Goal: Task Accomplishment & Management: Use online tool/utility

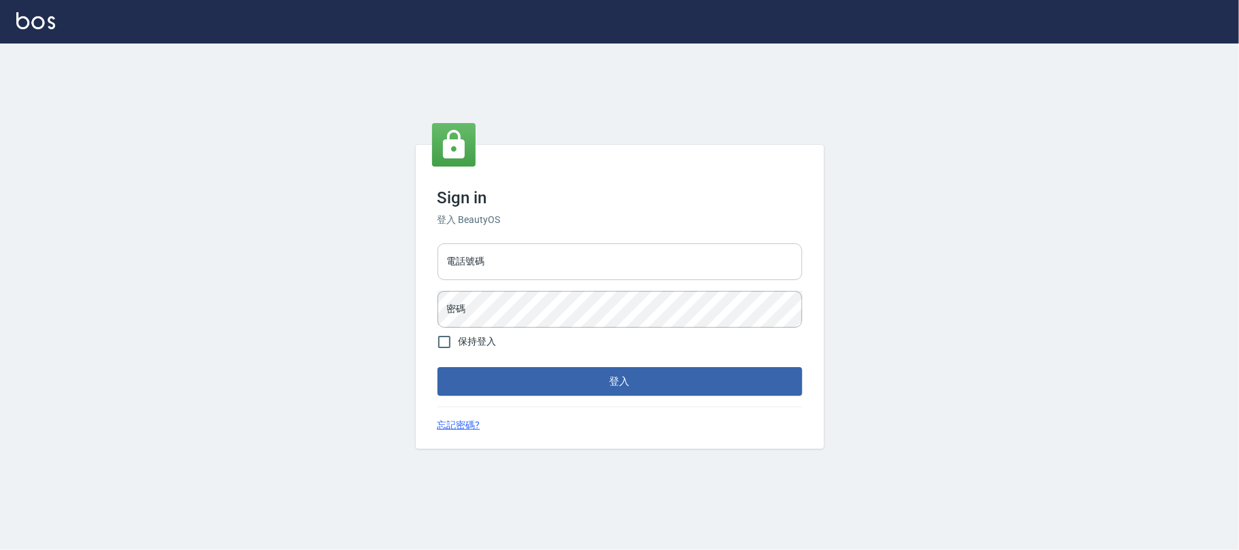
click at [607, 259] on input "電話號碼" at bounding box center [619, 262] width 365 height 37
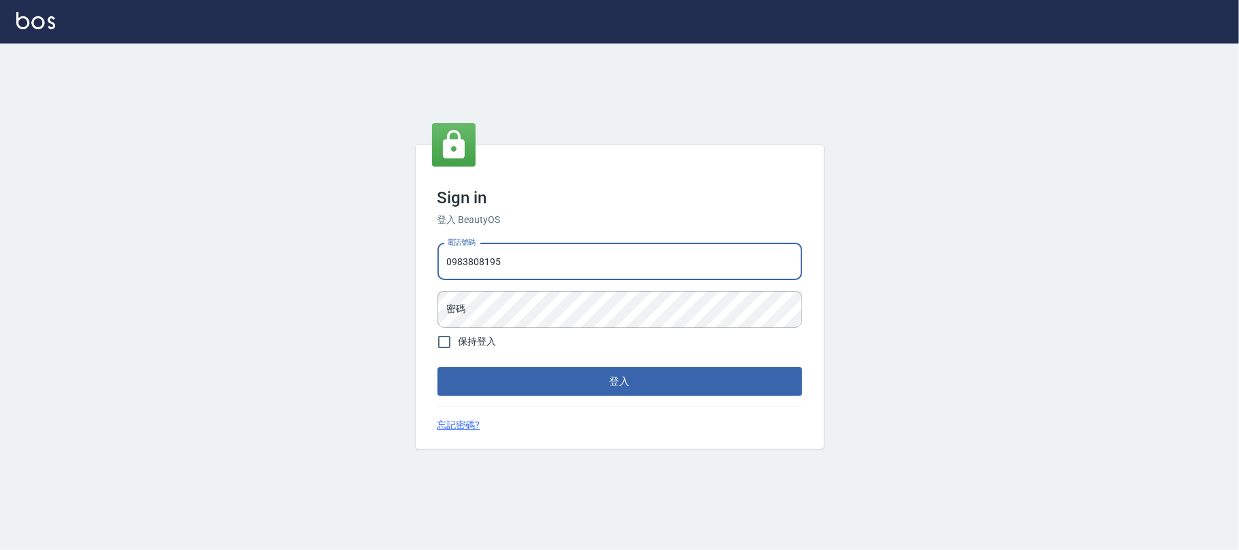
type input "0983808195"
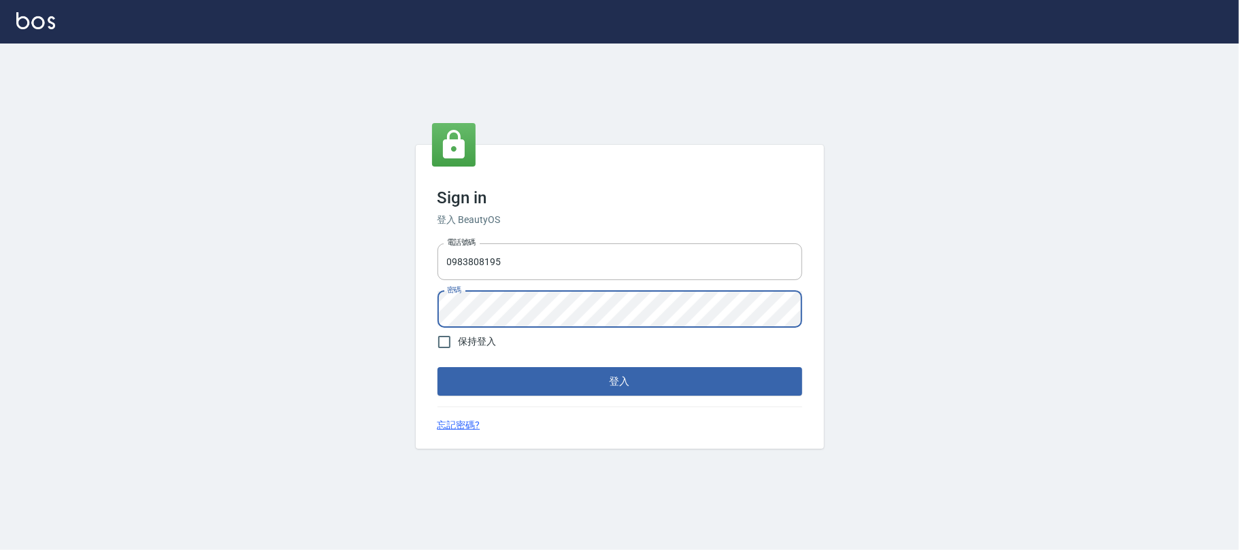
click at [437, 367] on button "登入" at bounding box center [619, 381] width 365 height 29
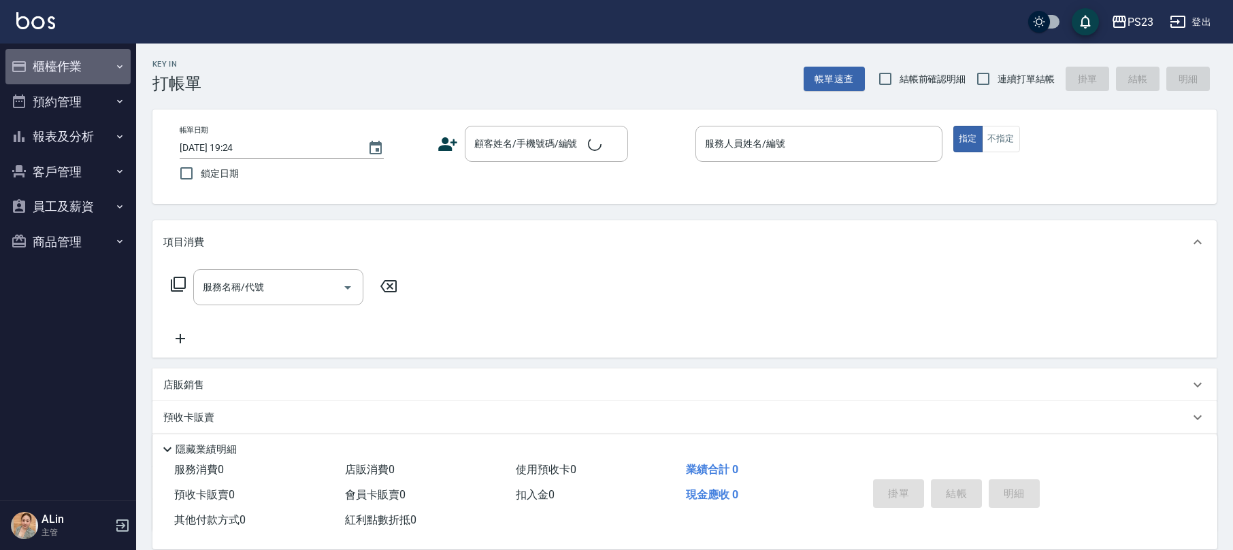
click at [73, 69] on button "櫃檯作業" at bounding box center [67, 66] width 125 height 35
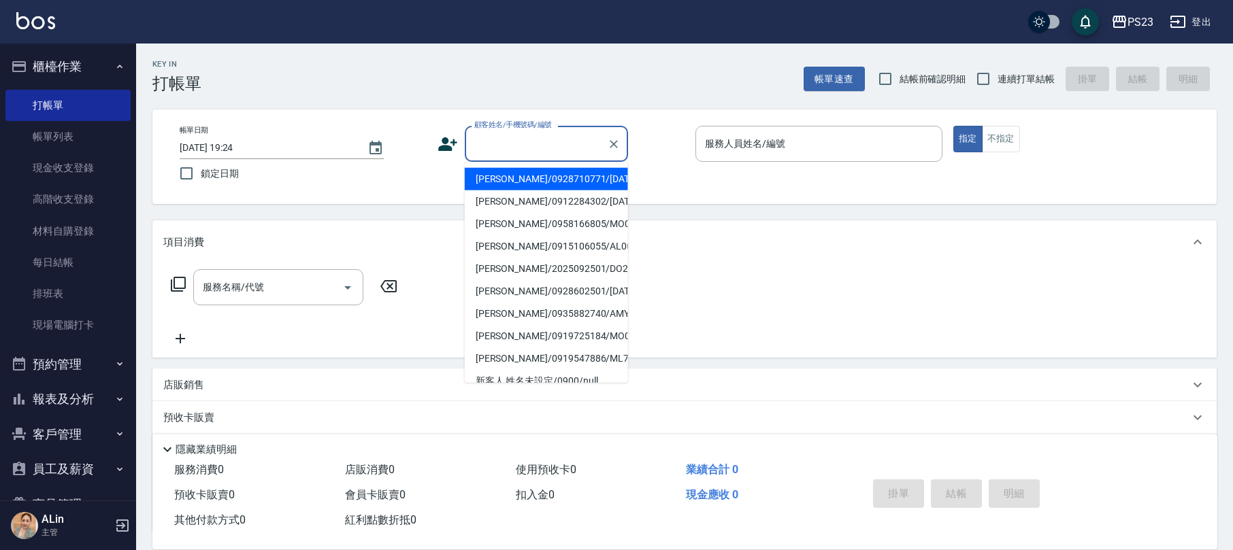
click at [565, 148] on div "顧客姓名/手機號碼/編號 顧客姓名/手機號碼/編號" at bounding box center [546, 144] width 163 height 36
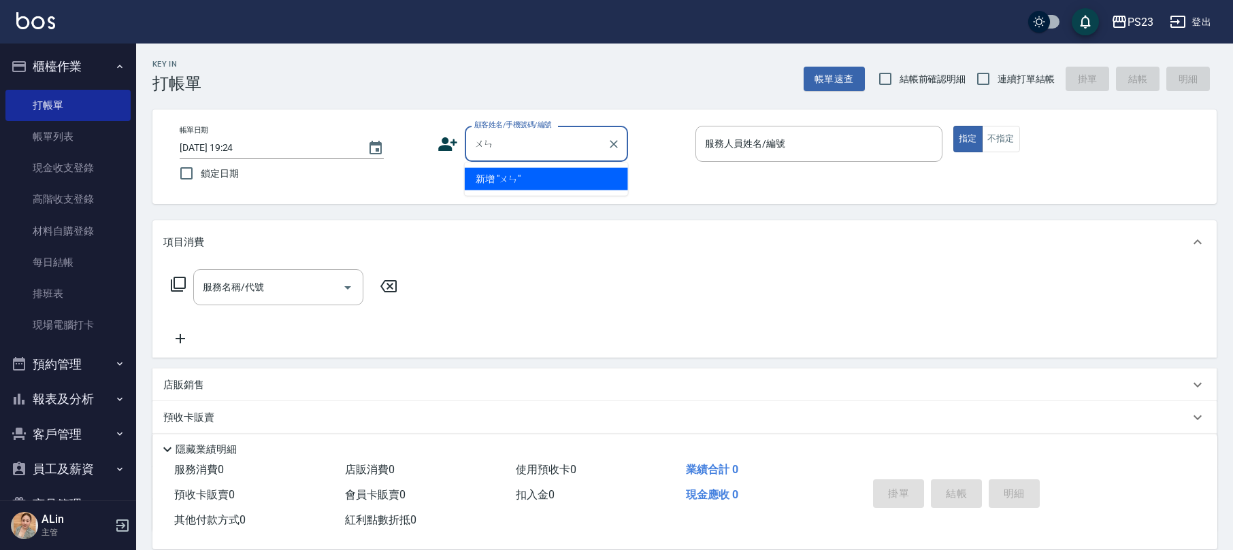
type input "溫"
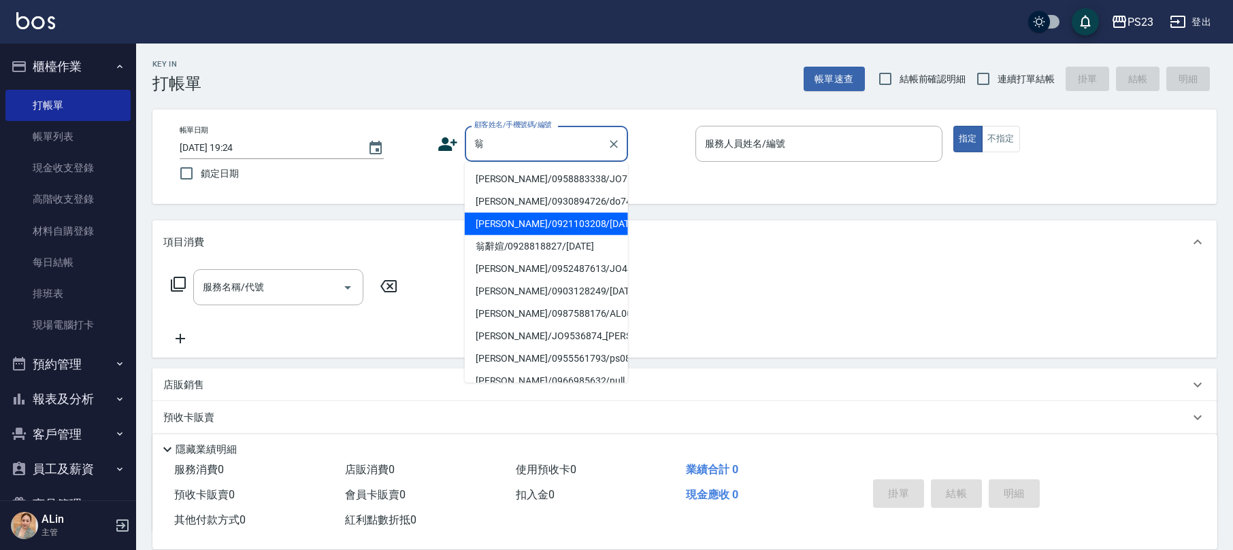
click at [520, 224] on li "[PERSON_NAME]/0921103208/[DATE]" at bounding box center [546, 224] width 163 height 22
type input "[PERSON_NAME]/0921103208/[DATE]"
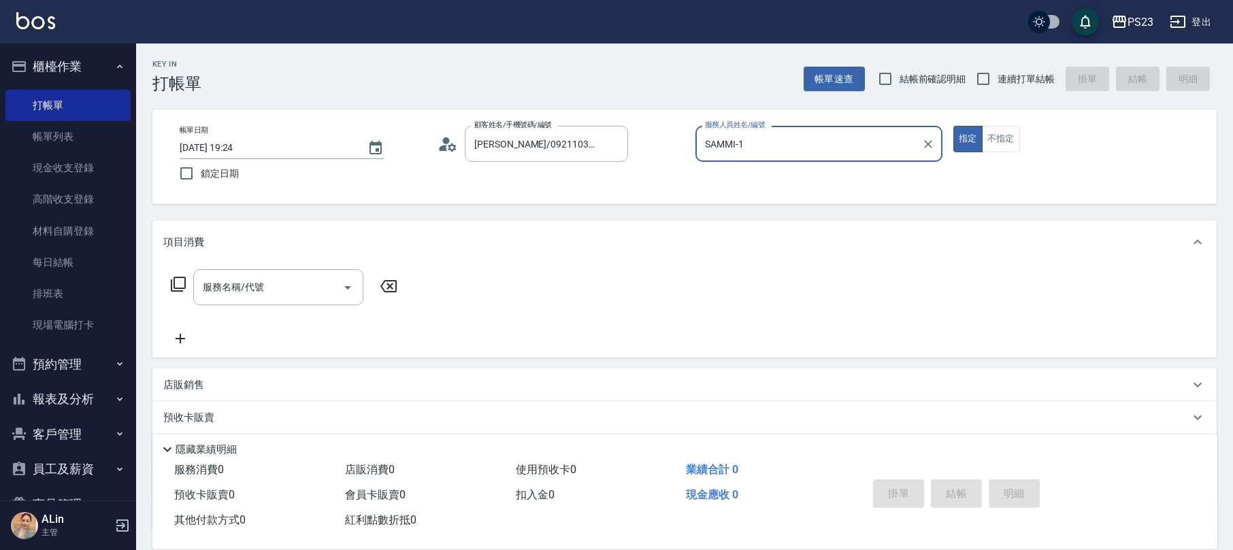
type input "SAMMI-1"
click at [996, 86] on input "連續打單結帳" at bounding box center [983, 79] width 29 height 29
checkbox input "true"
click at [282, 283] on input "服務名稱/代號" at bounding box center [267, 288] width 137 height 24
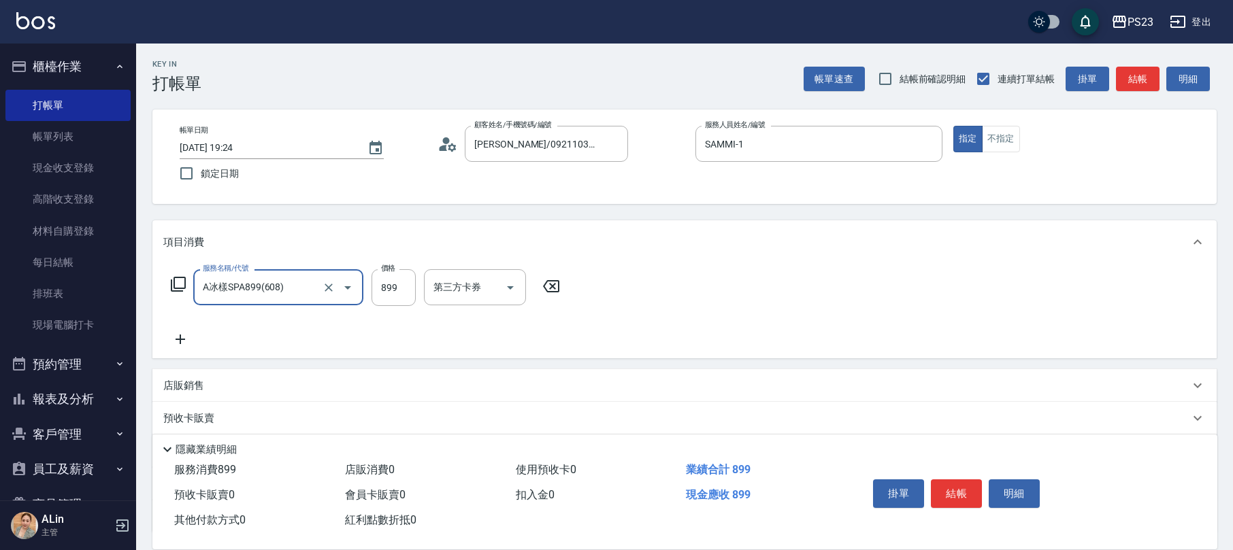
type input "A冰樣SPA899(608)"
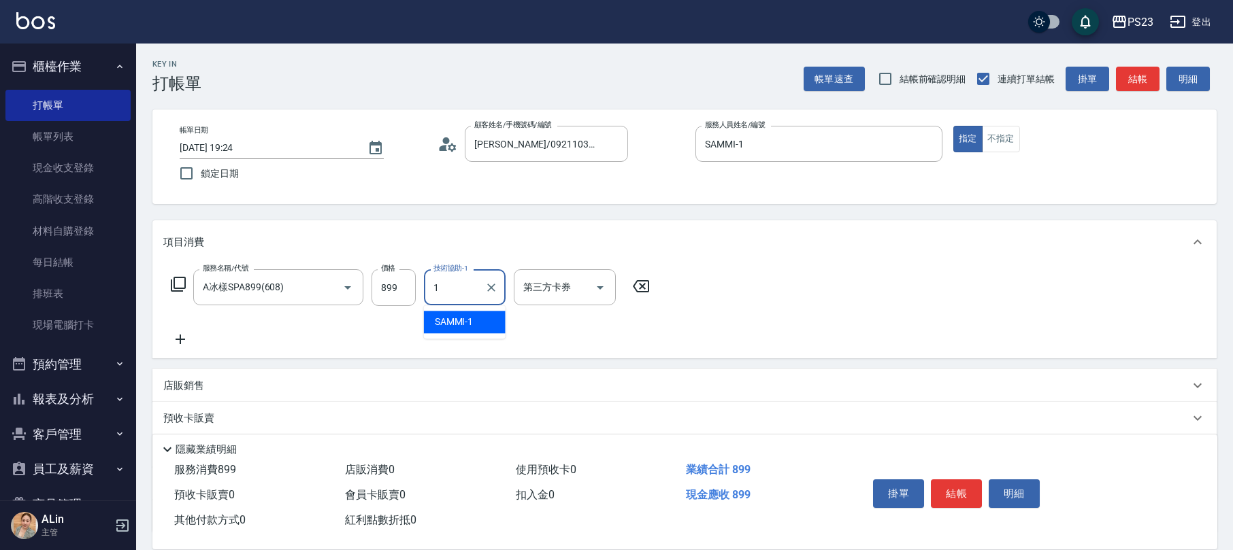
type input "SAMMI-1"
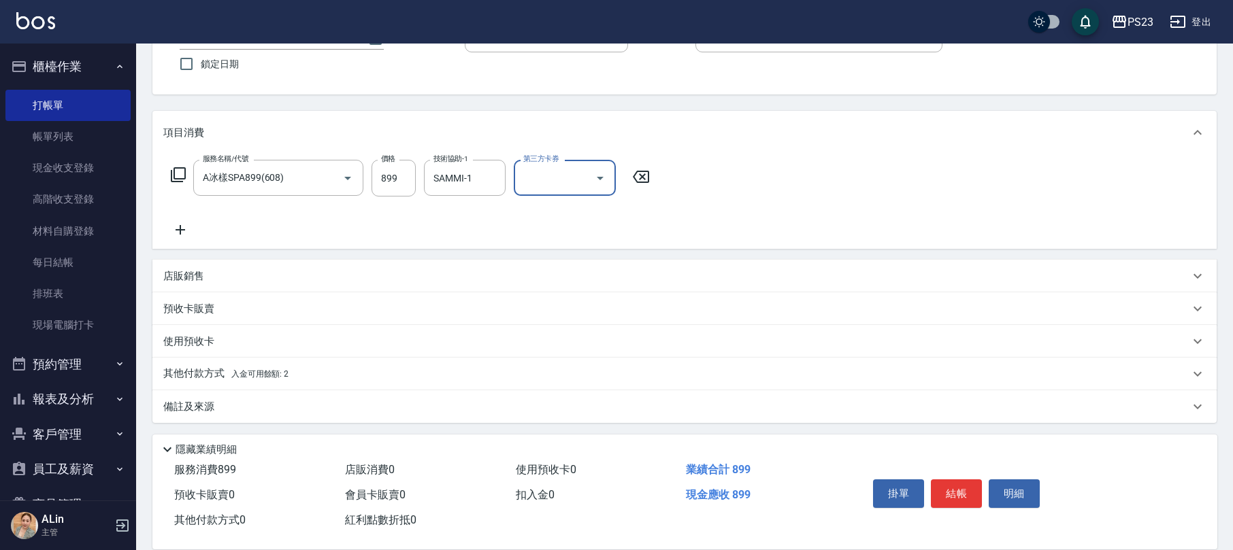
click at [221, 400] on div "備註及來源" at bounding box center [676, 407] width 1026 height 14
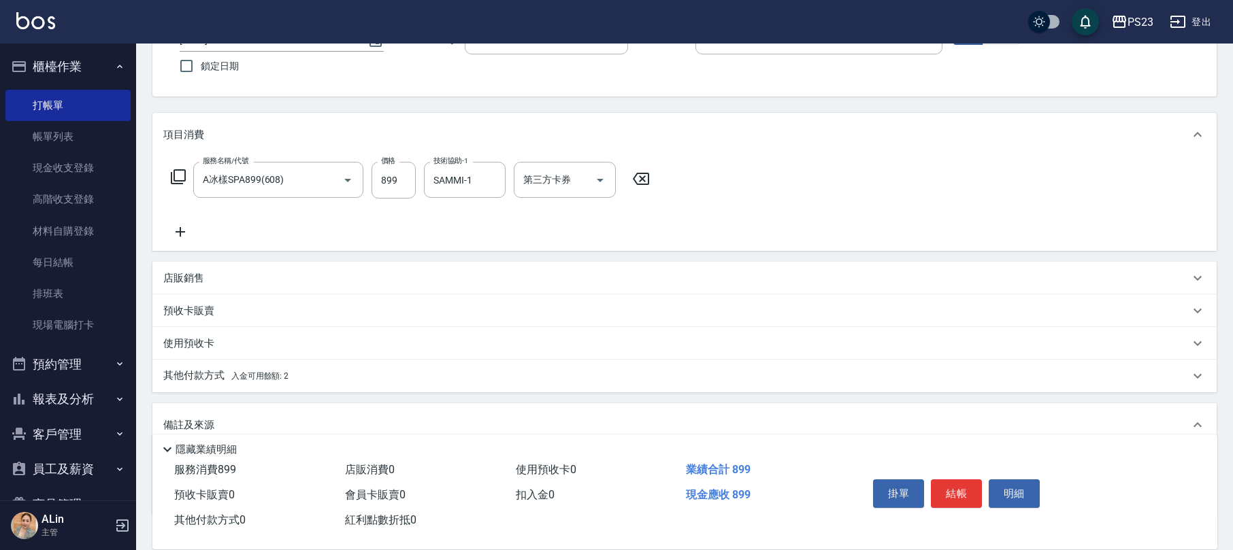
scroll to position [201, 0]
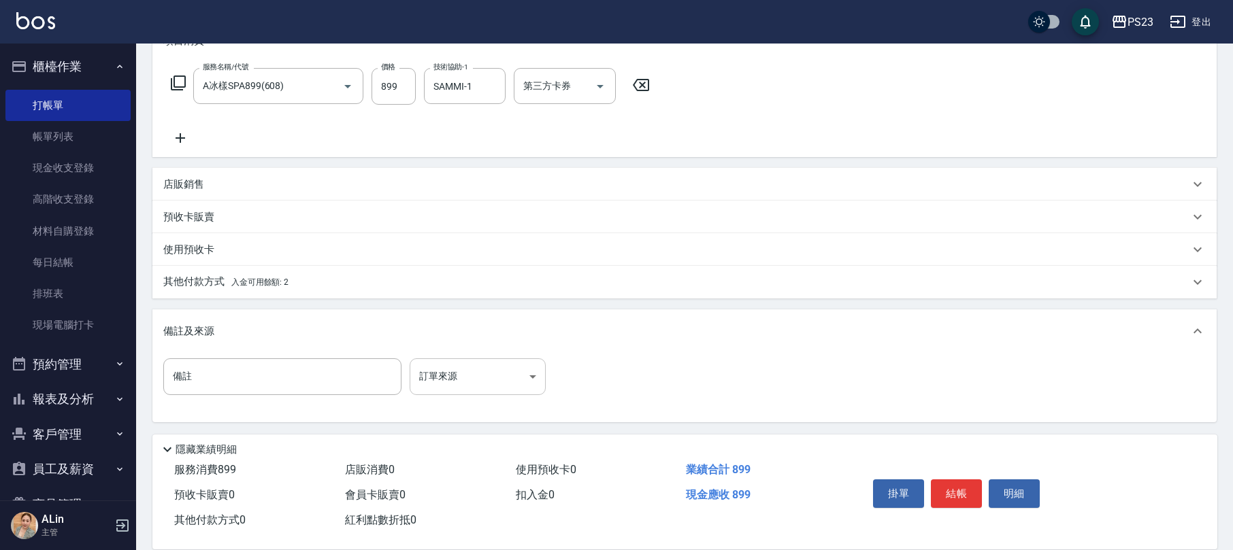
click at [480, 373] on body "PS23 登出 櫃檯作業 打帳單 帳單列表 現金收支登錄 高階收支登錄 材料自購登錄 每日結帳 排班表 現場電腦打卡 預約管理 預約管理 單日預約紀錄 單週預…" at bounding box center [616, 175] width 1233 height 752
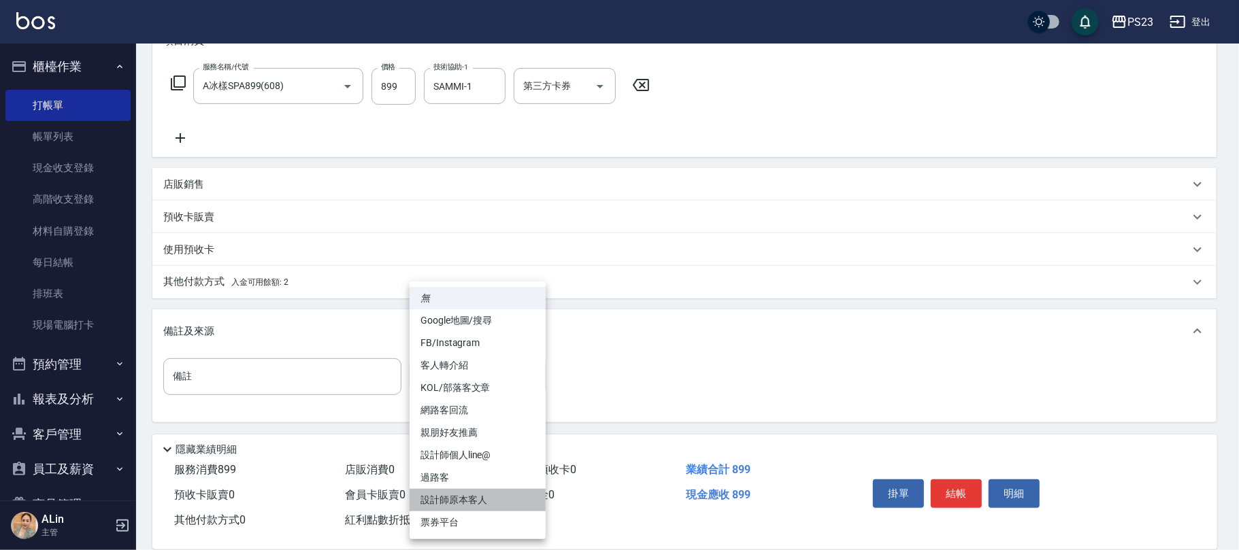
click at [478, 493] on li "設計師原本客人" at bounding box center [478, 500] width 136 height 22
type input "設計師原本客人"
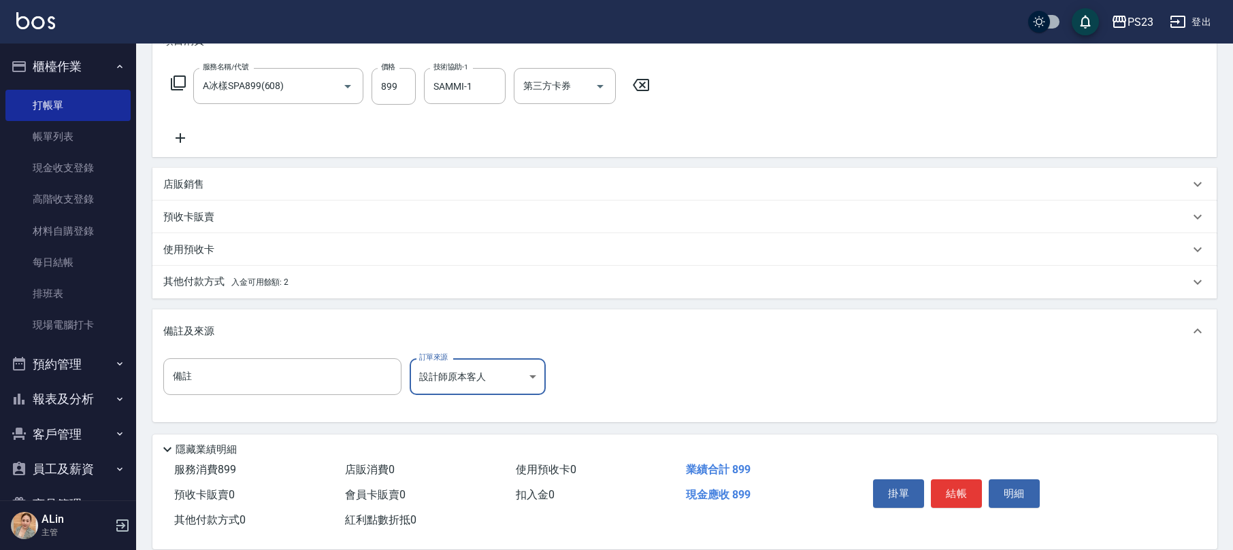
click at [189, 280] on p "其他付款方式 入金可用餘額: 2" at bounding box center [225, 282] width 125 height 15
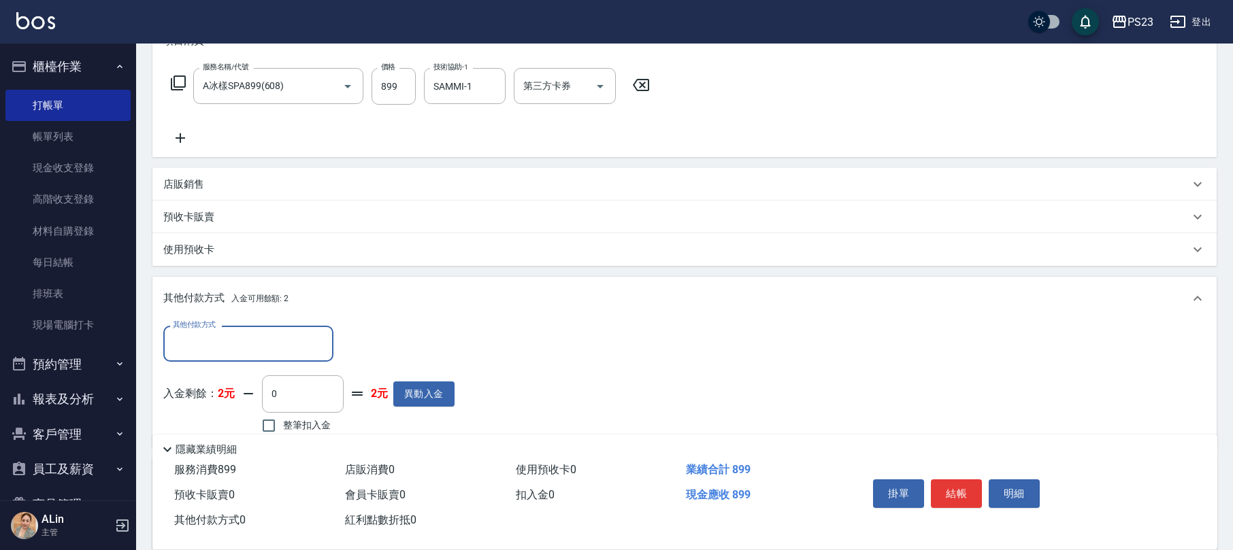
scroll to position [0, 0]
click at [223, 340] on input "其他付款方式" at bounding box center [248, 344] width 158 height 24
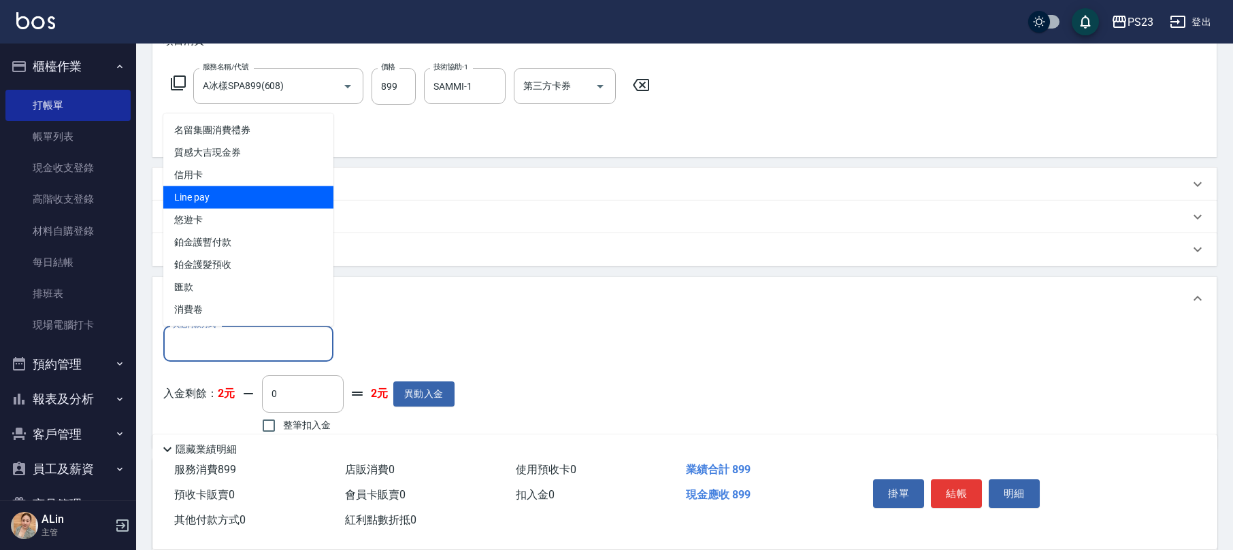
click at [224, 205] on span "Line pay" at bounding box center [248, 197] width 170 height 22
type input "Line pay"
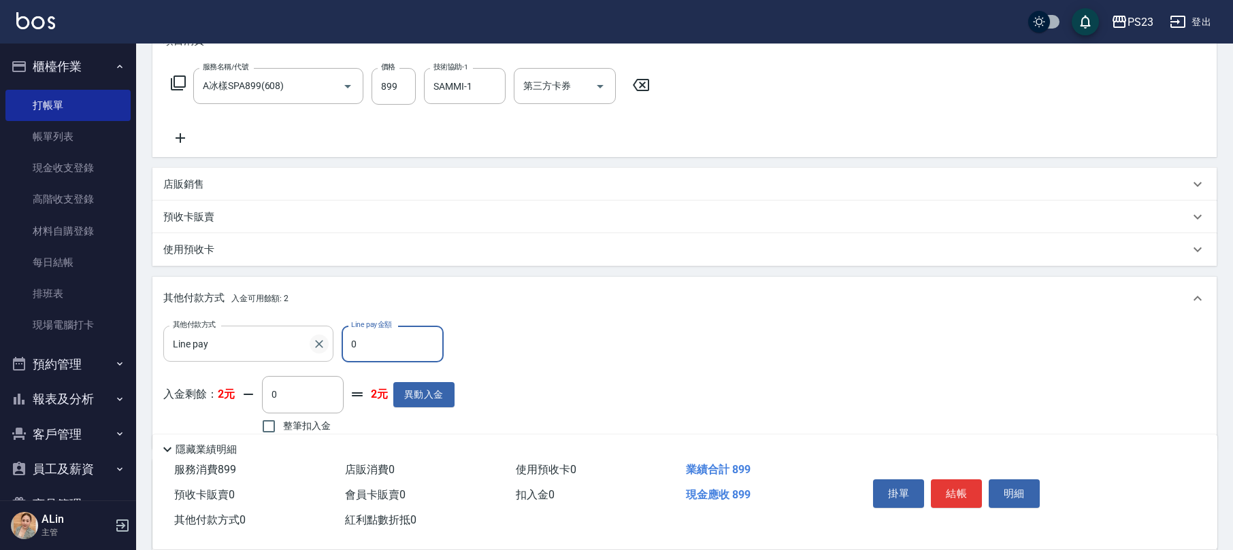
drag, startPoint x: 369, startPoint y: 335, endPoint x: 322, endPoint y: 341, distance: 46.6
click at [322, 341] on div "其他付款方式 Line pay 其他付款方式 Line pay金額 0 Line pay金額" at bounding box center [308, 344] width 291 height 37
type input "899"
click at [959, 493] on button "結帳" at bounding box center [956, 494] width 51 height 29
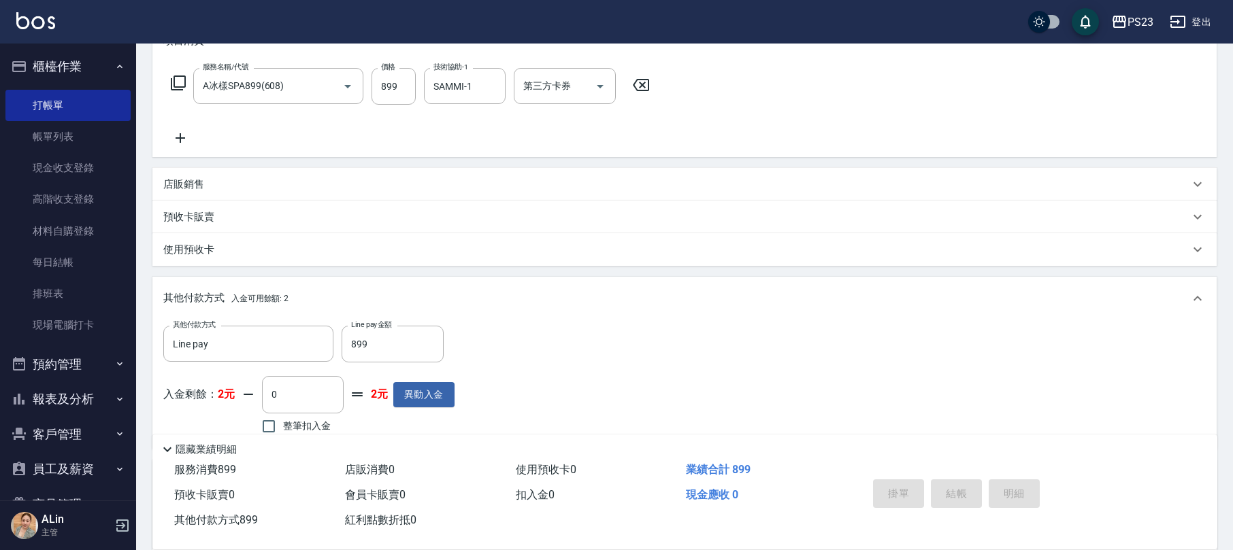
type input "[DATE] 19:28"
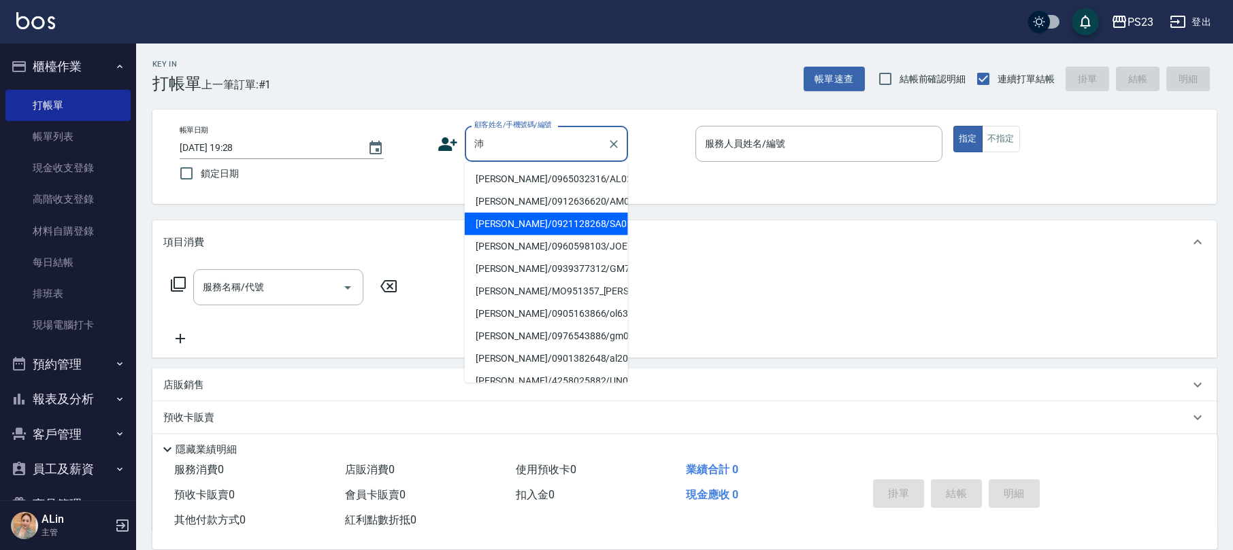
type input "[PERSON_NAME]/0921128268/SA0103"
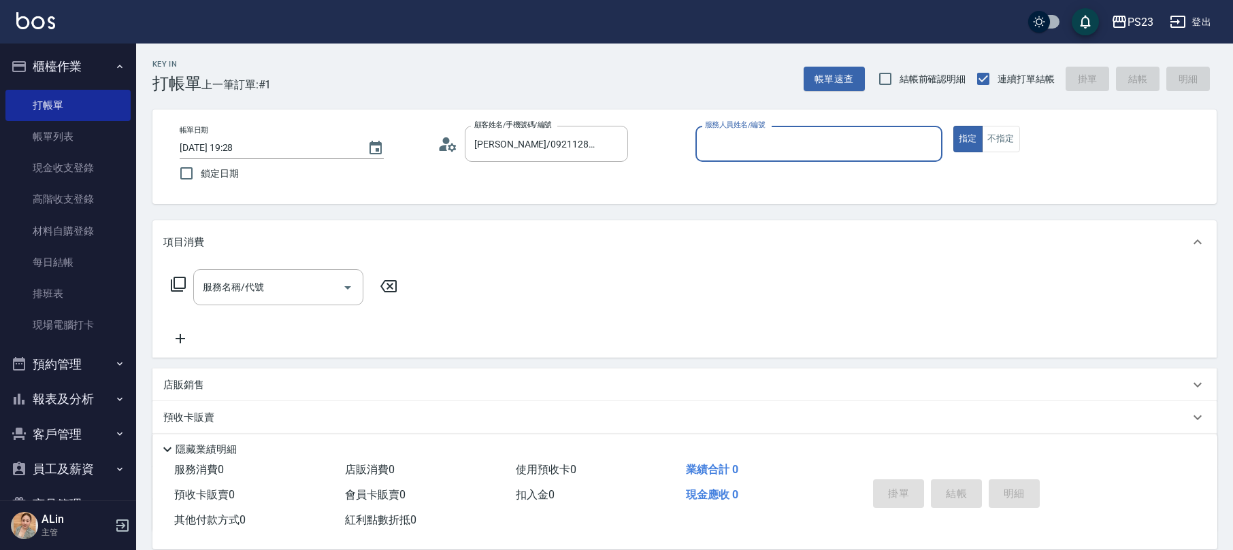
type input "SAMMI-1"
click at [289, 280] on input "服務名稱/代號" at bounding box center [267, 288] width 137 height 24
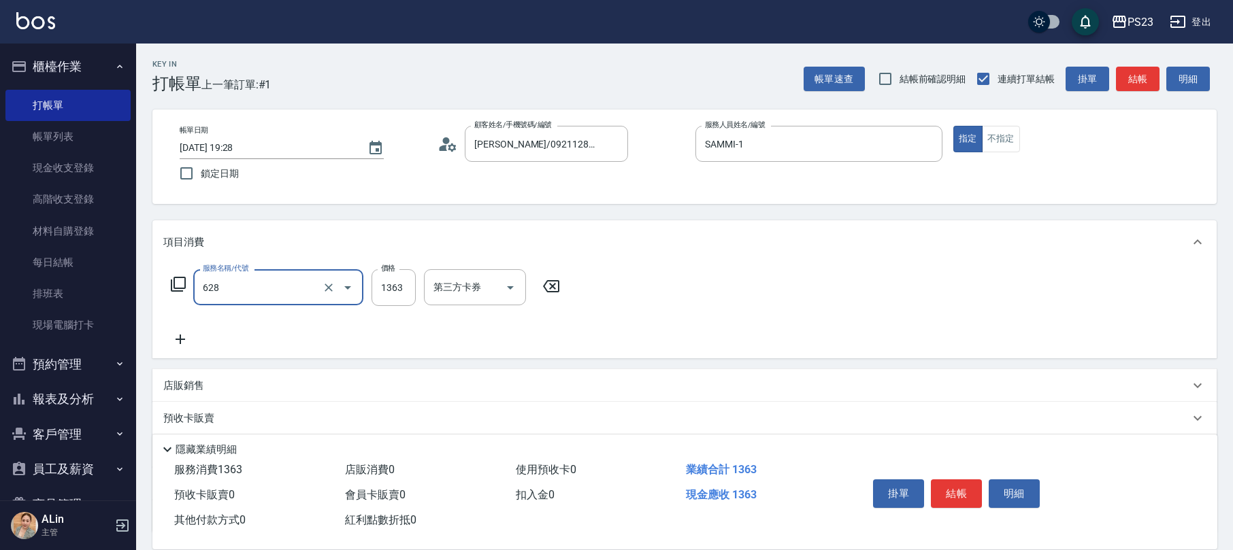
type input "中草藥2000(628)"
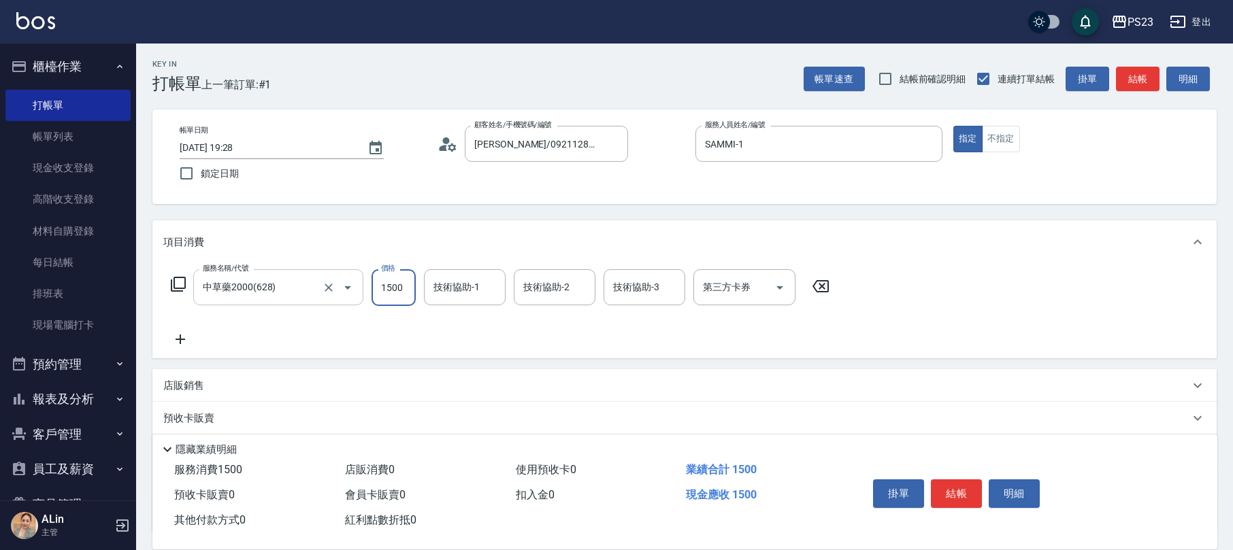
type input "1500"
type input "SAMMI-1"
drag, startPoint x: 199, startPoint y: 384, endPoint x: 216, endPoint y: 370, distance: 21.8
click at [203, 384] on p "店販銷售" at bounding box center [183, 386] width 41 height 14
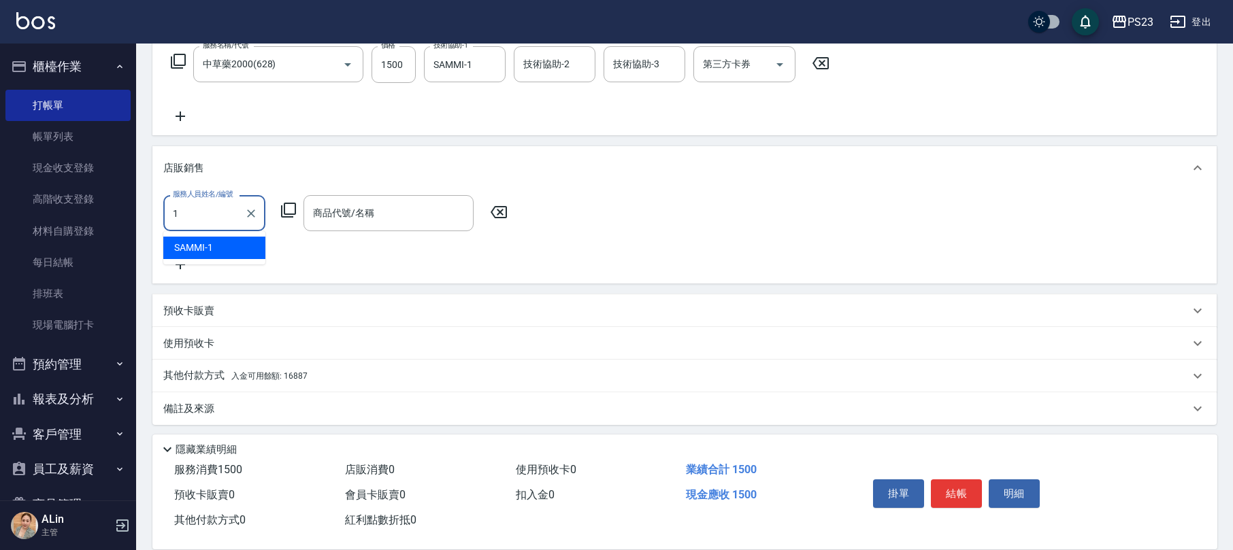
type input "SAMMI-1"
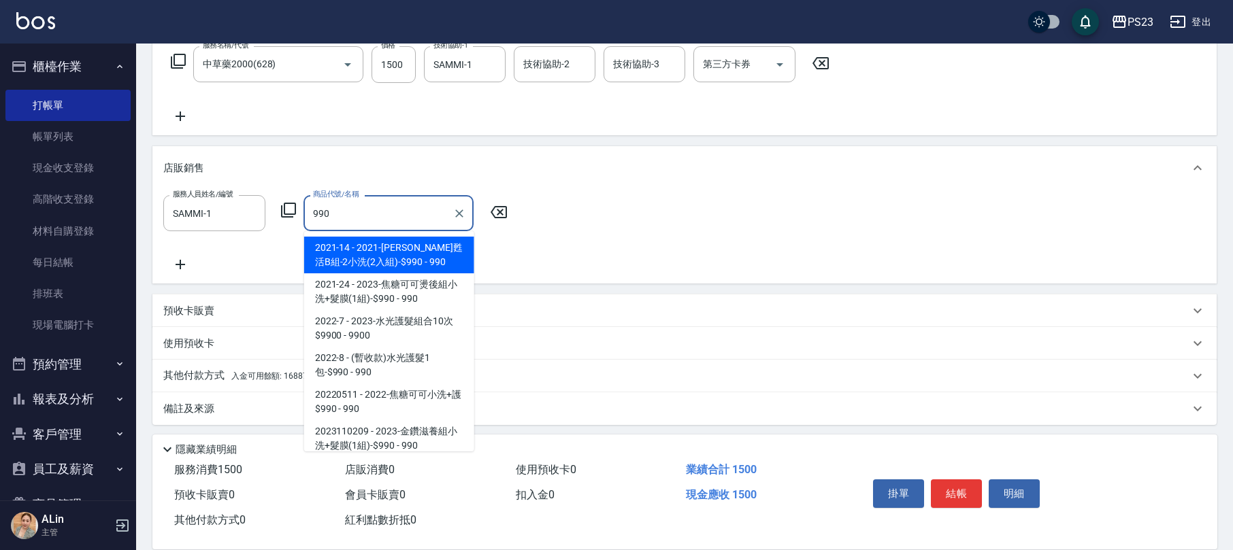
scroll to position [116, 0]
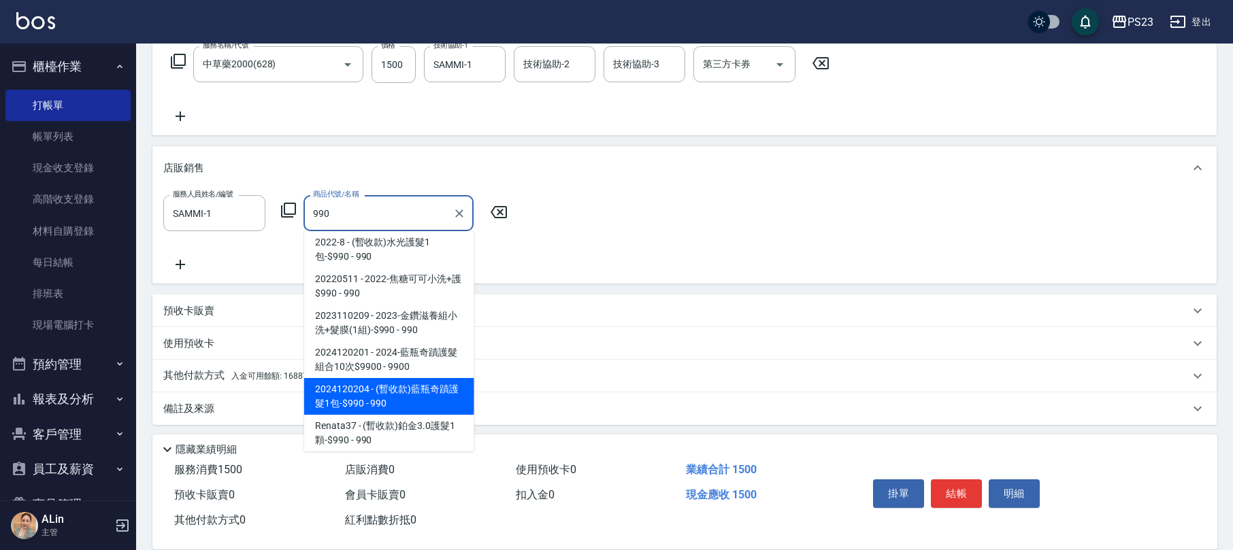
type input "(暫收款)藍瓶奇蹟護髮1包-$990"
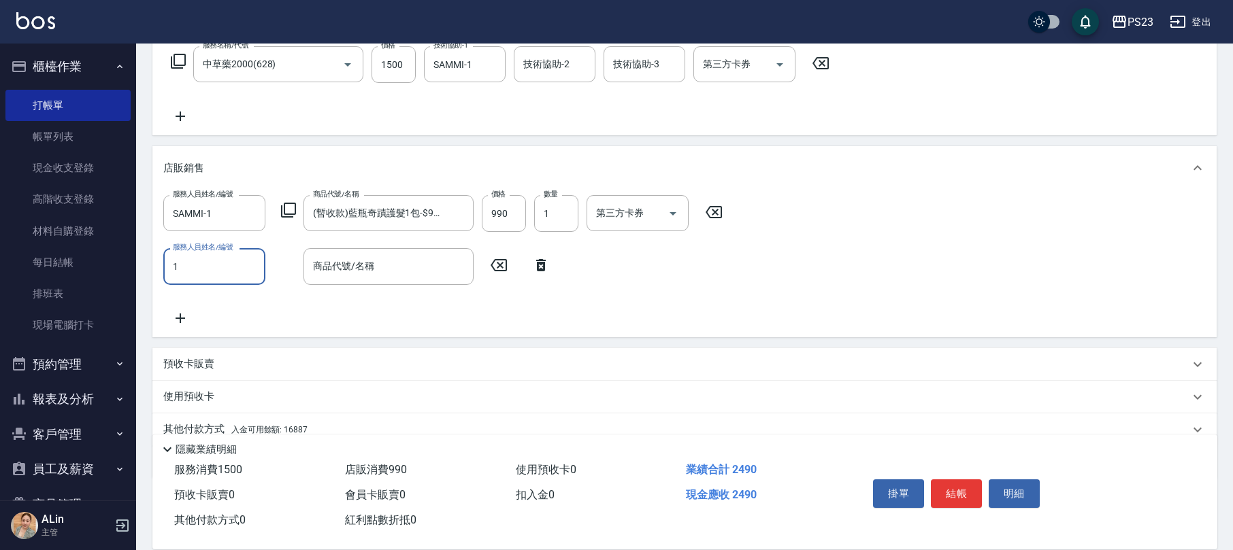
type input "SAMMI-1"
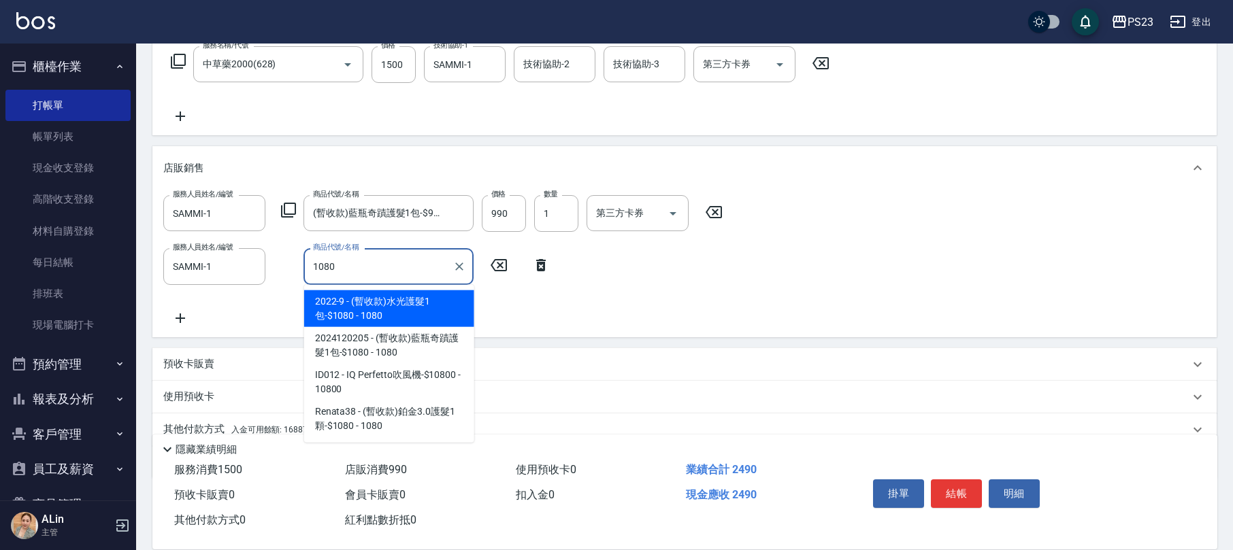
type input "(暫收款)水光護髮1包-$1080"
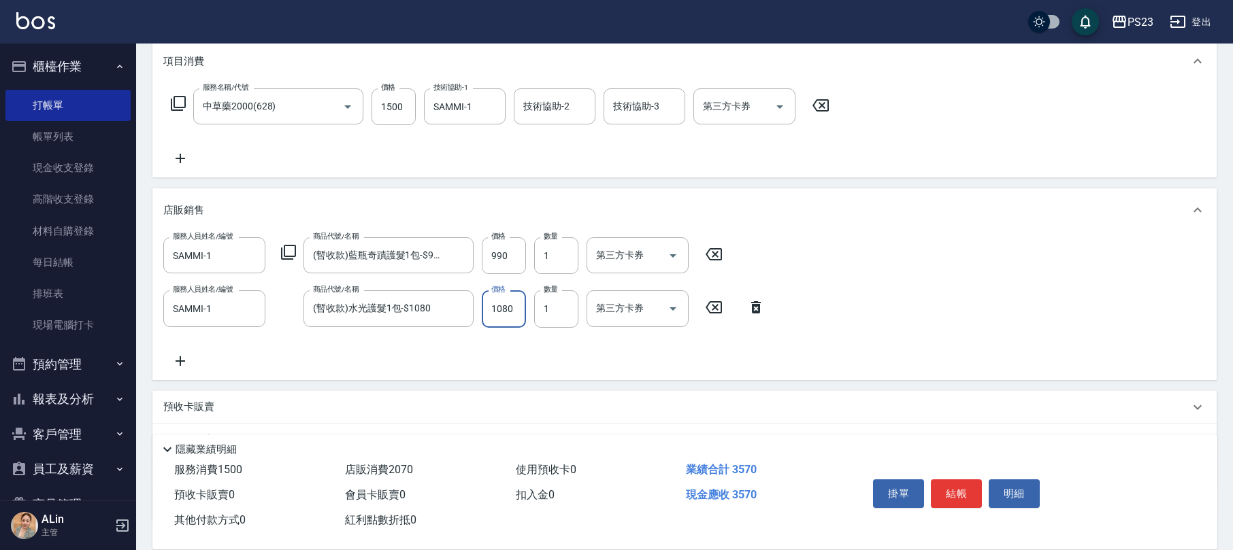
scroll to position [279, 0]
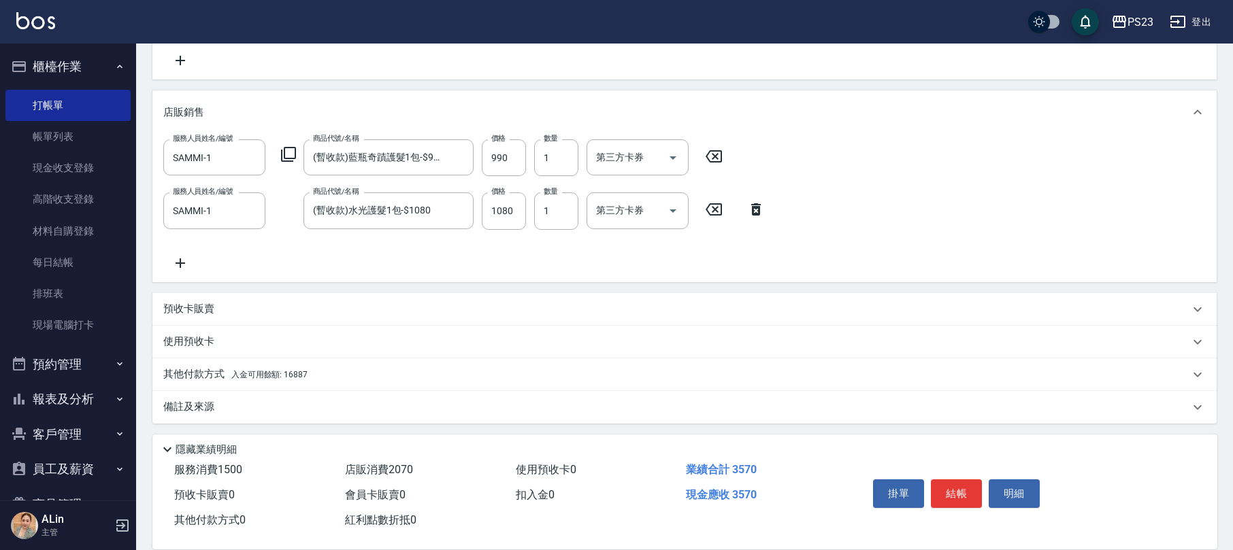
click at [191, 400] on p "備註及來源" at bounding box center [188, 407] width 51 height 14
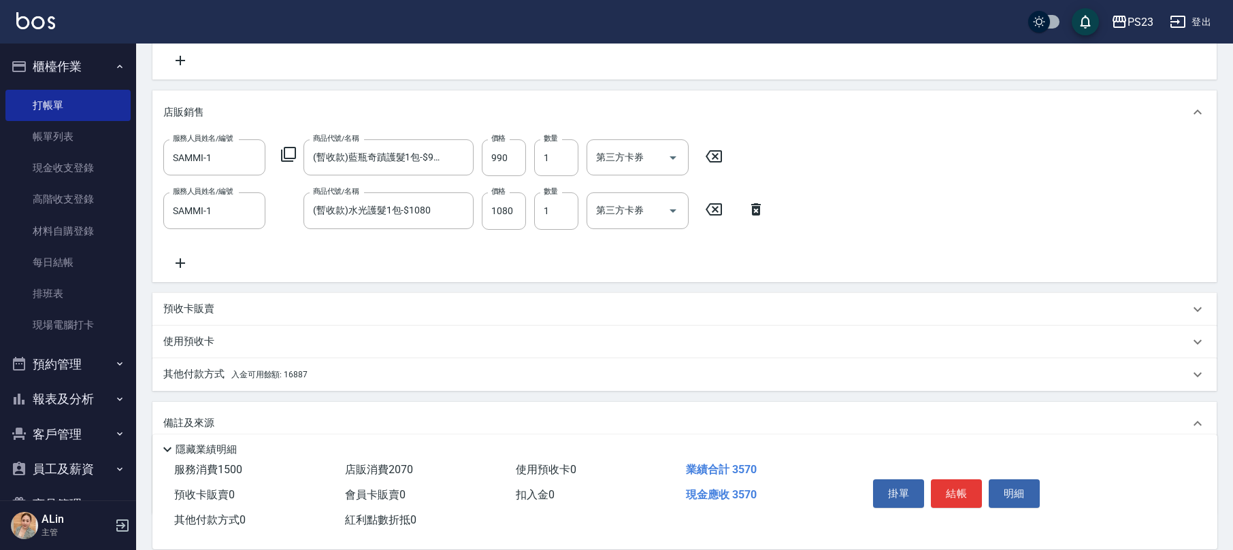
scroll to position [370, 0]
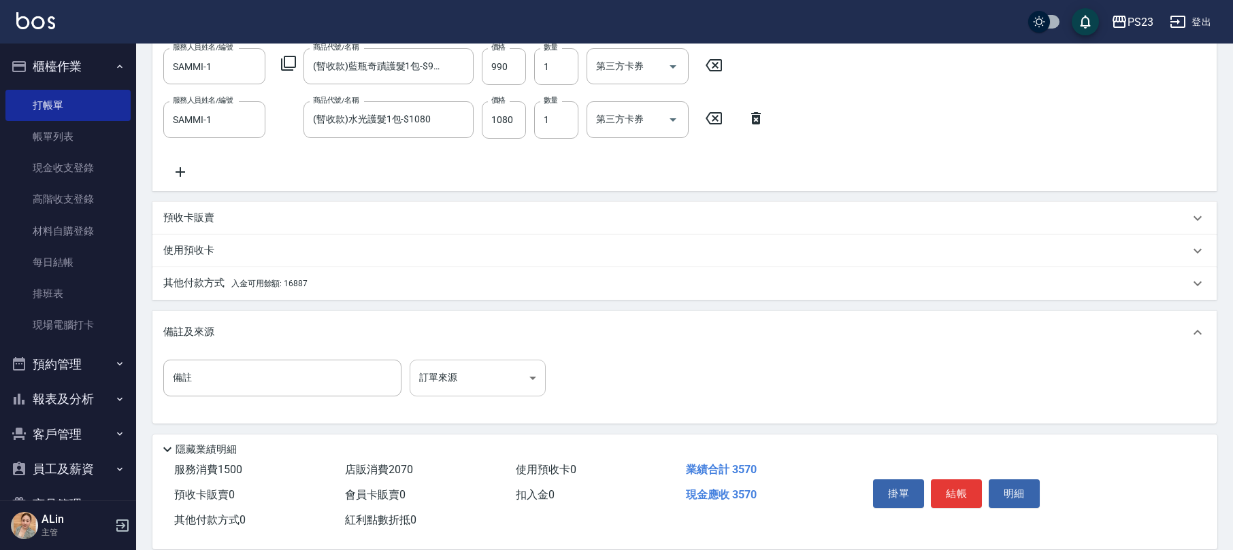
click at [456, 368] on body "PS23 登出 櫃檯作業 打帳單 帳單列表 現金收支登錄 高階收支登錄 材料自購登錄 每日結帳 排班表 現場電腦打卡 預約管理 預約管理 單日預約紀錄 單週預…" at bounding box center [616, 91] width 1233 height 922
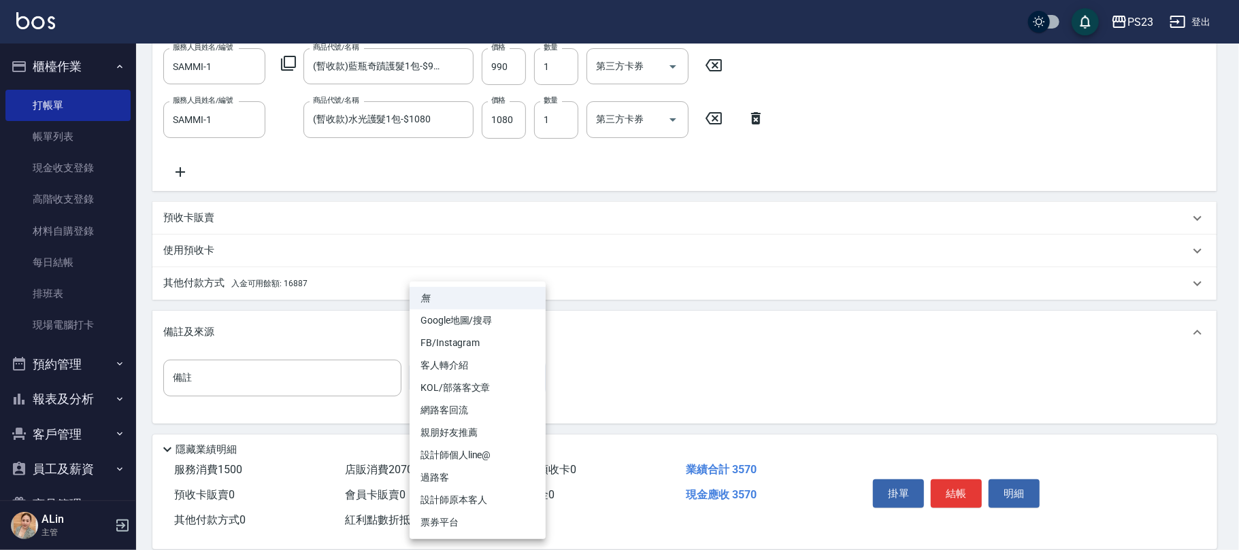
click at [433, 498] on li "設計師原本客人" at bounding box center [478, 500] width 136 height 22
type input "設計師原本客人"
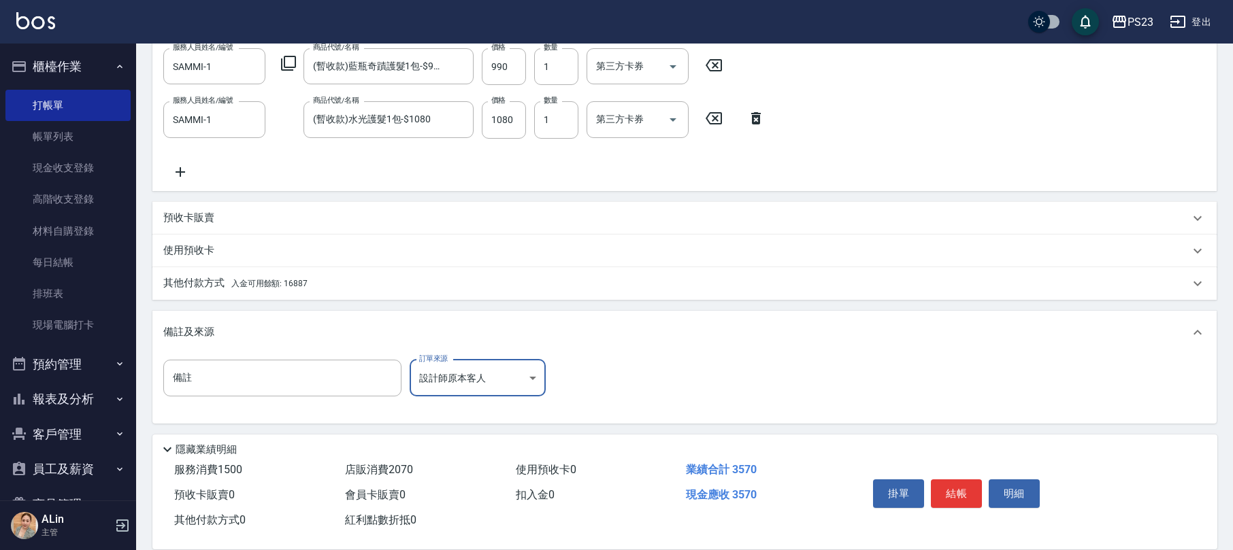
click at [265, 278] on p "其他付款方式 入金可用餘額: 16887" at bounding box center [235, 283] width 144 height 15
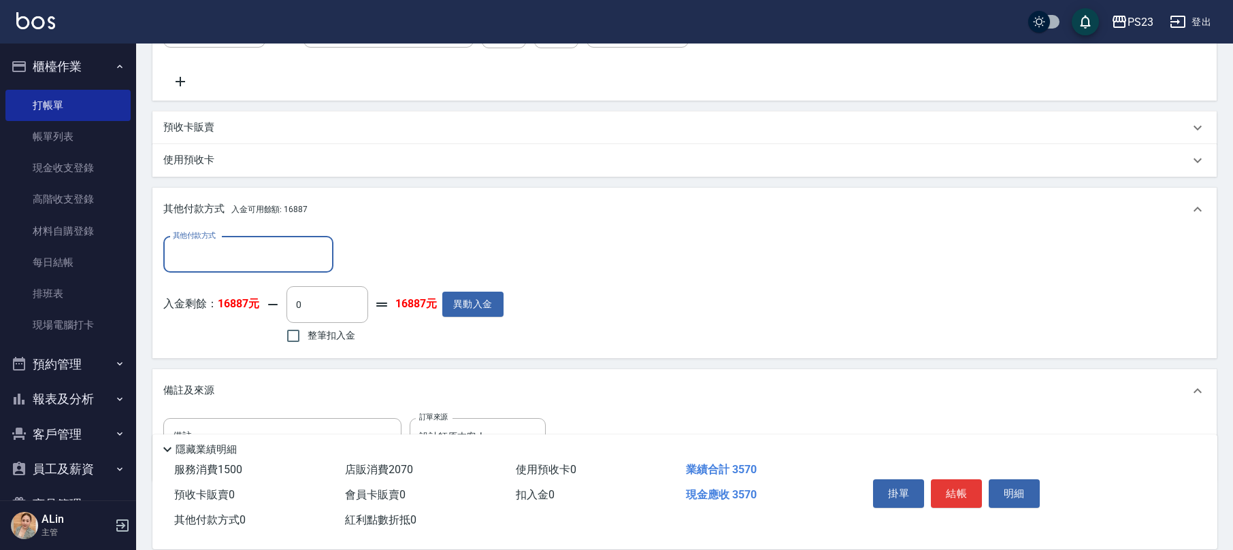
scroll to position [516, 0]
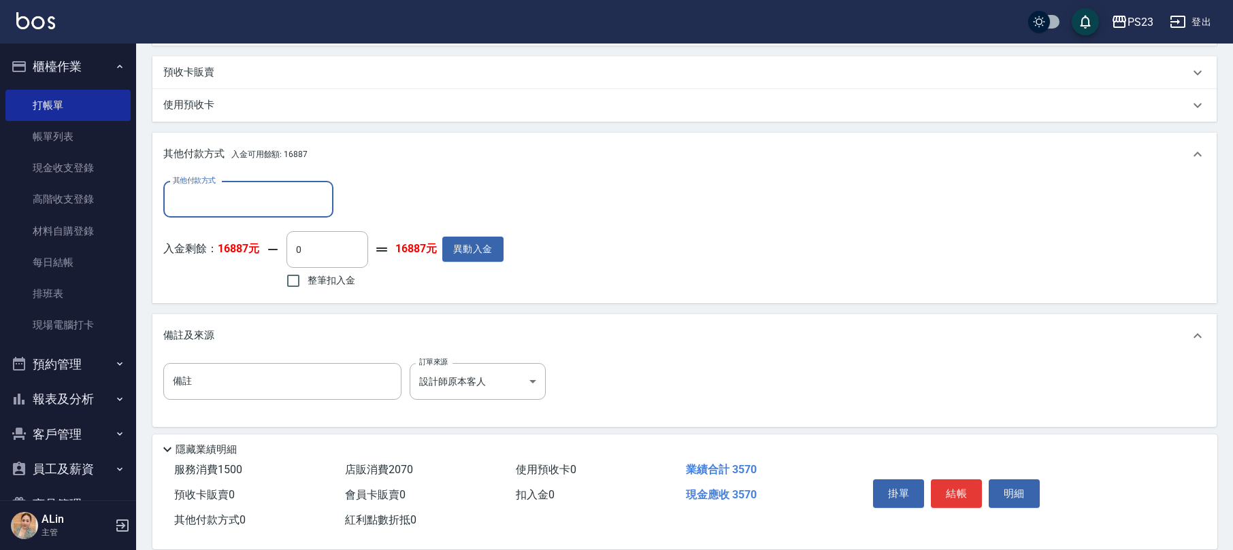
click at [273, 191] on input "其他付款方式" at bounding box center [248, 200] width 158 height 24
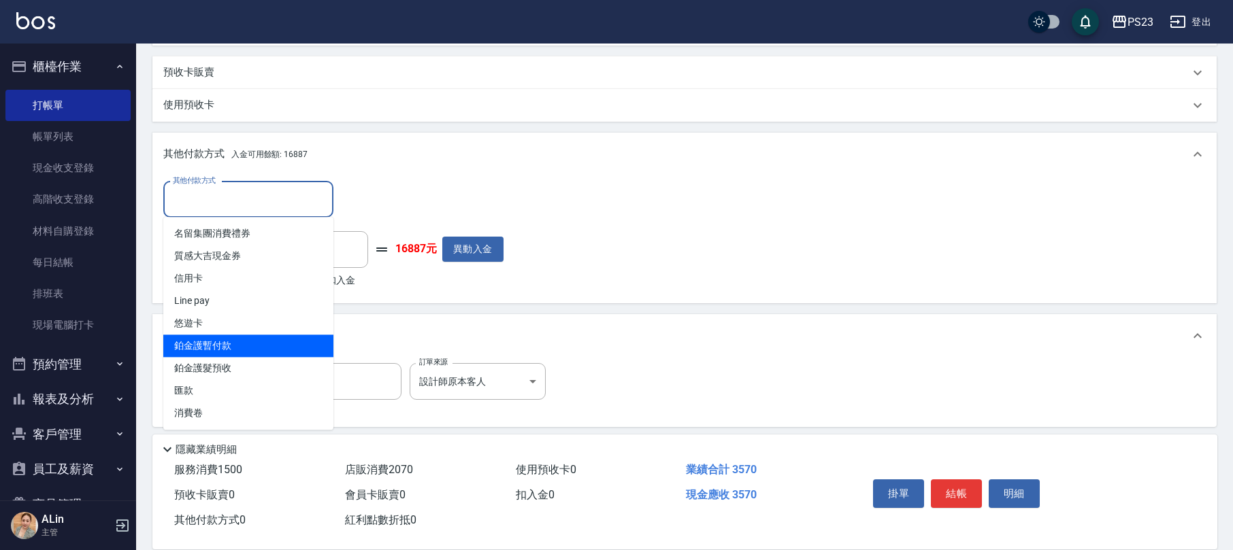
click at [246, 346] on span "鉑金護暫付款" at bounding box center [248, 346] width 170 height 22
type input "鉑金護暫付款"
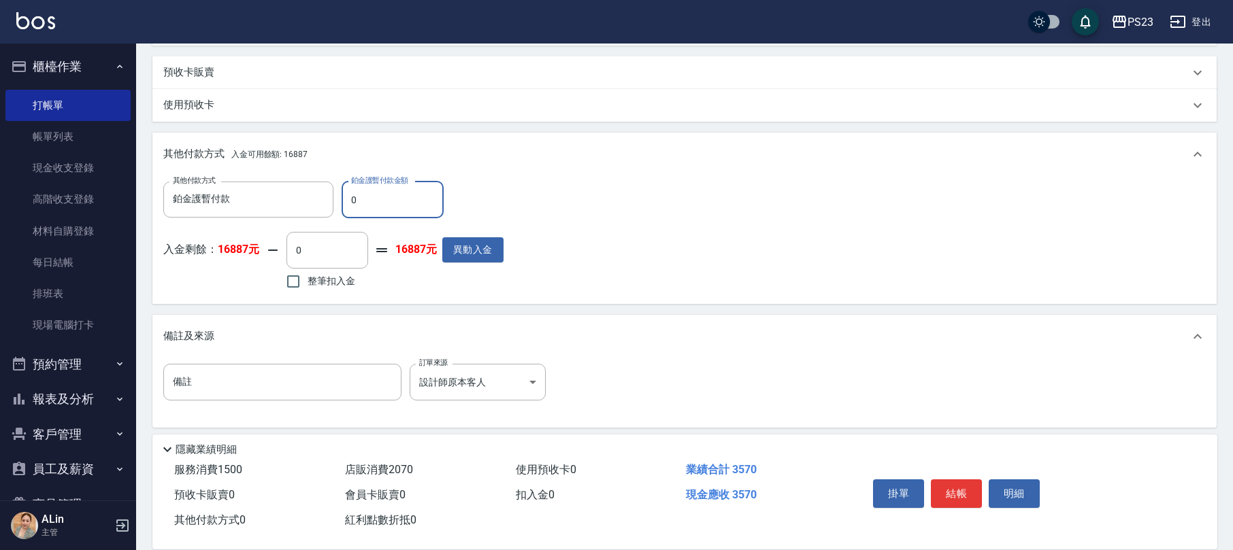
drag, startPoint x: 376, startPoint y: 210, endPoint x: 339, endPoint y: 213, distance: 37.5
click at [339, 213] on div "其他付款方式 鉑金護暫付款 其他付款方式 鉑金護暫付款金額 0 鉑金護暫付款金額" at bounding box center [333, 200] width 340 height 37
type input "2070"
click at [327, 288] on label "整筆扣入金" at bounding box center [317, 281] width 76 height 29
click at [307, 288] on input "整筆扣入金" at bounding box center [293, 281] width 29 height 29
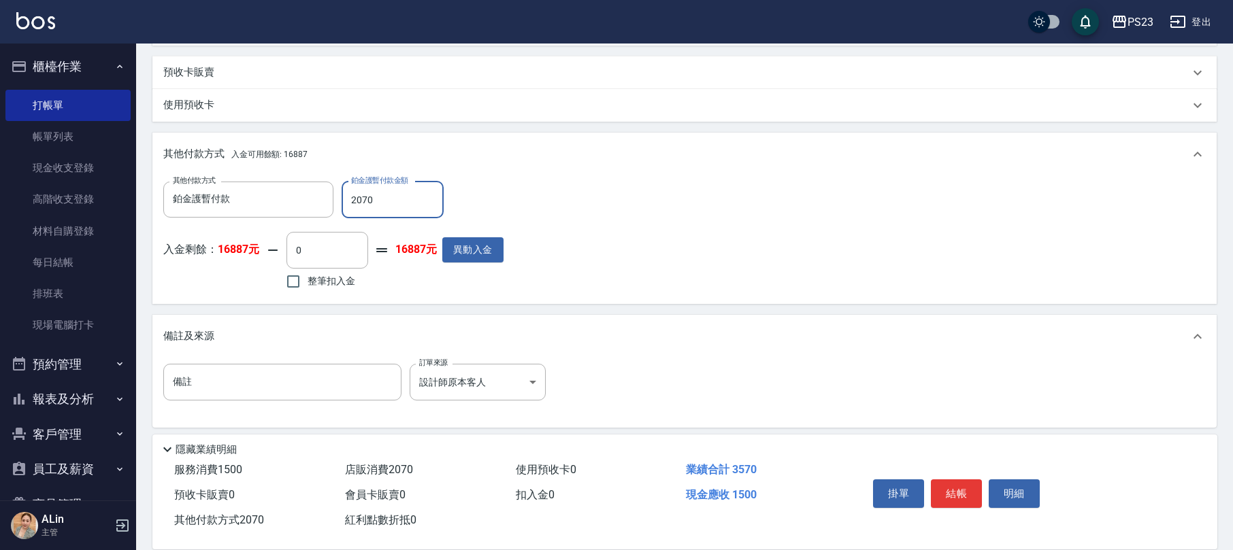
checkbox input "true"
type input "1500"
click at [961, 499] on button "結帳" at bounding box center [956, 494] width 51 height 29
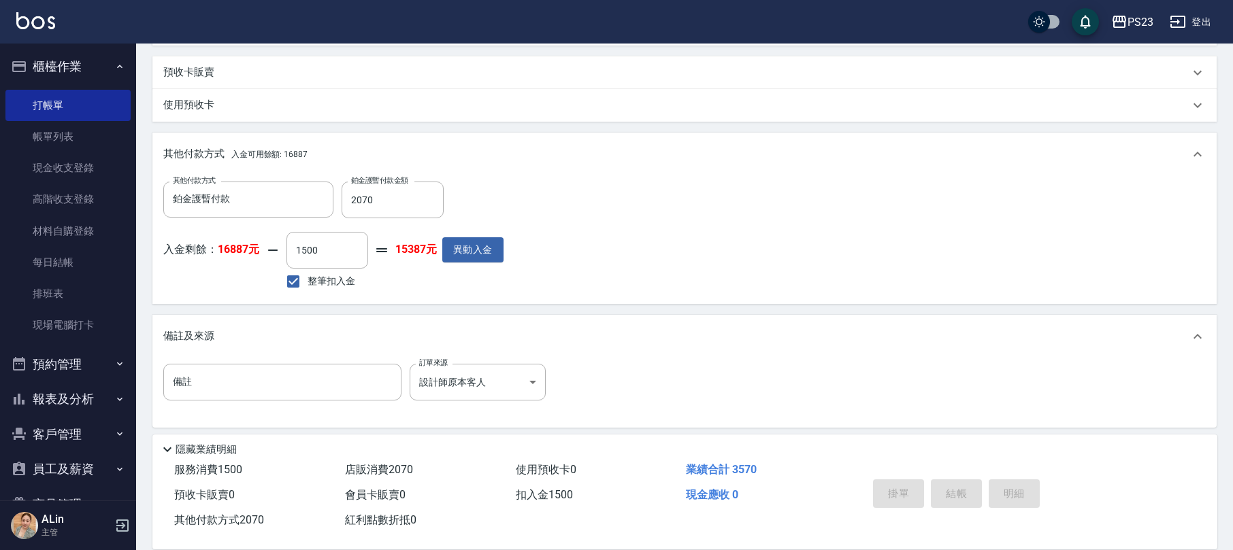
type input "[DATE] 19:29"
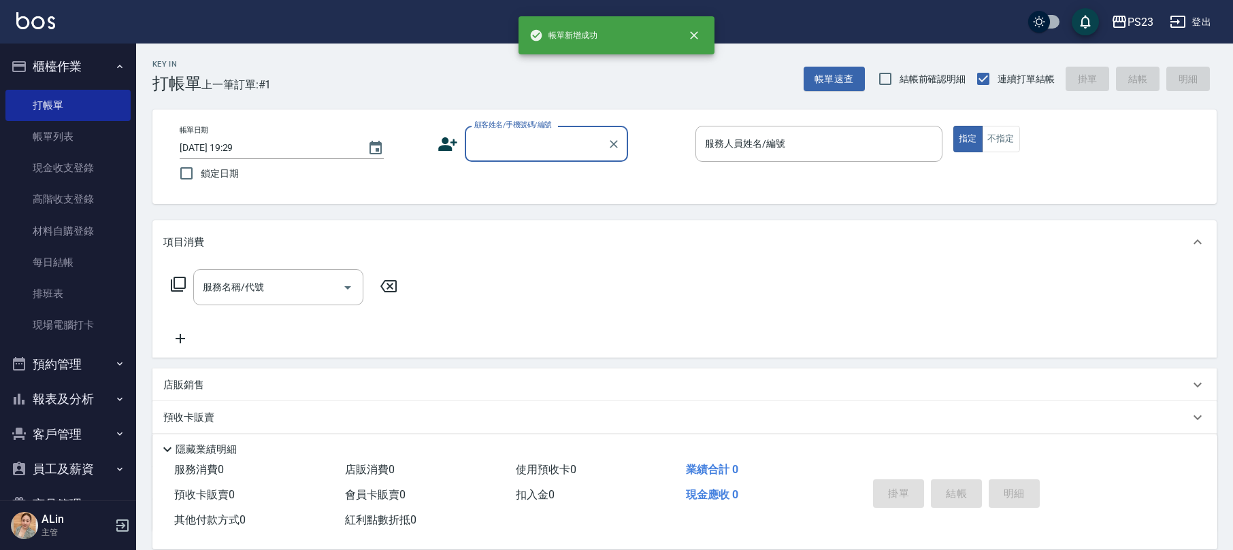
scroll to position [0, 0]
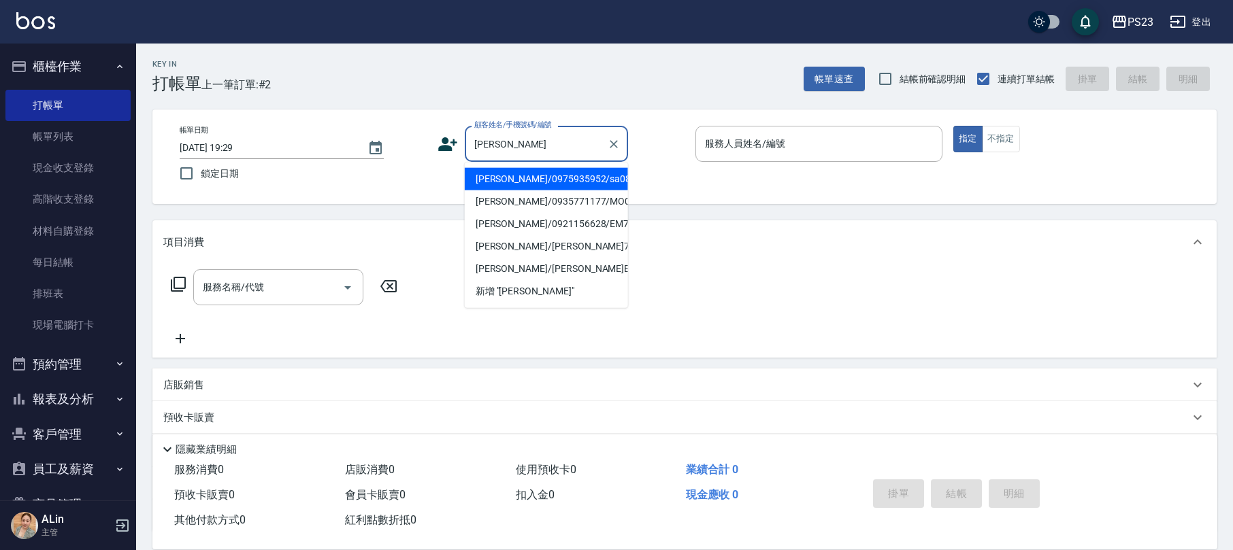
click at [559, 168] on li "[PERSON_NAME]/0975935952/sa0827" at bounding box center [546, 179] width 163 height 22
type input "[PERSON_NAME]/0975935952/sa0827"
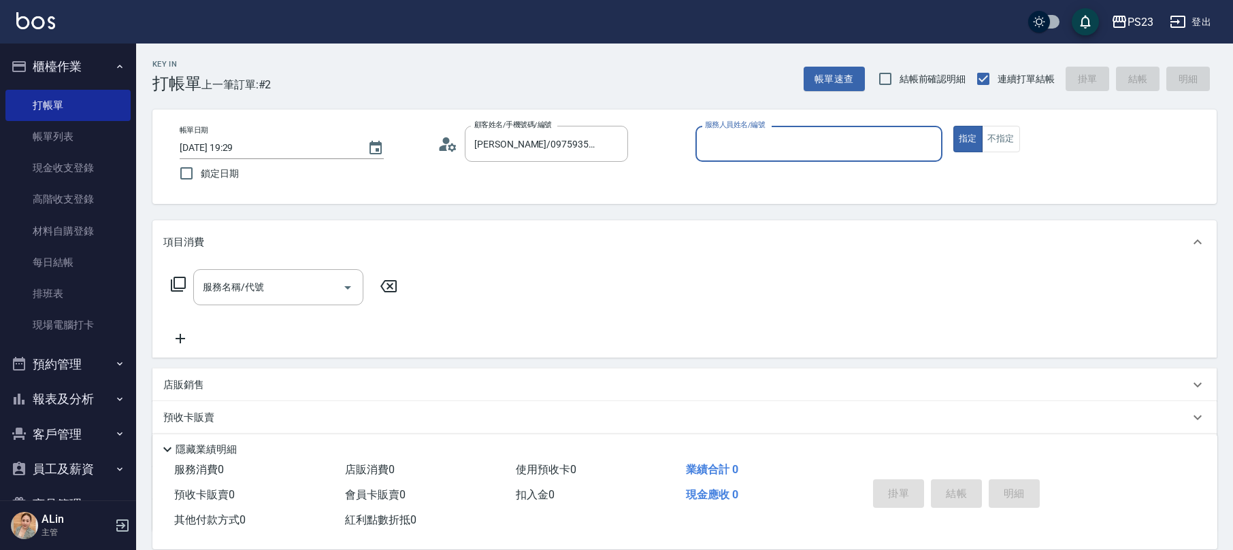
type input "SAMMI-1"
click at [257, 297] on input "服務名稱/代號" at bounding box center [267, 288] width 137 height 24
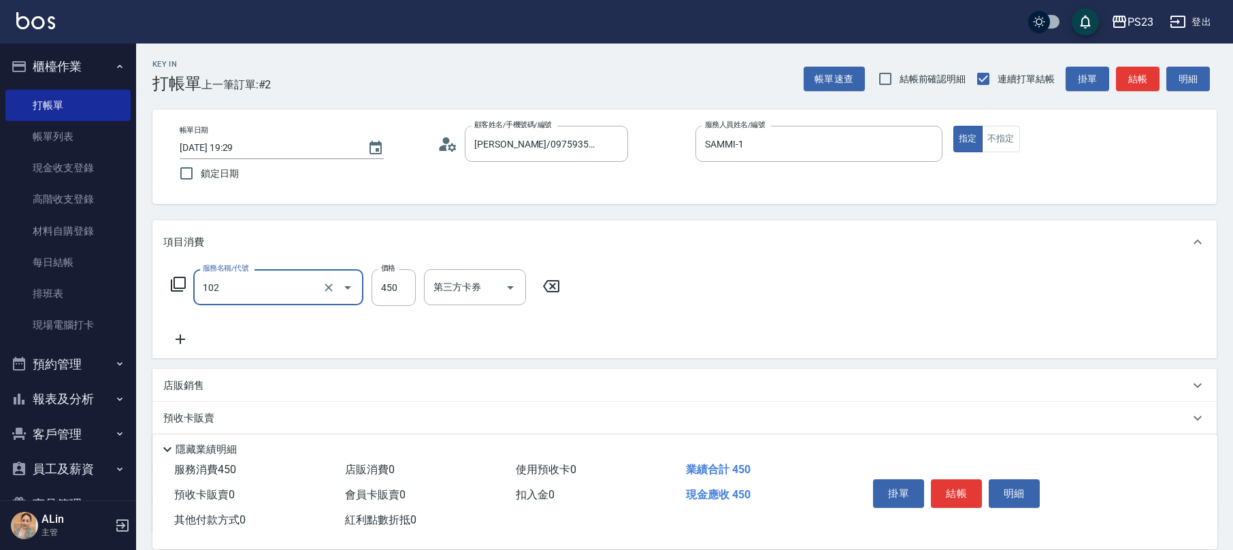
type input "洗髮450(102)"
type input "600"
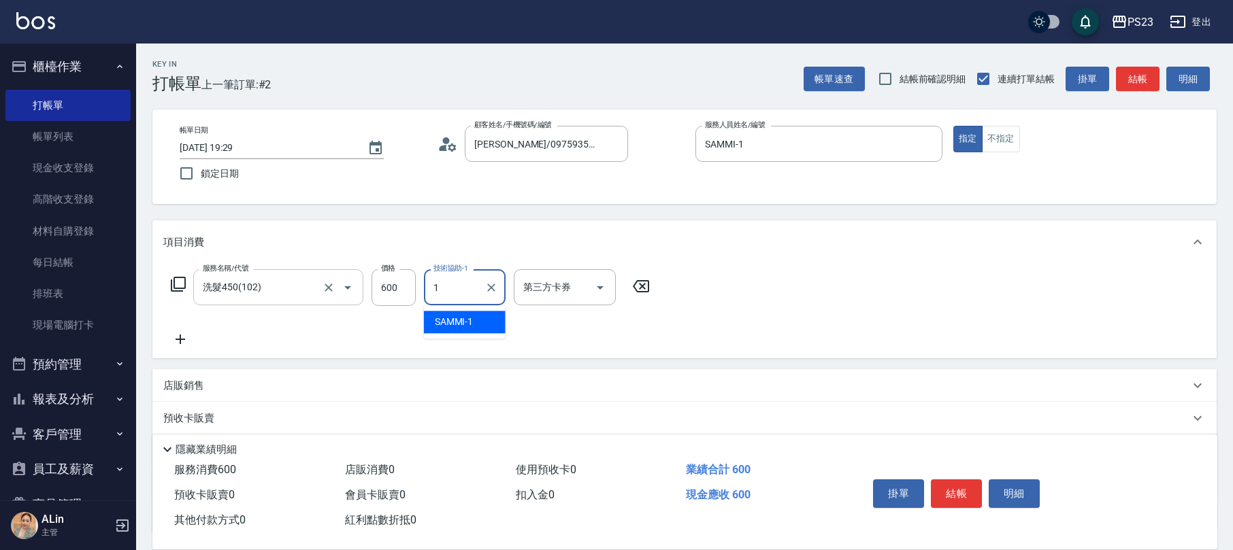
type input "SAMMI-1"
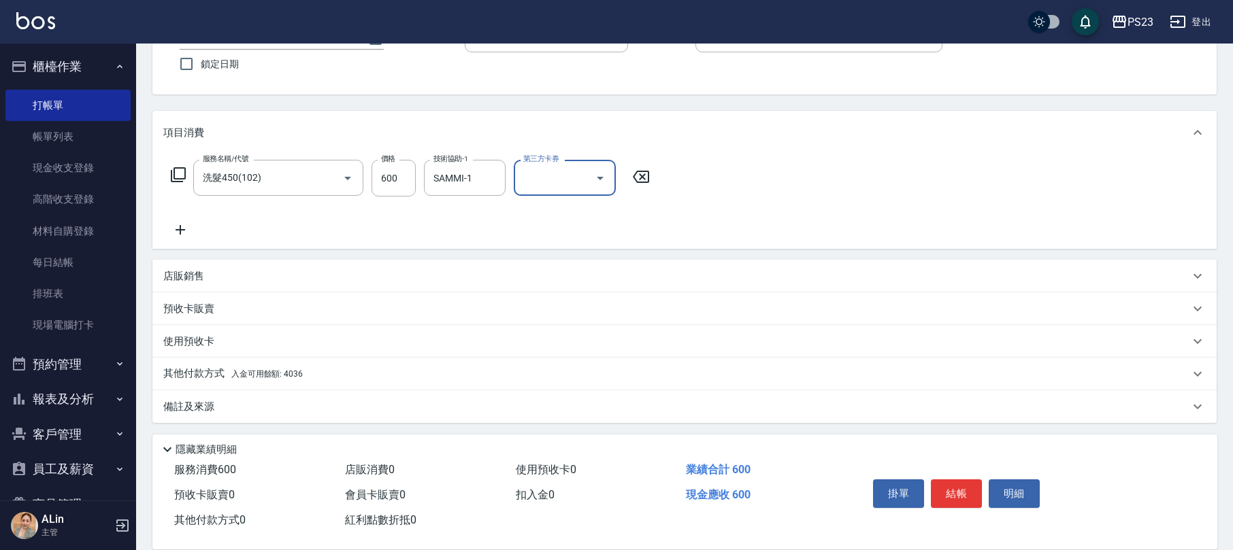
drag, startPoint x: 240, startPoint y: 403, endPoint x: 250, endPoint y: 401, distance: 10.3
click at [240, 401] on div "備註及來源" at bounding box center [676, 407] width 1026 height 14
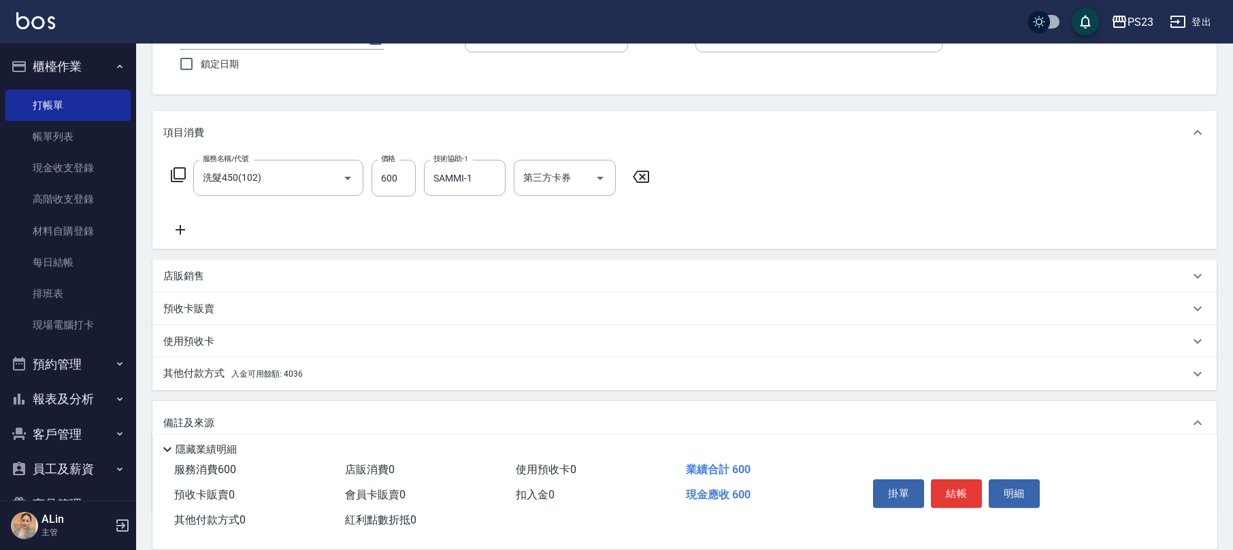
scroll to position [201, 0]
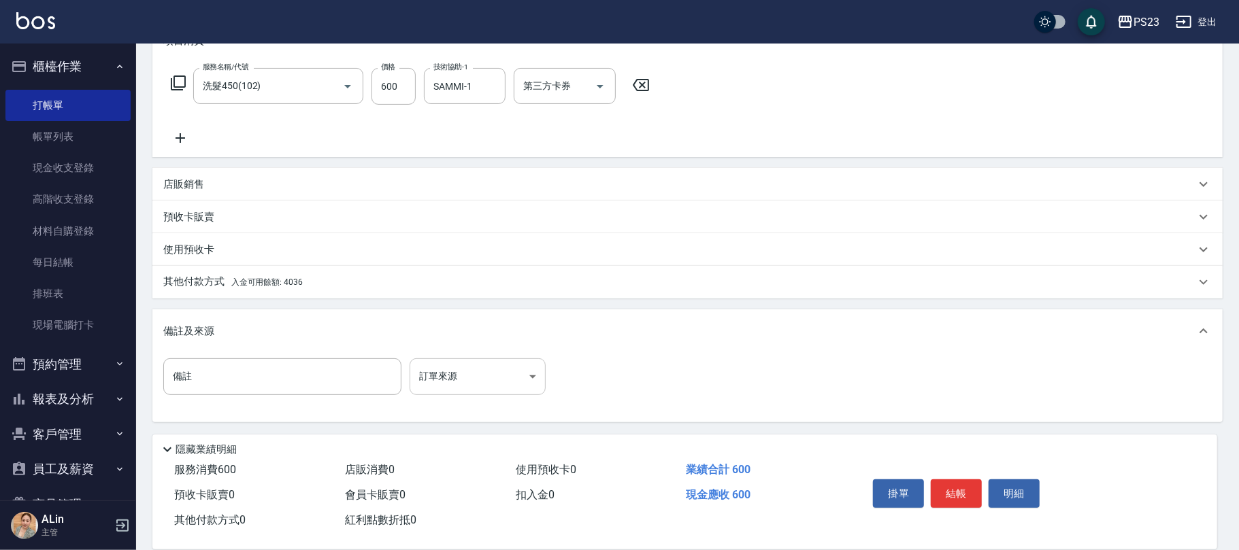
click at [483, 373] on body "PS23 登出 櫃檯作業 打帳單 帳單列表 現金收支登錄 高階收支登錄 材料自購登錄 每日結帳 排班表 現場電腦打卡 預約管理 預約管理 單日預約紀錄 單週預…" at bounding box center [619, 175] width 1239 height 752
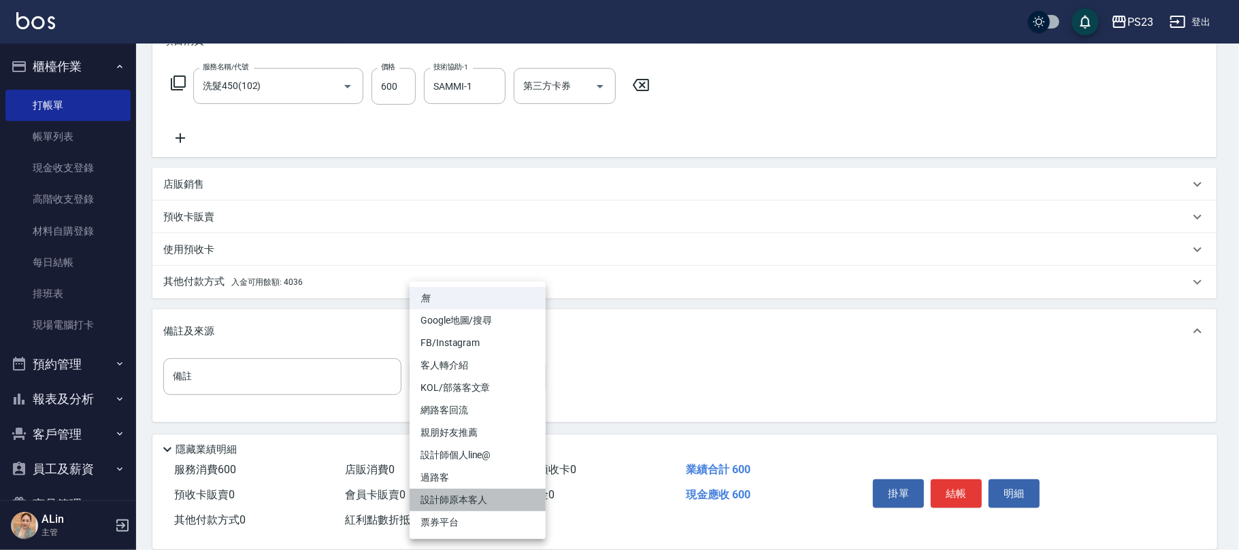
click at [456, 501] on li "設計師原本客人" at bounding box center [478, 500] width 136 height 22
type input "設計師原本客人"
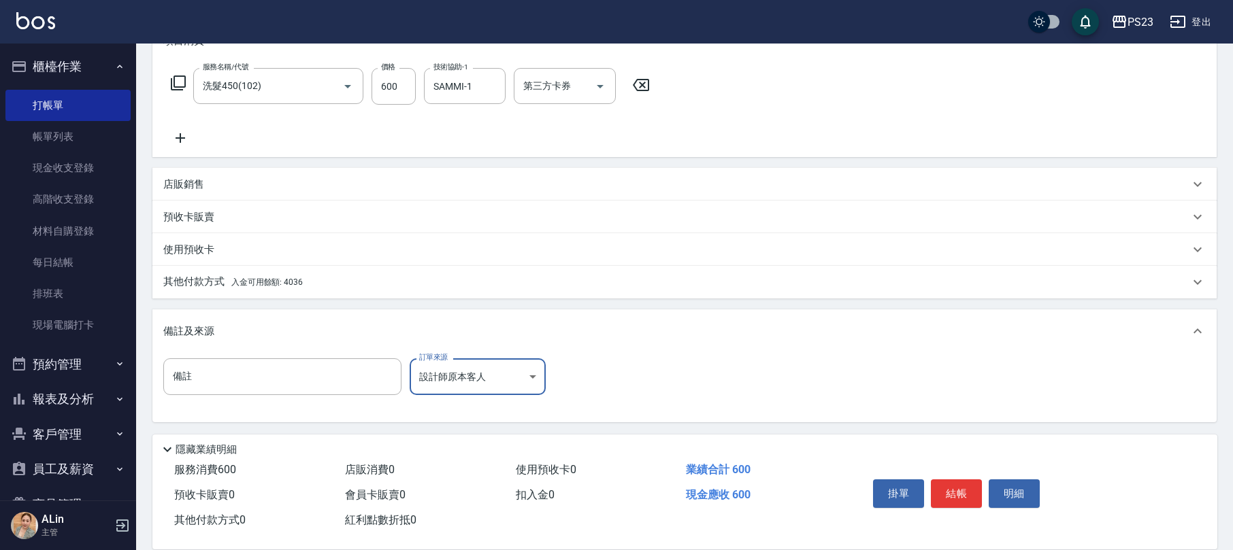
click at [259, 273] on div "其他付款方式 入金可用餘額: 4036" at bounding box center [684, 282] width 1064 height 33
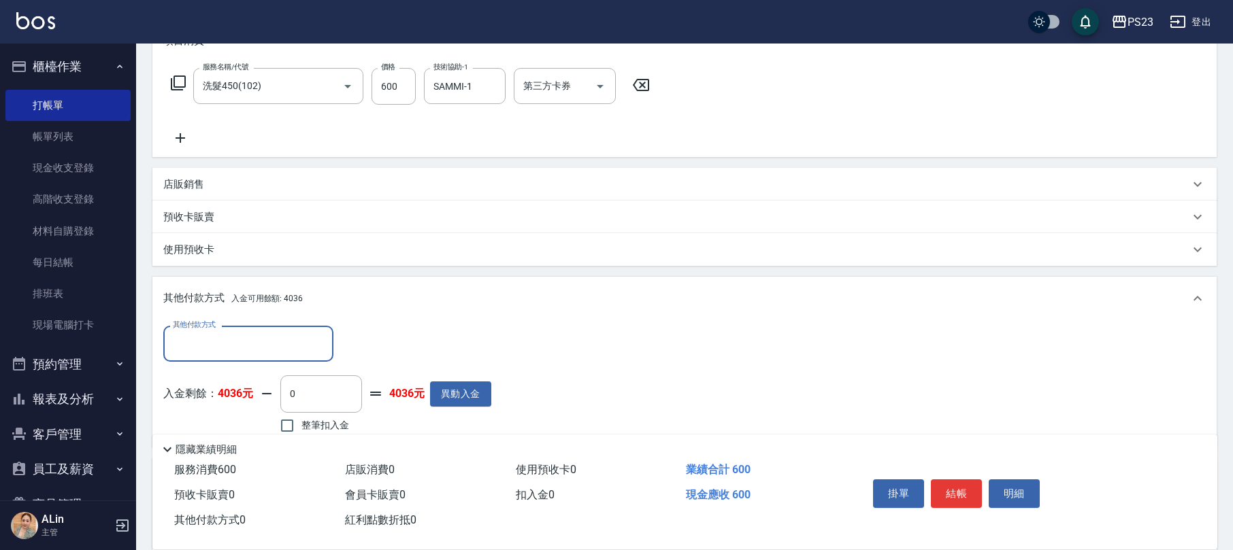
scroll to position [350, 0]
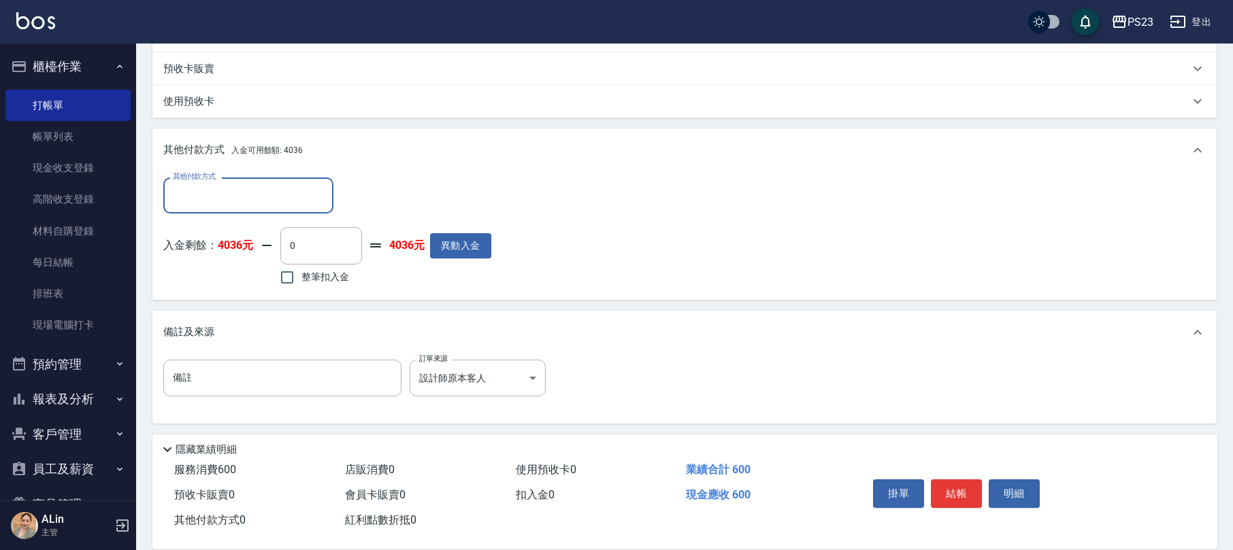
click at [333, 281] on span "整筆扣入金" at bounding box center [325, 277] width 48 height 14
click at [301, 281] on input "整筆扣入金" at bounding box center [287, 277] width 29 height 29
checkbox input "true"
type input "600"
click at [963, 496] on button "結帳" at bounding box center [956, 494] width 51 height 29
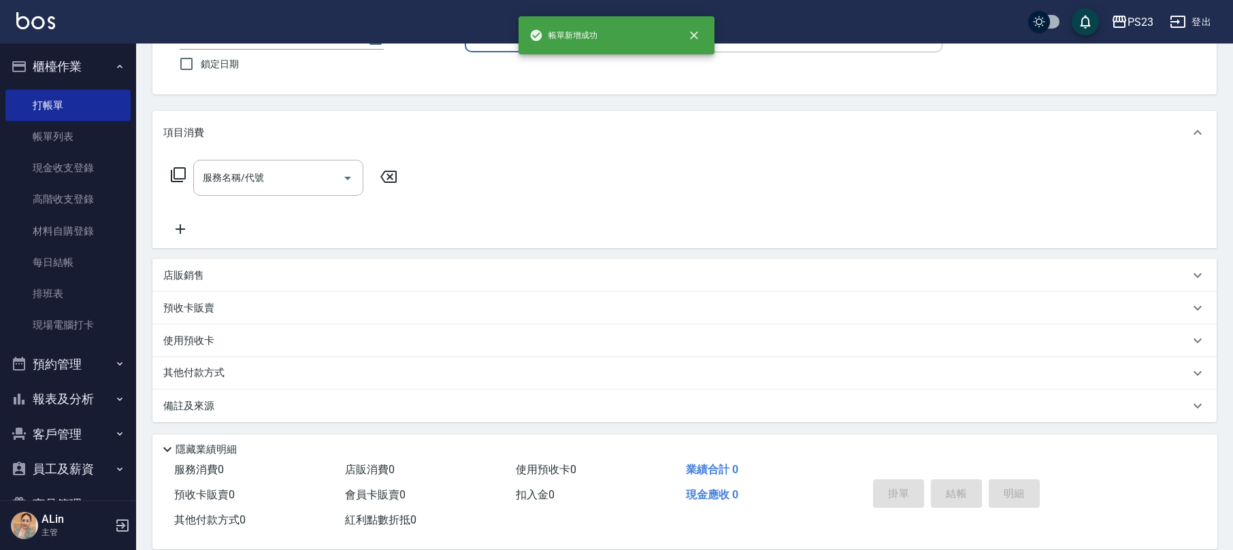
scroll to position [0, 0]
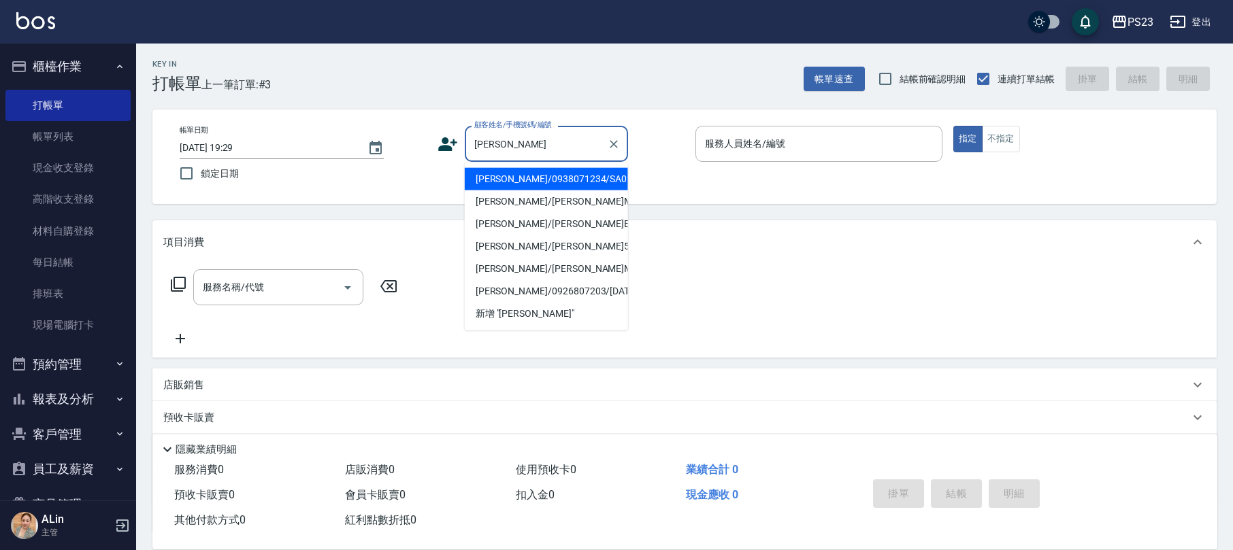
drag, startPoint x: 507, startPoint y: 177, endPoint x: 436, endPoint y: 176, distance: 71.4
click at [509, 177] on li "[PERSON_NAME]/0938071234/SA0127" at bounding box center [546, 179] width 163 height 22
type input "[PERSON_NAME]/0938071234/SA0127"
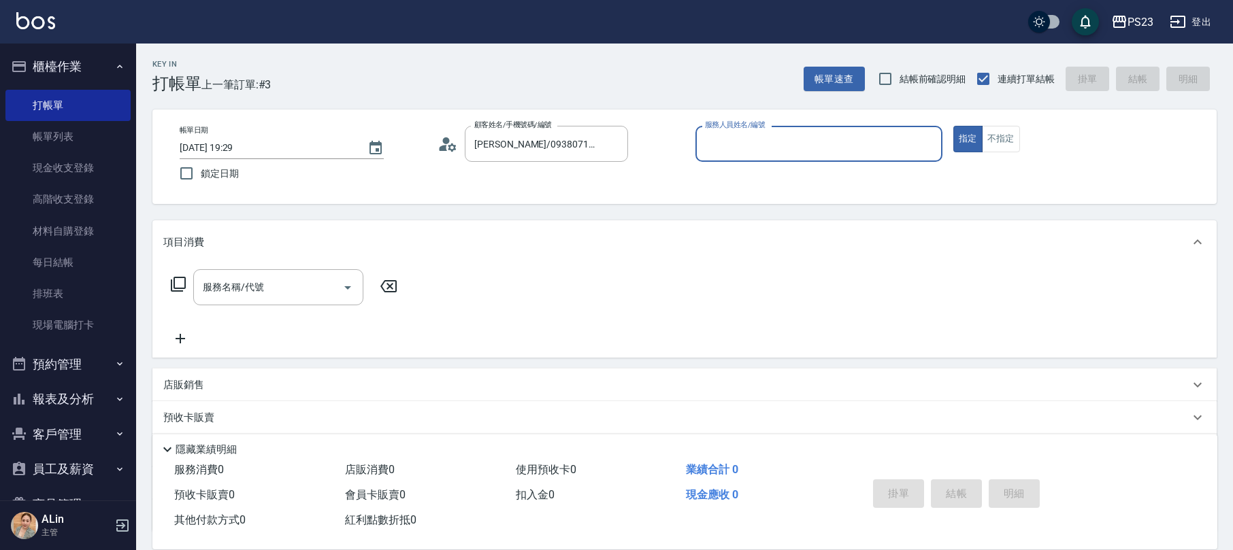
type input "SAMMI-1"
click at [219, 278] on input "服務名稱/代號" at bounding box center [267, 288] width 137 height 24
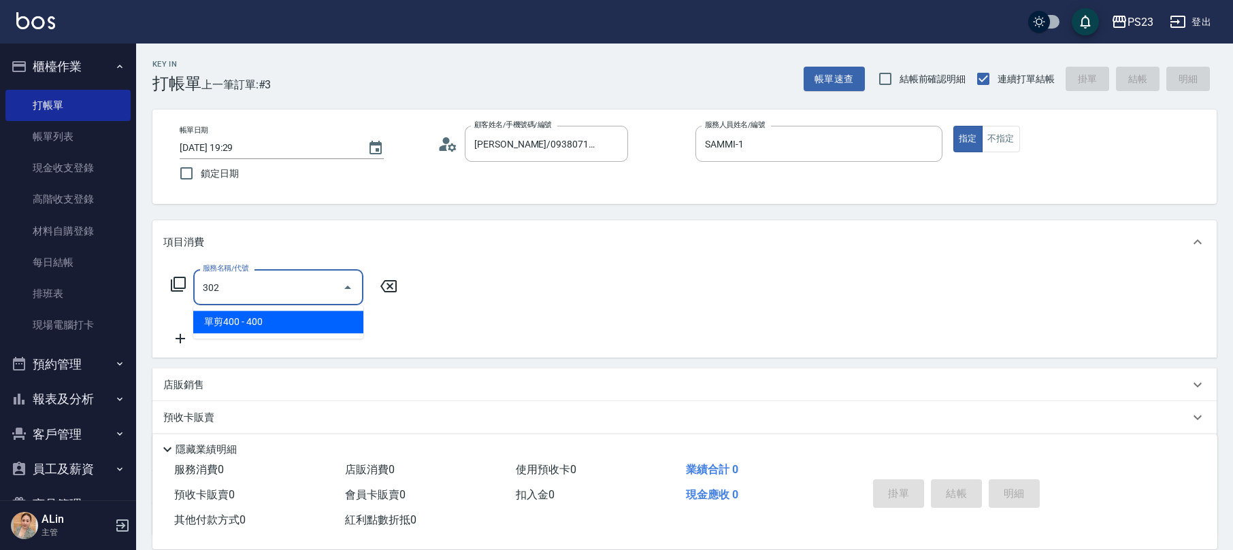
type input "單剪400(302)"
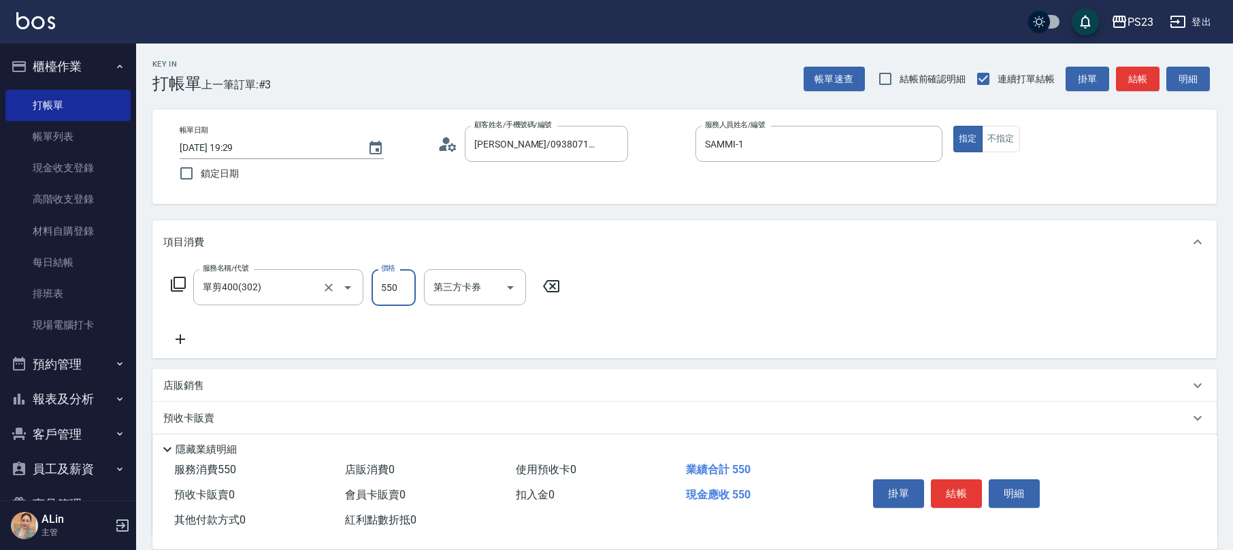
type input "550"
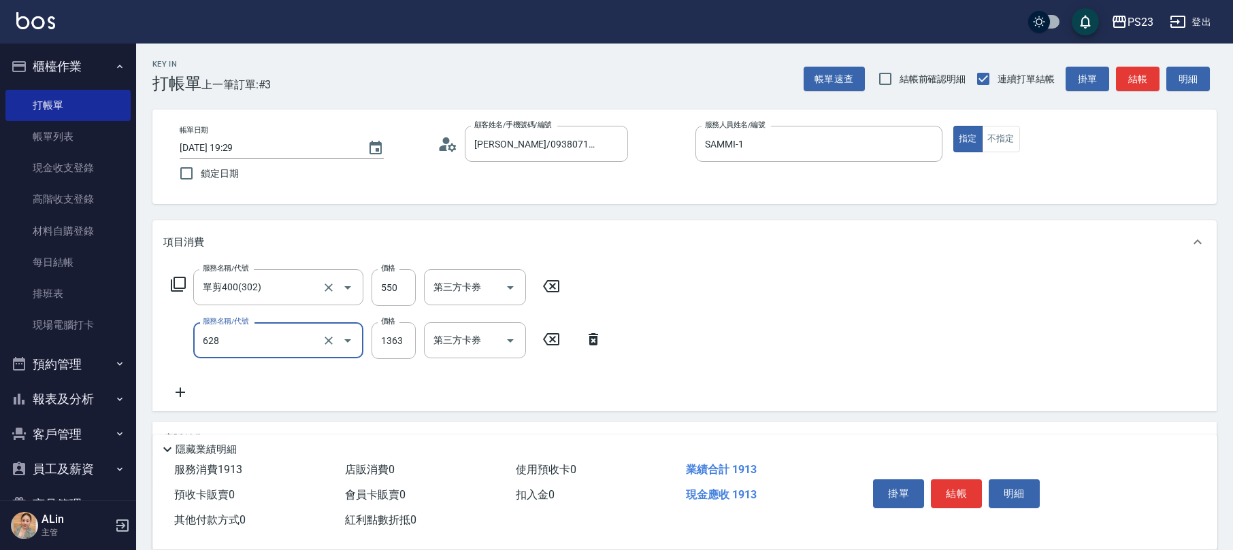
type input "中草藥2000(628)"
type input "1640"
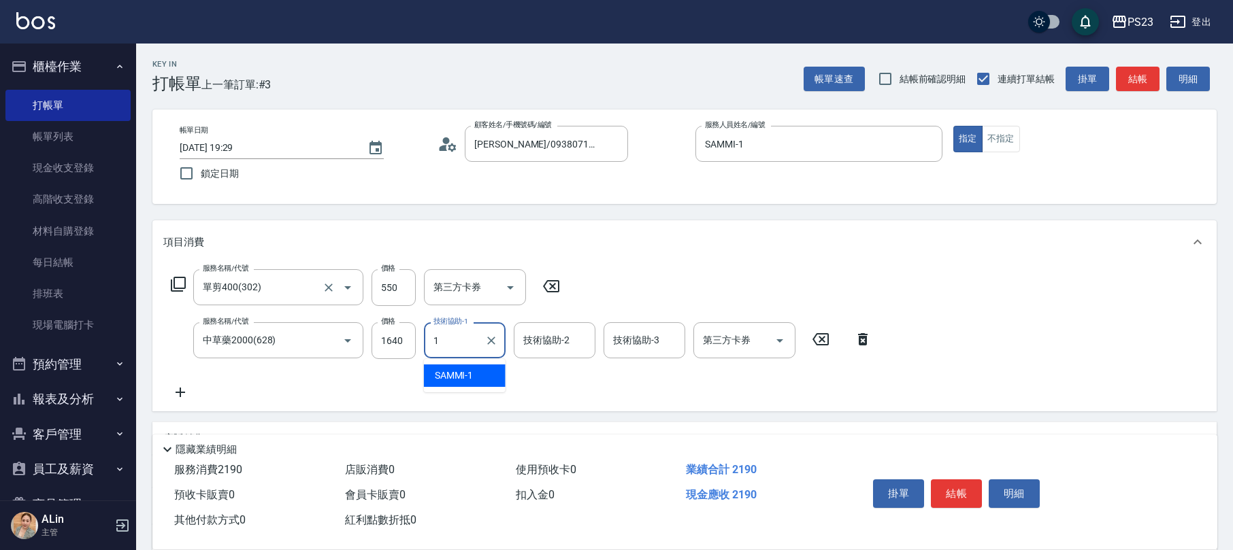
type input "SAMMI-1"
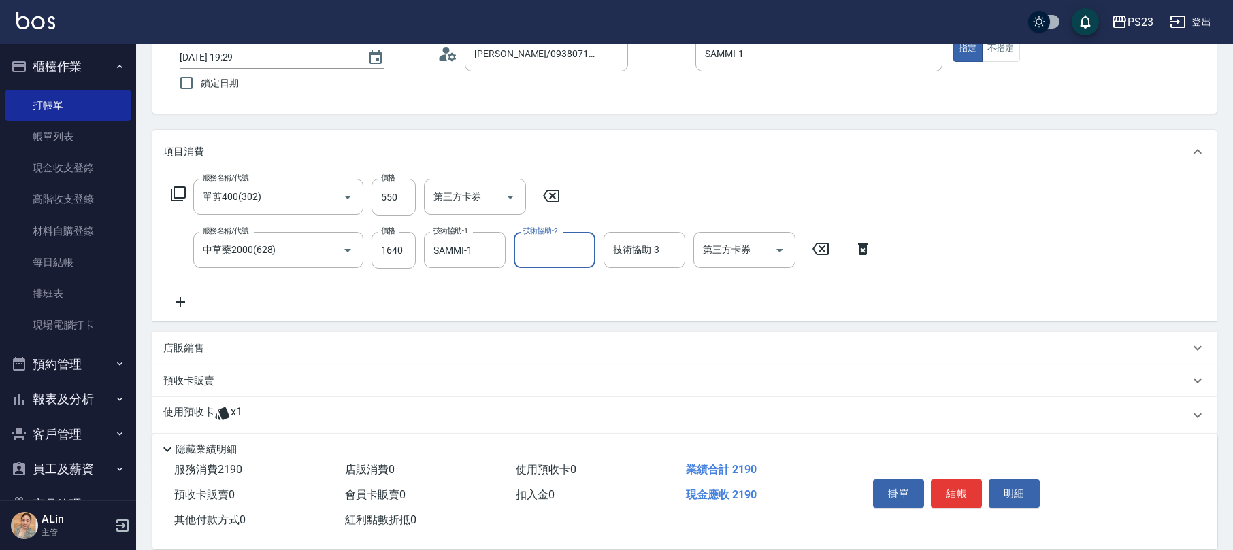
scroll to position [167, 0]
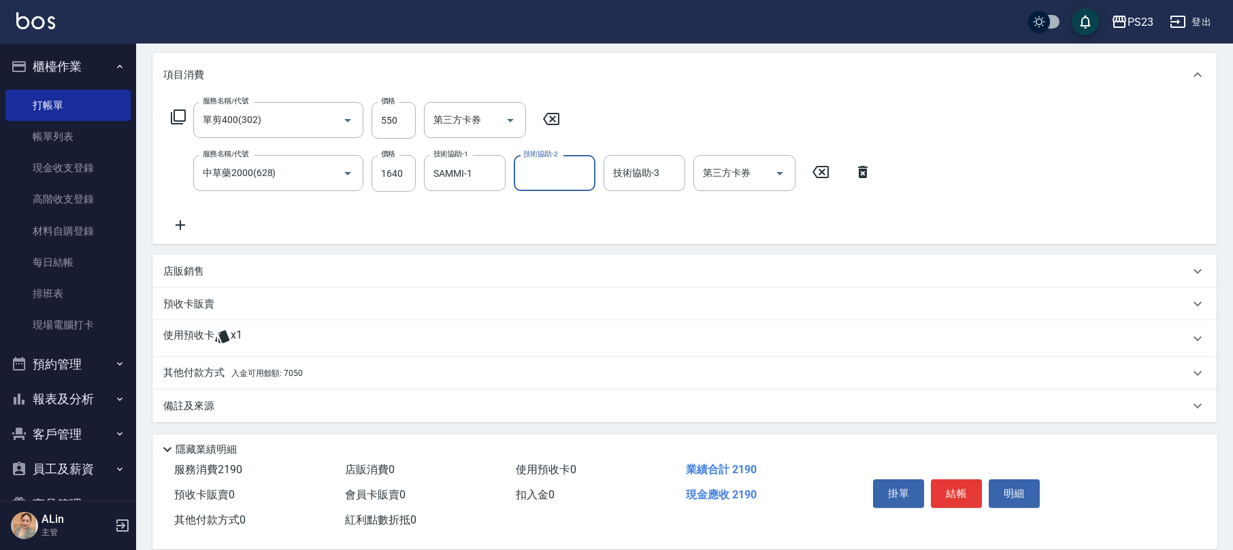
click at [188, 397] on div "備註及來源" at bounding box center [684, 406] width 1064 height 33
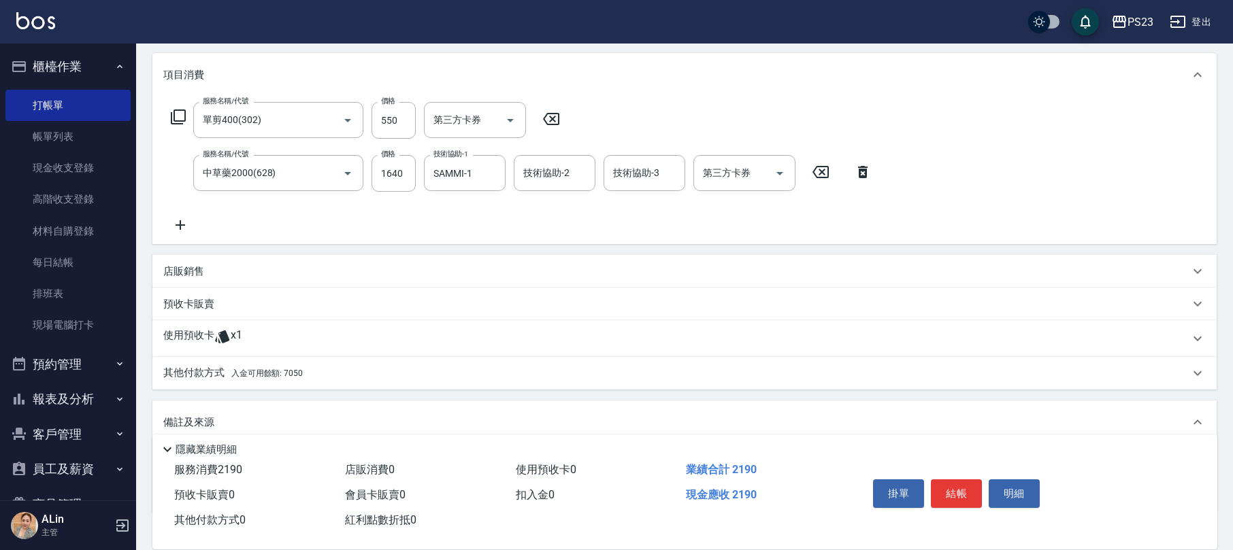
scroll to position [259, 0]
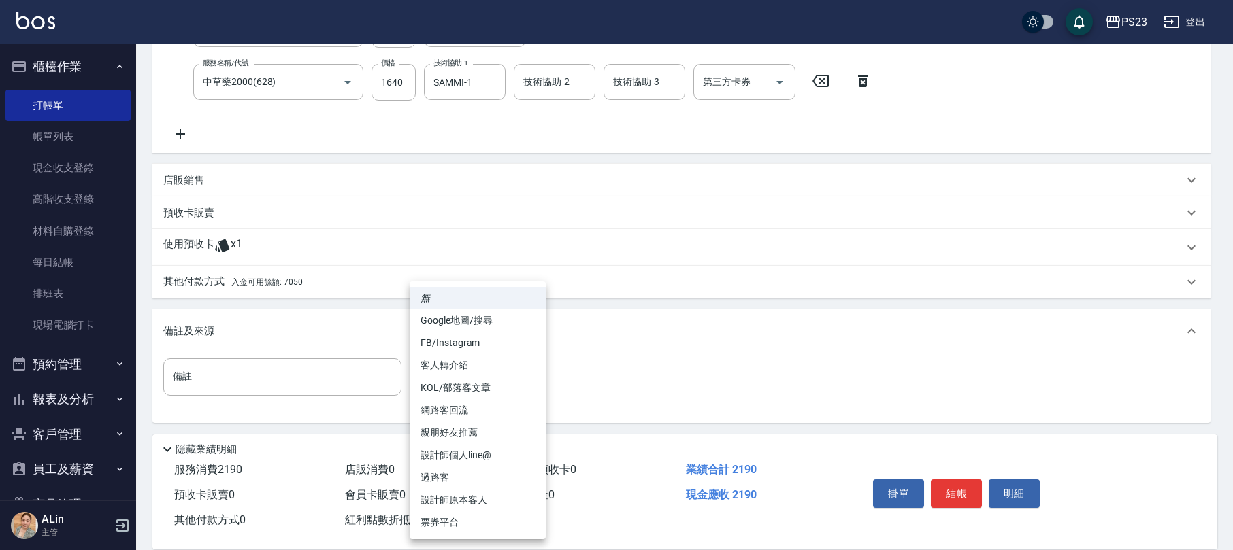
click at [490, 378] on body "PS23 登出 櫃檯作業 打帳單 帳單列表 現金收支登錄 高階收支登錄 材料自購登錄 每日結帳 排班表 現場電腦打卡 預約管理 預約管理 單日預約紀錄 單週預…" at bounding box center [616, 146] width 1233 height 810
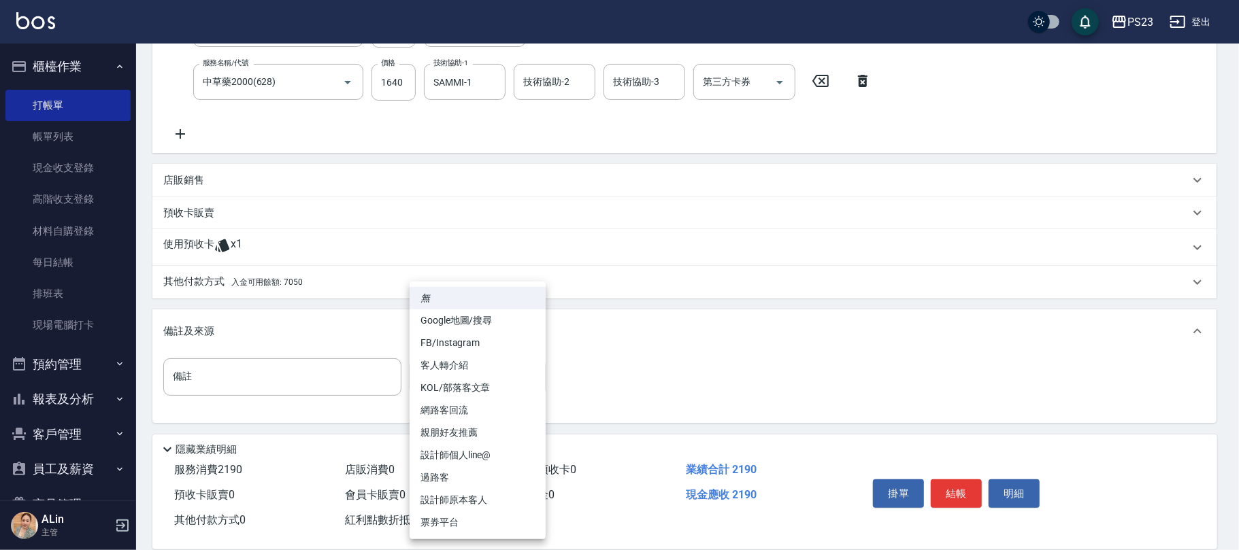
click at [454, 499] on li "設計師原本客人" at bounding box center [478, 500] width 136 height 22
type input "設計師原本客人"
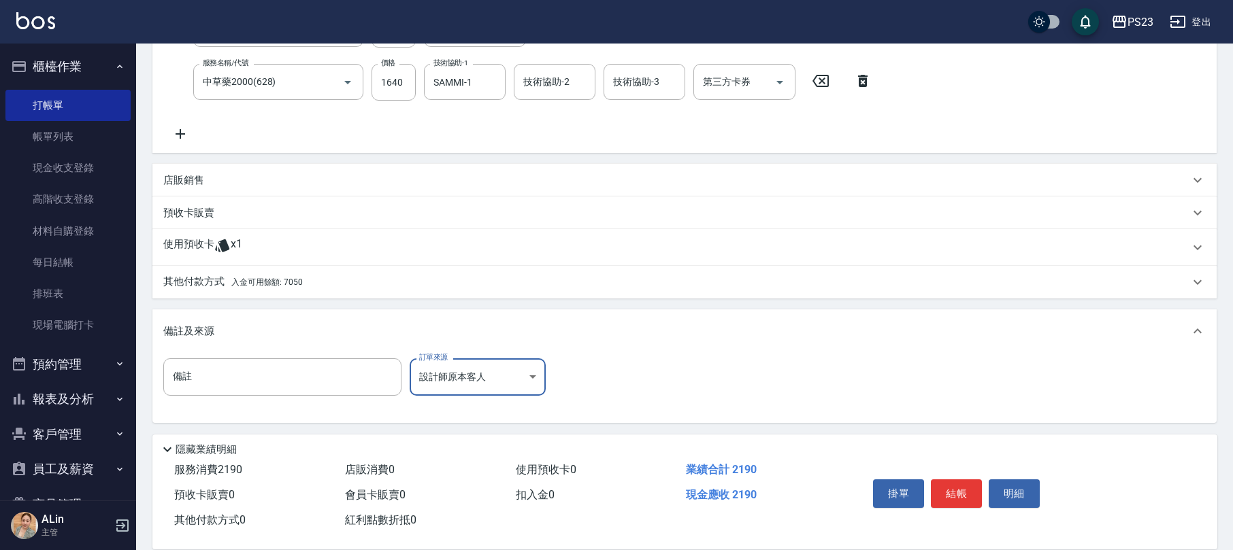
click at [283, 276] on p "其他付款方式 入金可用餘額: 7050" at bounding box center [232, 282] width 139 height 15
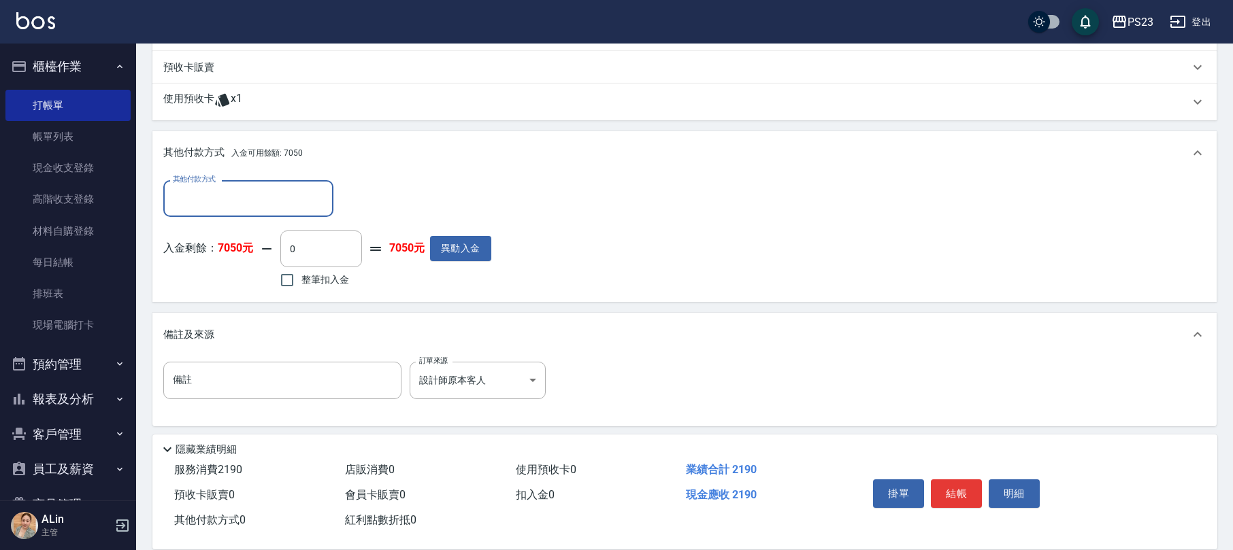
scroll to position [0, 0]
click at [308, 284] on span "整筆扣入金" at bounding box center [325, 280] width 48 height 14
click at [301, 284] on input "整筆扣入金" at bounding box center [287, 280] width 29 height 29
checkbox input "true"
type input "2190"
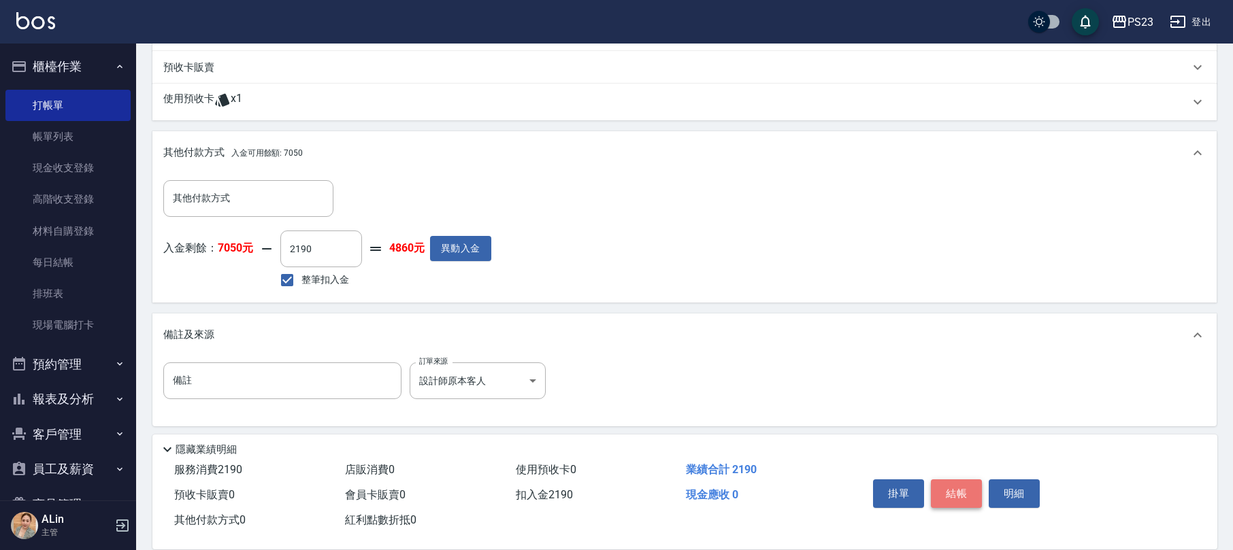
click at [967, 490] on button "結帳" at bounding box center [956, 494] width 51 height 29
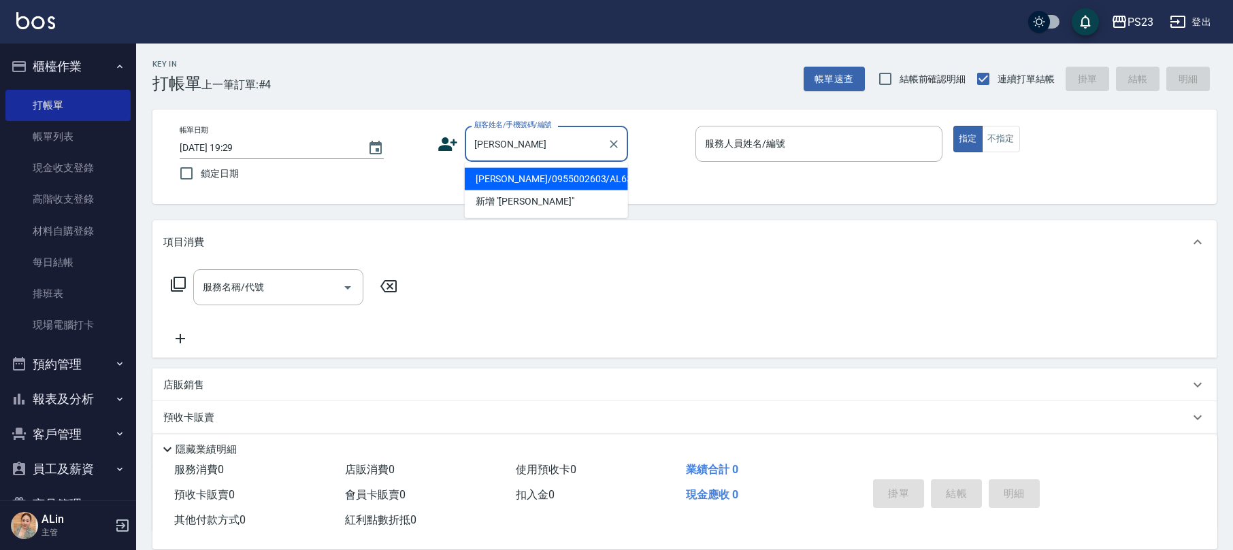
click at [562, 178] on li "[PERSON_NAME]/0955002603/AL630413" at bounding box center [546, 179] width 163 height 22
type input "[PERSON_NAME]/0955002603/AL630413"
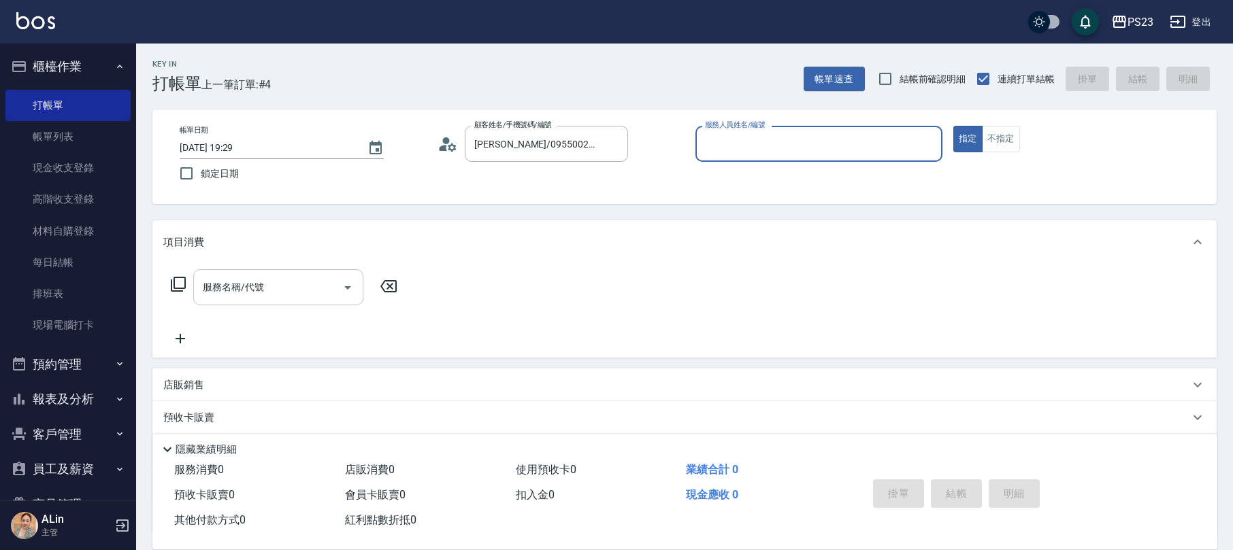
type input "ALin-8"
click at [252, 279] on input "服務名稱/代號" at bounding box center [267, 288] width 137 height 24
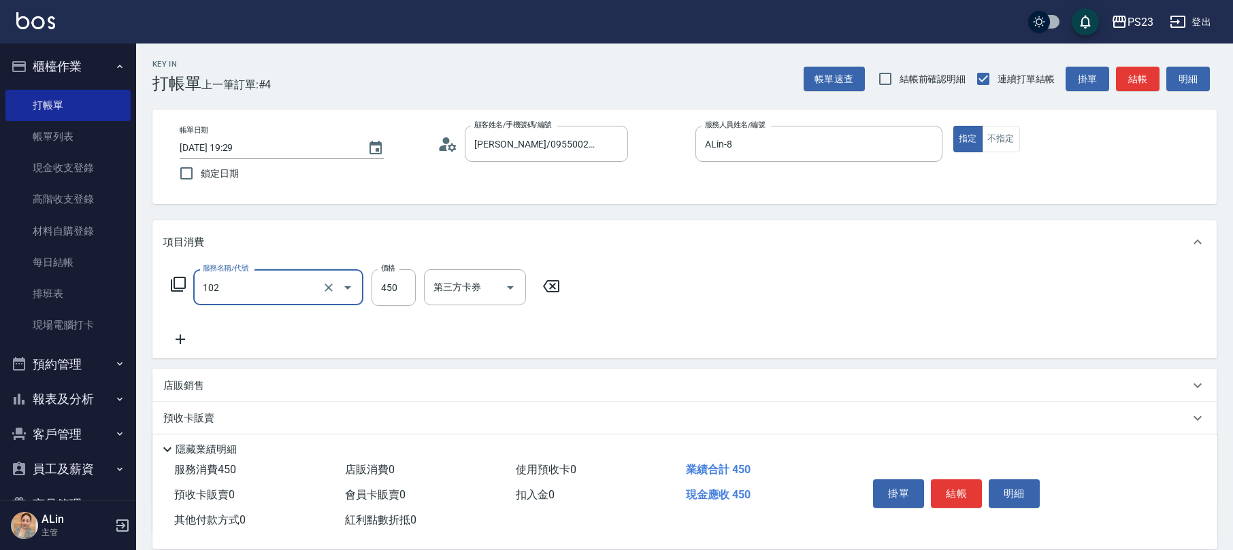
type input "洗髮450(102)"
type input "500"
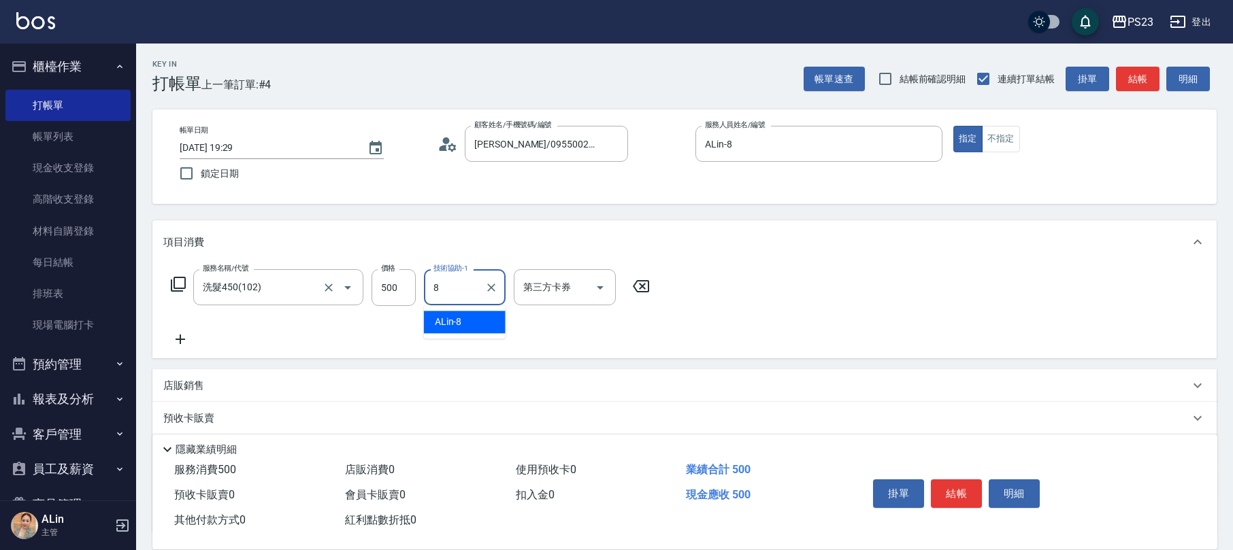
type input "ALin-8"
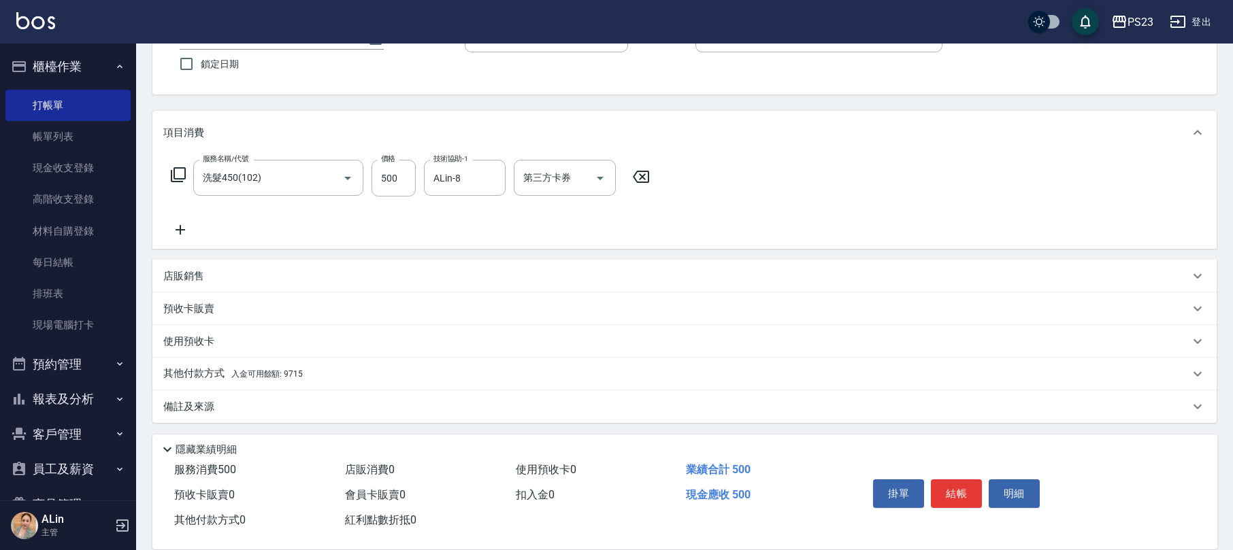
click at [235, 414] on div "備註及來源" at bounding box center [684, 406] width 1064 height 33
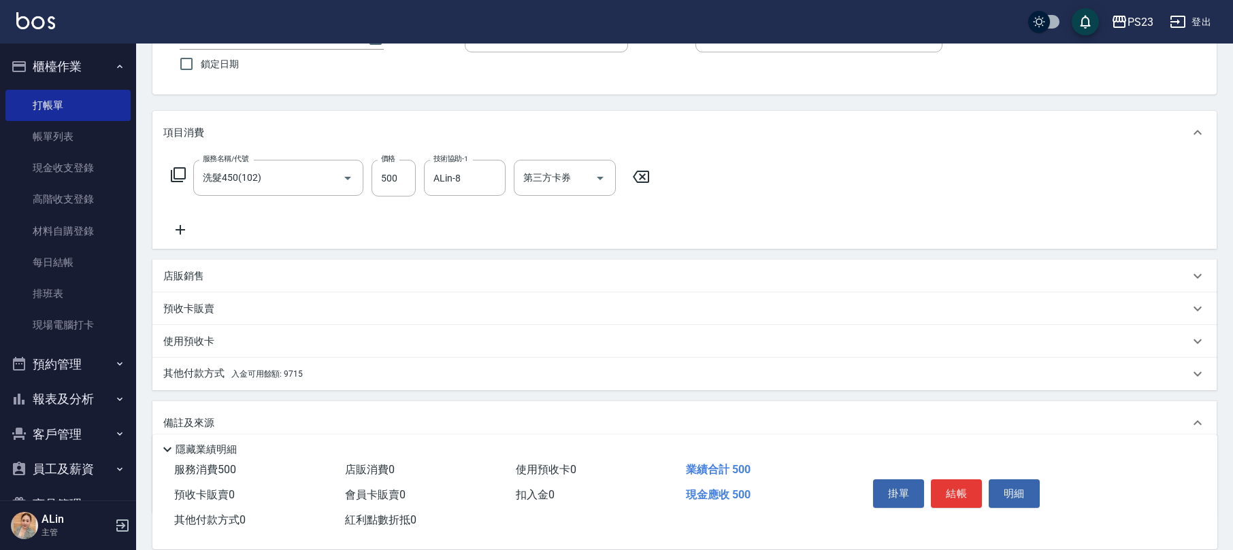
scroll to position [201, 0]
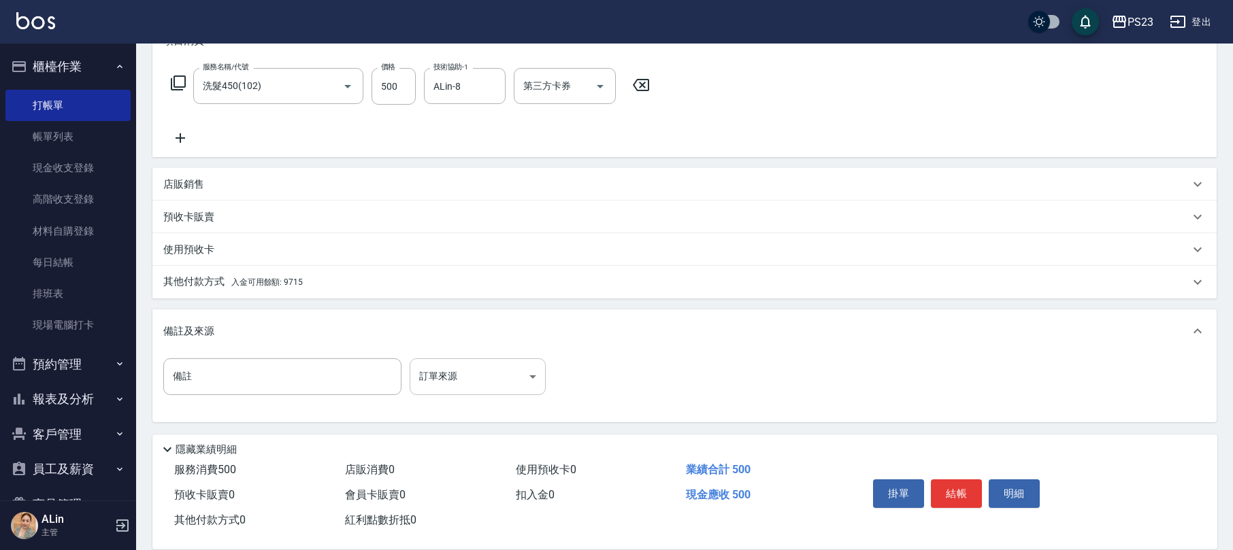
click at [452, 363] on body "PS23 登出 櫃檯作業 打帳單 帳單列表 現金收支登錄 高階收支登錄 材料自購登錄 每日結帳 排班表 現場電腦打卡 預約管理 預約管理 單日預約紀錄 單週預…" at bounding box center [616, 175] width 1233 height 752
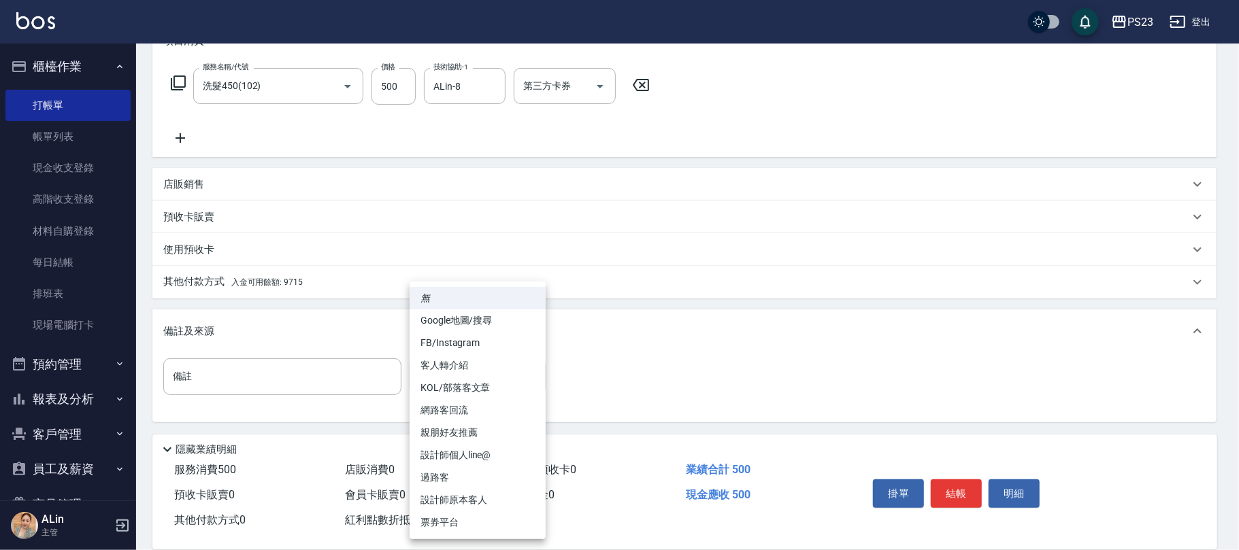
click at [450, 499] on li "設計師原本客人" at bounding box center [478, 500] width 136 height 22
type input "設計師原本客人"
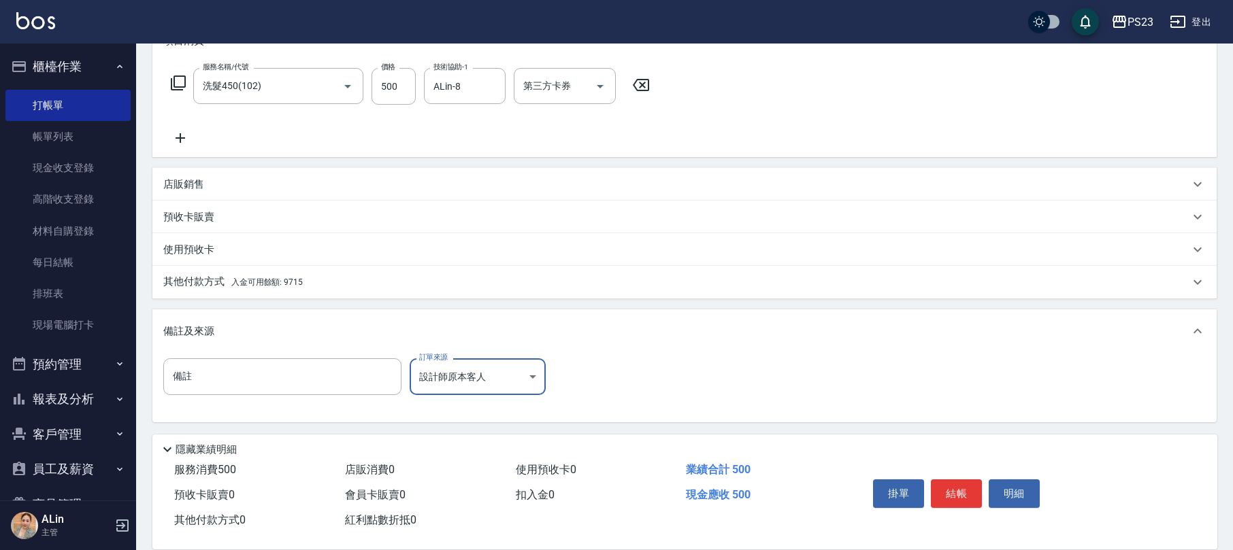
click at [263, 281] on span "入金可用餘額: 9715" at bounding box center [266, 283] width 71 height 10
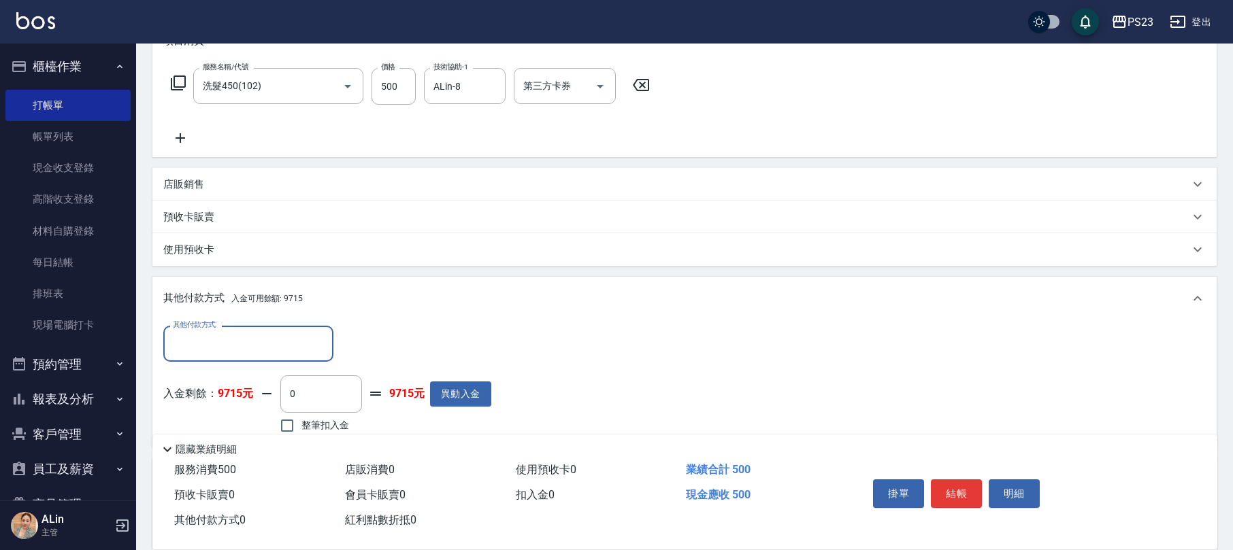
scroll to position [348, 0]
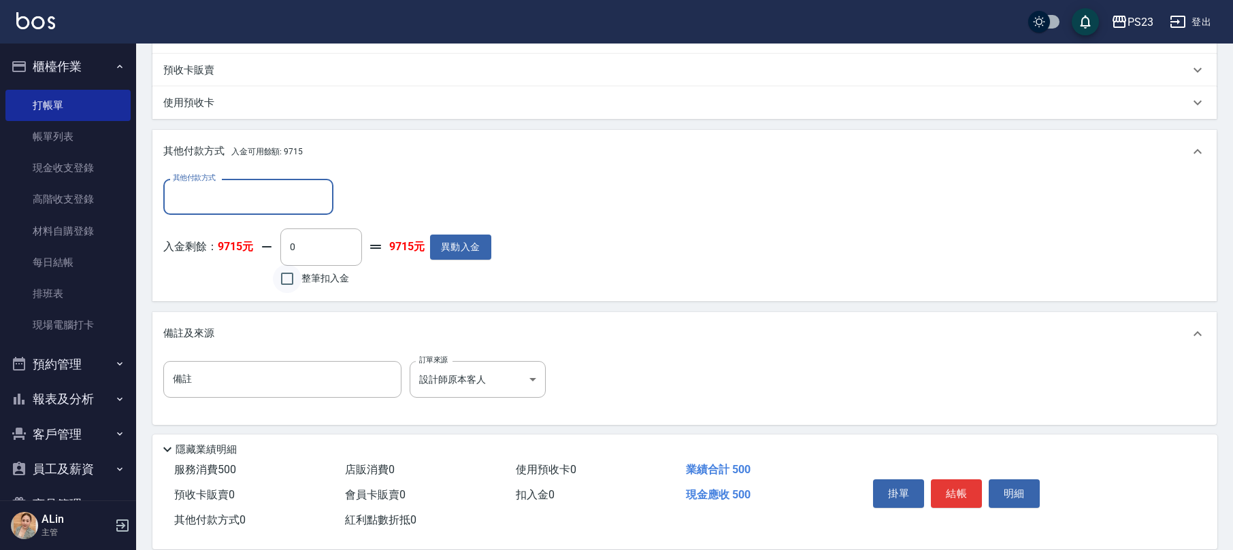
click at [282, 281] on input "整筆扣入金" at bounding box center [287, 279] width 29 height 29
checkbox input "true"
type input "500"
click at [953, 482] on button "結帳" at bounding box center [956, 494] width 51 height 29
type input "[DATE] 19:30"
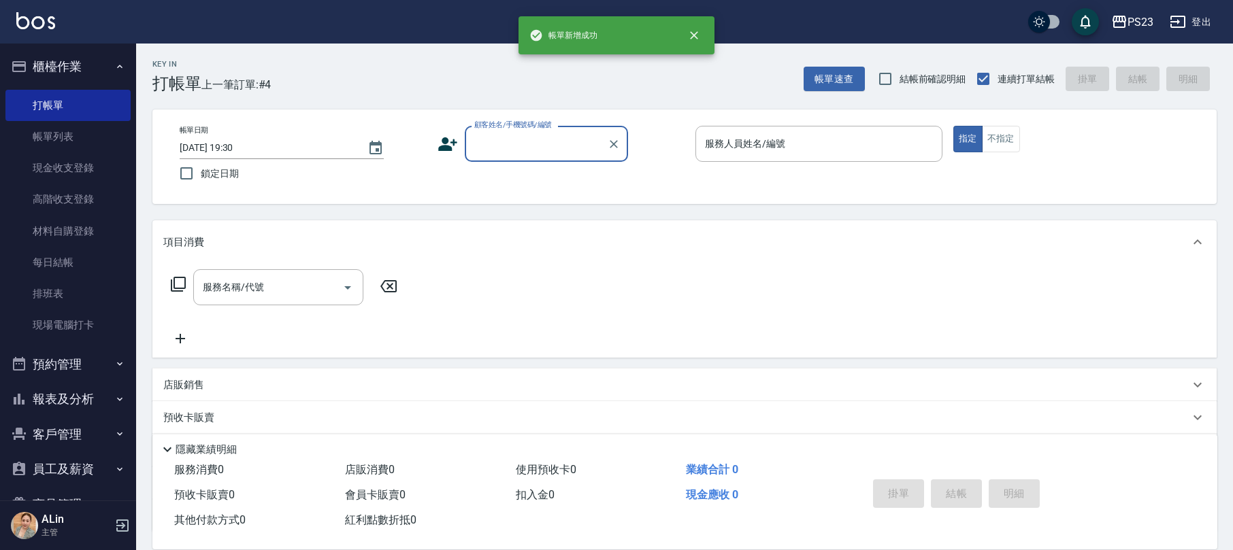
scroll to position [0, 0]
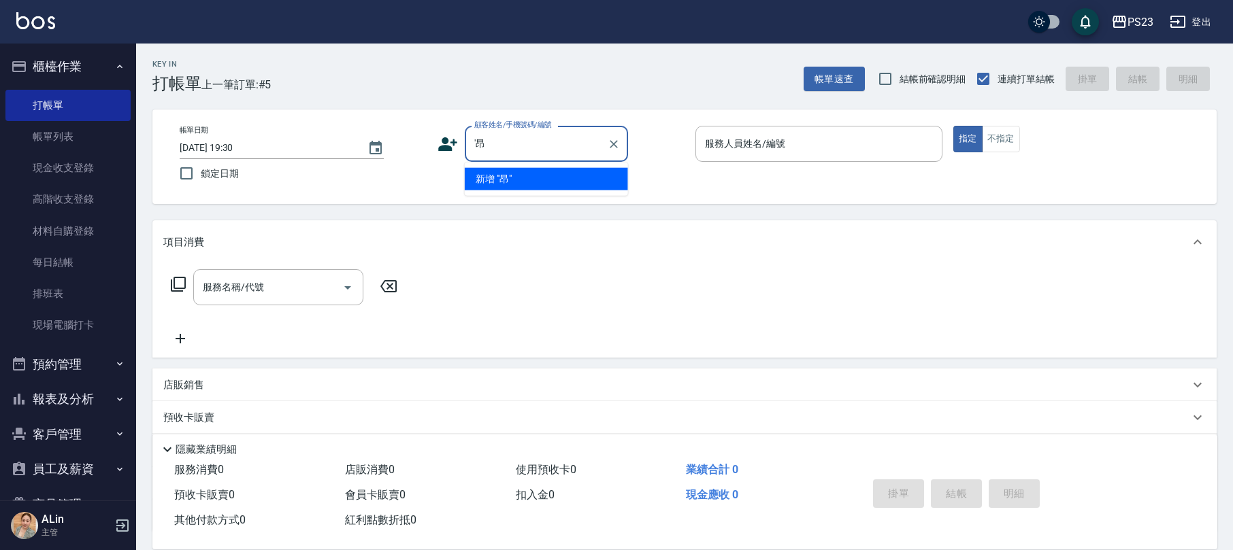
type input "'"
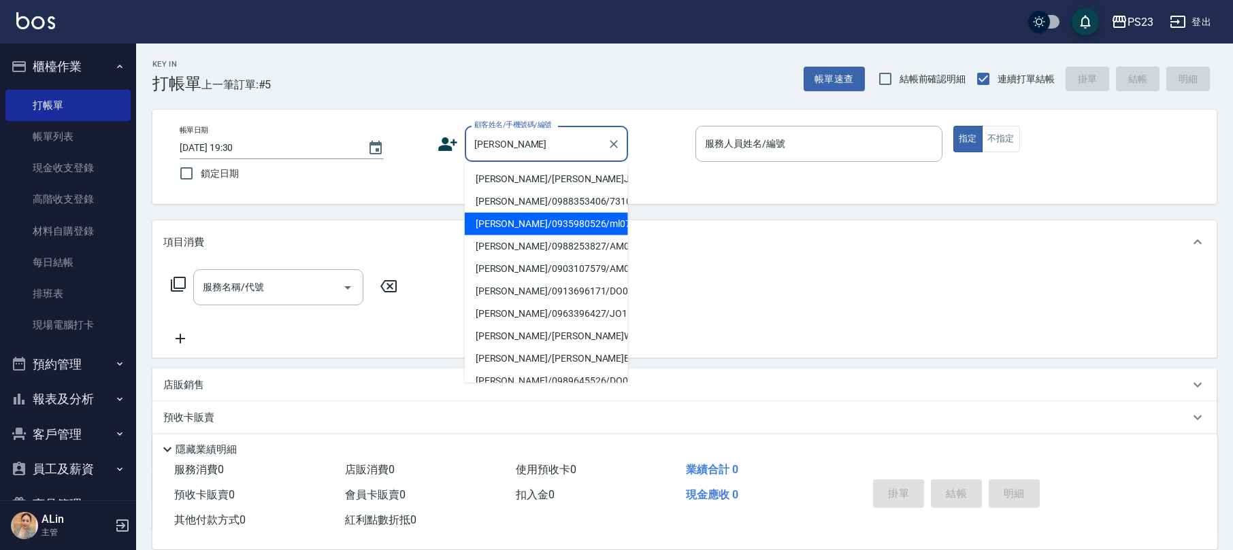
click at [531, 235] on li "[PERSON_NAME]/0935980526/ml0750526" at bounding box center [546, 224] width 163 height 22
type input "[PERSON_NAME]/0935980526/ml0750526"
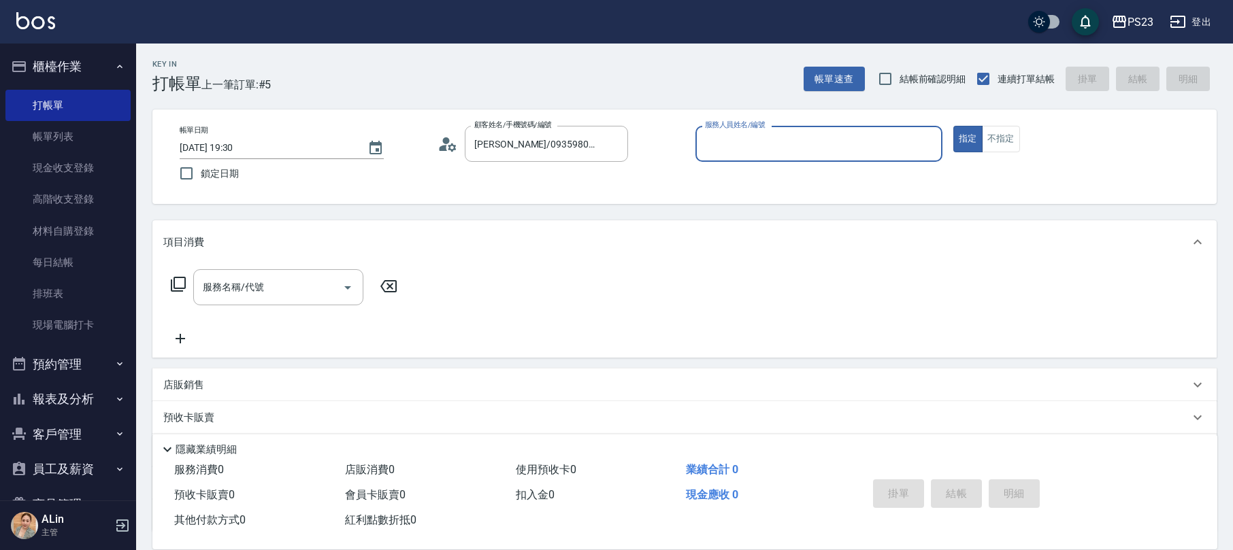
click at [447, 150] on icon at bounding box center [447, 144] width 20 height 20
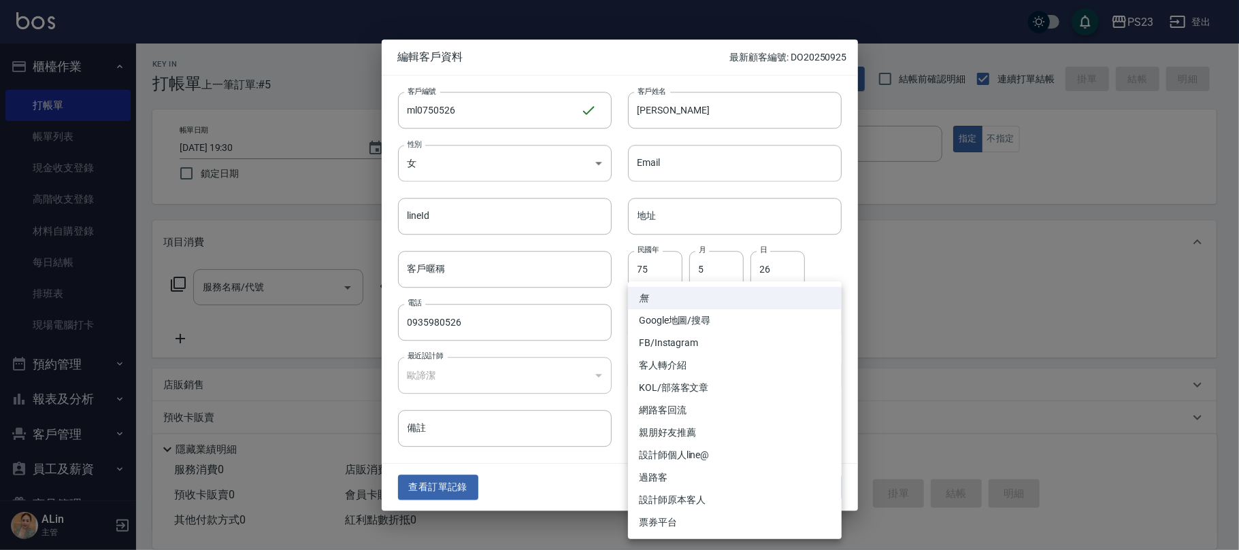
click at [697, 336] on body "PS23 登出 櫃檯作業 打帳單 帳單列表 現金收支登錄 高階收支登錄 材料自購登錄 每日結帳 排班表 現場電腦打卡 預約管理 預約管理 單日預約紀錄 單週預…" at bounding box center [619, 330] width 1239 height 660
click at [664, 477] on li "過路客" at bounding box center [735, 478] width 214 height 22
type input "過路客"
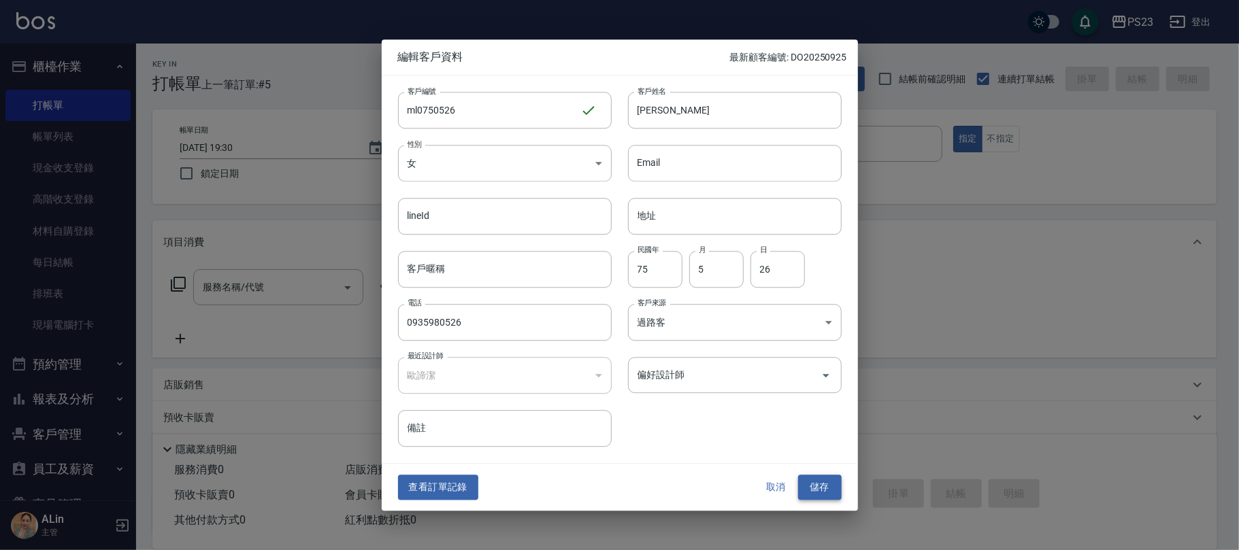
click at [808, 490] on button "儲存" at bounding box center [820, 488] width 44 height 25
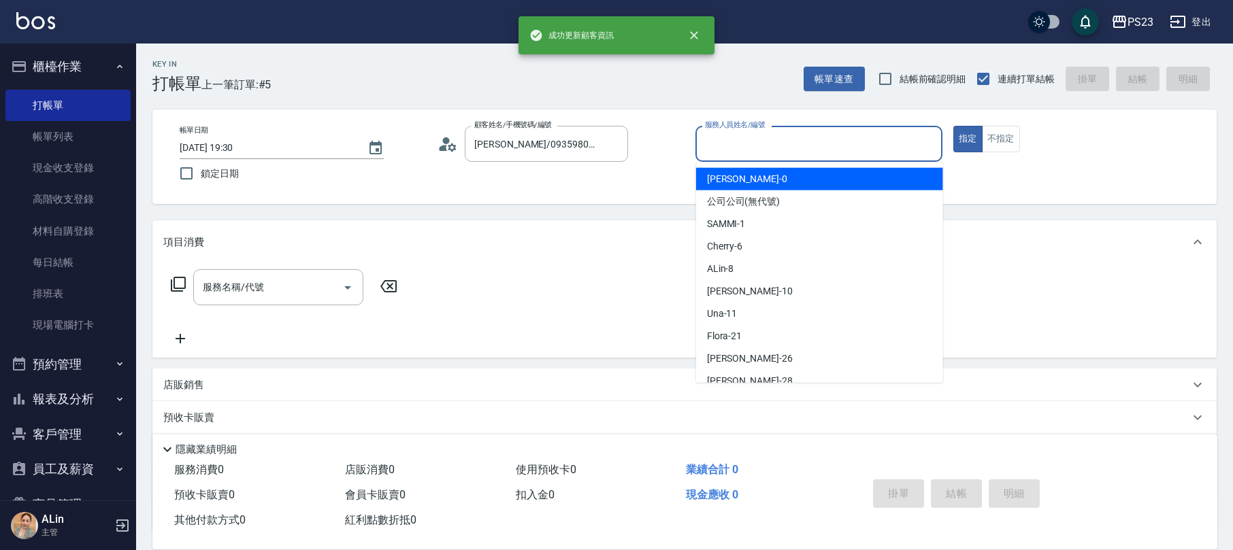
click at [784, 145] on input "服務人員姓名/編號" at bounding box center [818, 144] width 235 height 24
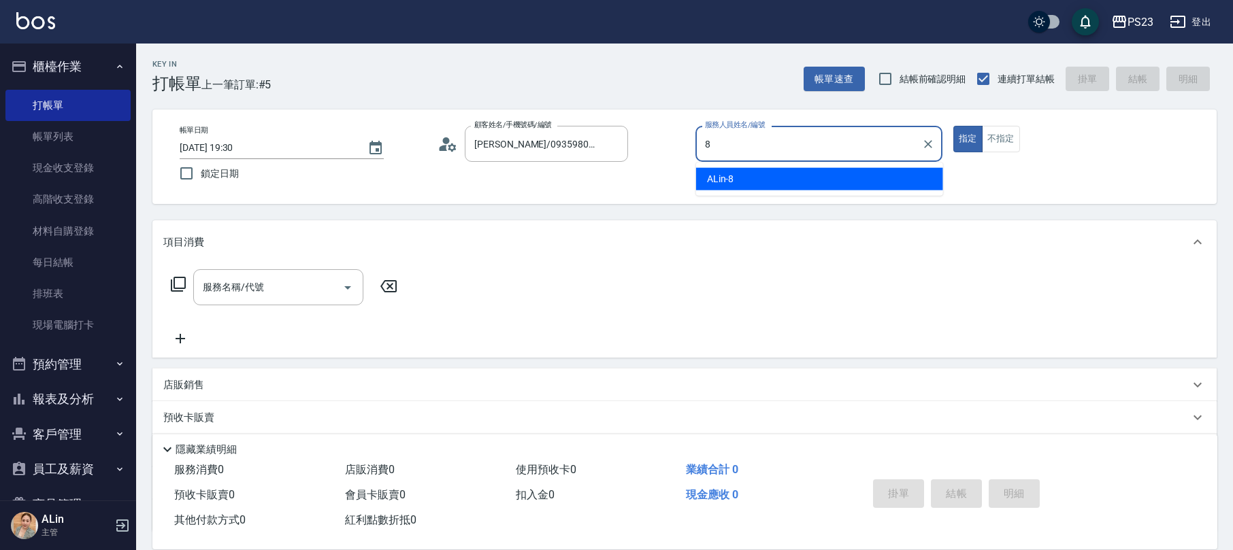
type input "ALin-8"
type button "true"
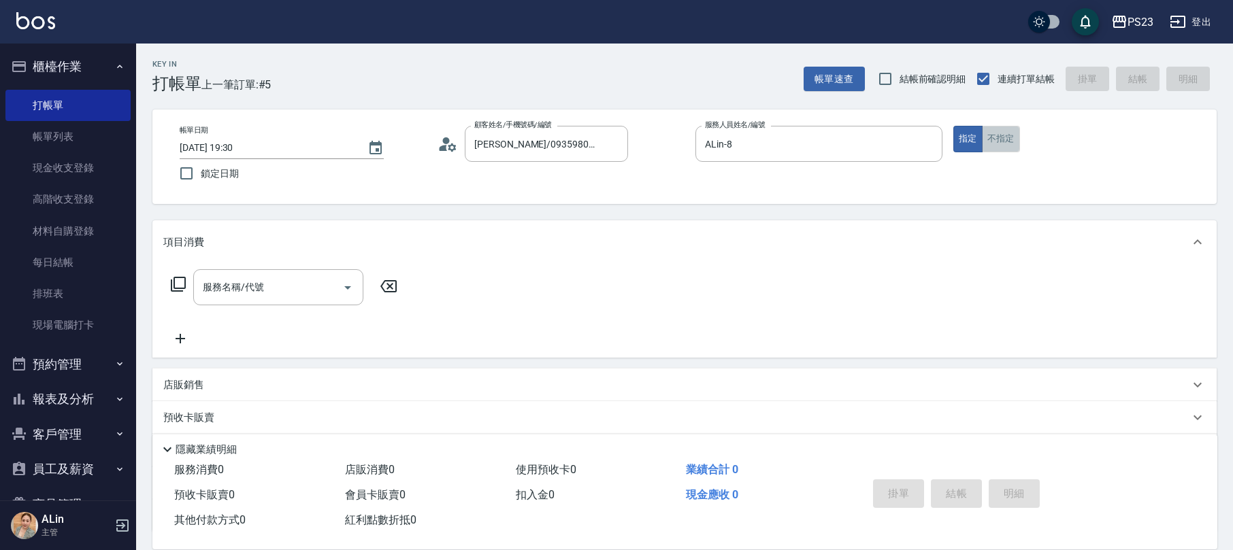
click at [996, 135] on button "不指定" at bounding box center [1001, 139] width 38 height 27
click at [235, 287] on div "服務名稱/代號 服務名稱/代號" at bounding box center [278, 287] width 170 height 36
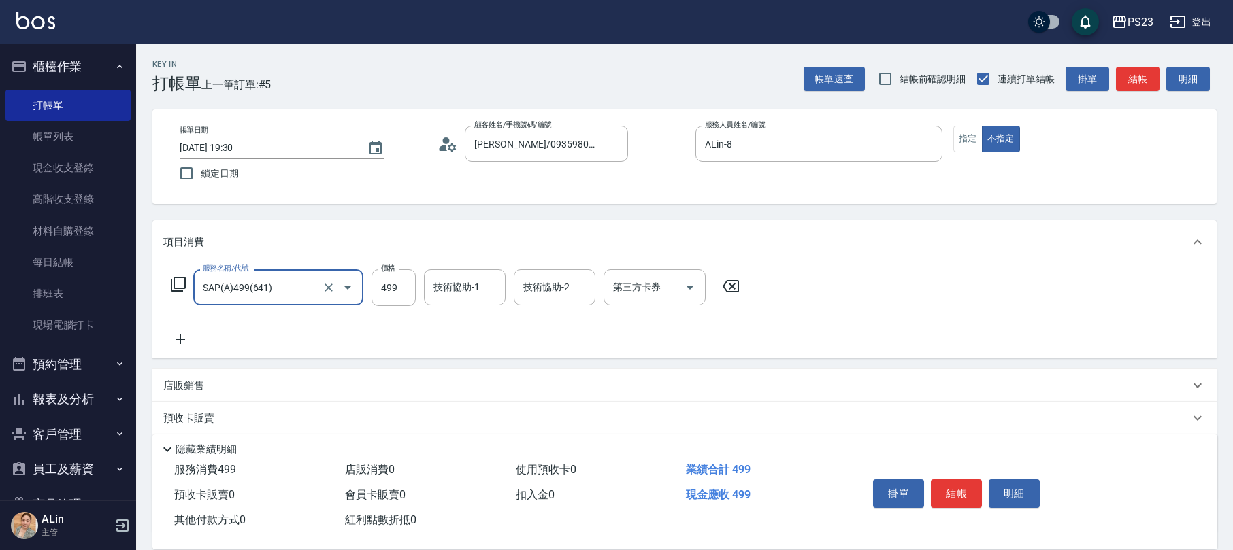
type input "SAP(A)499(641)"
type input "599"
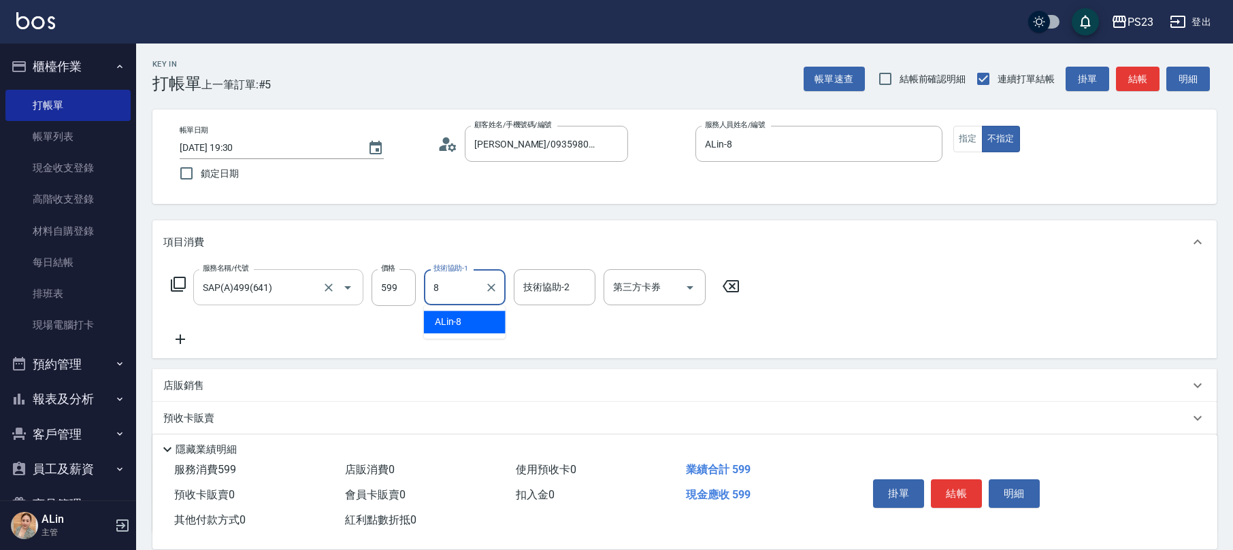
type input "ALin-8"
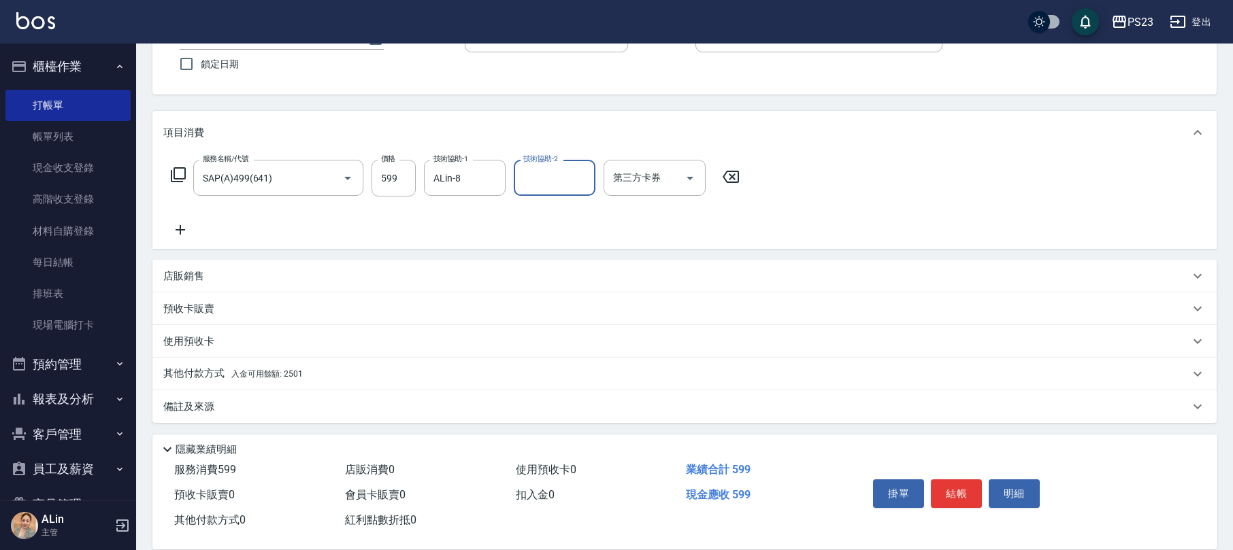
drag, startPoint x: 216, startPoint y: 406, endPoint x: 229, endPoint y: 403, distance: 14.0
click at [219, 405] on div "備註及來源" at bounding box center [676, 407] width 1026 height 14
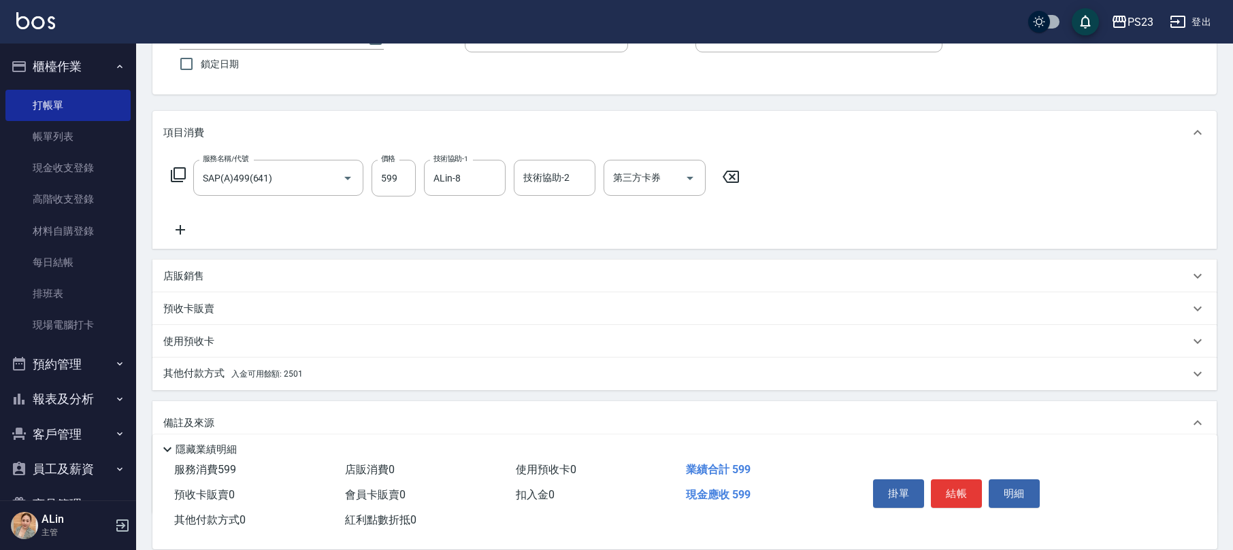
scroll to position [201, 0]
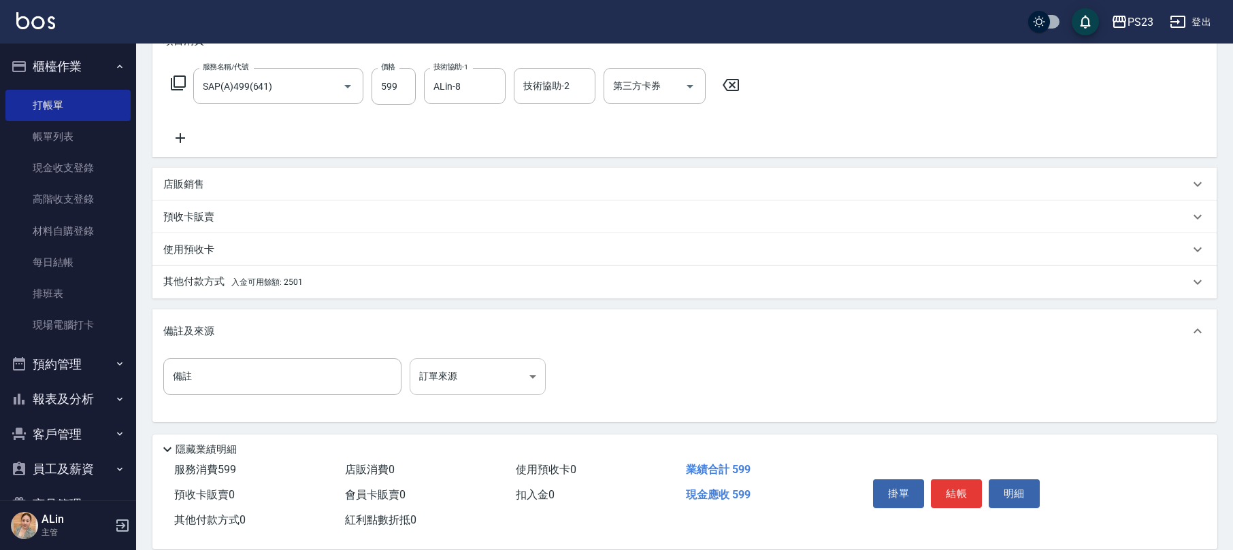
click at [459, 378] on body "PS23 登出 櫃檯作業 打帳單 帳單列表 現金收支登錄 高階收支登錄 材料自購登錄 每日結帳 排班表 現場電腦打卡 預約管理 預約管理 單日預約紀錄 單週預…" at bounding box center [616, 175] width 1233 height 752
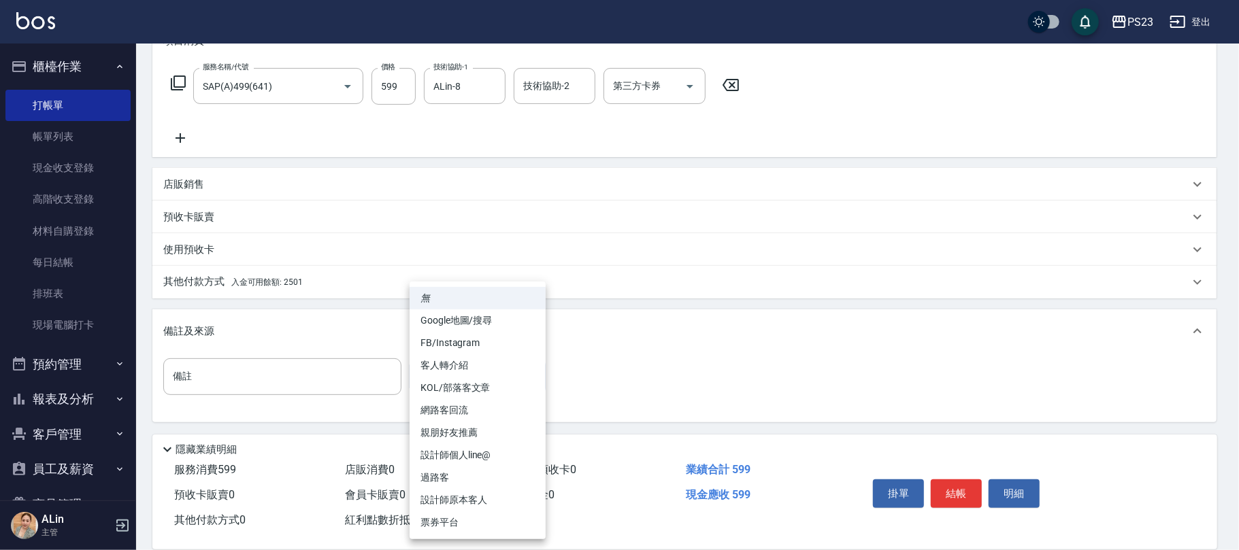
click at [441, 476] on li "過路客" at bounding box center [478, 478] width 136 height 22
type input "過路客"
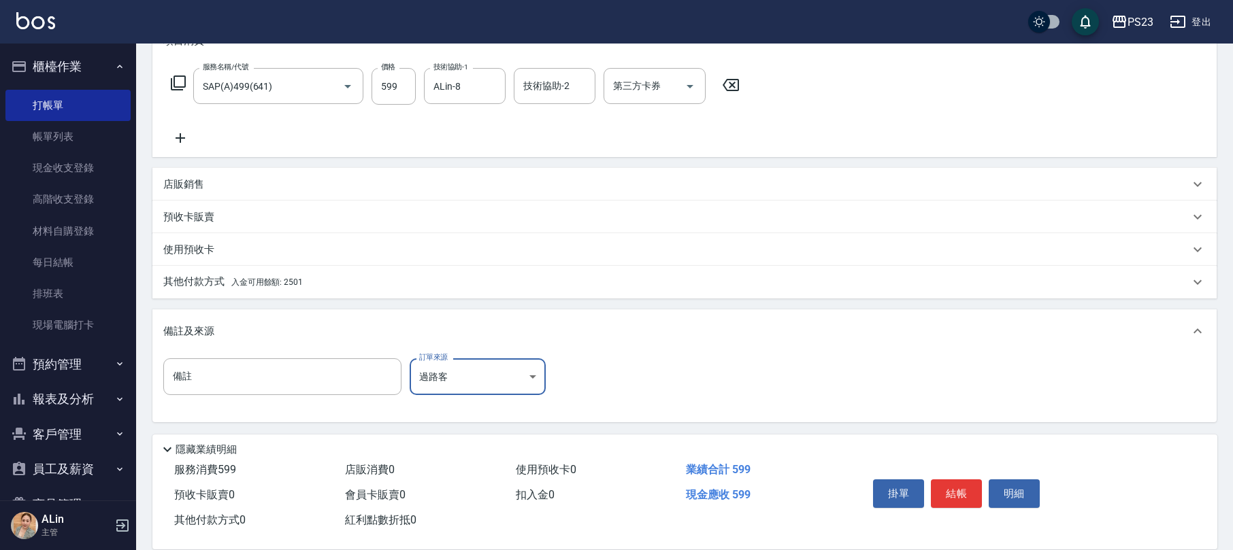
click at [314, 278] on div "其他付款方式 入金可用餘額: 2501" at bounding box center [676, 282] width 1026 height 15
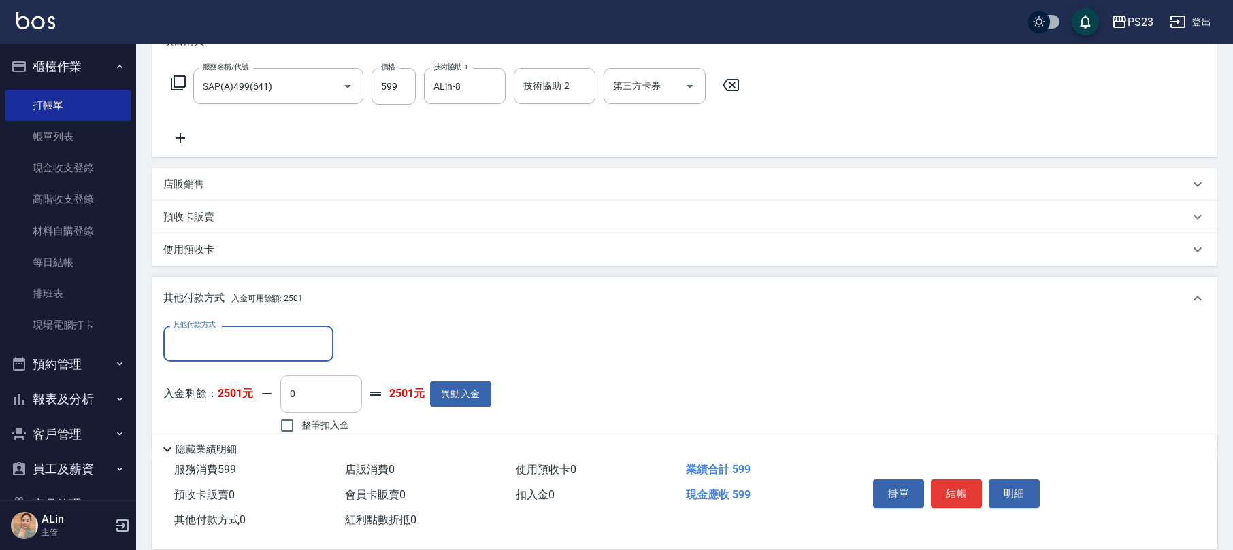
scroll to position [292, 0]
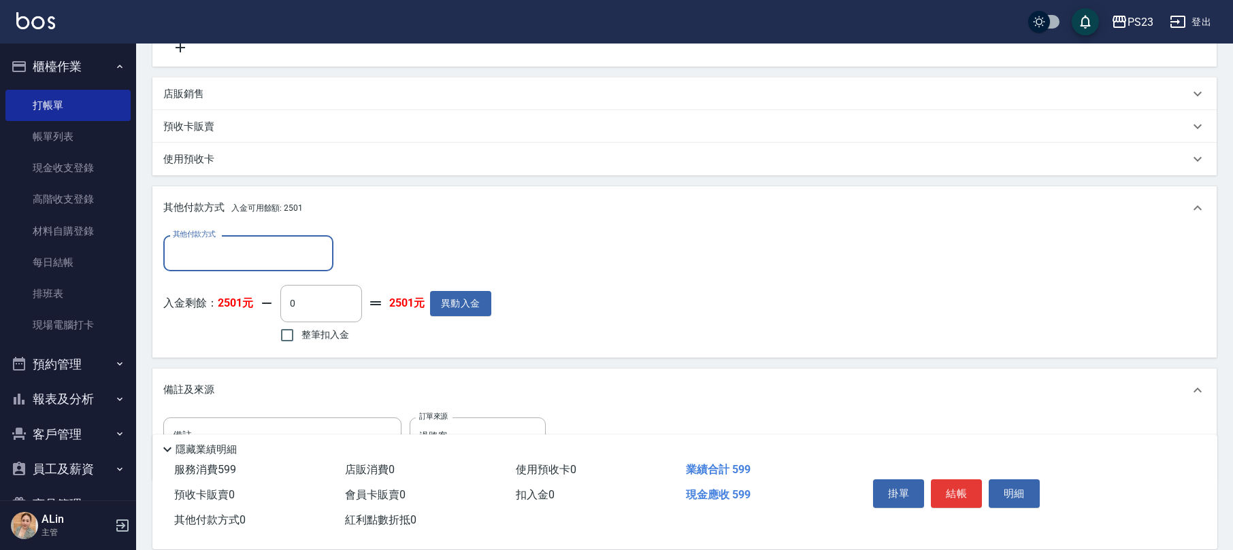
click at [335, 340] on span "整筆扣入金" at bounding box center [325, 335] width 48 height 14
click at [301, 340] on input "整筆扣入金" at bounding box center [287, 335] width 29 height 29
checkbox input "true"
type input "599"
click at [963, 490] on button "結帳" at bounding box center [956, 494] width 51 height 29
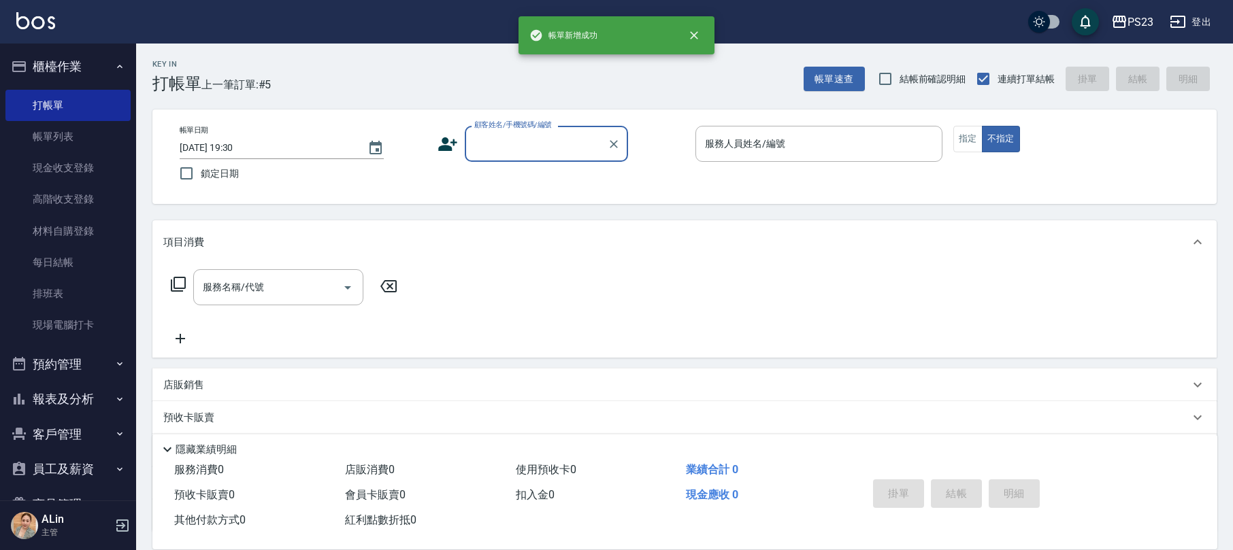
scroll to position [0, 0]
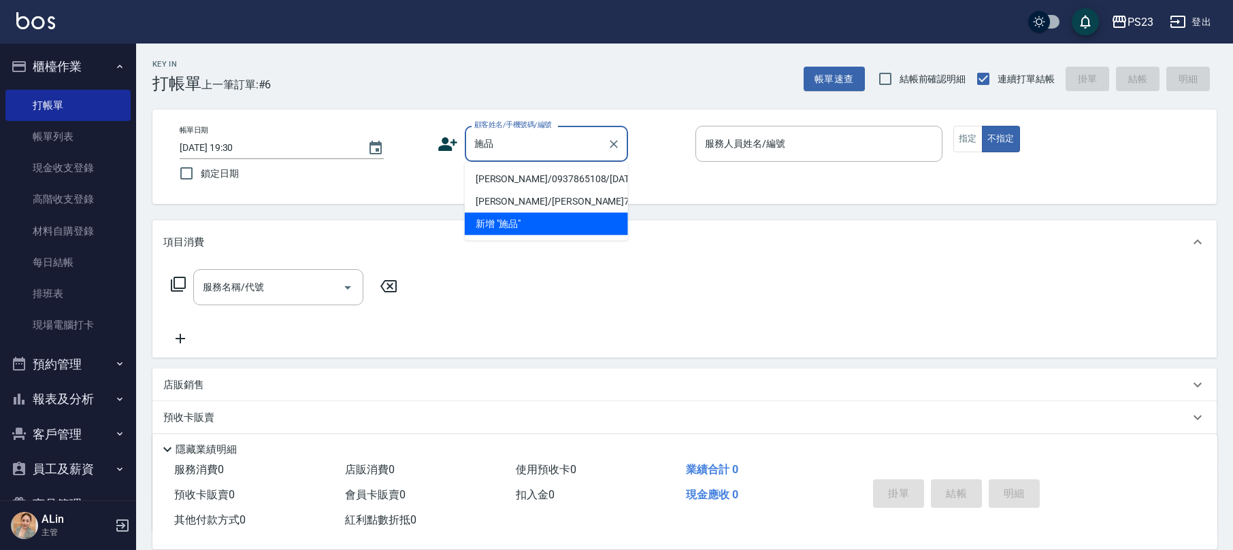
click at [548, 161] on div "施品 顧客姓名/手機號碼/編號" at bounding box center [546, 144] width 163 height 36
click at [529, 185] on li "[PERSON_NAME]/0937865108/[DATE]" at bounding box center [546, 179] width 163 height 22
type input "[PERSON_NAME]/0937865108/[DATE]"
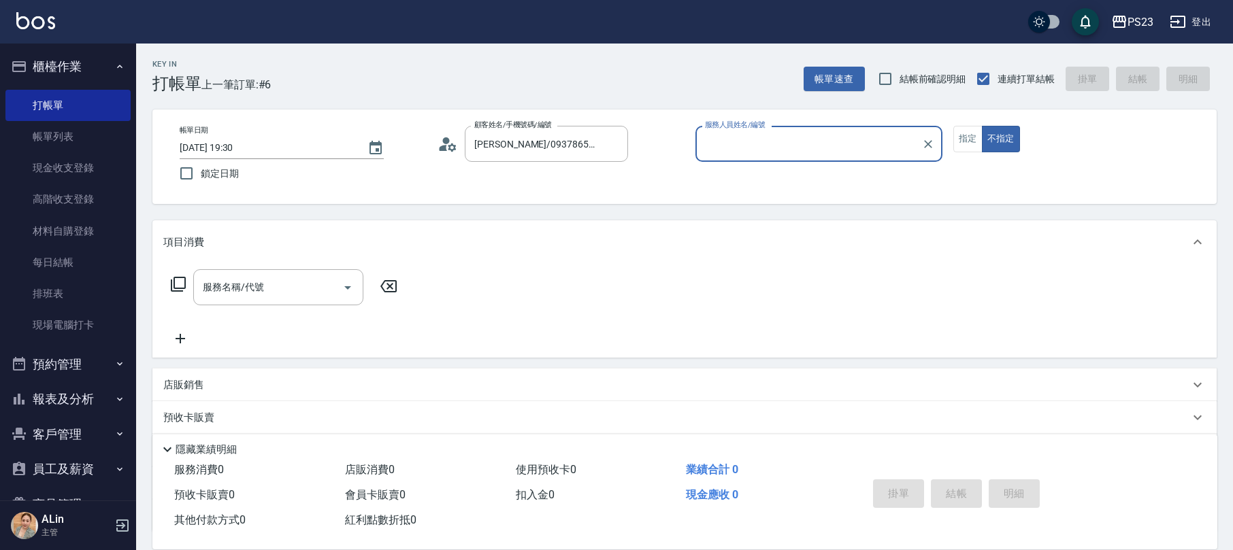
type input "[PERSON_NAME]-0"
drag, startPoint x: 978, startPoint y: 133, endPoint x: 915, endPoint y: 137, distance: 63.4
click at [978, 134] on button "指定" at bounding box center [967, 139] width 29 height 27
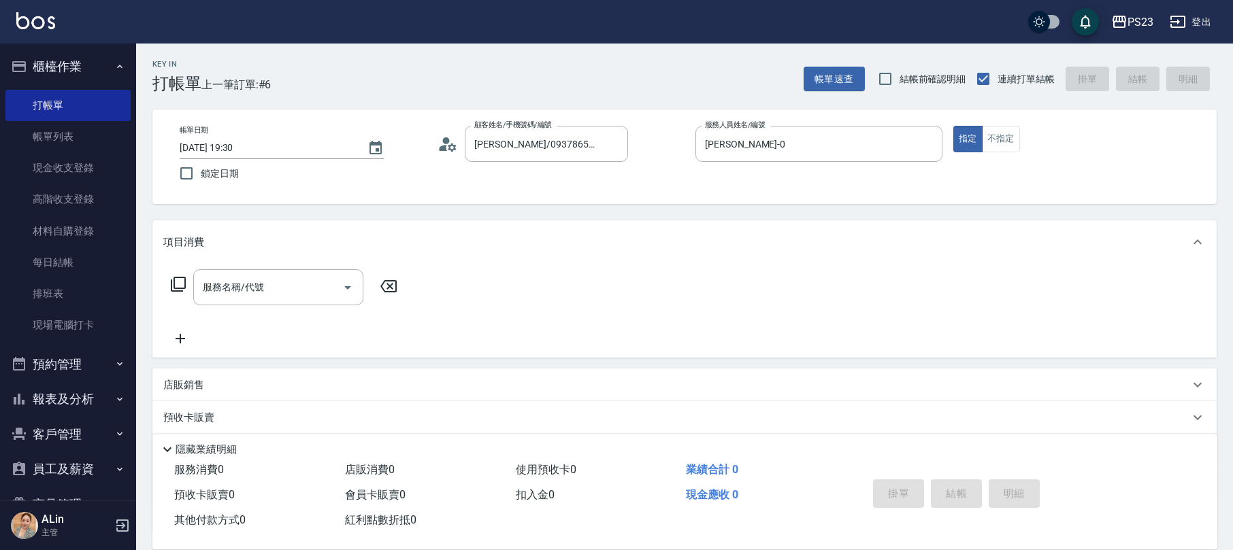
click at [241, 268] on div "服務名稱/代號 服務名稱/代號" at bounding box center [684, 311] width 1064 height 94
click at [268, 298] on input "服務名稱/代號" at bounding box center [267, 288] width 137 height 24
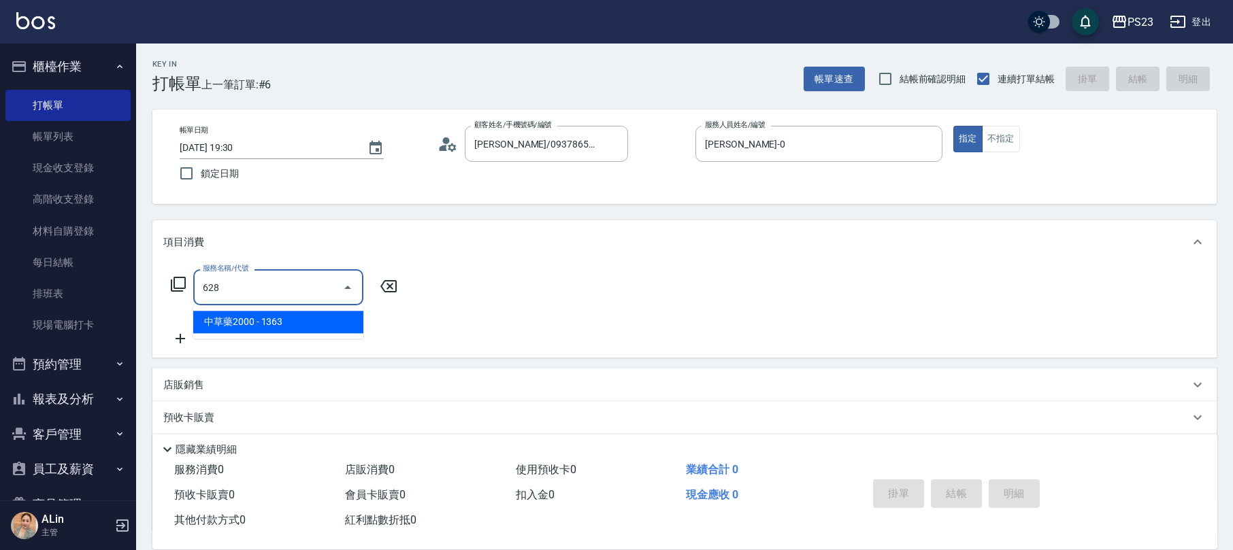
type input "中草藥2000(628)"
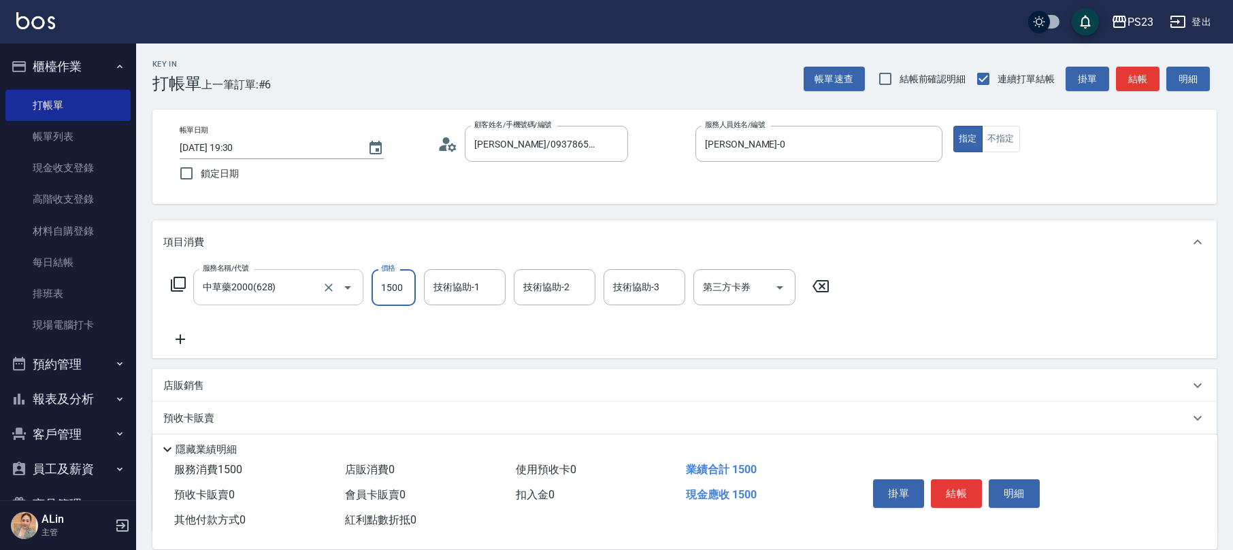
type input "1500"
type input "Flora-21"
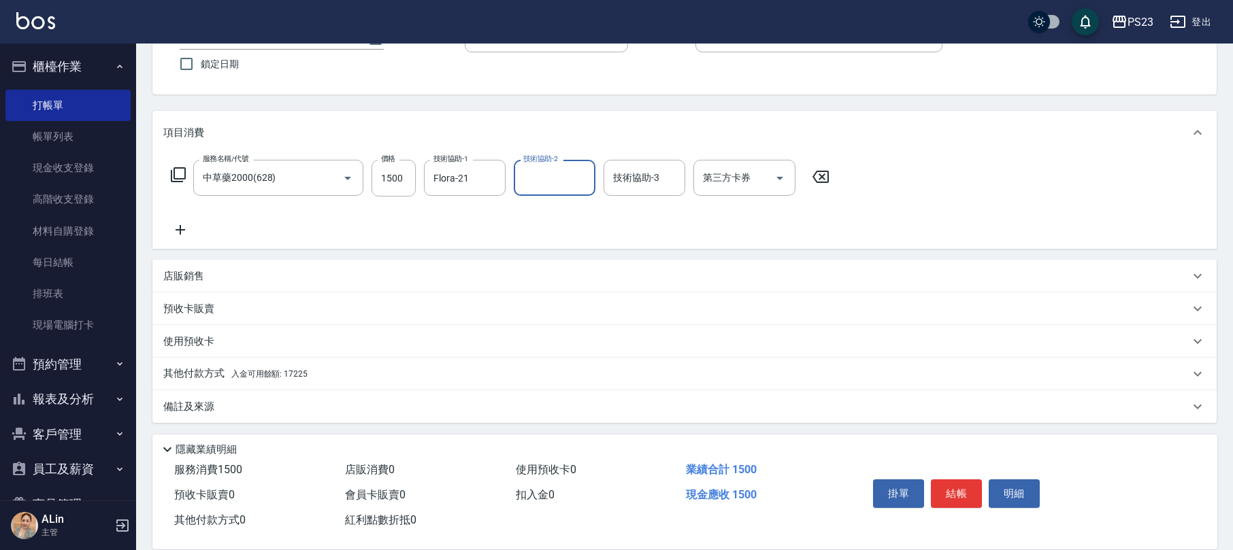
click at [211, 401] on p "備註及來源" at bounding box center [188, 407] width 51 height 14
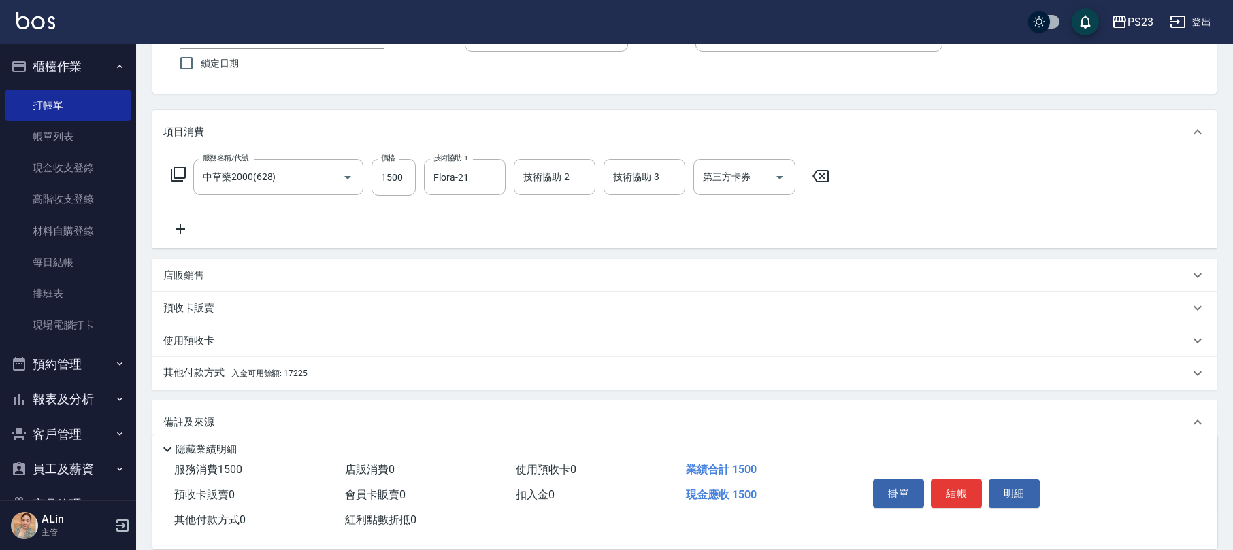
scroll to position [201, 0]
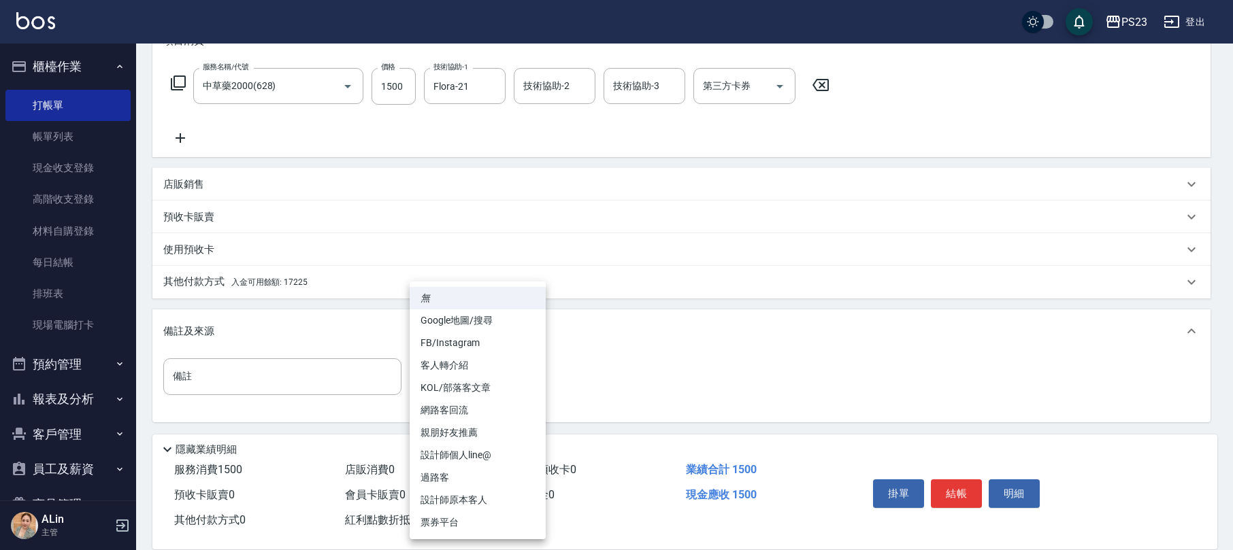
click at [466, 376] on body "PS23 登出 櫃檯作業 打帳單 帳單列表 現金收支登錄 高階收支登錄 材料自購登錄 每日結帳 排班表 現場電腦打卡 預約管理 預約管理 單日預約紀錄 單週預…" at bounding box center [616, 175] width 1233 height 752
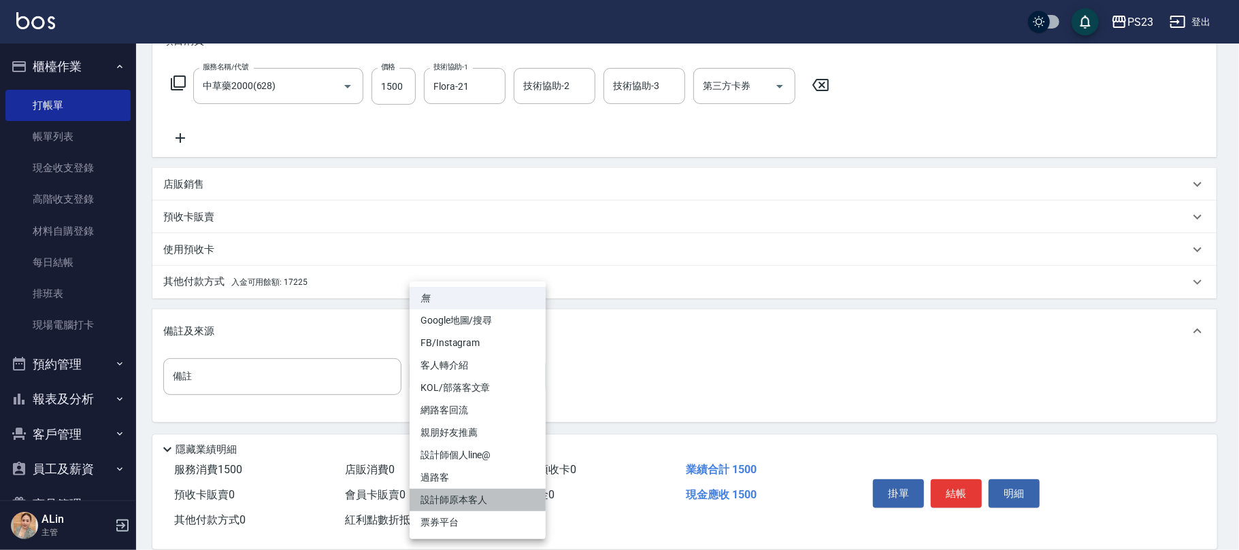
click at [449, 496] on li "設計師原本客人" at bounding box center [478, 500] width 136 height 22
type input "設計師原本客人"
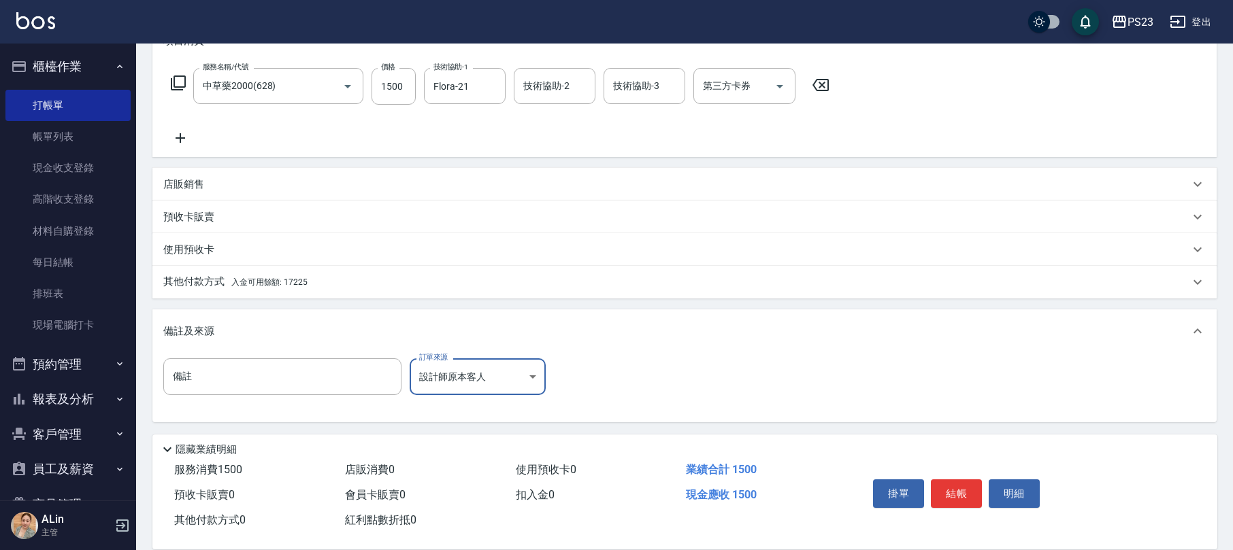
click at [230, 283] on p "其他付款方式 入金可用餘額: 17225" at bounding box center [235, 282] width 144 height 15
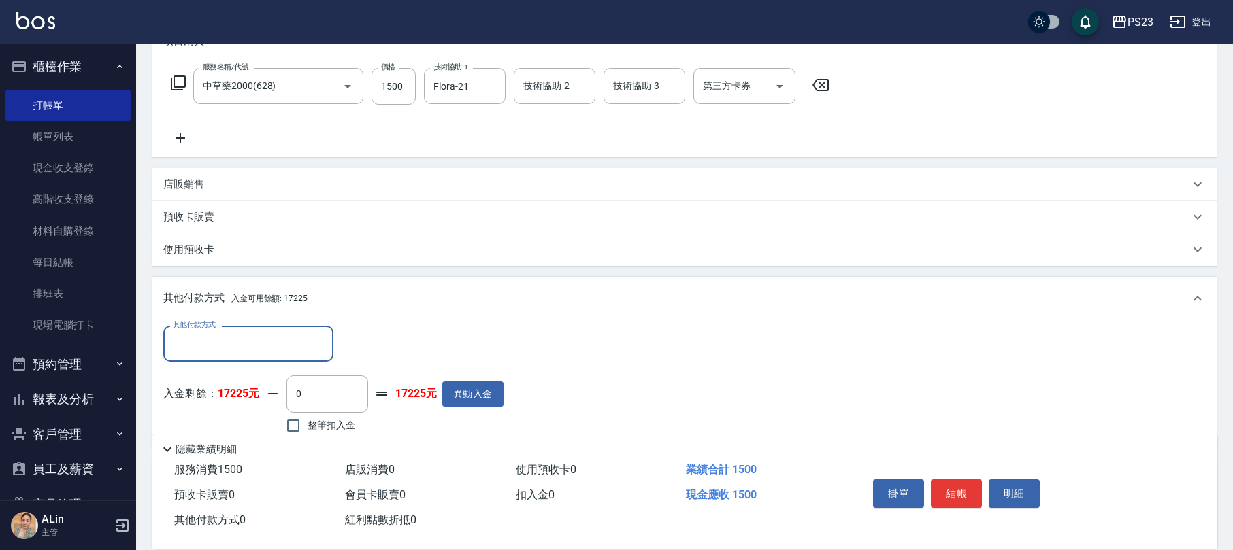
scroll to position [292, 0]
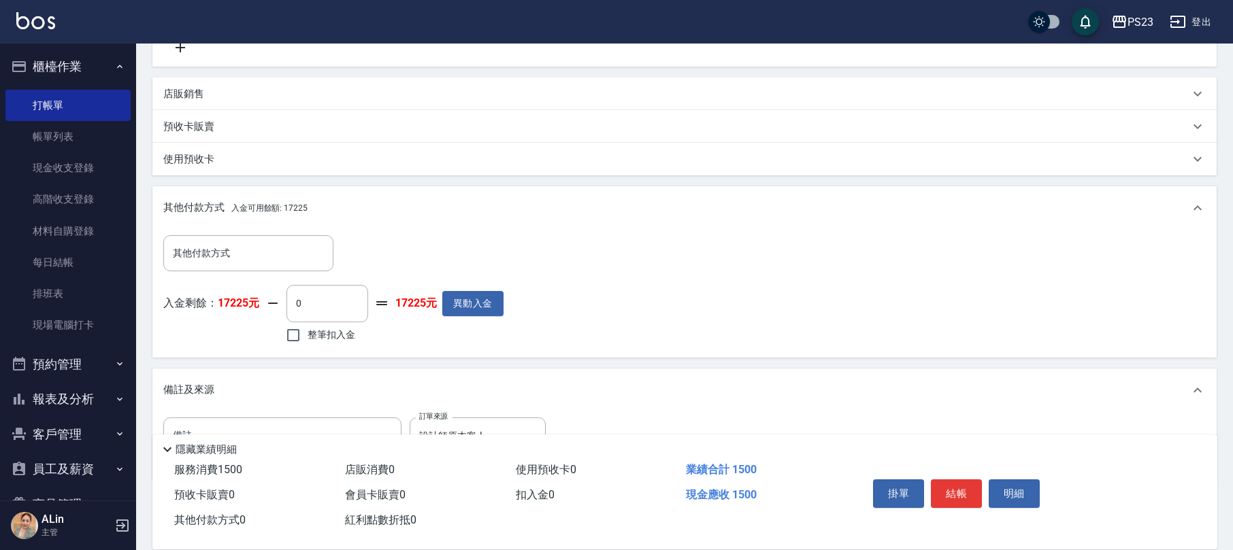
click at [341, 343] on label "整筆扣入金" at bounding box center [317, 335] width 76 height 29
click at [307, 343] on input "整筆扣入金" at bounding box center [293, 335] width 29 height 29
checkbox input "true"
type input "1500"
click at [945, 490] on button "結帳" at bounding box center [956, 494] width 51 height 29
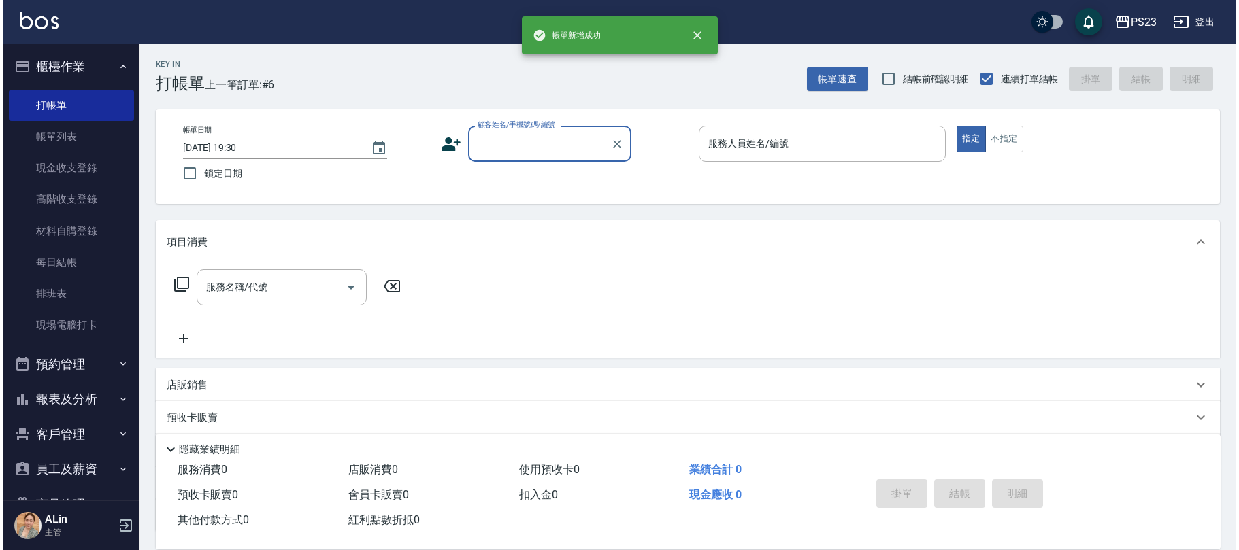
scroll to position [0, 0]
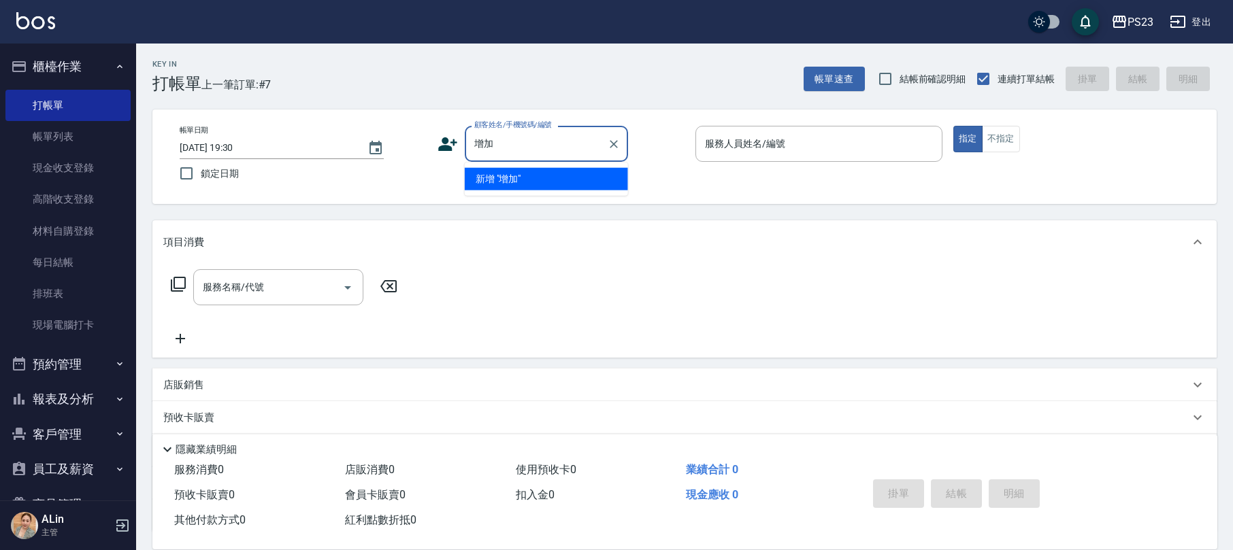
type input "增"
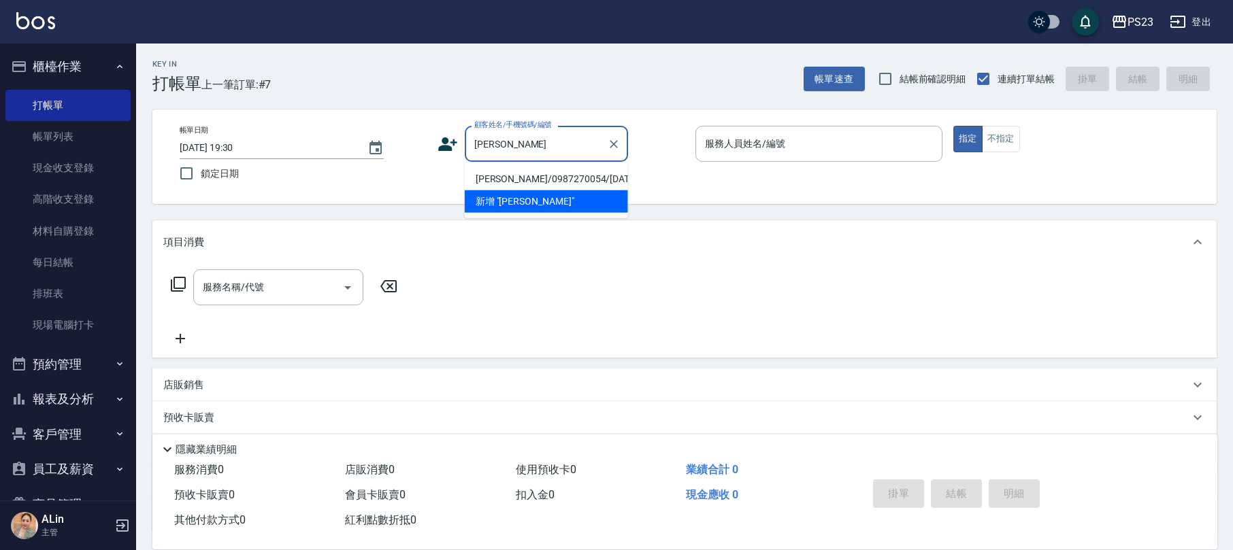
click at [515, 174] on li "[PERSON_NAME]/0987270054/[DATE]" at bounding box center [546, 179] width 163 height 22
type input "[PERSON_NAME]/0987270054/[DATE]"
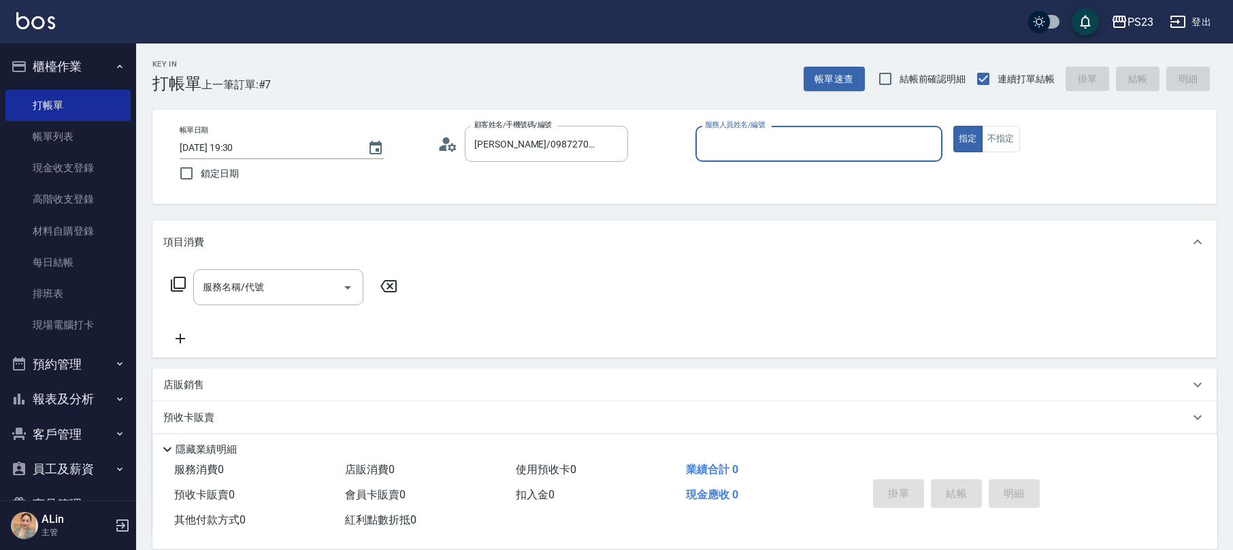
click at [450, 148] on icon at bounding box center [452, 147] width 8 height 8
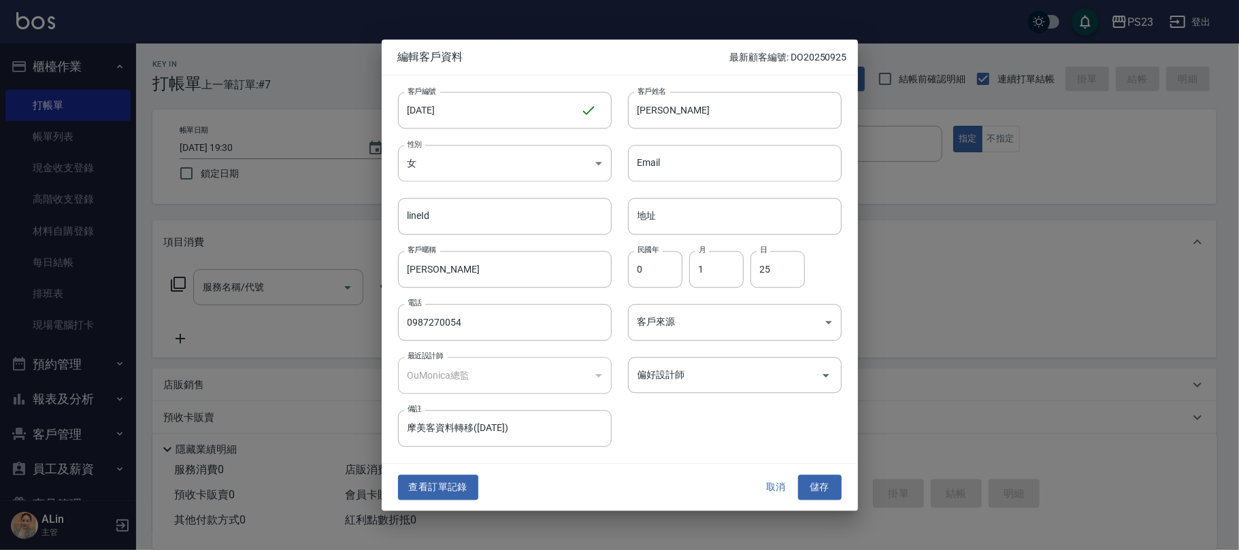
click at [657, 369] on div "偏好設計師 偏好設計師" at bounding box center [735, 375] width 214 height 36
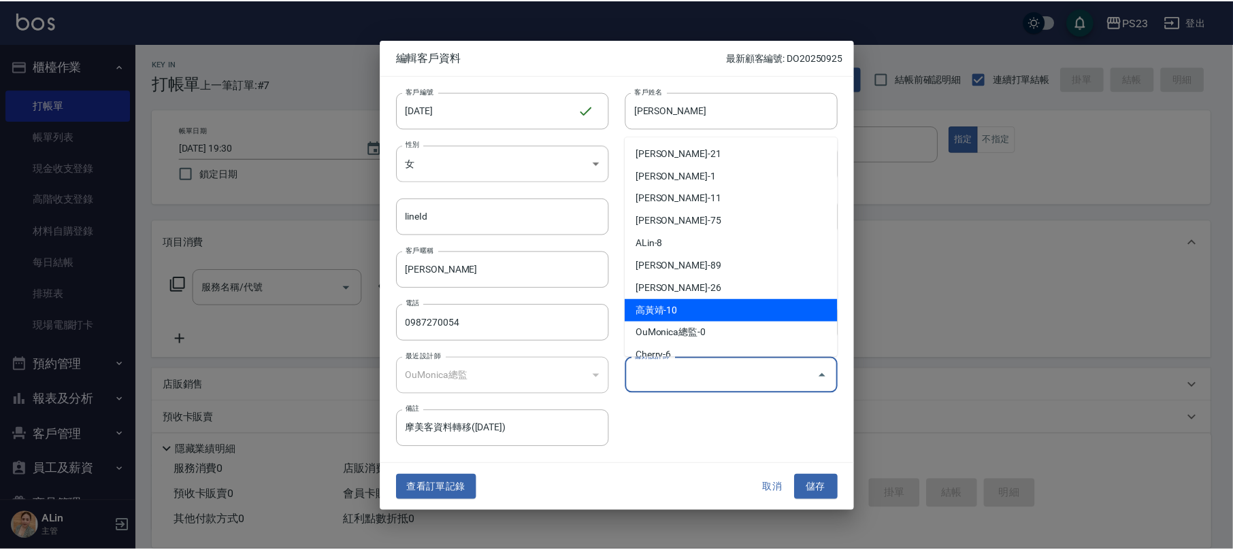
scroll to position [90, 0]
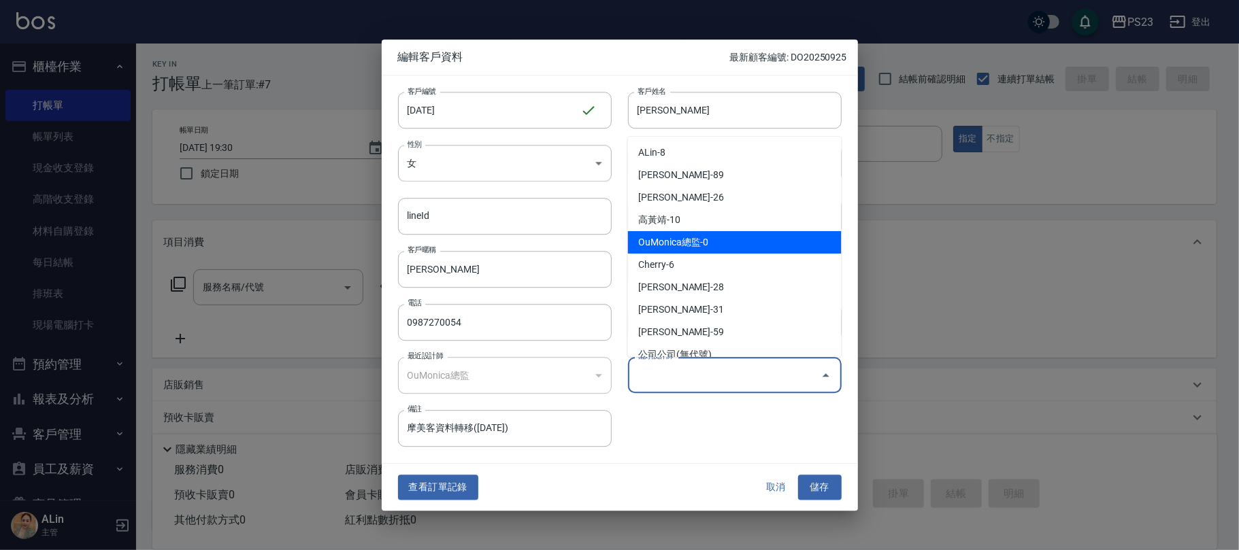
click at [697, 238] on li "OuMonica總監-0" at bounding box center [735, 242] width 214 height 22
type input "OuMonica總監"
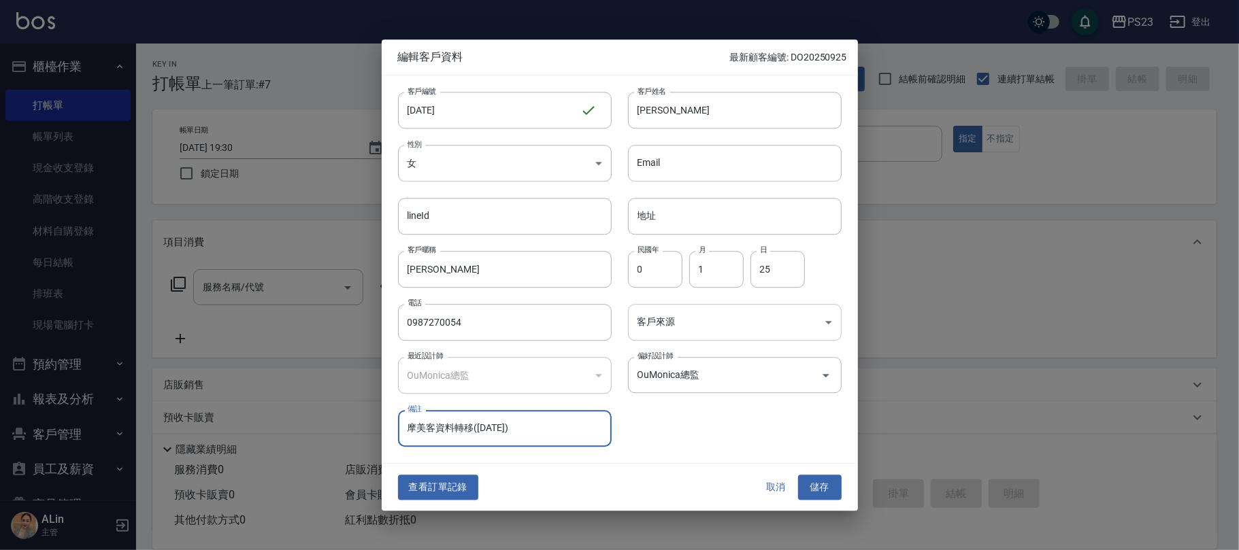
click at [693, 327] on body "PS23 登出 櫃檯作業 打帳單 帳單列表 現金收支登錄 高階收支登錄 材料自購登錄 每日結帳 排班表 現場電腦打卡 預約管理 預約管理 單日預約紀錄 單週預…" at bounding box center [619, 330] width 1239 height 660
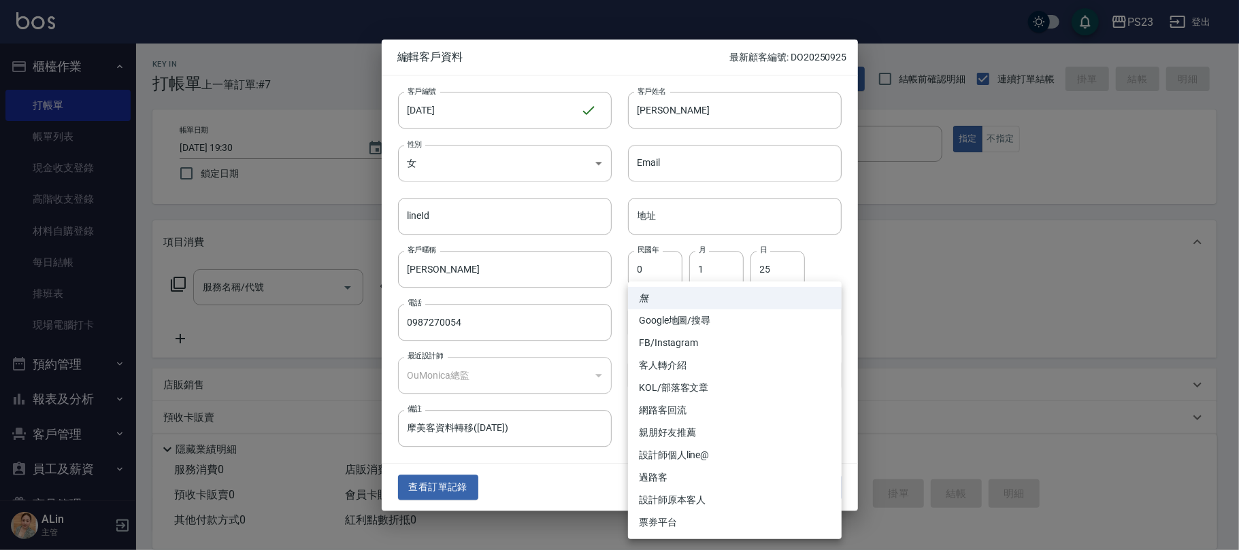
drag, startPoint x: 661, startPoint y: 499, endPoint x: 695, endPoint y: 495, distance: 33.6
click at [663, 499] on li "設計師原本客人" at bounding box center [735, 500] width 214 height 22
type input "設計師原本客人"
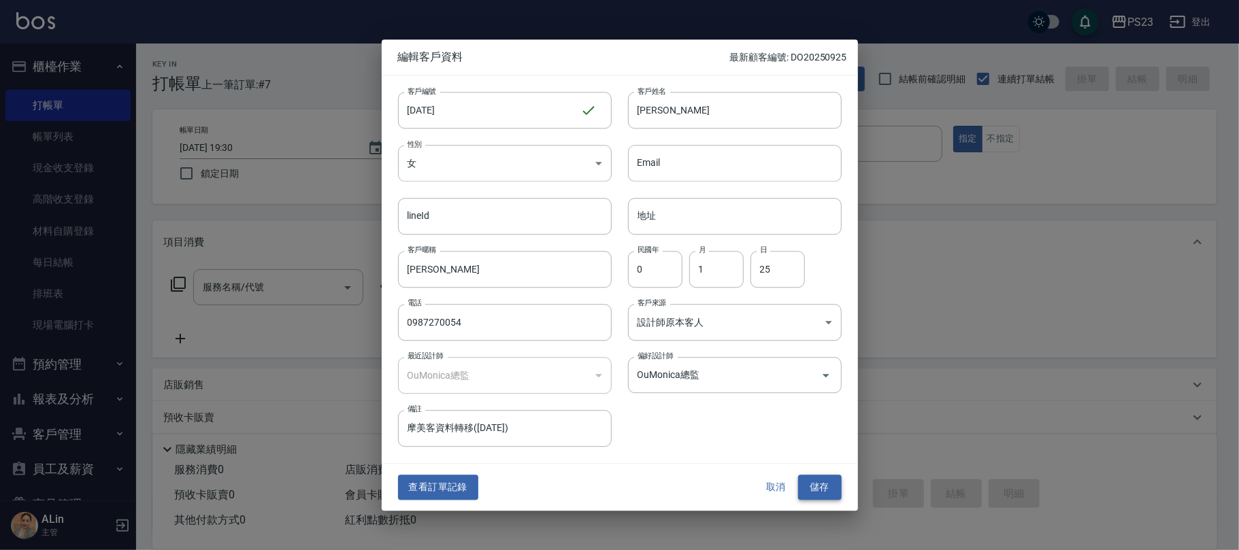
click at [804, 483] on button "儲存" at bounding box center [820, 488] width 44 height 25
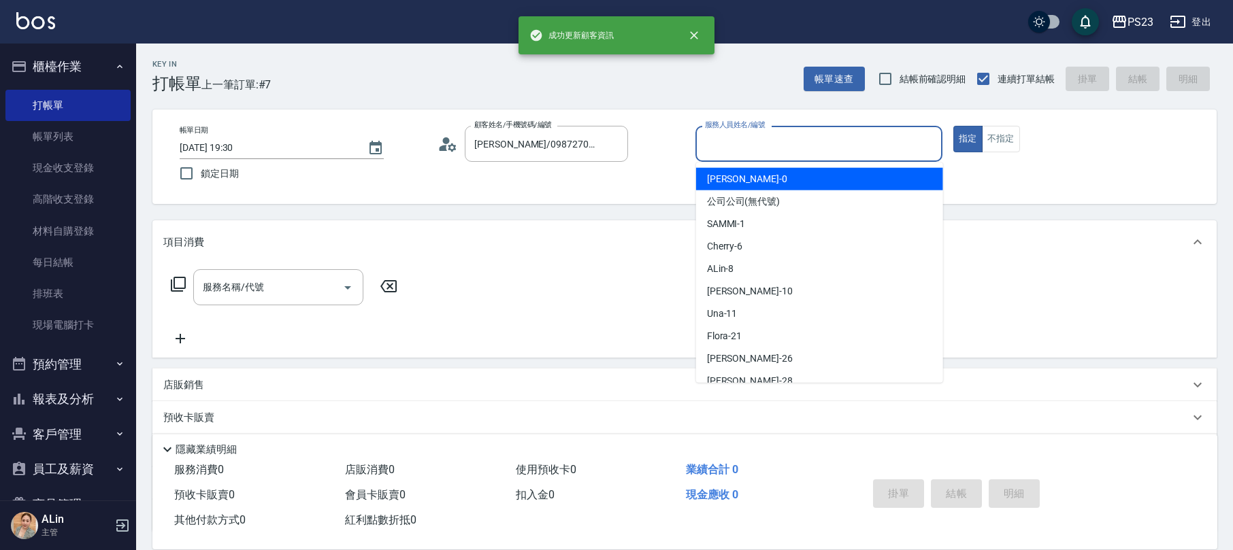
click at [795, 136] on input "服務人員姓名/編號" at bounding box center [818, 144] width 235 height 24
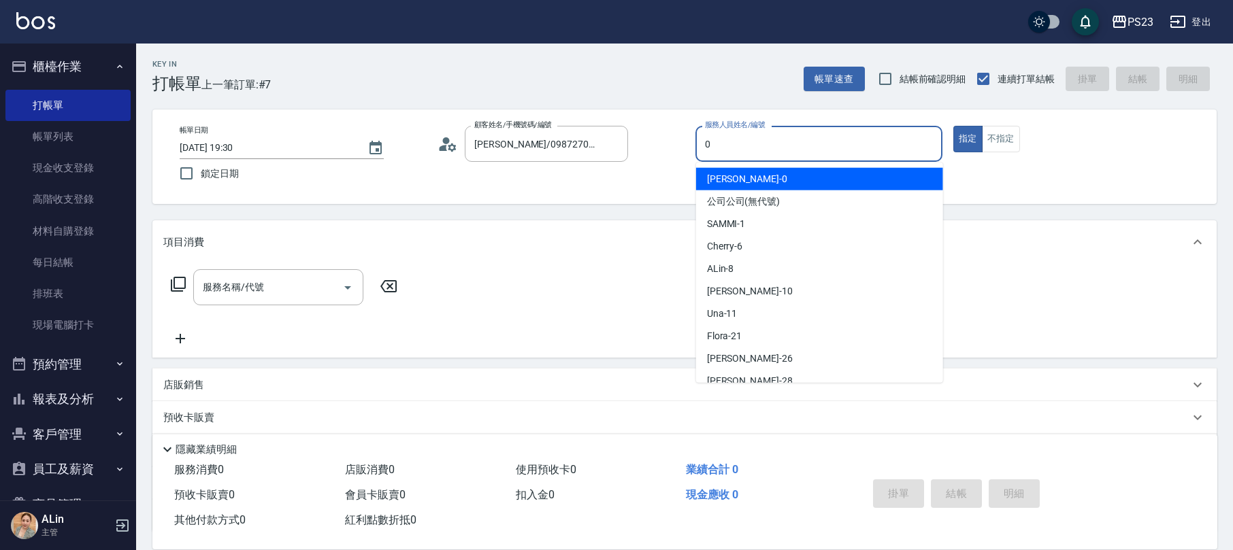
type input "[PERSON_NAME]-0"
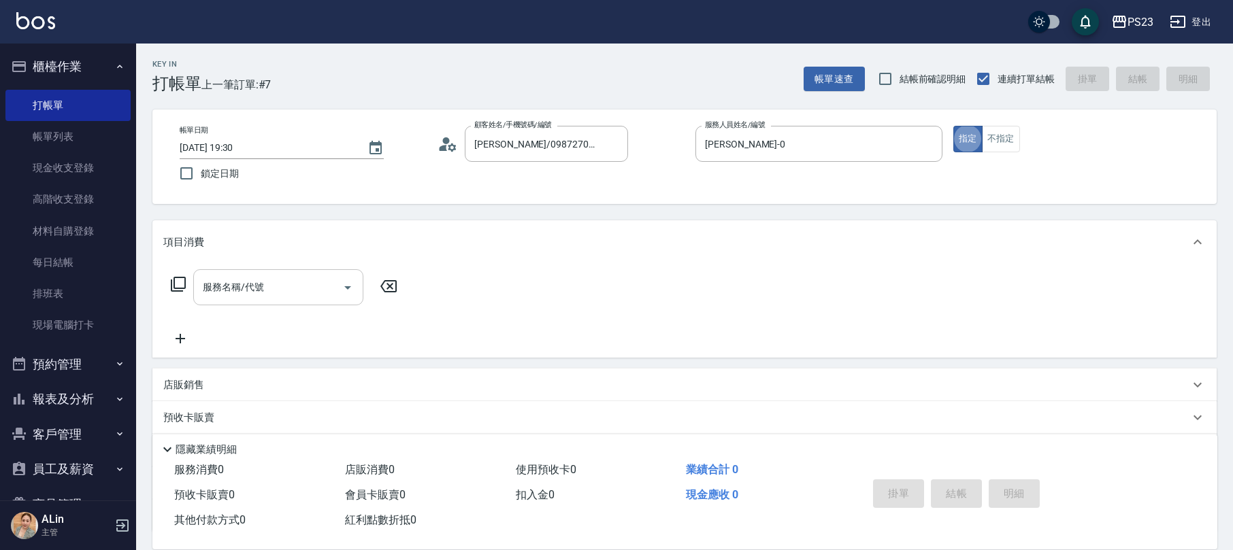
click at [279, 288] on input "服務名稱/代號" at bounding box center [267, 288] width 137 height 24
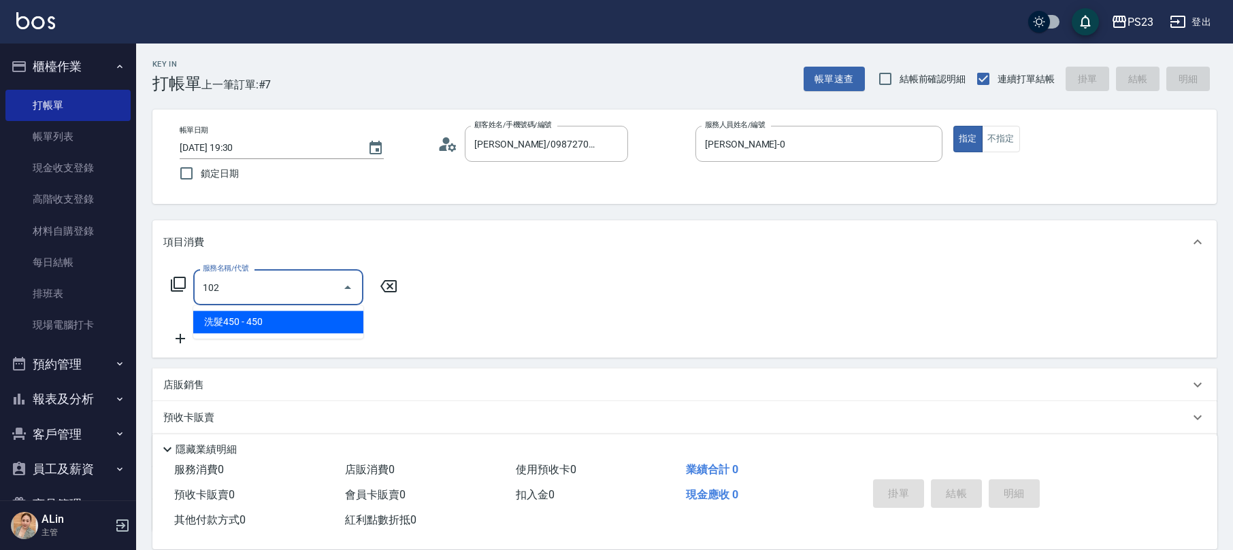
type input "洗髮450(102)"
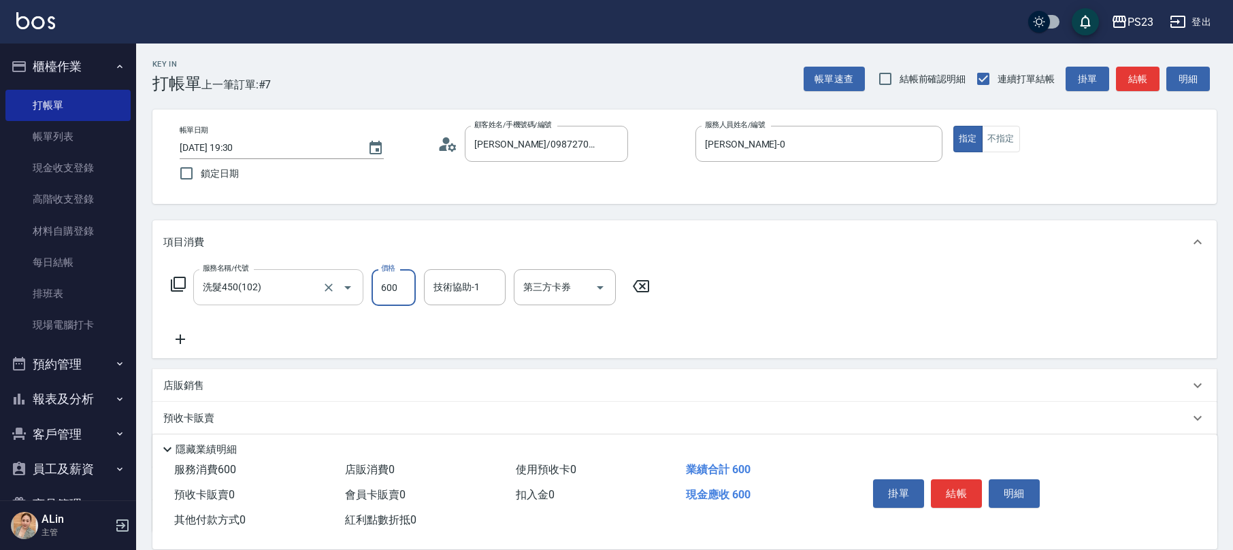
type input "600"
type input "Flora-21"
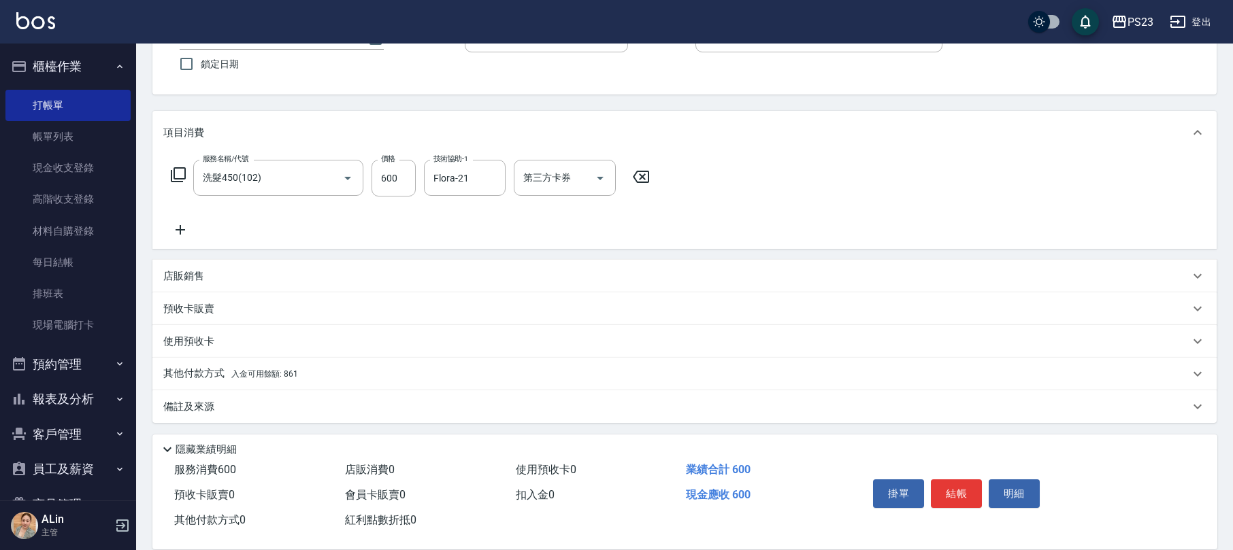
click at [242, 401] on div "備註及來源" at bounding box center [676, 407] width 1026 height 14
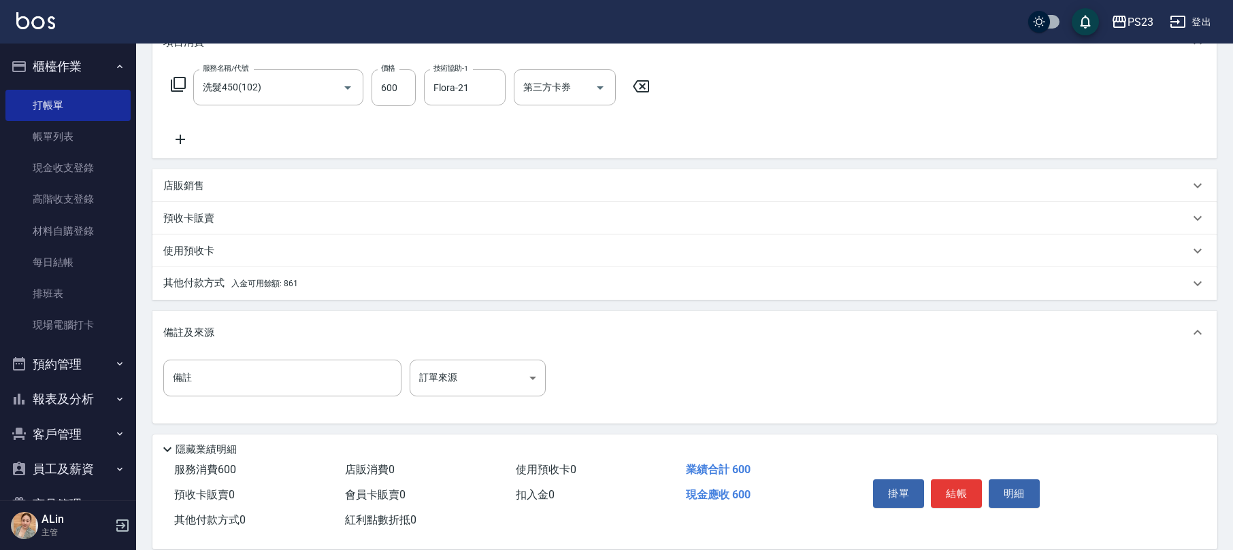
scroll to position [110, 0]
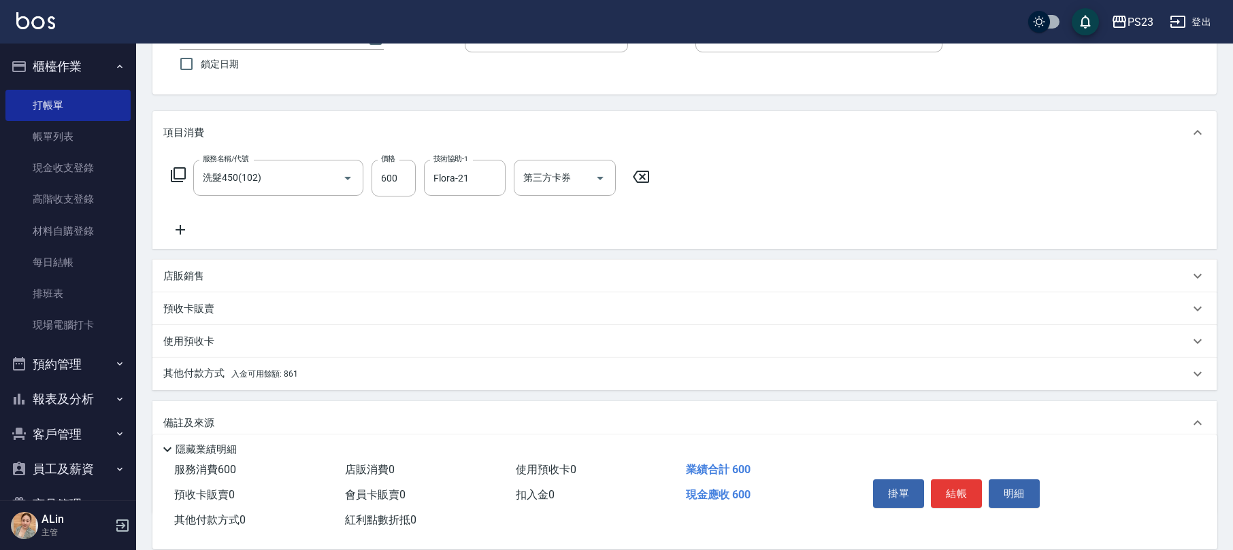
click at [504, 365] on div "其他付款方式 入金可用餘額: 861" at bounding box center [684, 374] width 1064 height 33
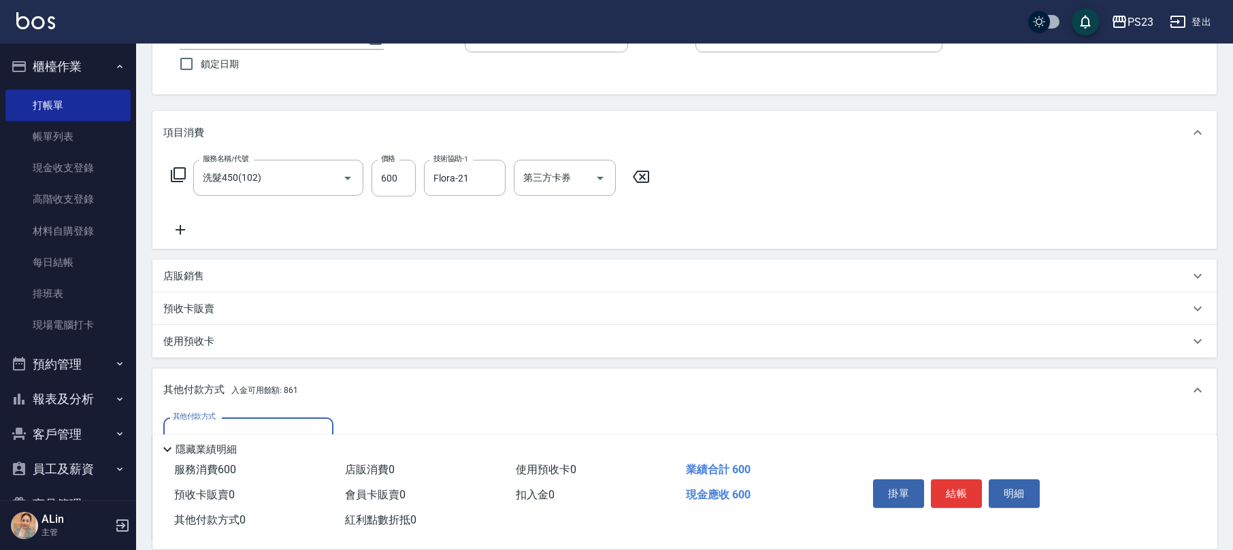
scroll to position [350, 0]
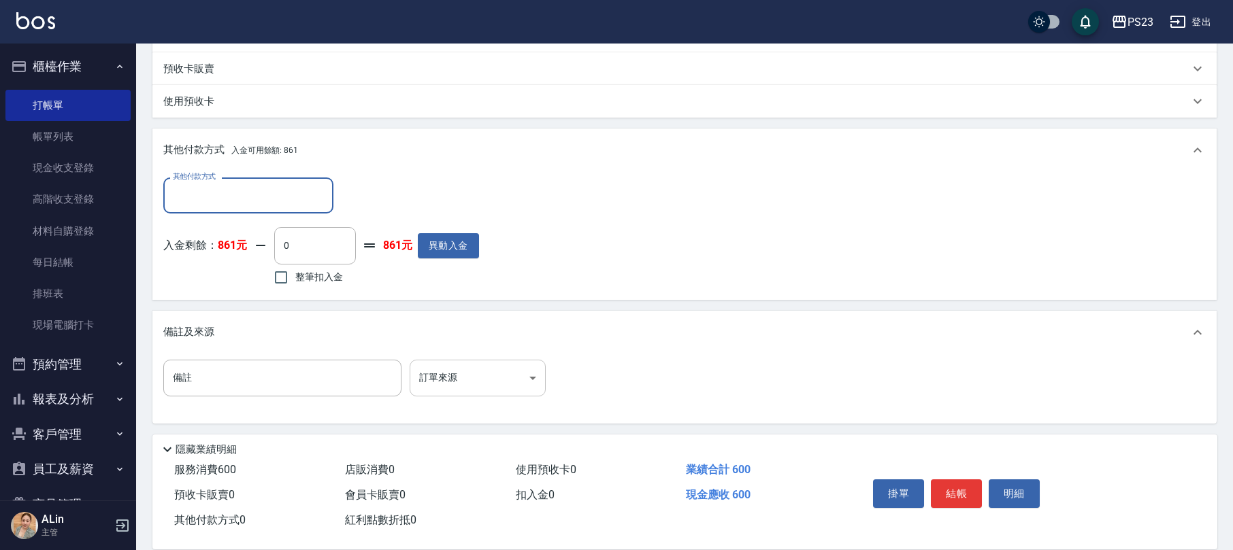
click at [484, 384] on body "PS23 登出 櫃檯作業 打帳單 帳單列表 現金收支登錄 高階收支登錄 材料自購登錄 每日結帳 排班表 現場電腦打卡 預約管理 預約管理 單日預約紀錄 單週預…" at bounding box center [616, 100] width 1233 height 901
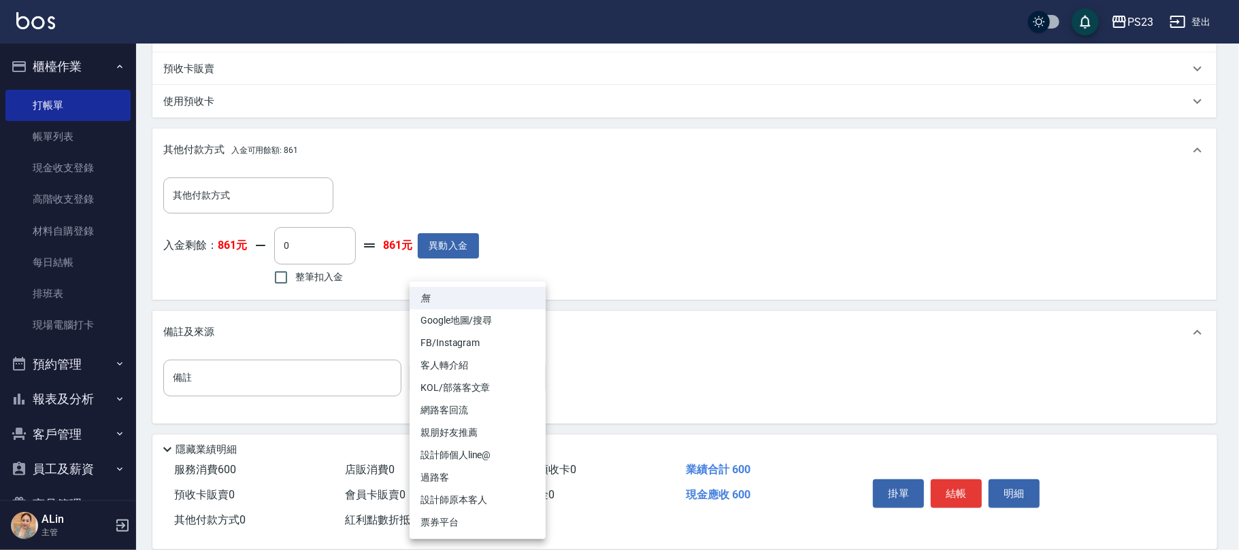
click at [479, 501] on li "設計師原本客人" at bounding box center [478, 500] width 136 height 22
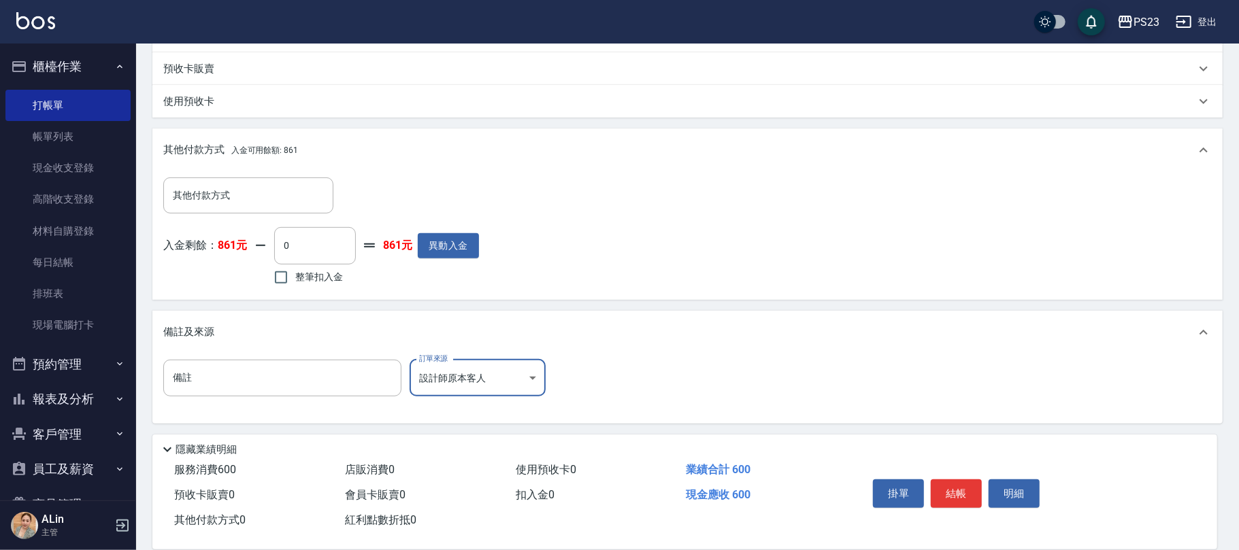
type input "設計師原本客人"
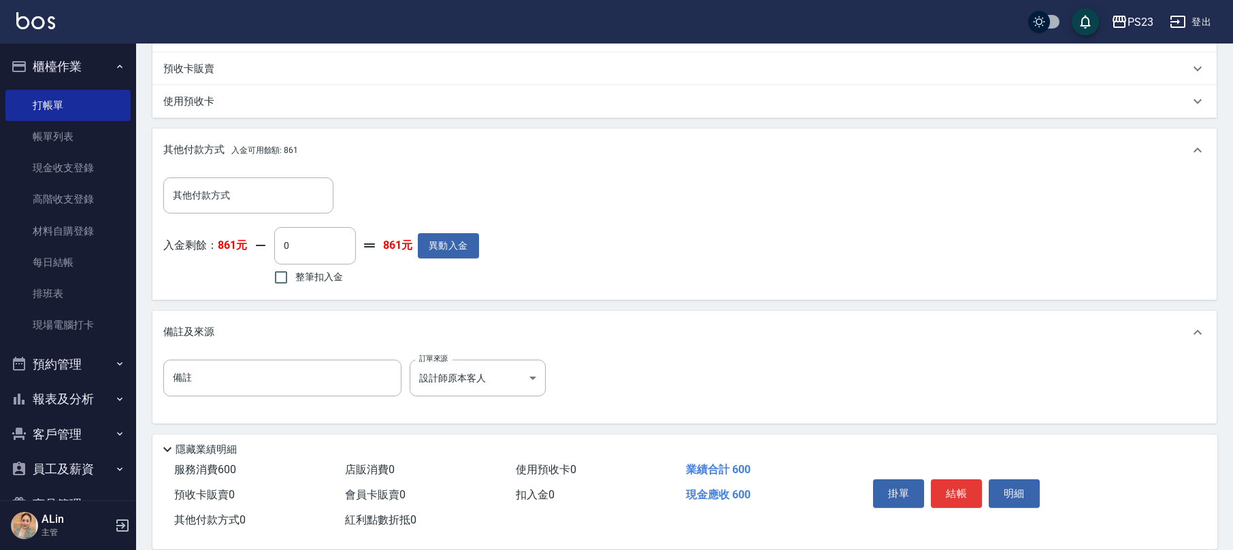
click at [312, 273] on span "整筆扣入金" at bounding box center [319, 277] width 48 height 14
click at [295, 273] on input "整筆扣入金" at bounding box center [281, 277] width 29 height 29
checkbox input "true"
type input "600"
click at [959, 493] on button "結帳" at bounding box center [956, 494] width 51 height 29
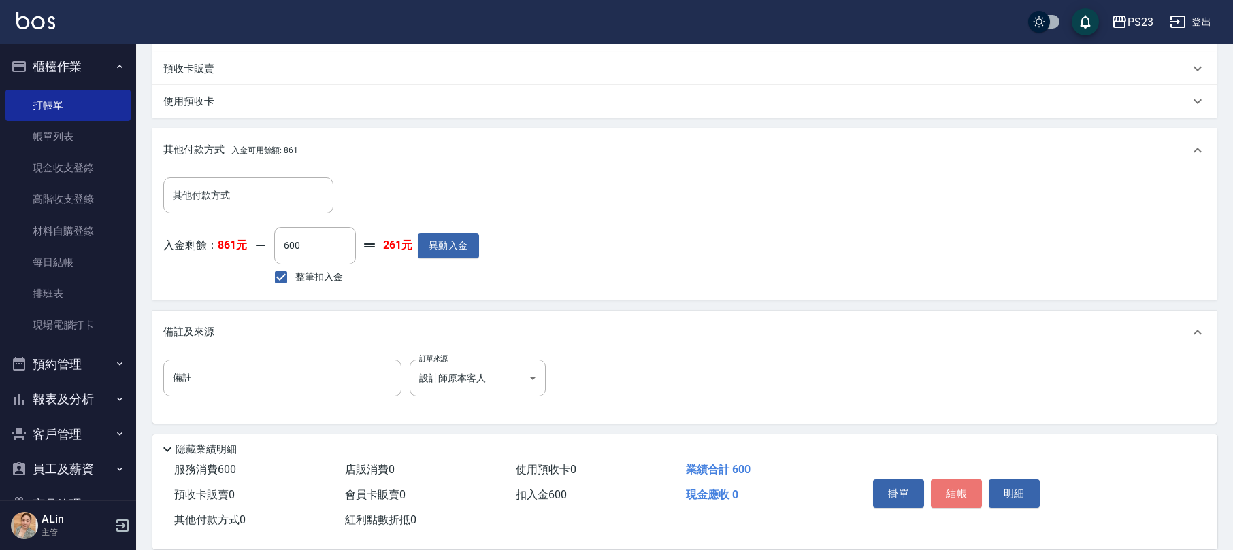
type input "[DATE] 19:31"
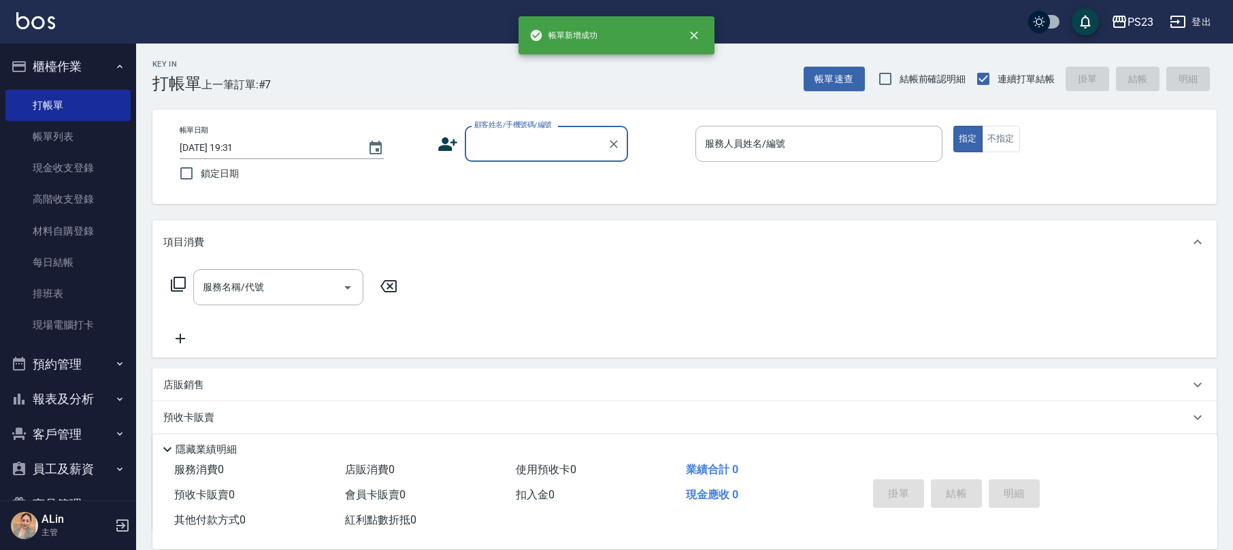
scroll to position [0, 0]
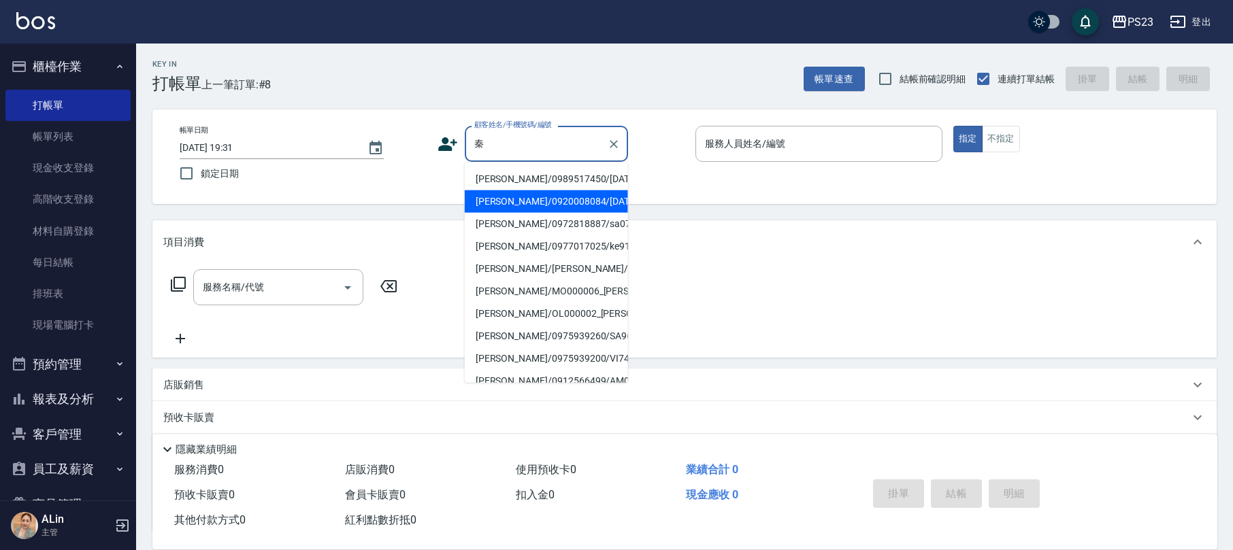
click at [532, 195] on li "[PERSON_NAME]/0920008084/[DATE]" at bounding box center [546, 201] width 163 height 22
type input "[PERSON_NAME]/0920008084/[DATE]"
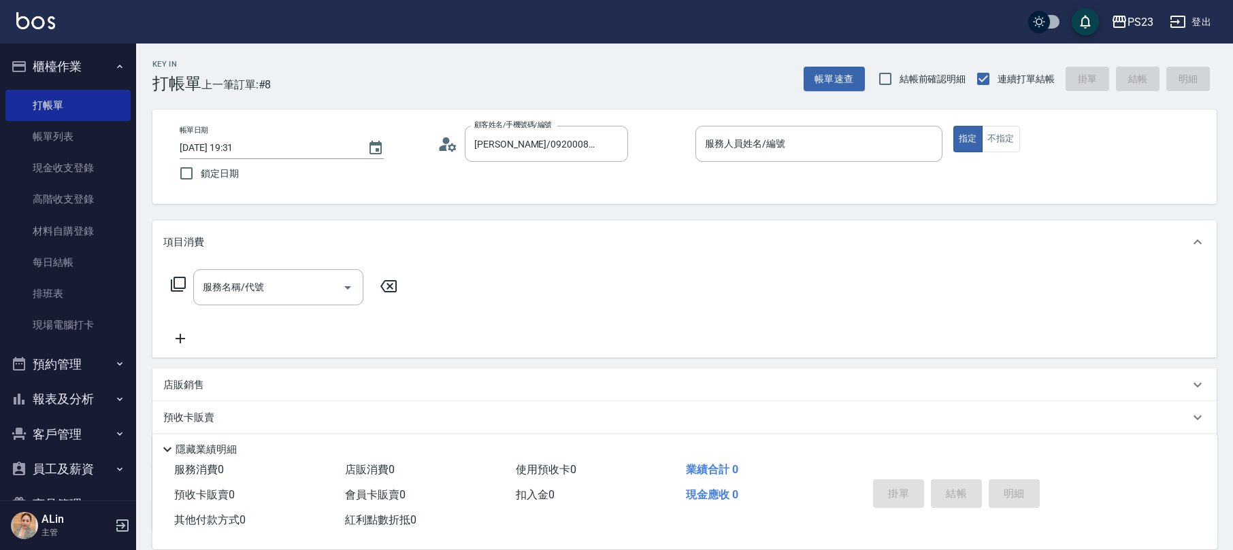
click at [448, 141] on circle at bounding box center [446, 140] width 7 height 7
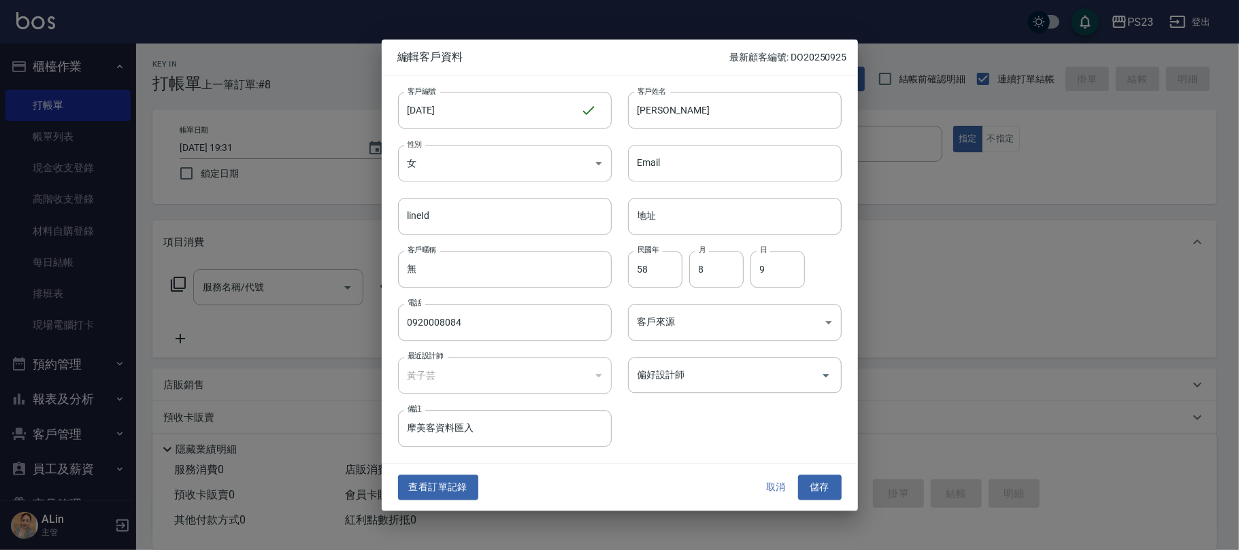
click at [689, 399] on div "客戶編號 [DATE] ​ 客戶編號 客戶姓名 [PERSON_NAME] 客戶姓名 性別 女 [DEMOGRAPHIC_DATA] 性別 Email Ema…" at bounding box center [612, 262] width 460 height 372
click at [686, 365] on div "偏好設計師" at bounding box center [735, 375] width 214 height 36
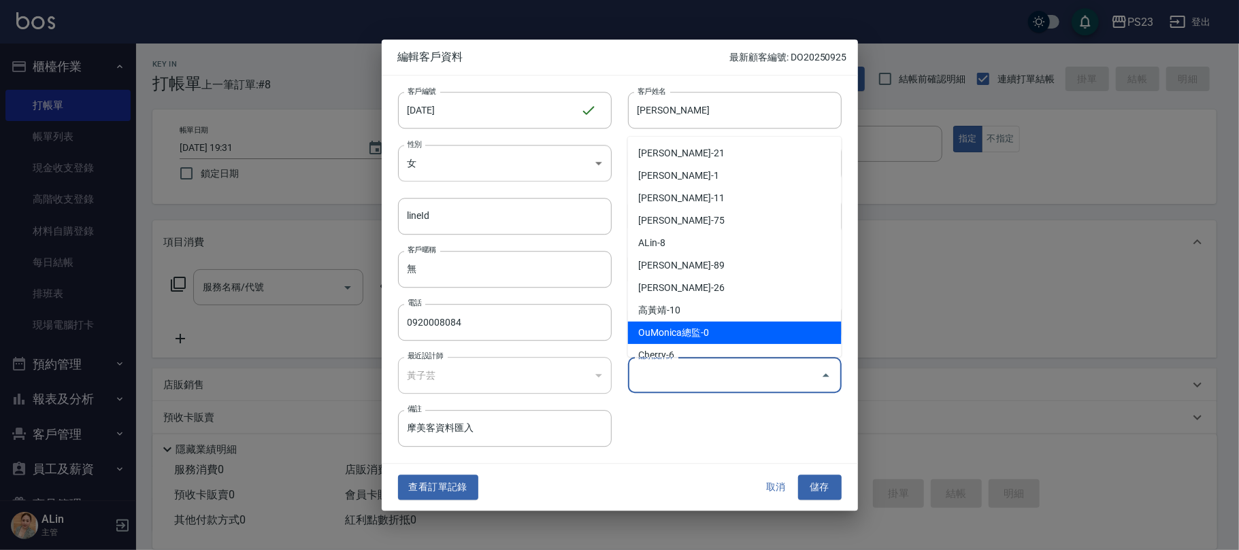
click at [702, 335] on li "OuMonica總監-0" at bounding box center [735, 333] width 214 height 22
type input "OuMonica總監"
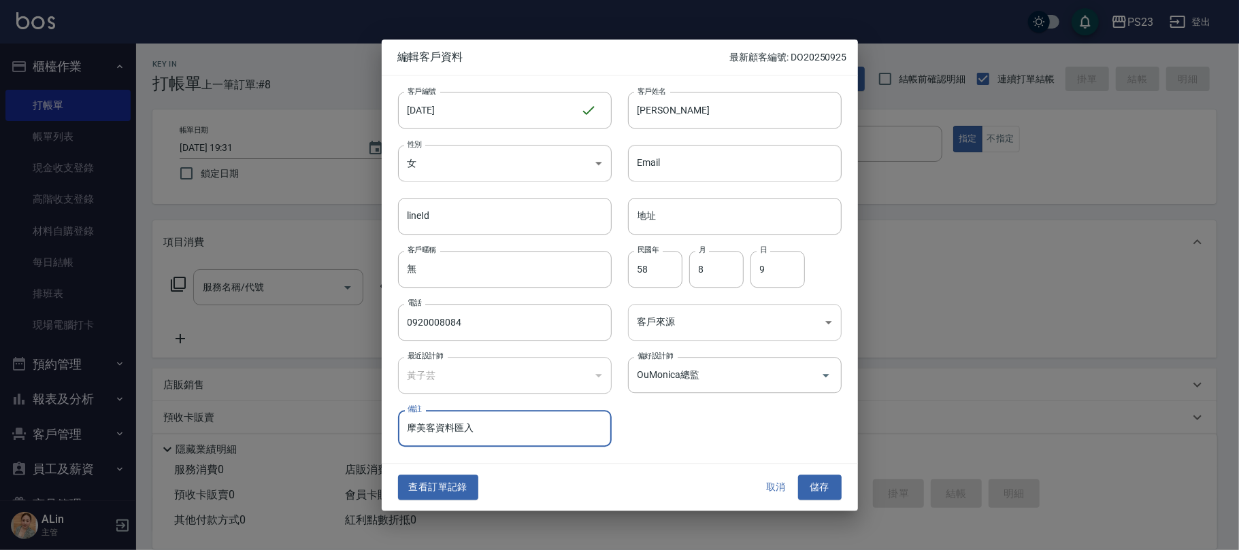
click at [684, 340] on body "PS23 登出 櫃檯作業 打帳單 帳單列表 現金收支登錄 高階收支登錄 材料自購登錄 每日結帳 排班表 現場電腦打卡 預約管理 預約管理 單日預約紀錄 單週預…" at bounding box center [619, 330] width 1239 height 660
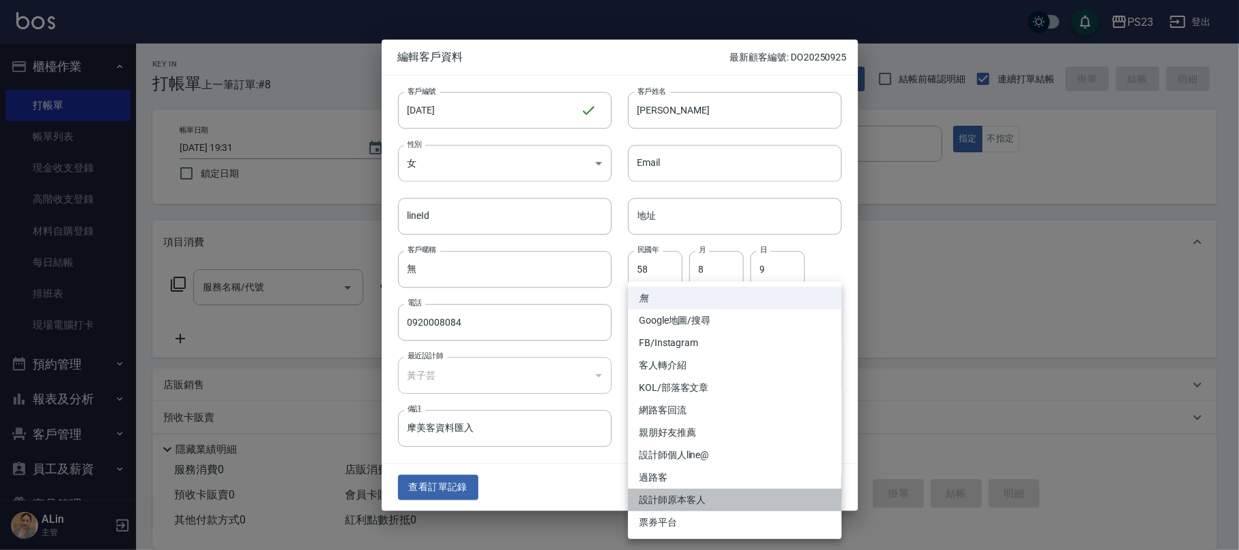
click at [665, 495] on li "設計師原本客人" at bounding box center [735, 500] width 214 height 22
type input "設計師原本客人"
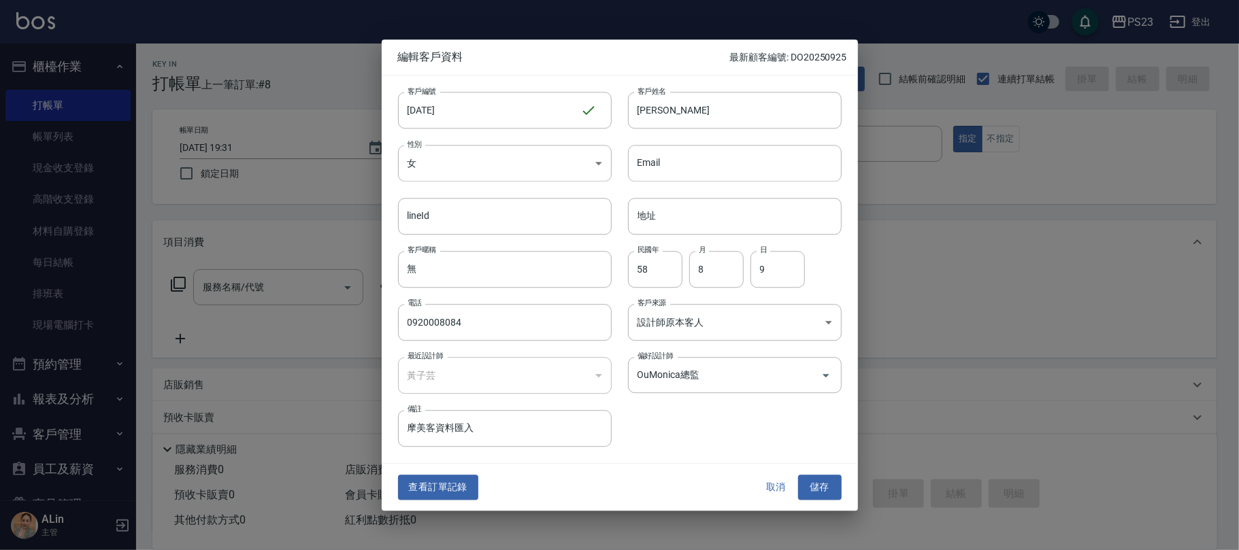
click at [815, 488] on button "儲存" at bounding box center [820, 488] width 44 height 25
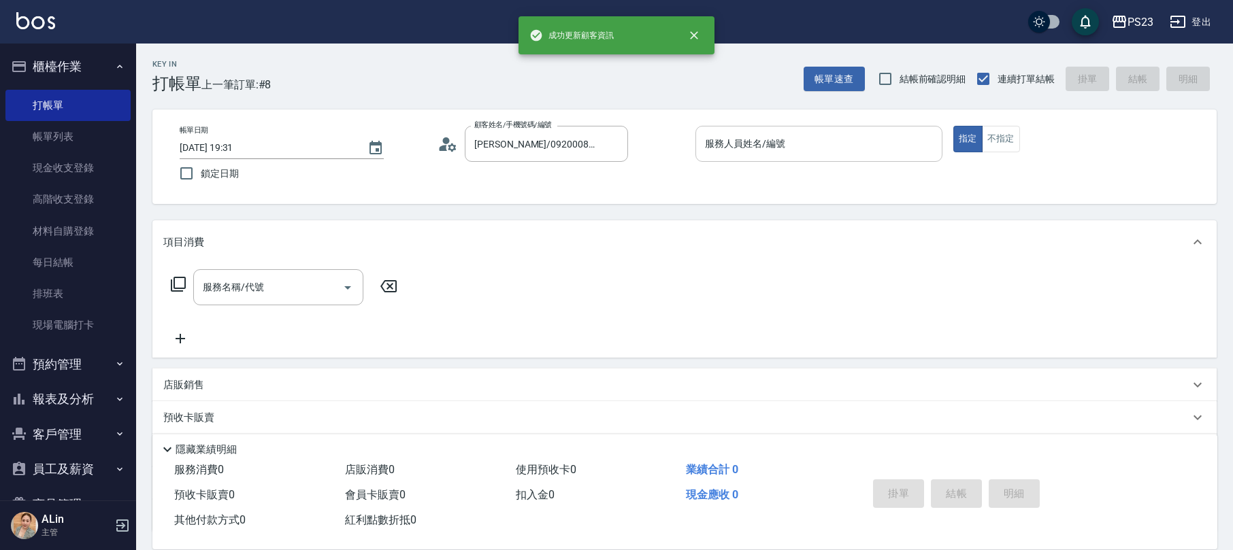
click at [771, 148] on input "服務人員姓名/編號" at bounding box center [818, 144] width 235 height 24
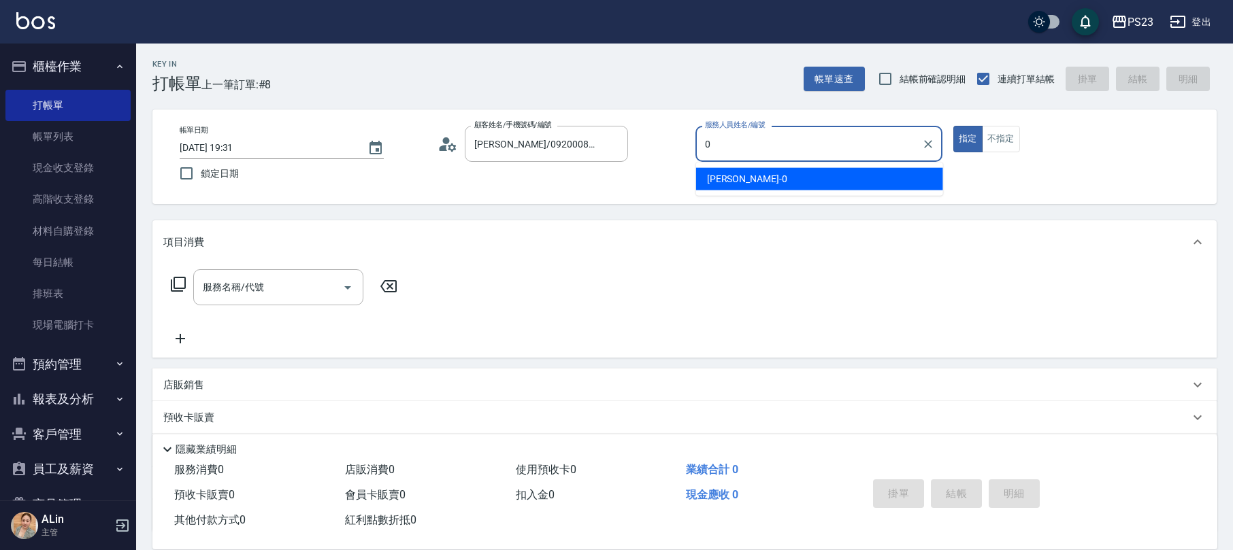
type input "[PERSON_NAME]-0"
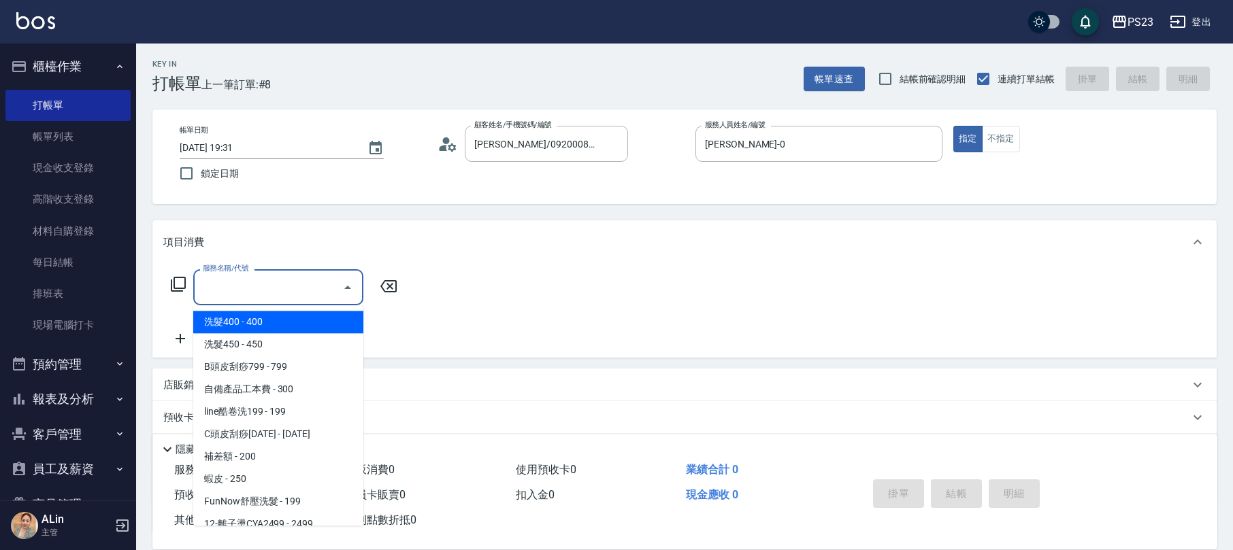
click at [212, 281] on div "服務名稱/代號 服務名稱/代號" at bounding box center [278, 287] width 170 height 36
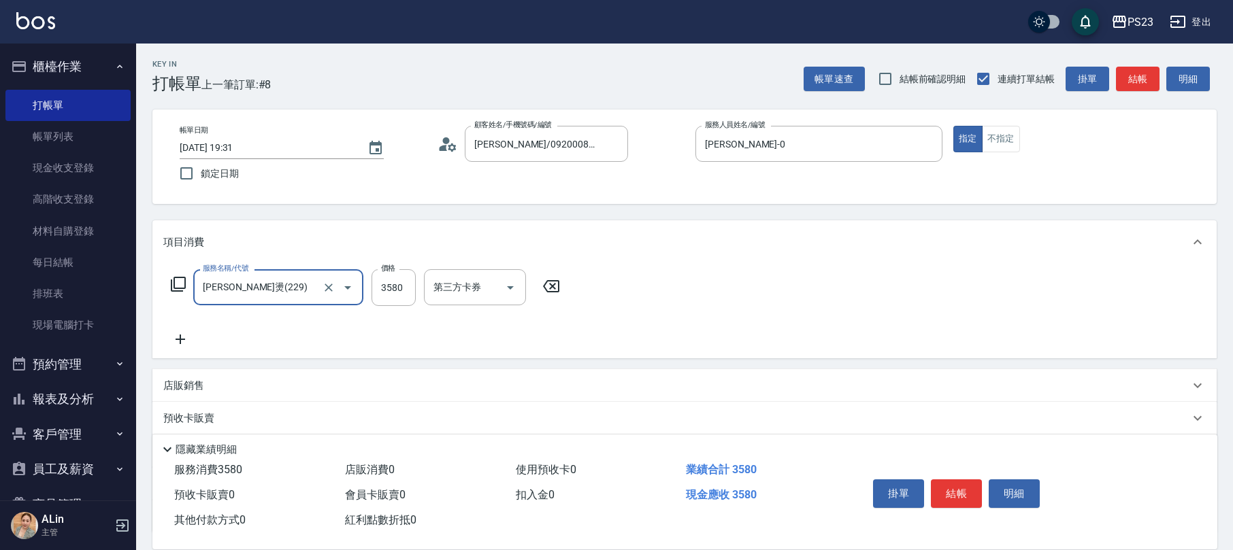
type input "[PERSON_NAME]燙(229)"
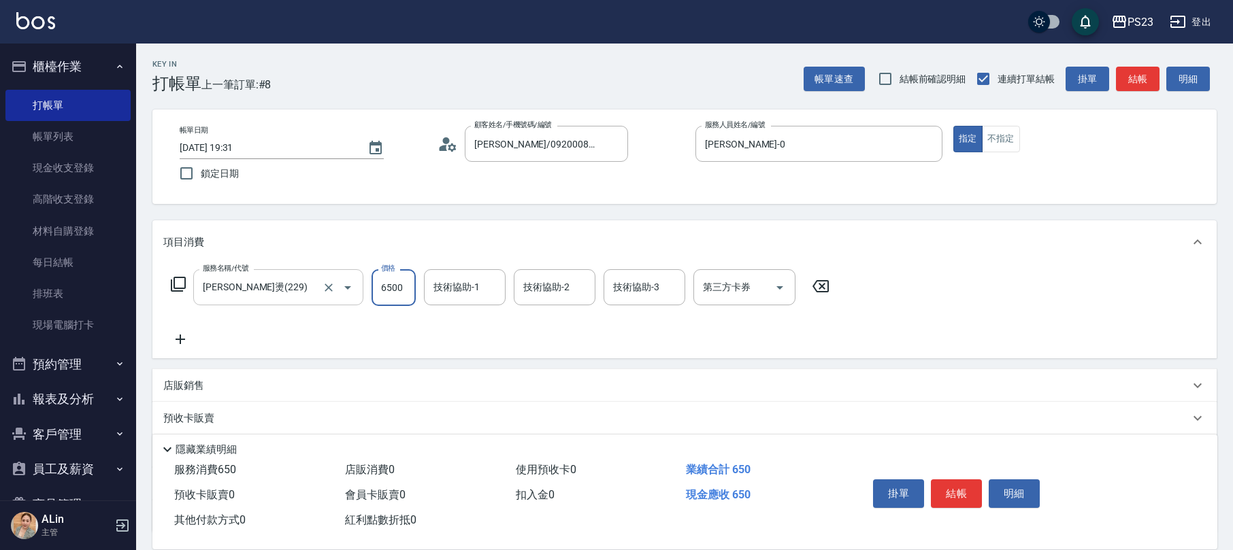
type input "6500"
type input "[PERSON_NAME]-0"
type input "Flora-21"
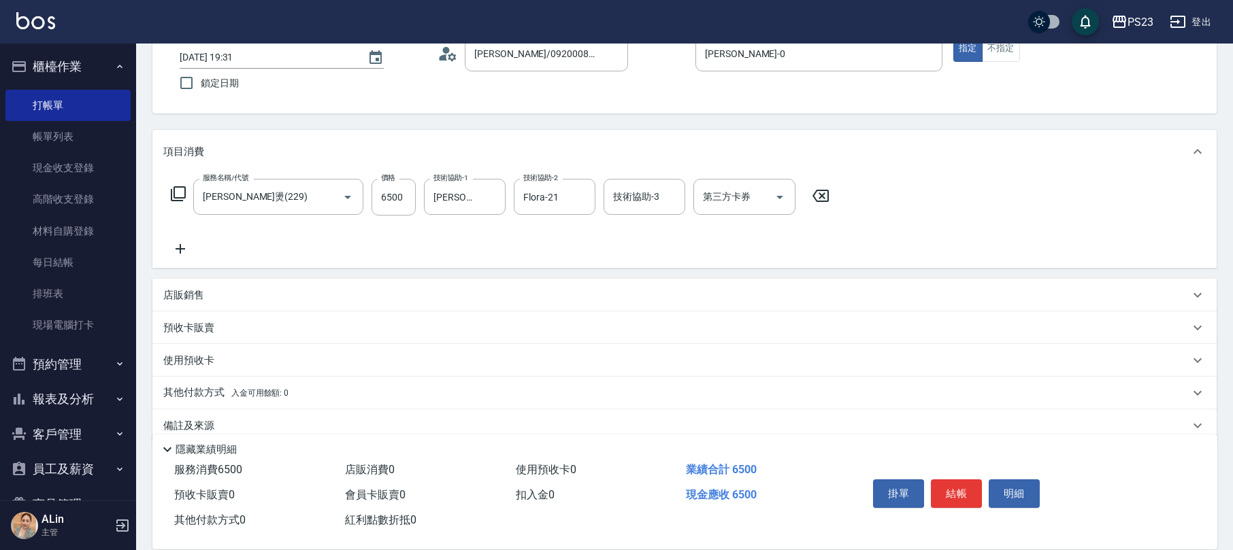
click at [239, 422] on div "備註及來源" at bounding box center [676, 426] width 1026 height 14
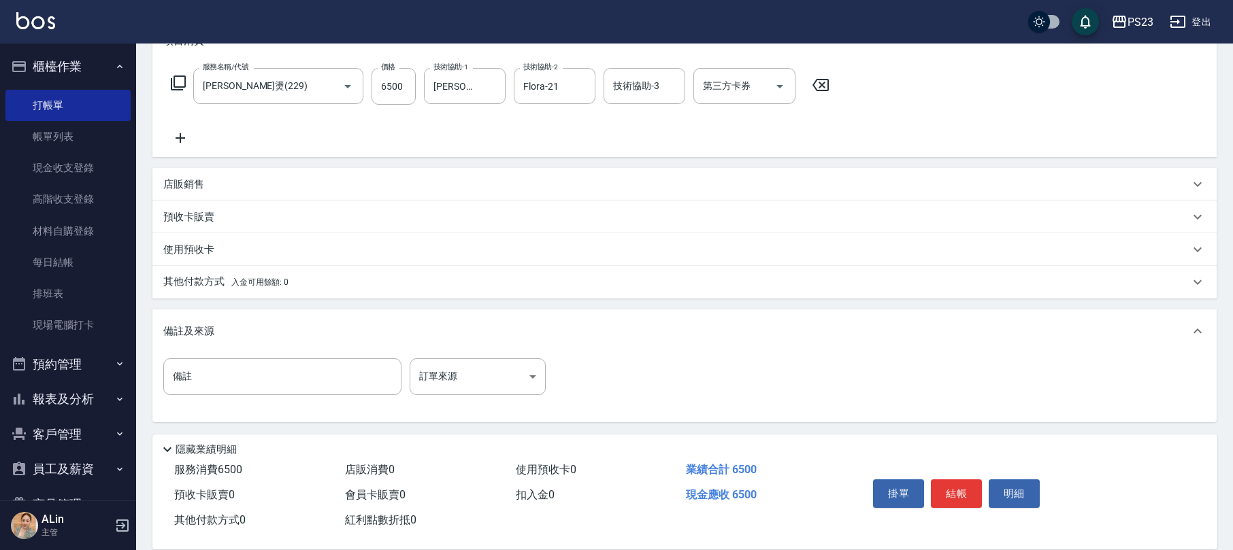
click at [479, 350] on div "備註及來源" at bounding box center [684, 332] width 1064 height 44
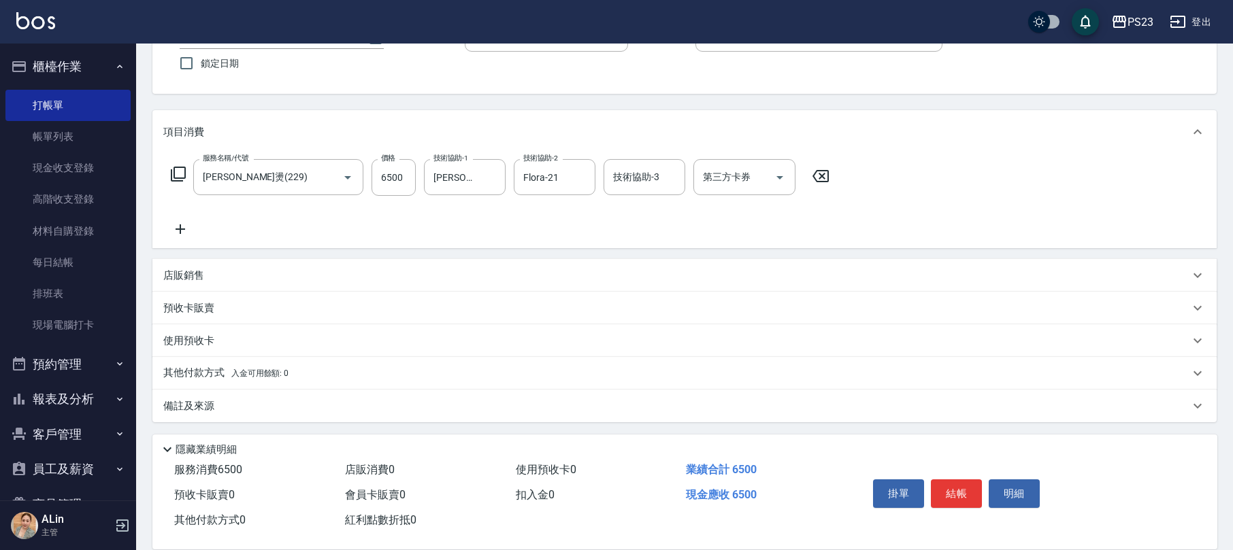
scroll to position [110, 0]
drag, startPoint x: 218, startPoint y: 401, endPoint x: 246, endPoint y: 404, distance: 27.3
click at [221, 401] on div "備註及來源" at bounding box center [676, 407] width 1026 height 14
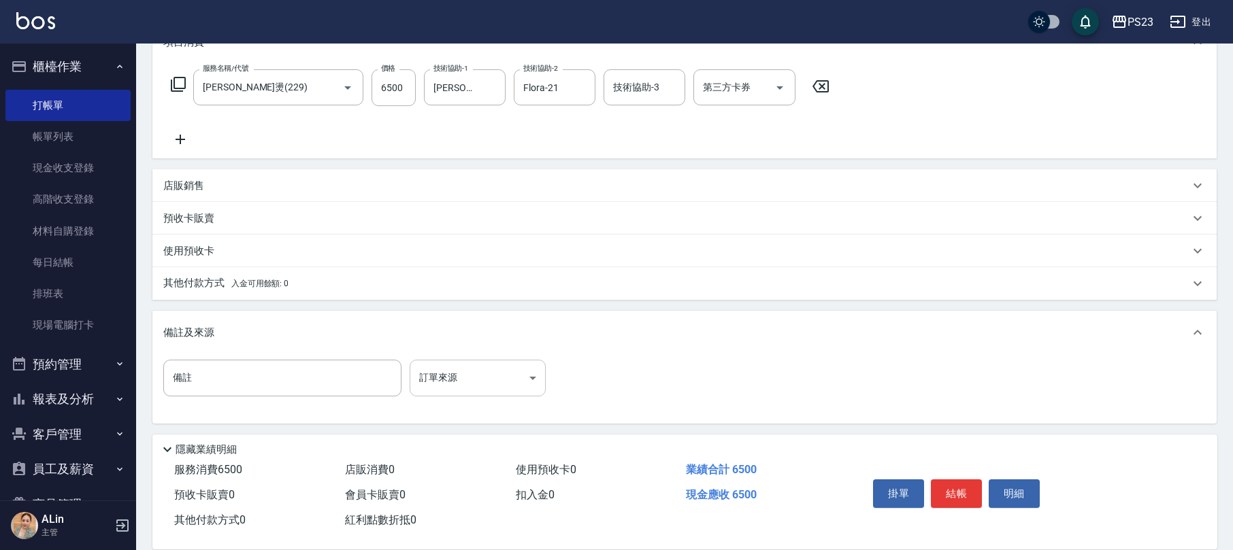
scroll to position [201, 0]
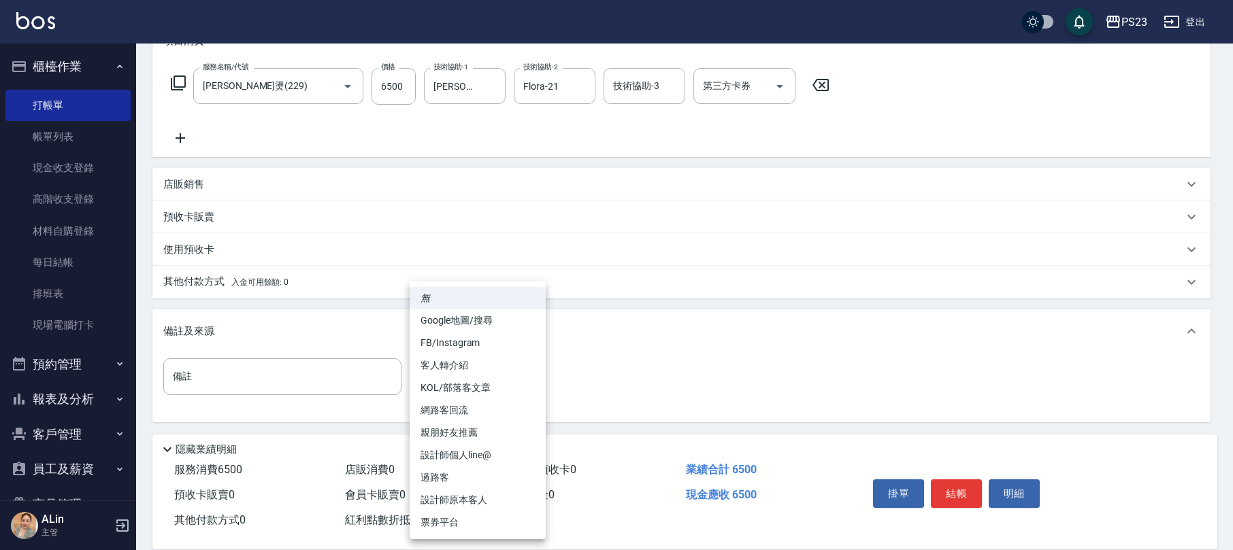
click at [499, 359] on body "PS23 登出 櫃檯作業 打帳單 帳單列表 現金收支登錄 高階收支登錄 材料自購登錄 每日結帳 排班表 現場電腦打卡 預約管理 預約管理 單日預約紀錄 單週預…" at bounding box center [616, 175] width 1233 height 752
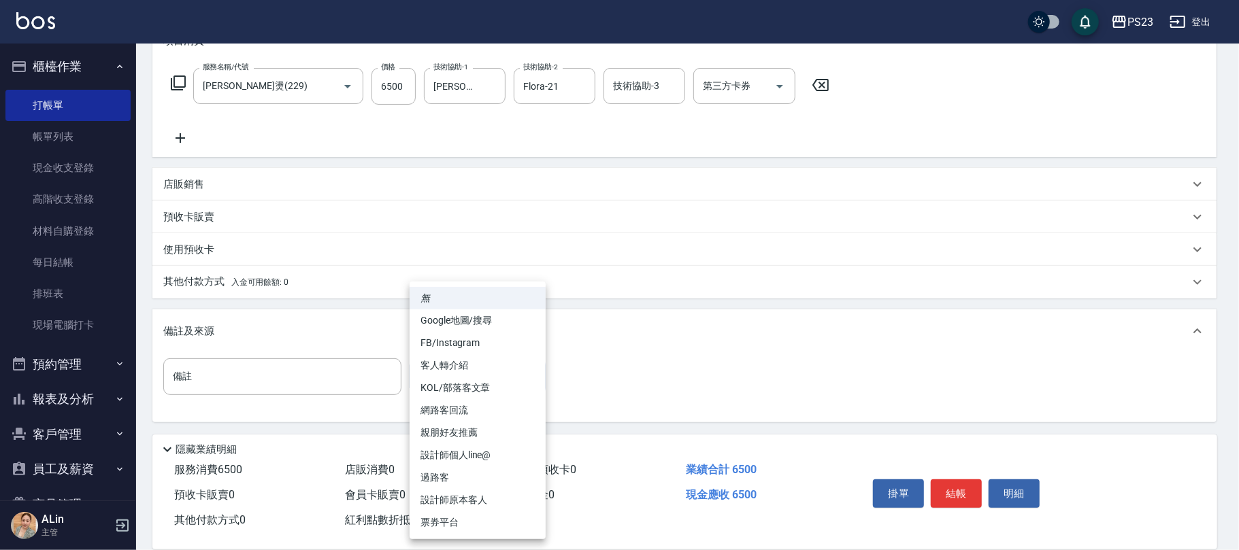
click at [487, 503] on li "設計師原本客人" at bounding box center [478, 500] width 136 height 22
type input "設計師原本客人"
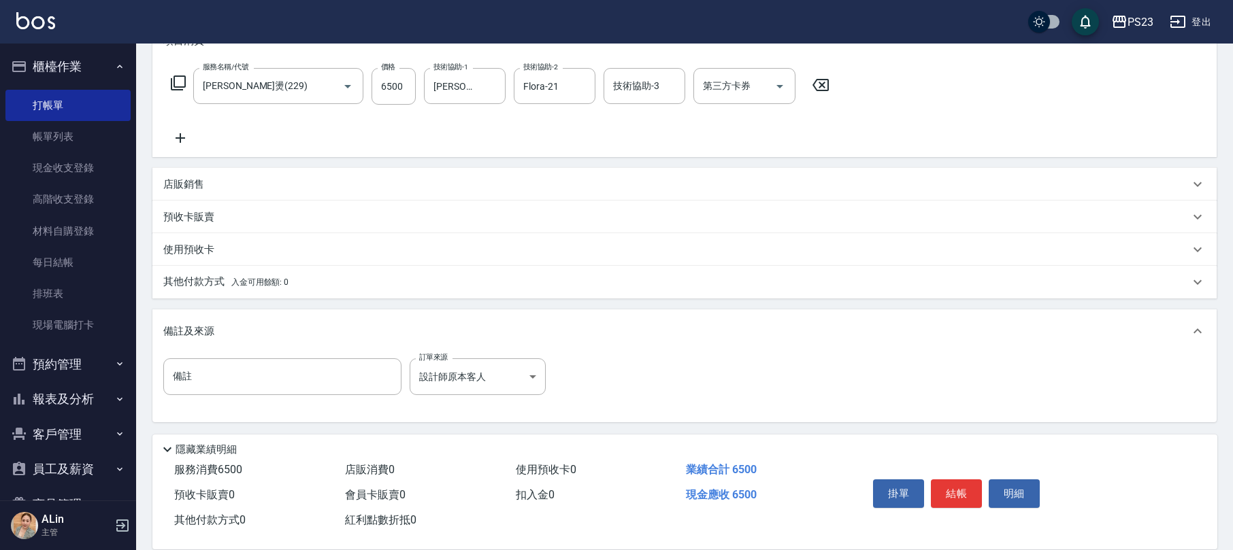
drag, startPoint x: 260, startPoint y: 279, endPoint x: 292, endPoint y: 278, distance: 32.0
click at [263, 279] on span "入金可用餘額: 0" at bounding box center [260, 283] width 58 height 10
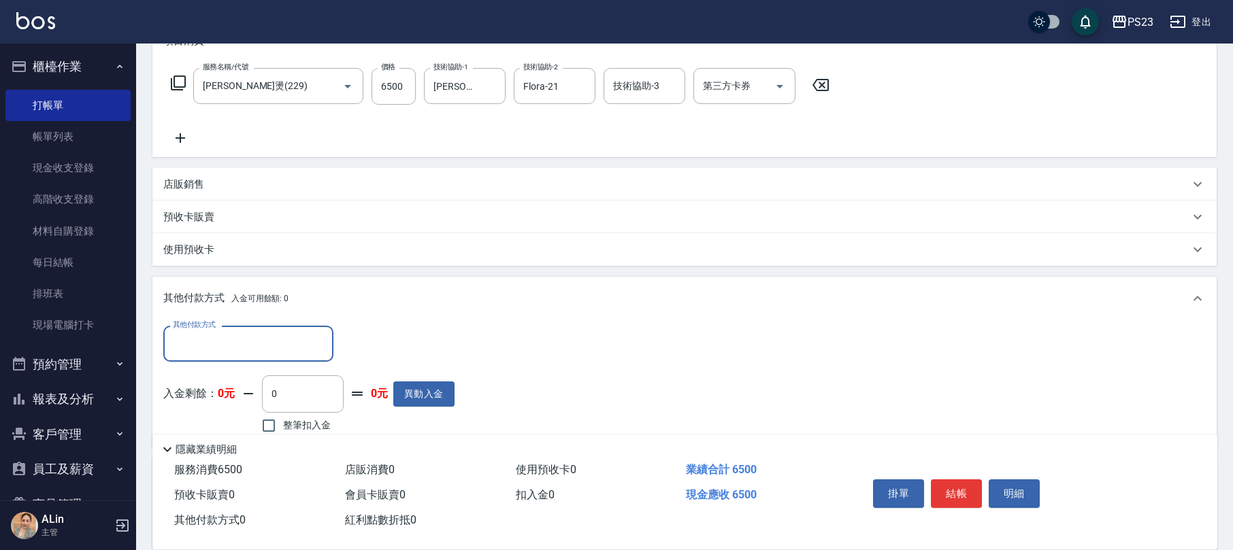
scroll to position [0, 0]
click at [267, 354] on input "其他付款方式" at bounding box center [248, 344] width 158 height 24
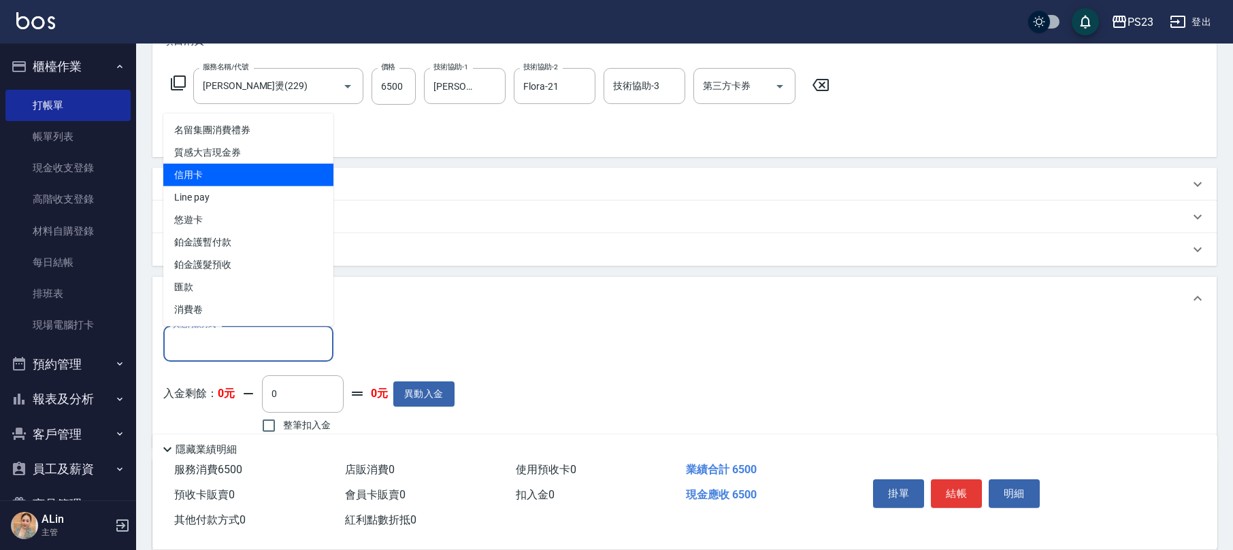
click at [212, 174] on span "信用卡" at bounding box center [248, 175] width 170 height 22
type input "信用卡"
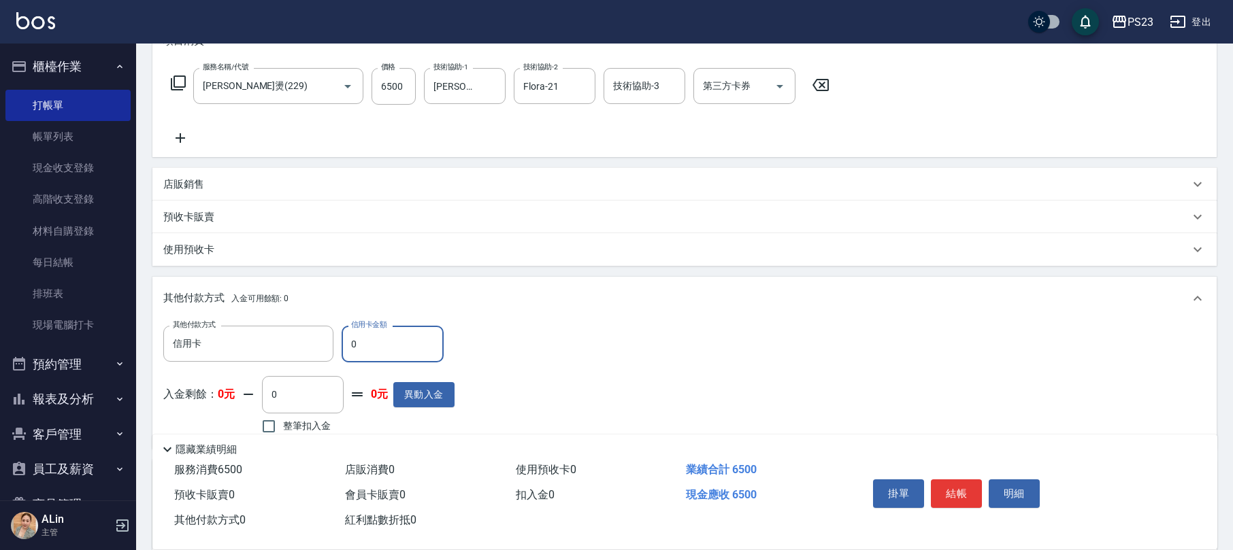
drag, startPoint x: 401, startPoint y: 354, endPoint x: 339, endPoint y: 337, distance: 64.0
click at [342, 338] on input "0" at bounding box center [393, 344] width 102 height 37
type input "6500"
drag, startPoint x: 955, startPoint y: 490, endPoint x: 948, endPoint y: 480, distance: 12.7
click at [954, 488] on button "結帳" at bounding box center [956, 494] width 51 height 29
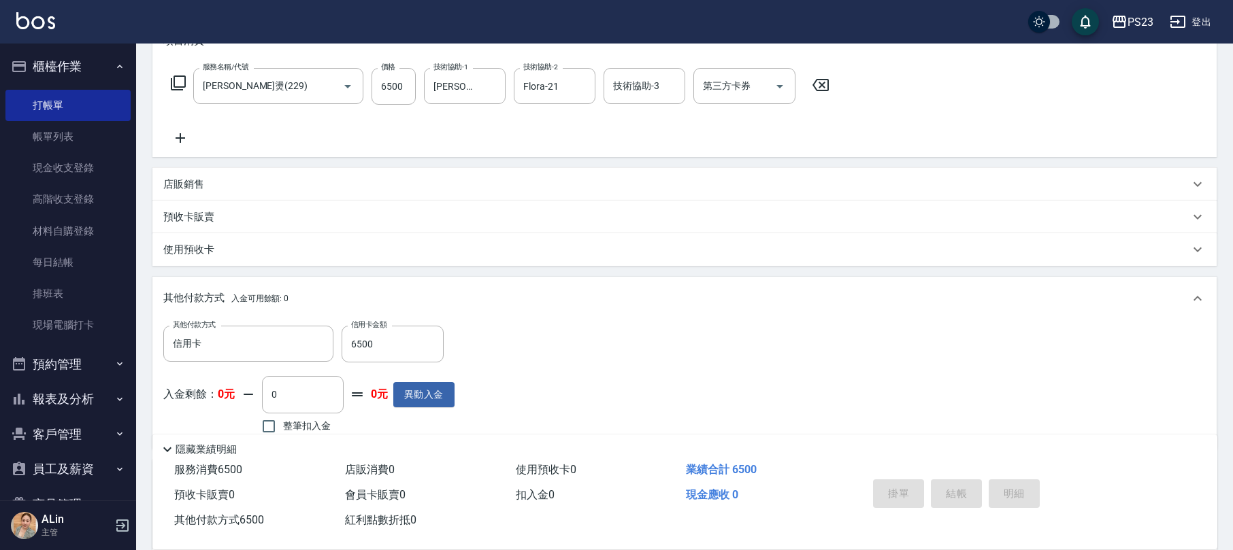
type input "[DATE] 19:32"
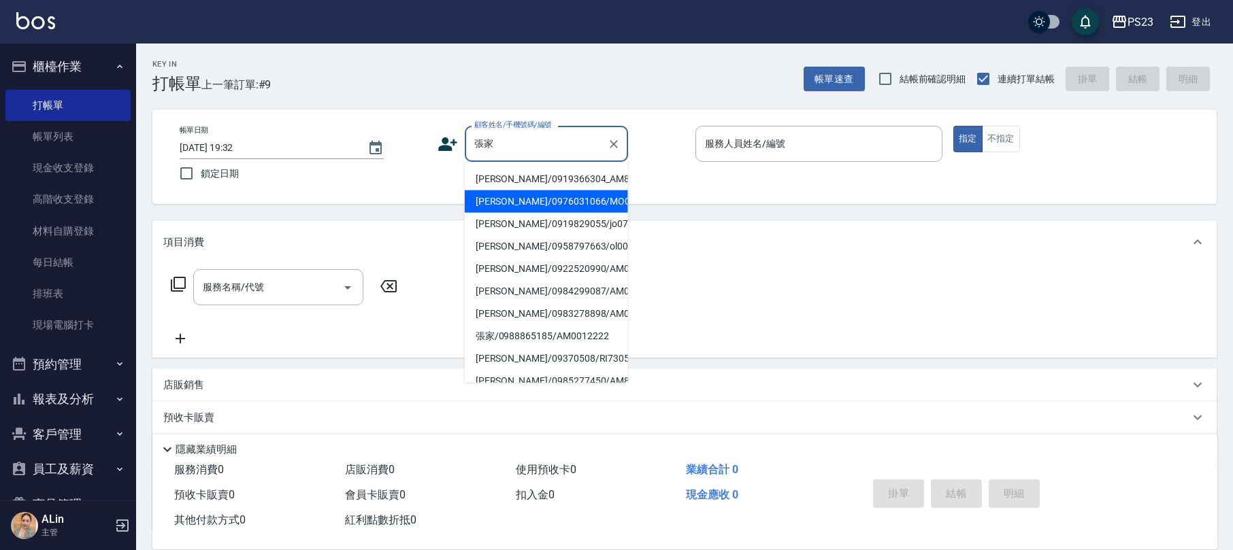
drag, startPoint x: 574, startPoint y: 226, endPoint x: 578, endPoint y: 216, distance: 11.0
click at [575, 213] on li "[PERSON_NAME]/0976031066/MO00312" at bounding box center [546, 201] width 163 height 22
type input "[PERSON_NAME]/0976031066/MO00312"
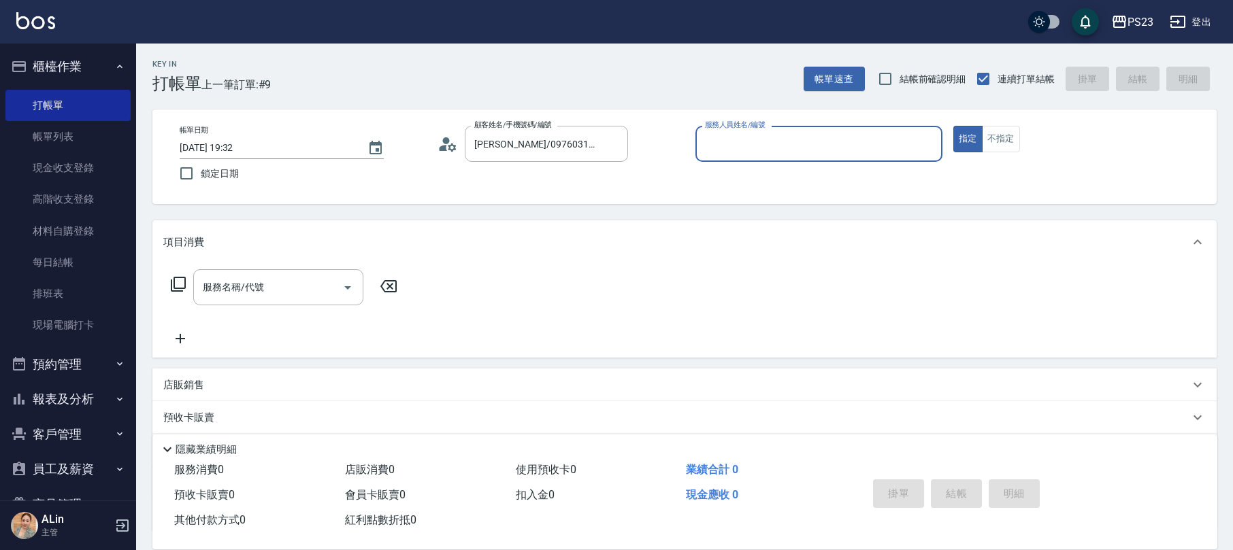
type input "[PERSON_NAME]-0"
click at [232, 283] on div "服務名稱/代號 服務名稱/代號" at bounding box center [278, 287] width 170 height 36
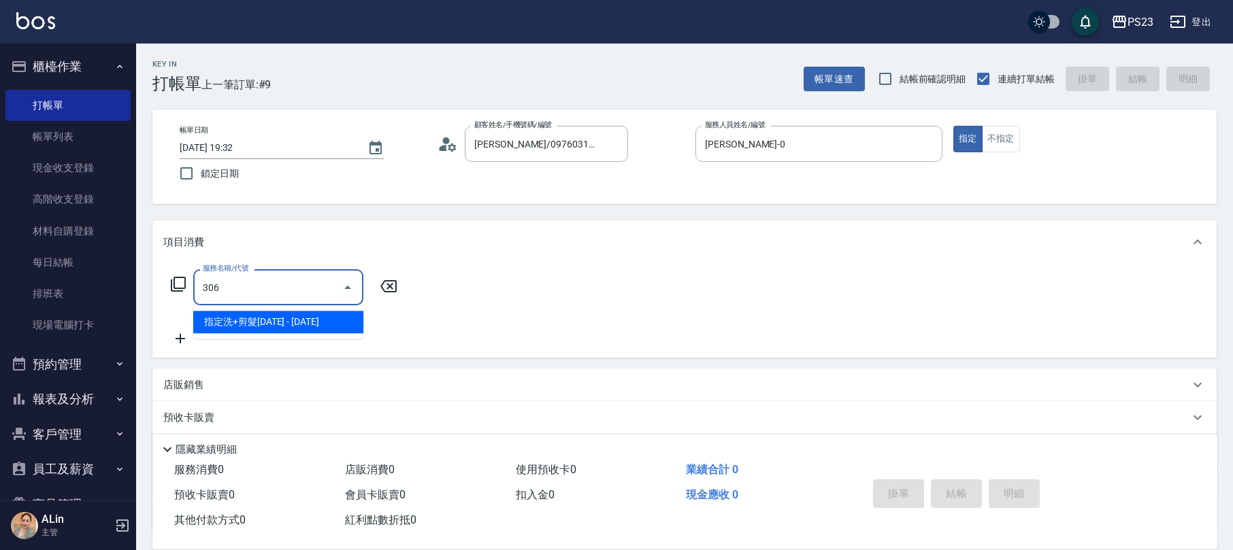
type input "指定洗+剪髮1500(306)"
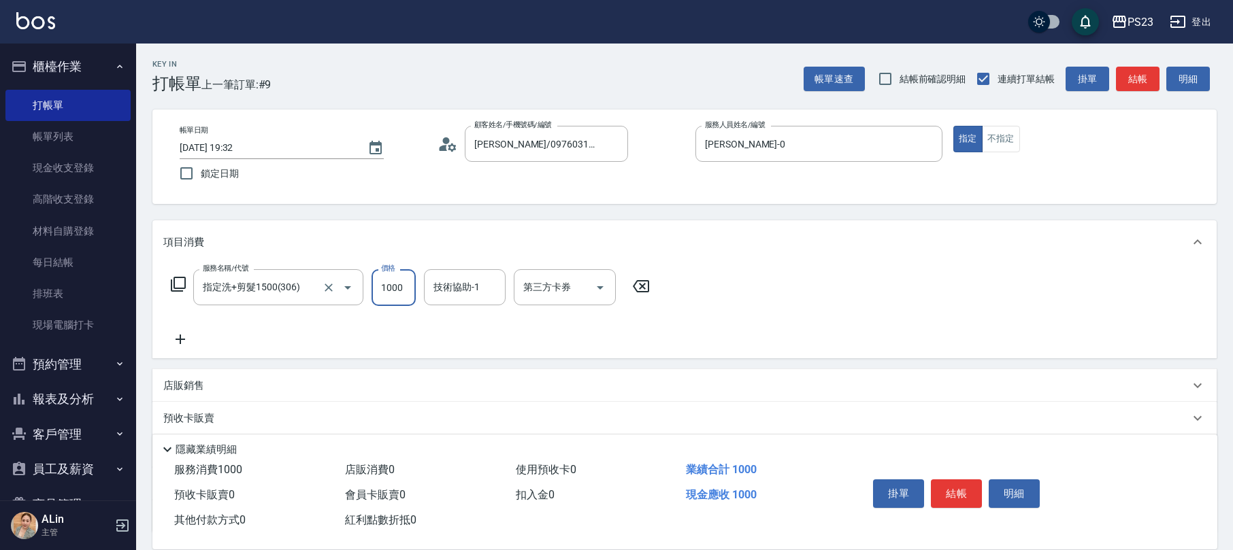
type input "1000"
type input "青惠-26"
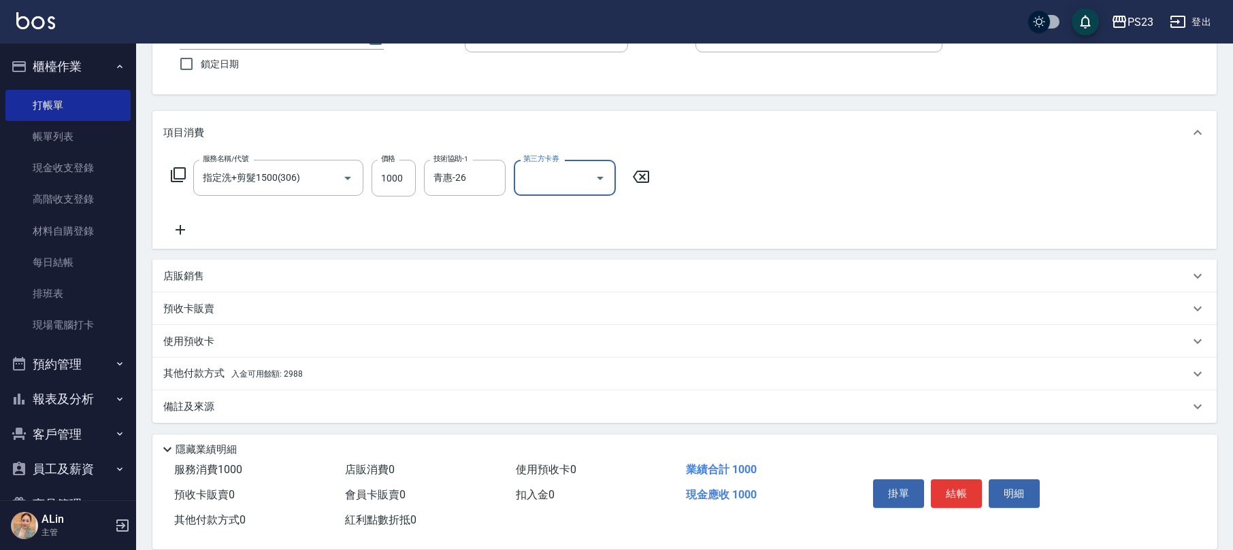
drag, startPoint x: 205, startPoint y: 406, endPoint x: 216, endPoint y: 406, distance: 10.2
click at [213, 406] on p "備註及來源" at bounding box center [188, 407] width 51 height 14
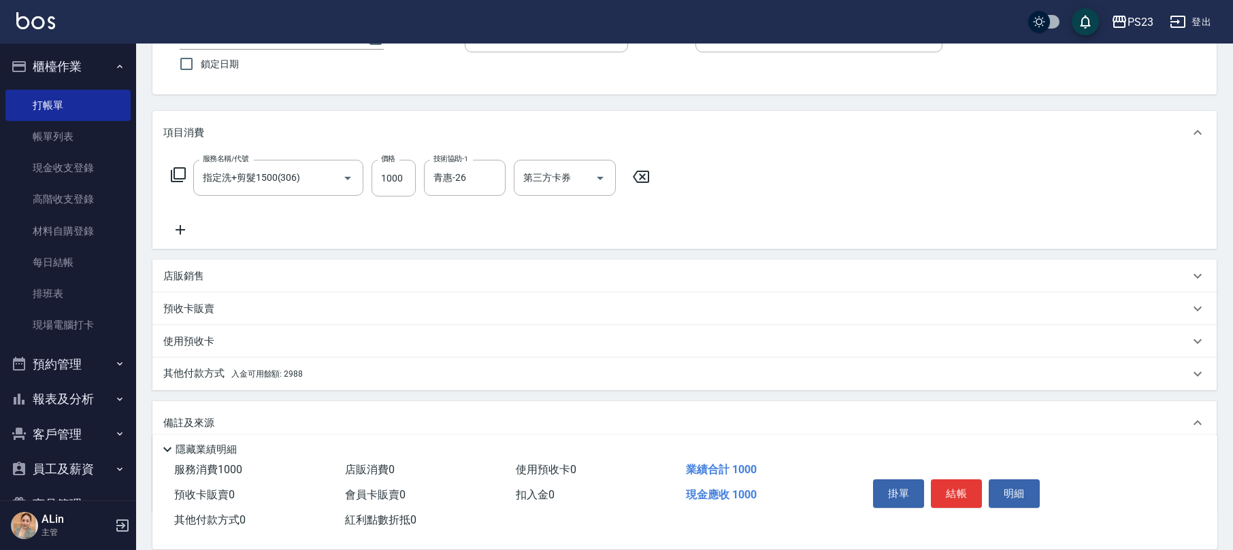
scroll to position [201, 0]
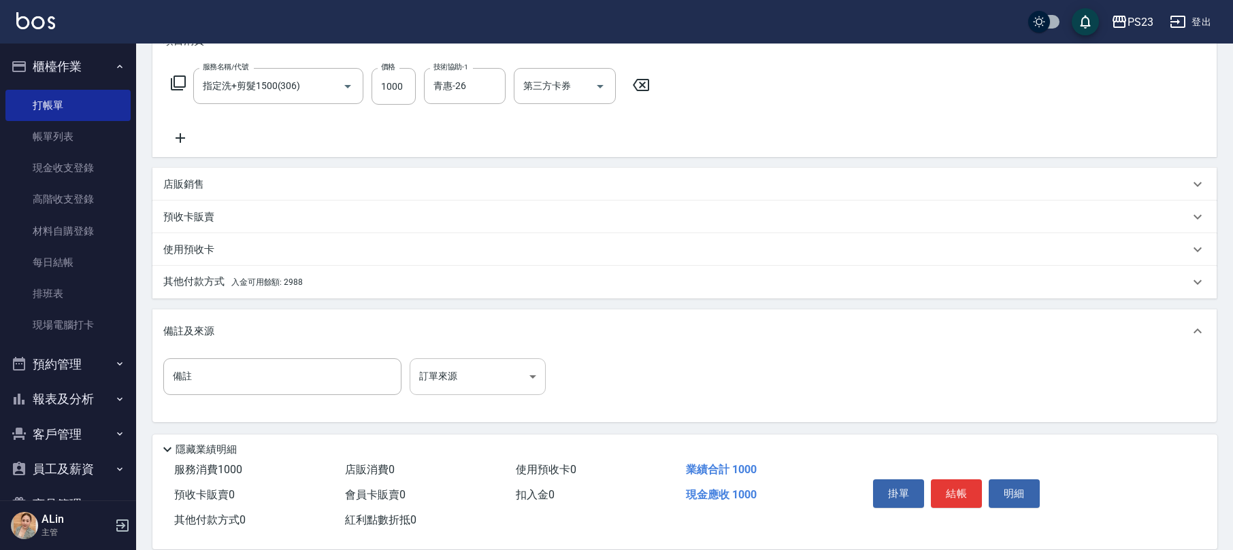
click at [452, 379] on body "PS23 登出 櫃檯作業 打帳單 帳單列表 現金收支登錄 高階收支登錄 材料自購登錄 每日結帳 排班表 現場電腦打卡 預約管理 預約管理 單日預約紀錄 單週預…" at bounding box center [616, 175] width 1233 height 752
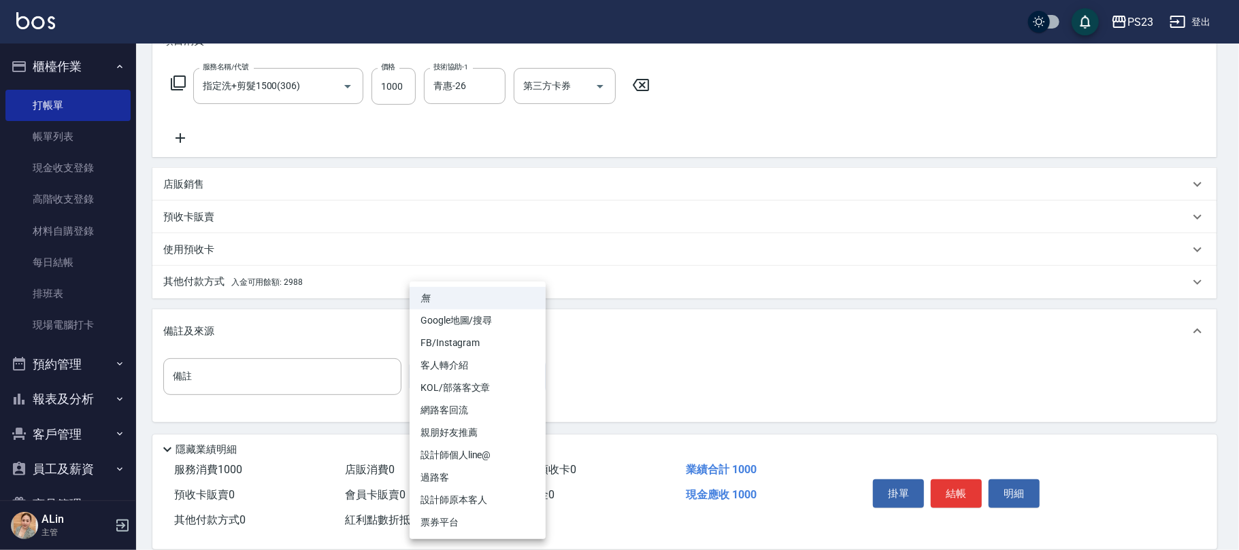
click at [449, 501] on li "設計師原本客人" at bounding box center [478, 500] width 136 height 22
type input "設計師原本客人"
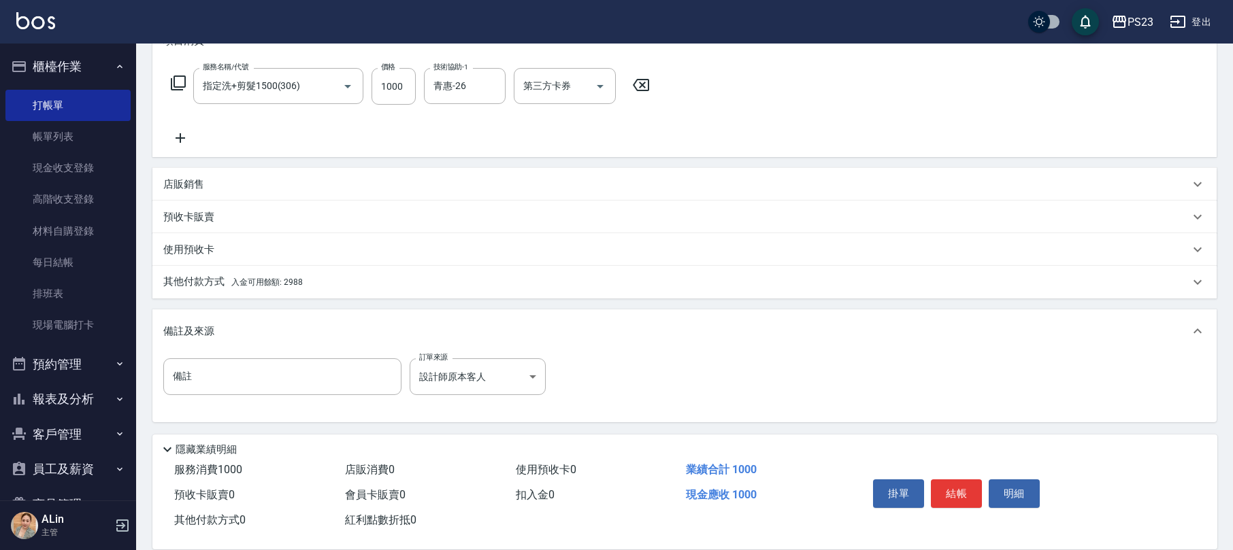
click at [244, 278] on span "入金可用餘額: 2988" at bounding box center [266, 283] width 71 height 10
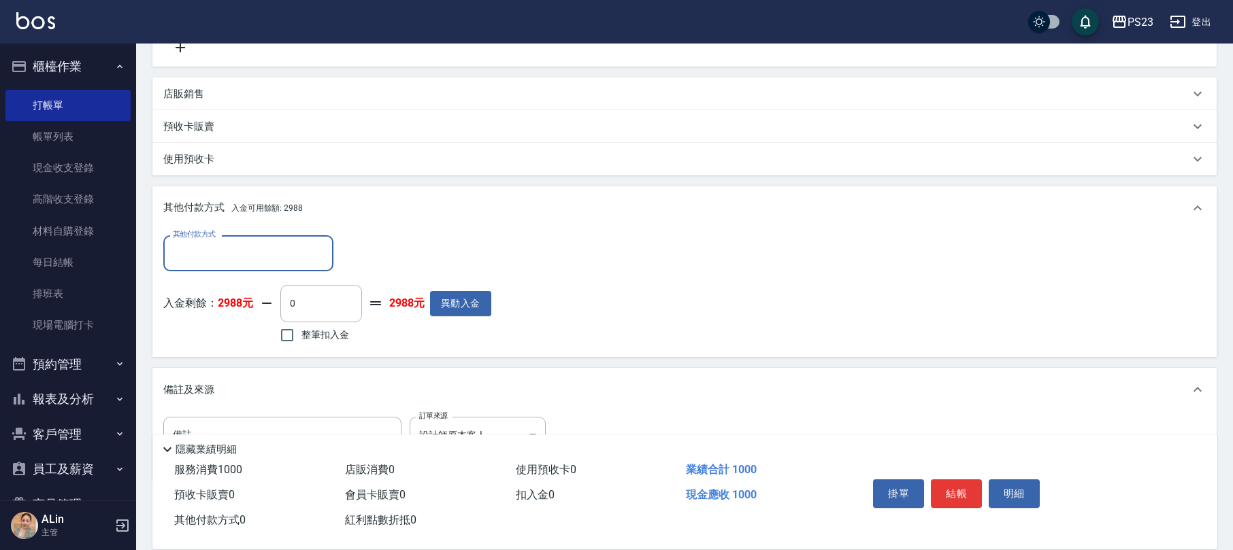
scroll to position [0, 0]
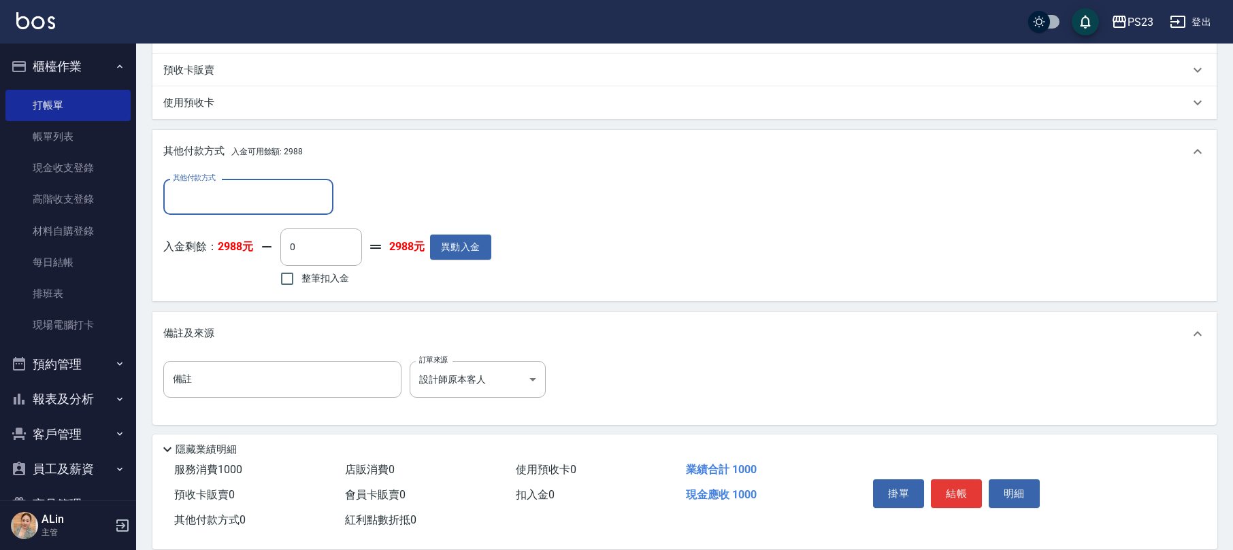
click at [314, 273] on span "整筆扣入金" at bounding box center [325, 278] width 48 height 14
click at [301, 273] on input "整筆扣入金" at bounding box center [287, 279] width 29 height 29
checkbox input "true"
type input "1000"
click at [945, 482] on button "結帳" at bounding box center [956, 494] width 51 height 29
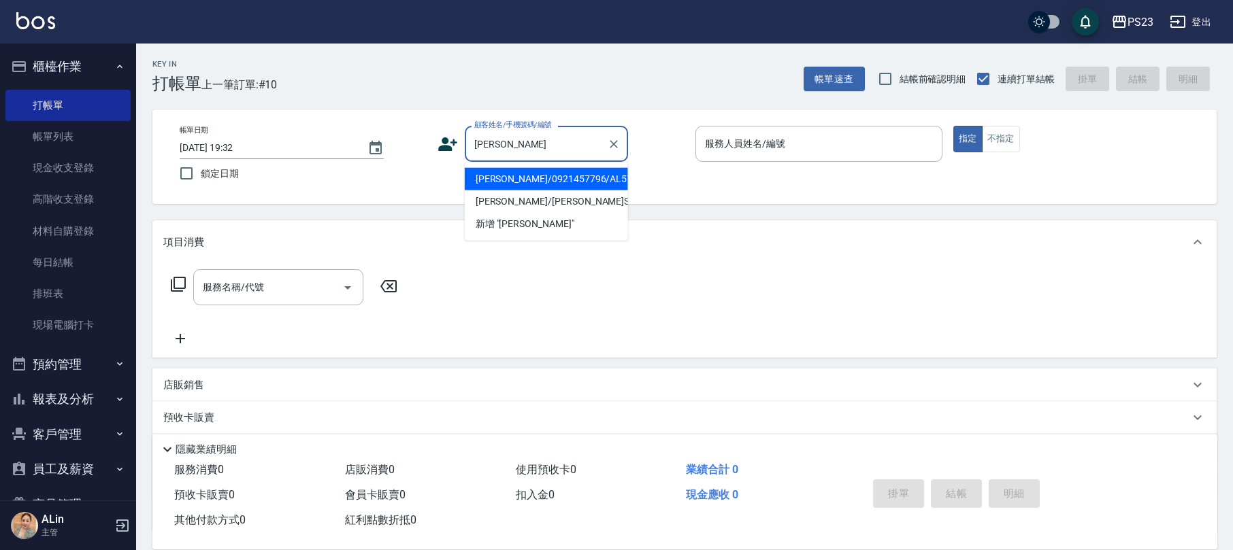
click at [528, 178] on li "[PERSON_NAME]/0921457796/AL57796" at bounding box center [546, 179] width 163 height 22
type input "[PERSON_NAME]/0921457796/AL57796"
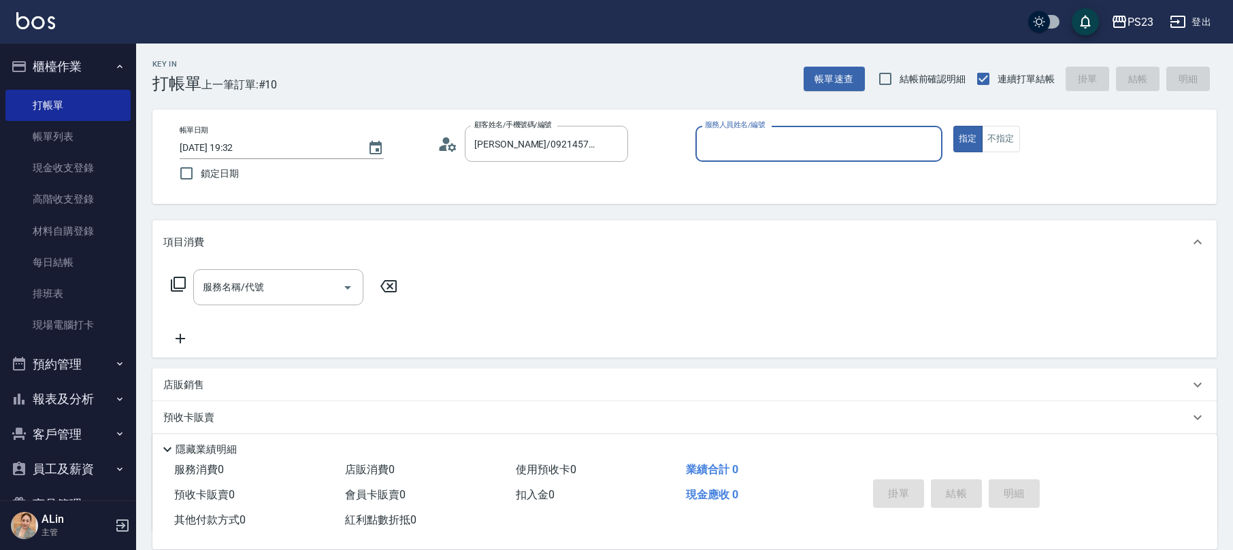
type input "ALin-8"
click at [219, 286] on div "服務名稱/代號 服務名稱/代號" at bounding box center [278, 287] width 170 height 36
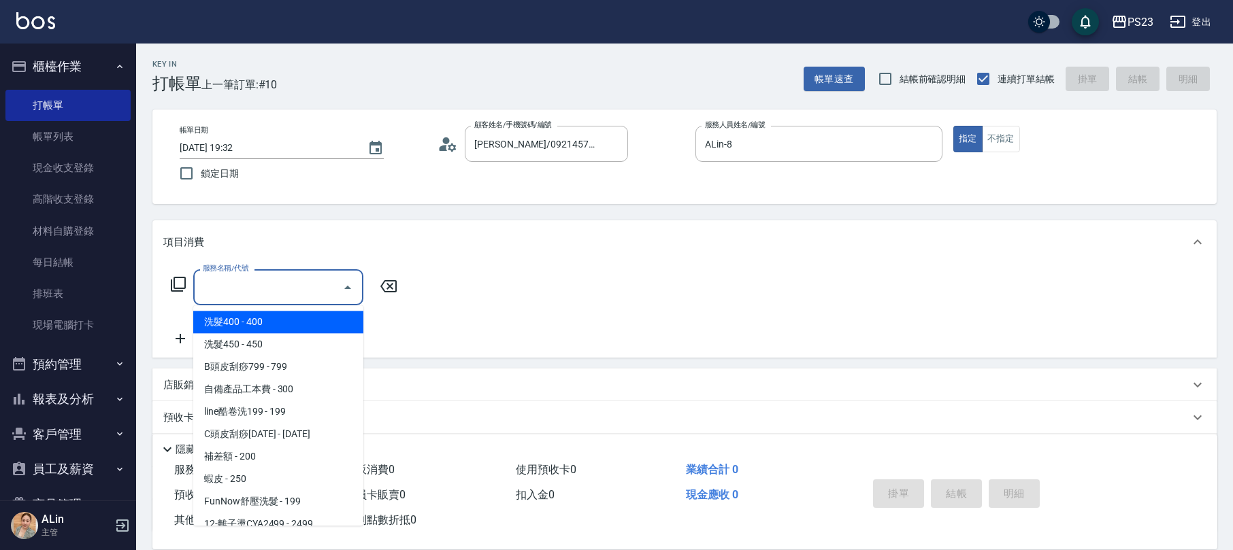
type input "A"
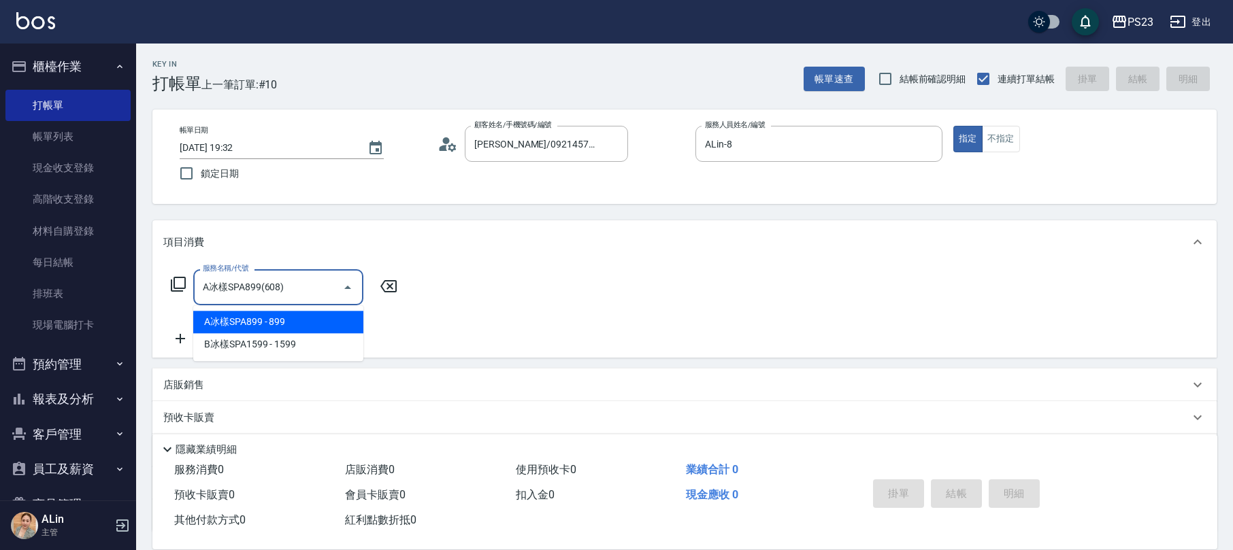
type input "A冰樣SPA899(608)"
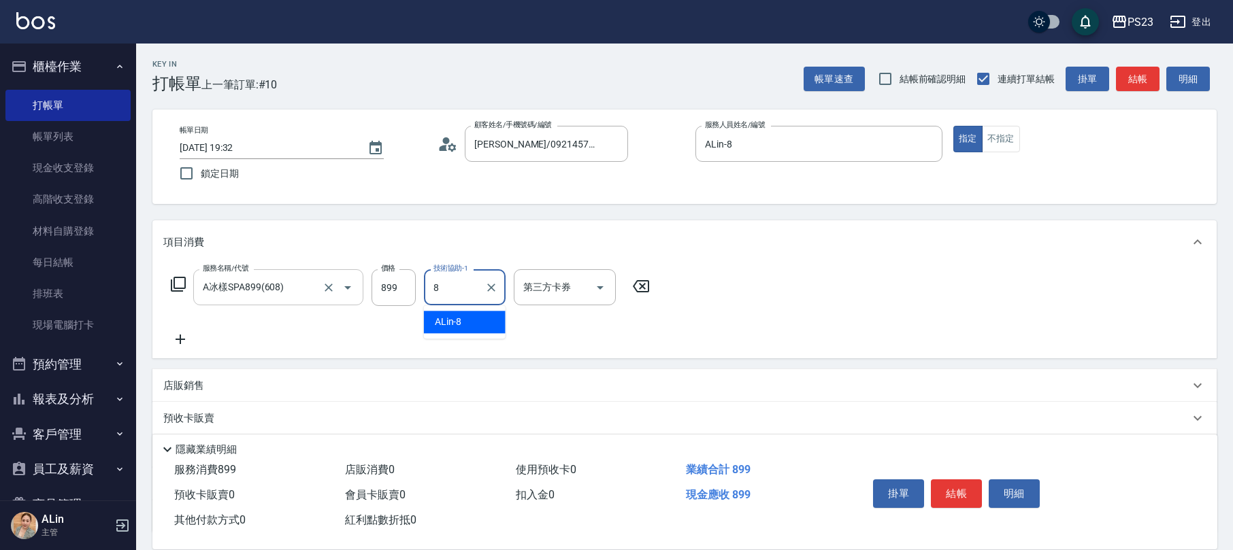
type input "ALin-8"
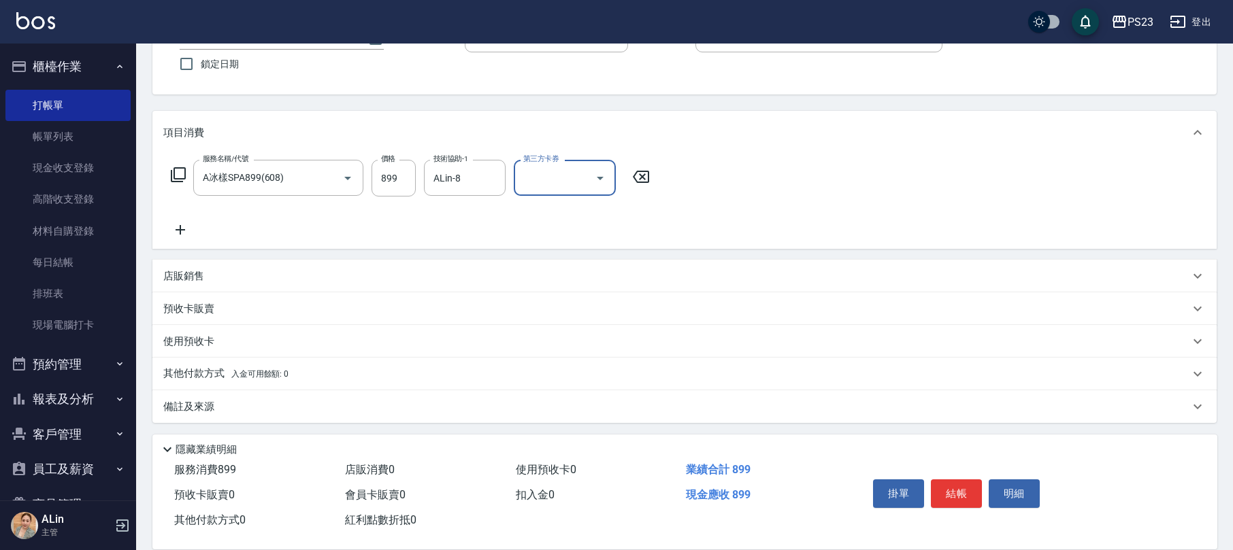
click at [297, 401] on div "備註及來源" at bounding box center [676, 407] width 1026 height 14
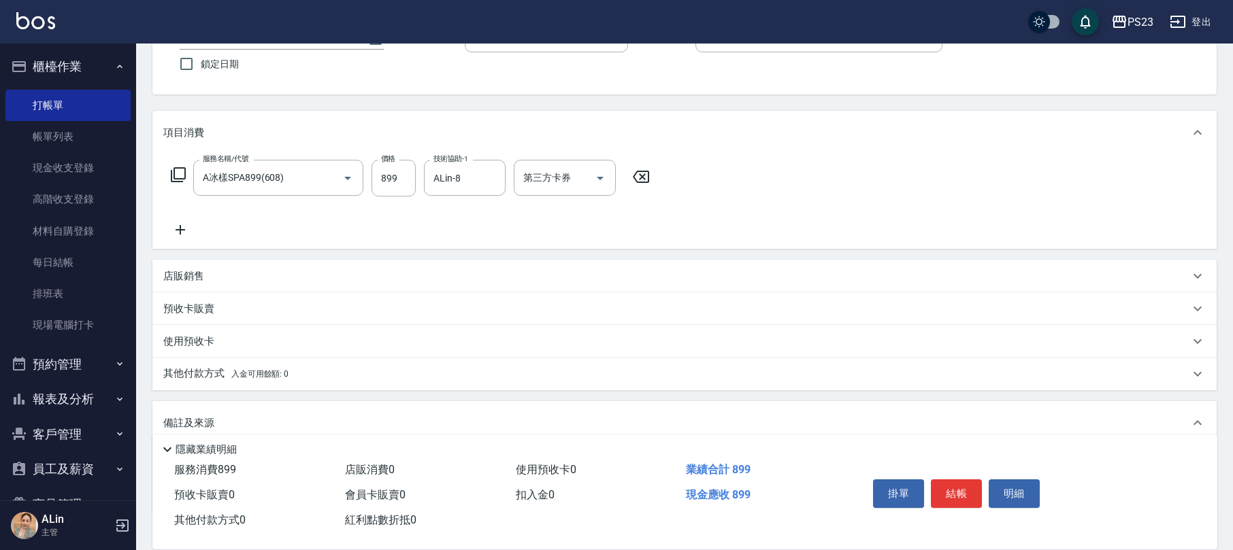
scroll to position [201, 0]
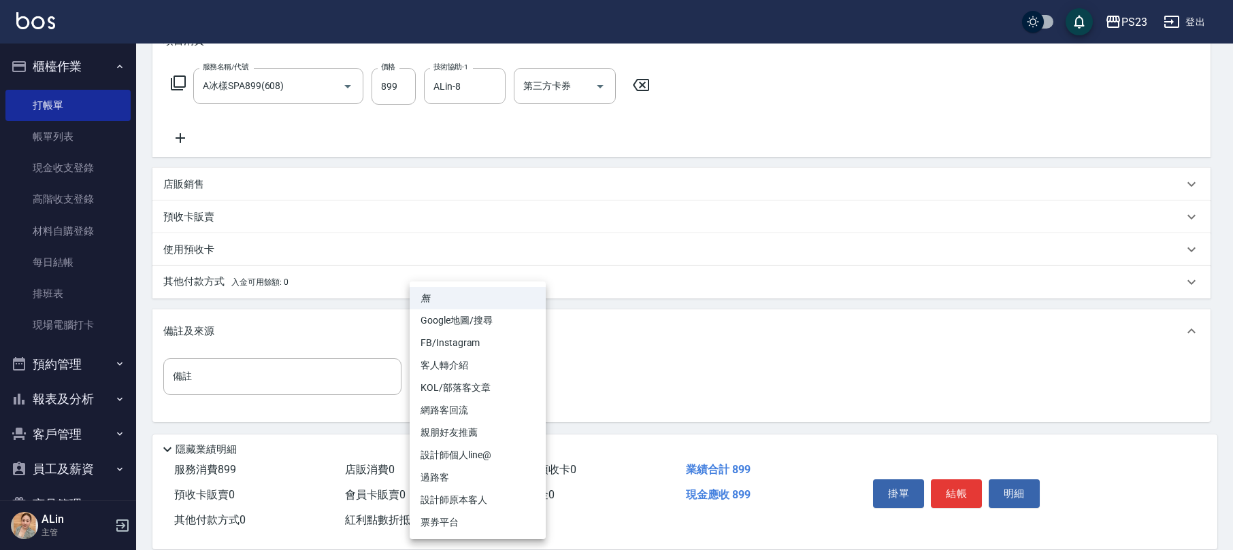
click at [444, 382] on body "PS23 登出 櫃檯作業 打帳單 帳單列表 現金收支登錄 高階收支登錄 材料自購登錄 每日結帳 排班表 現場電腦打卡 預約管理 預約管理 單日預約紀錄 單週預…" at bounding box center [616, 175] width 1233 height 752
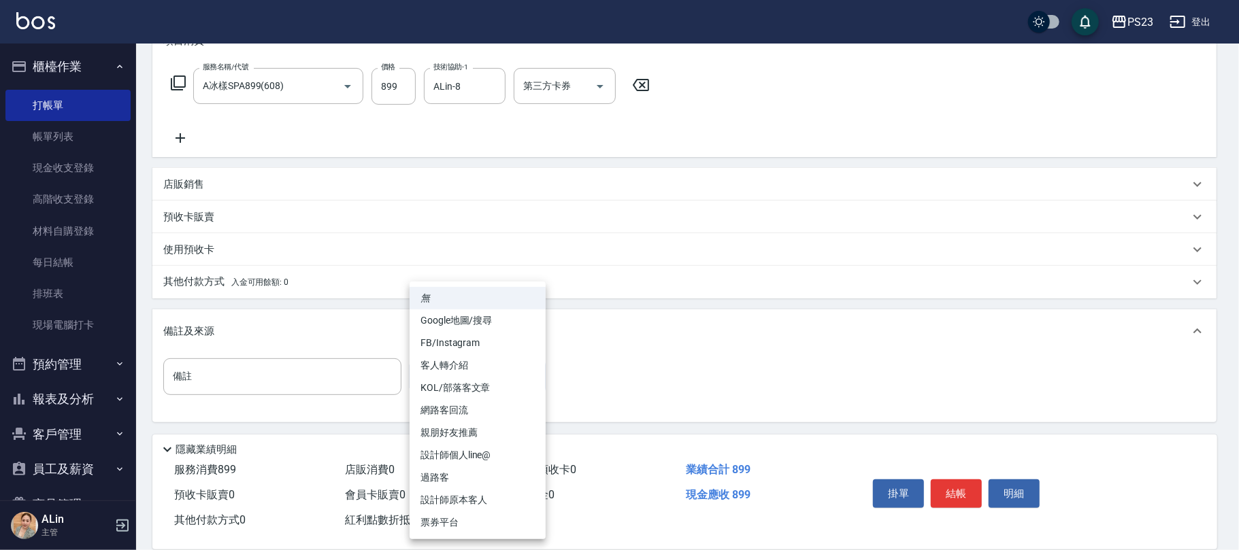
click at [458, 503] on li "設計師原本客人" at bounding box center [478, 500] width 136 height 22
type input "設計師原本客人"
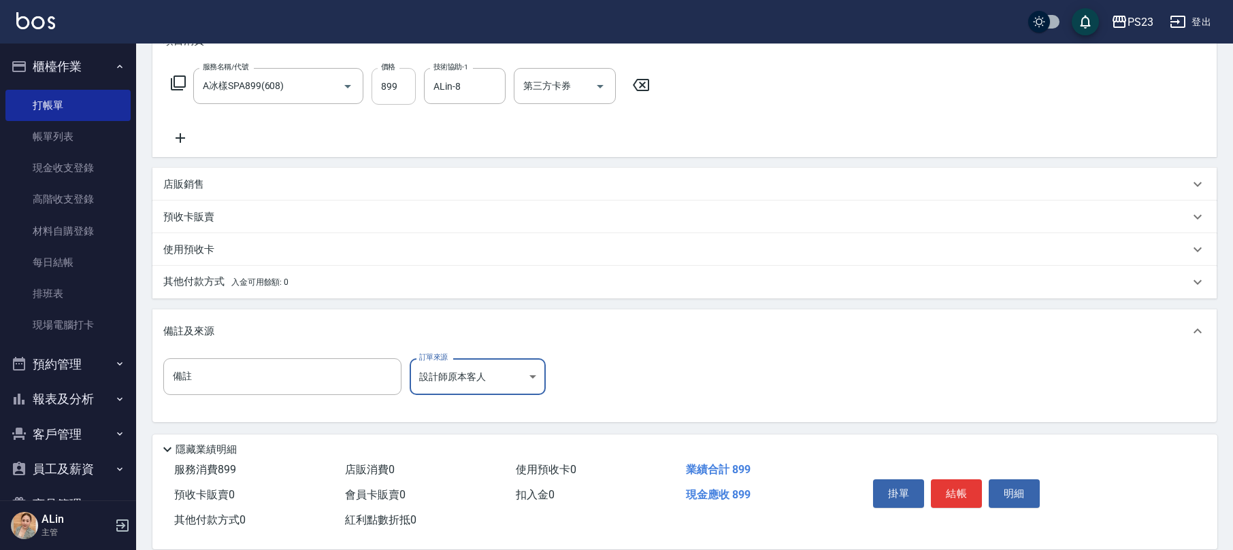
scroll to position [0, 0]
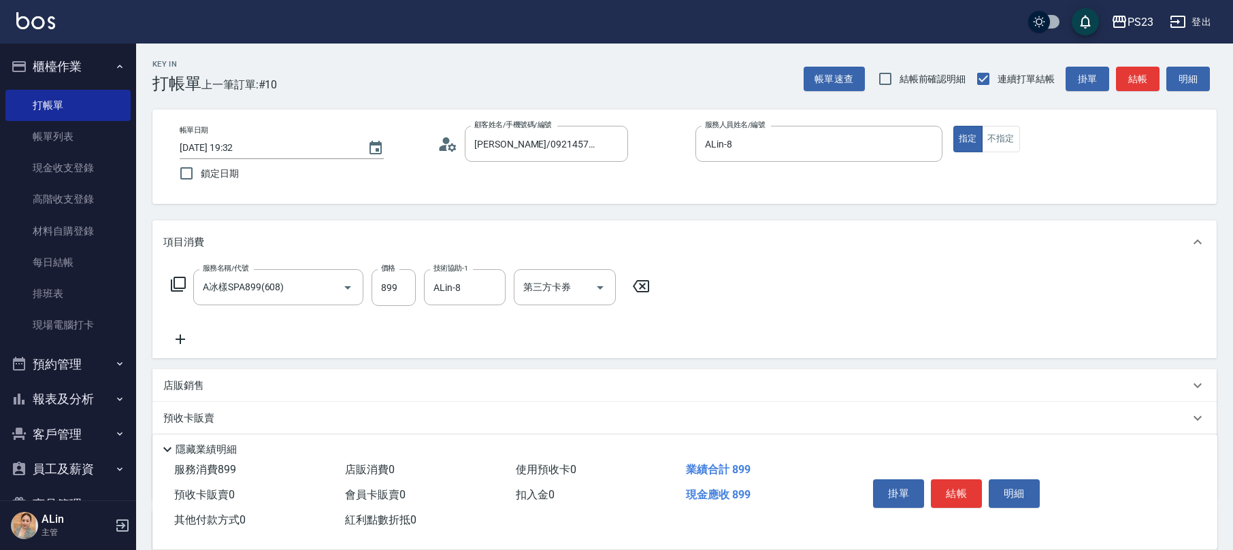
click at [450, 147] on icon at bounding box center [447, 144] width 20 height 20
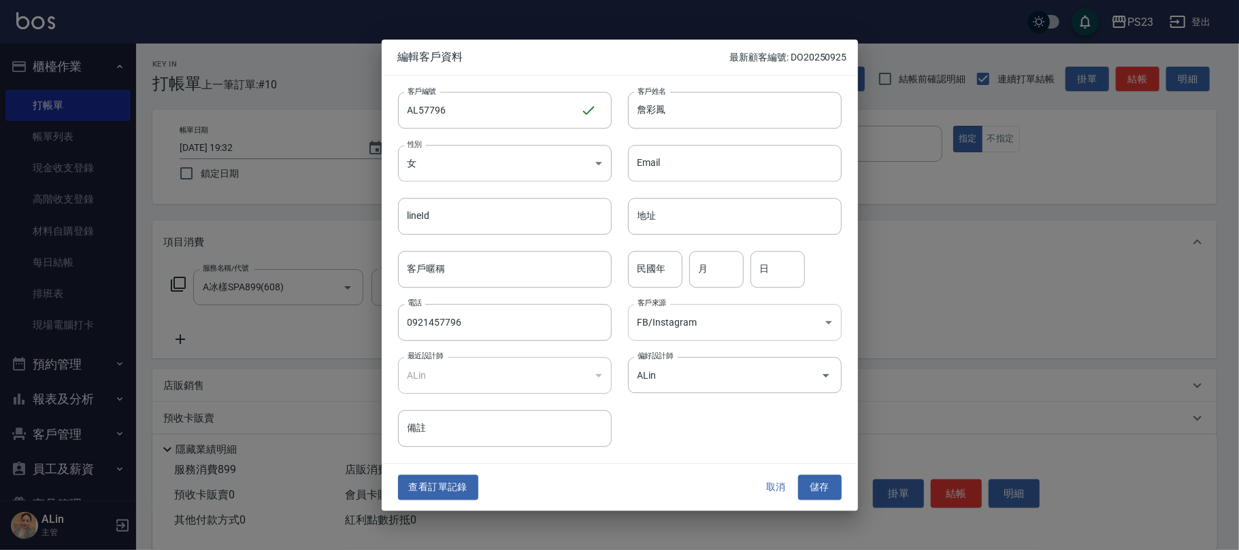
click at [671, 324] on body "PS23 登出 櫃檯作業 打帳單 帳單列表 現金收支登錄 高階收支登錄 材料自購登錄 每日結帳 排班表 現場電腦打卡 預約管理 預約管理 單日預約紀錄 單週預…" at bounding box center [619, 376] width 1239 height 752
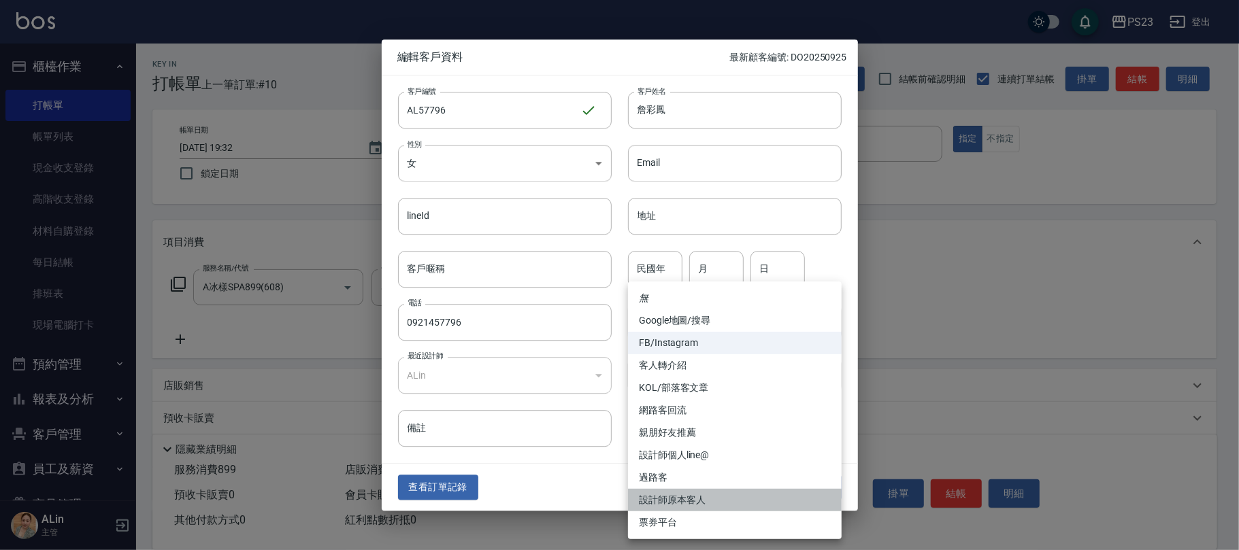
click at [697, 501] on li "設計師原本客人" at bounding box center [735, 500] width 214 height 22
type input "設計師原本客人"
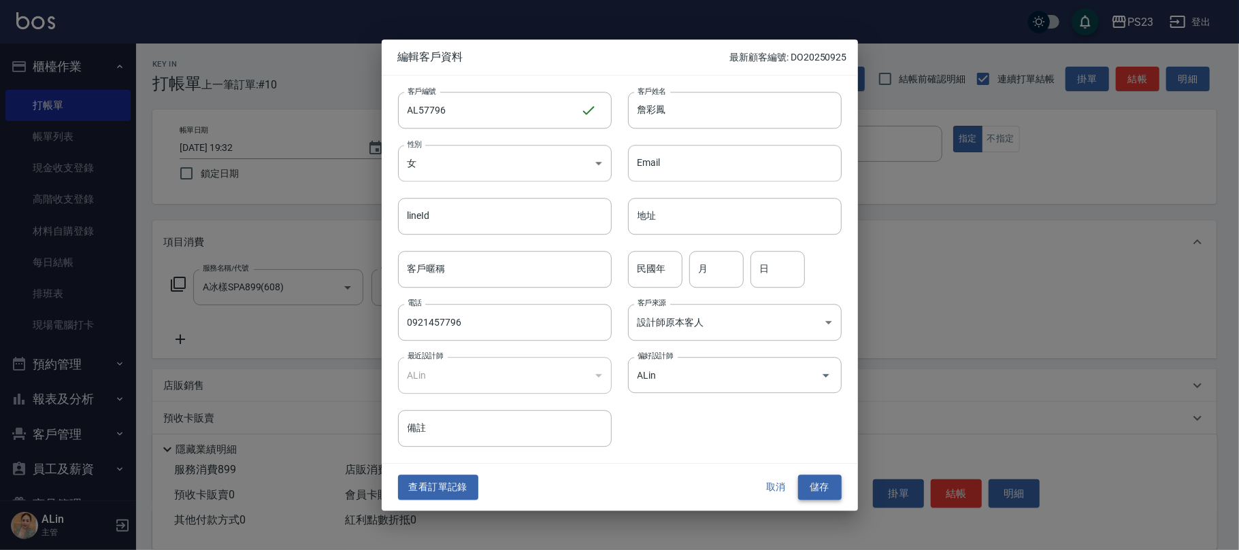
click at [810, 482] on button "儲存" at bounding box center [820, 488] width 44 height 25
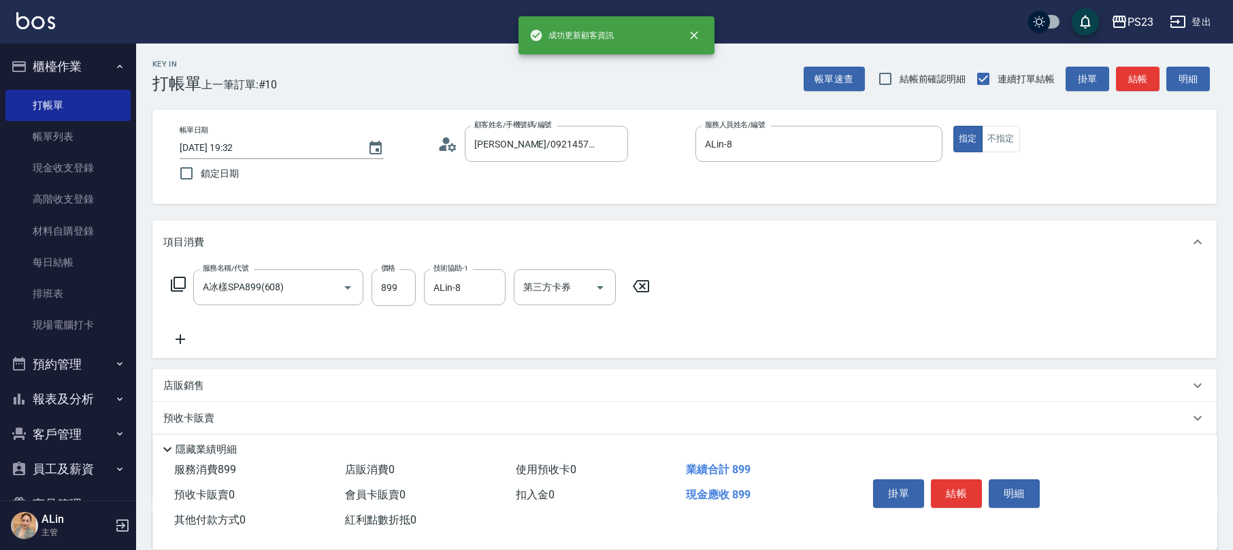
scroll to position [181, 0]
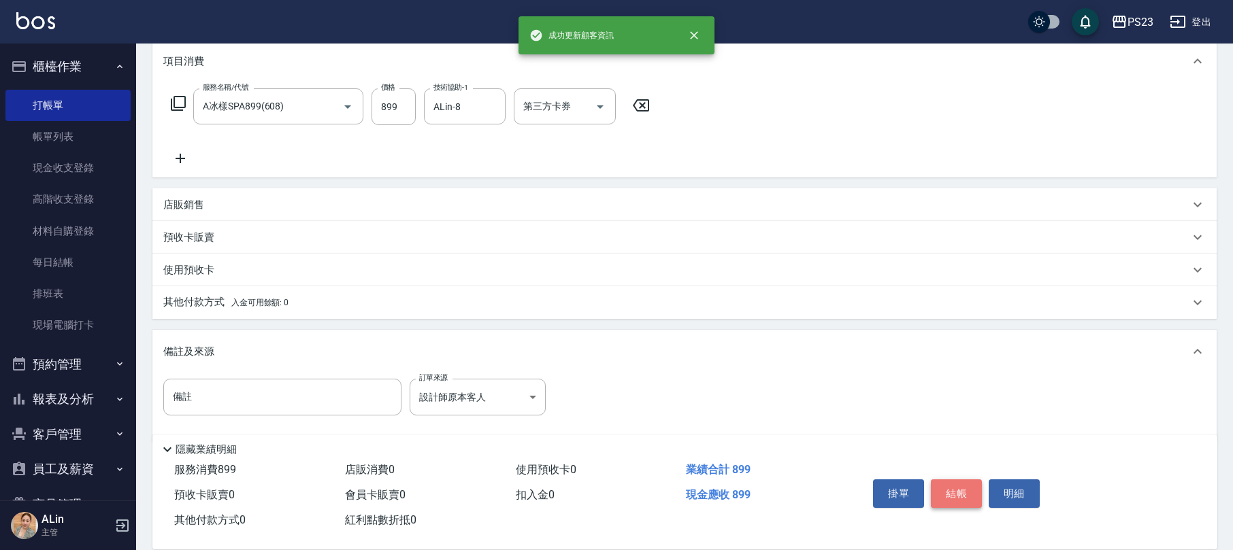
click at [970, 493] on button "結帳" at bounding box center [956, 494] width 51 height 29
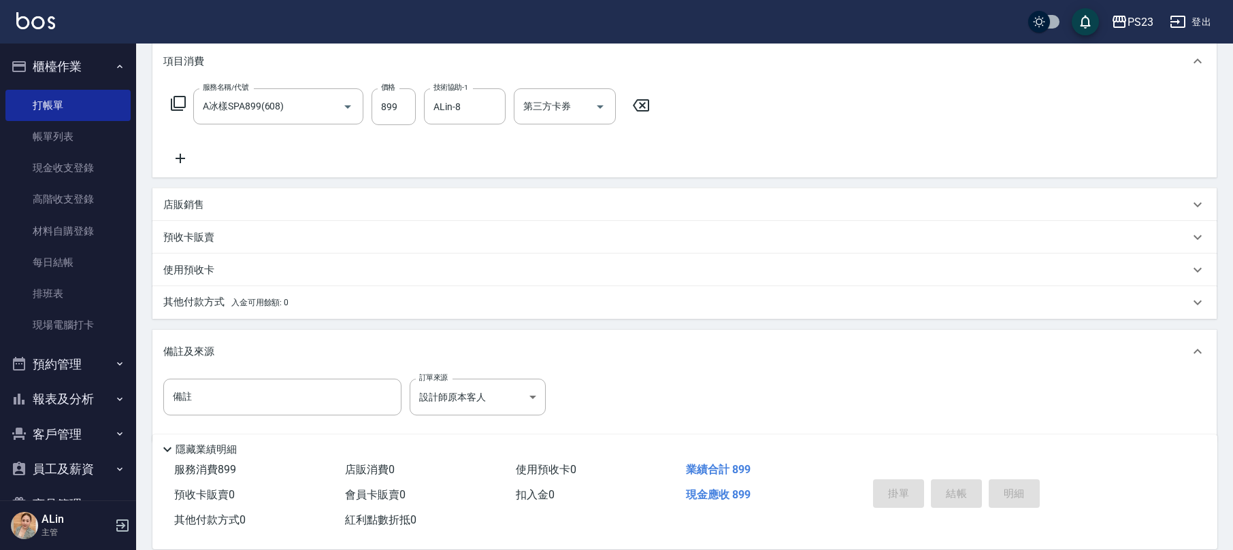
type input "[DATE] 19:33"
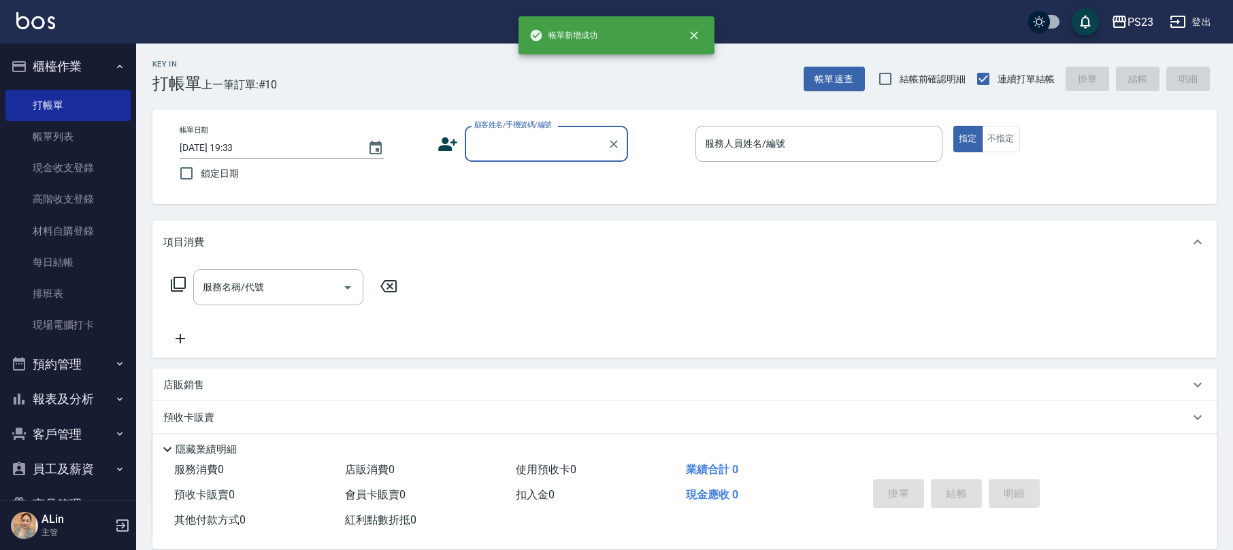
scroll to position [0, 0]
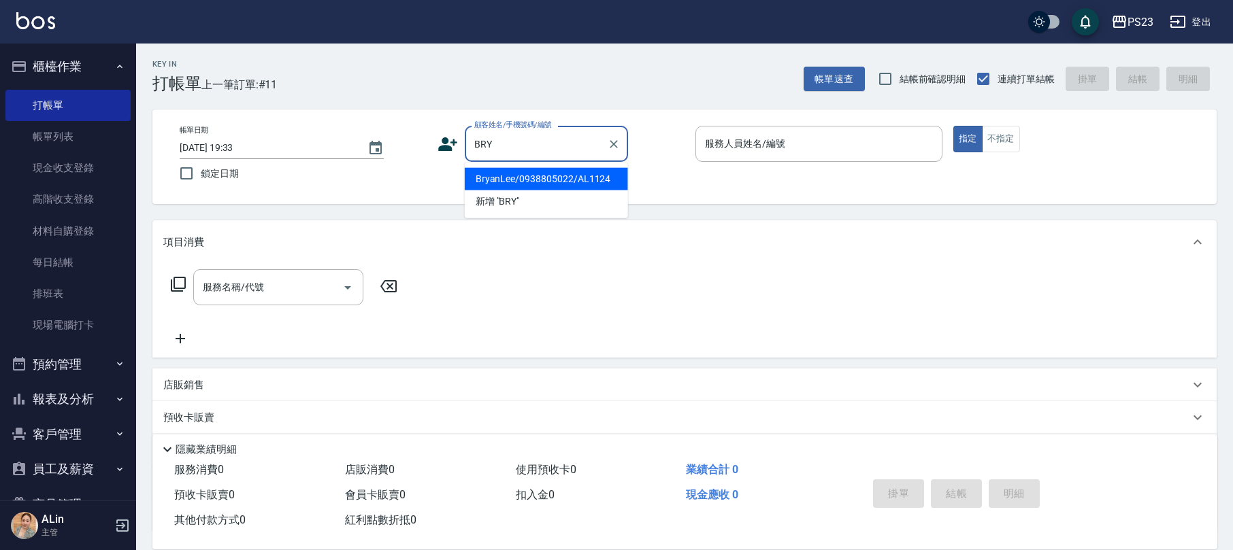
click at [548, 177] on li "BryanLee/0938805022/AL1124" at bounding box center [546, 179] width 163 height 22
type input "BryanLee/0938805022/AL1124"
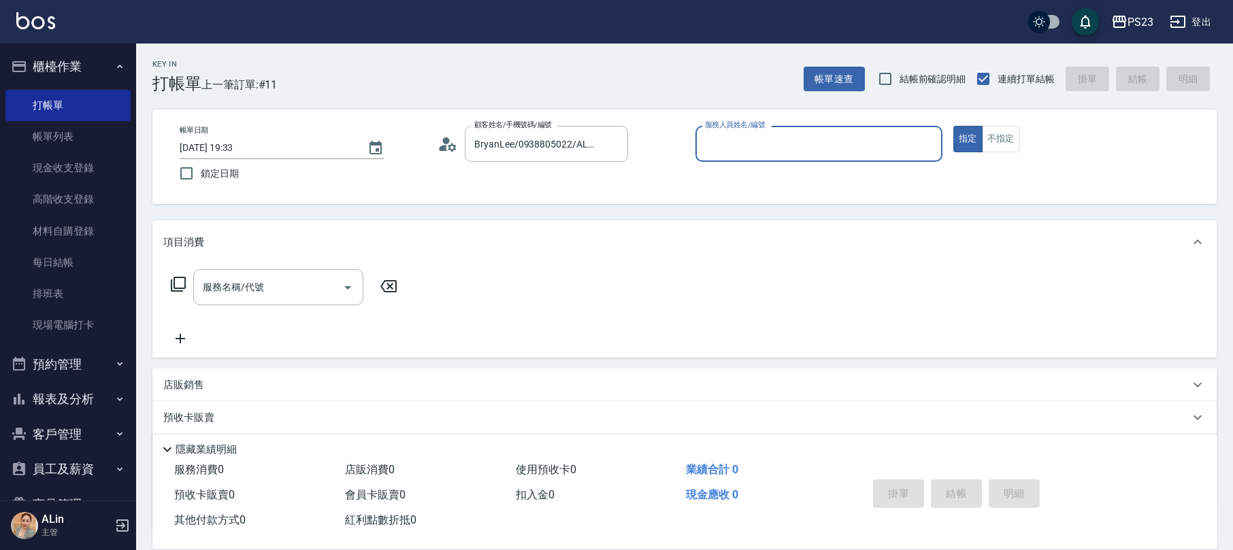
type input "ALin-8"
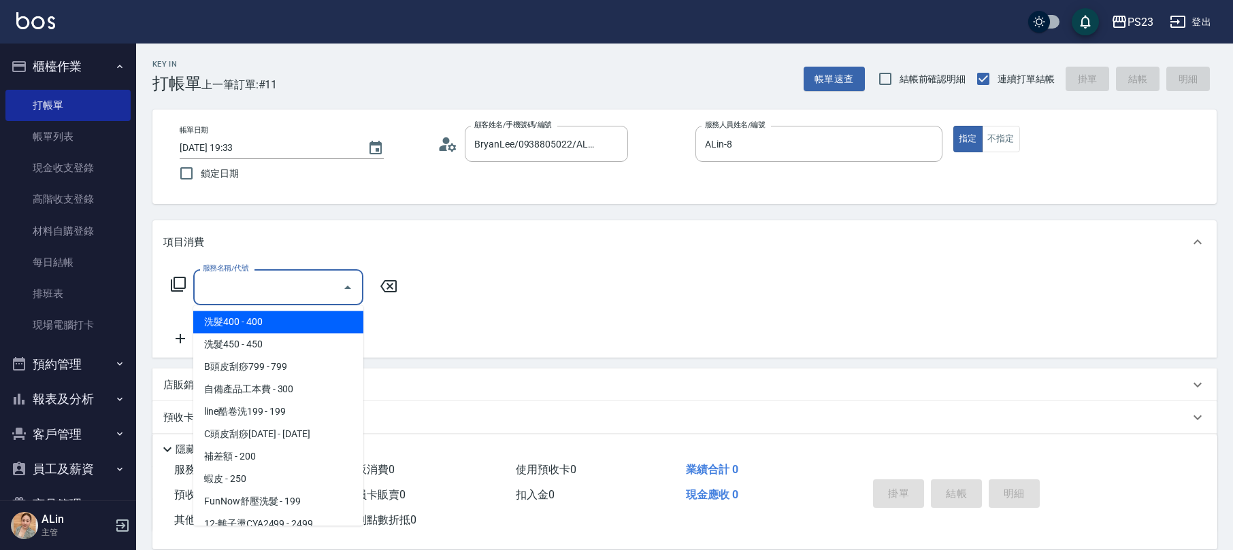
drag, startPoint x: 264, startPoint y: 291, endPoint x: 235, endPoint y: 286, distance: 29.6
click at [264, 290] on input "服務名稱/代號" at bounding box center [267, 288] width 137 height 24
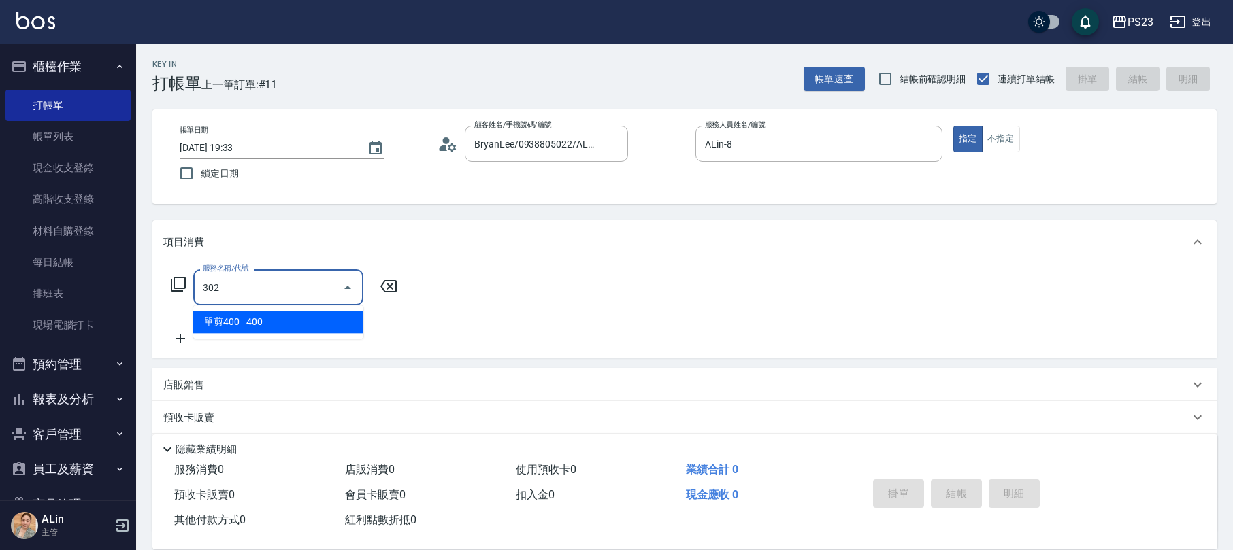
type input "單剪400(302)"
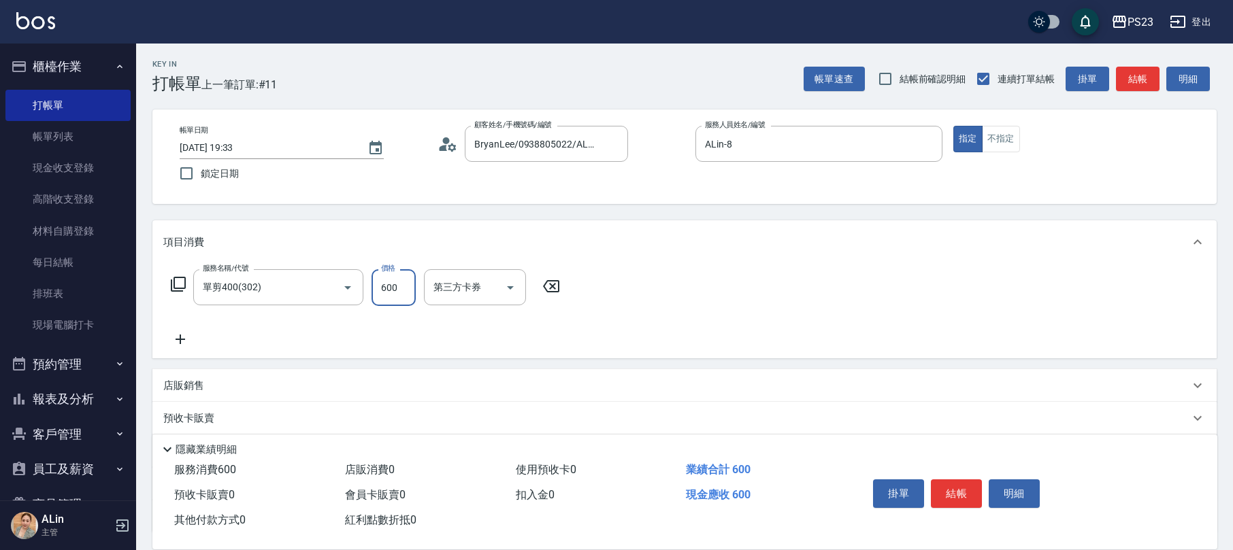
scroll to position [110, 0]
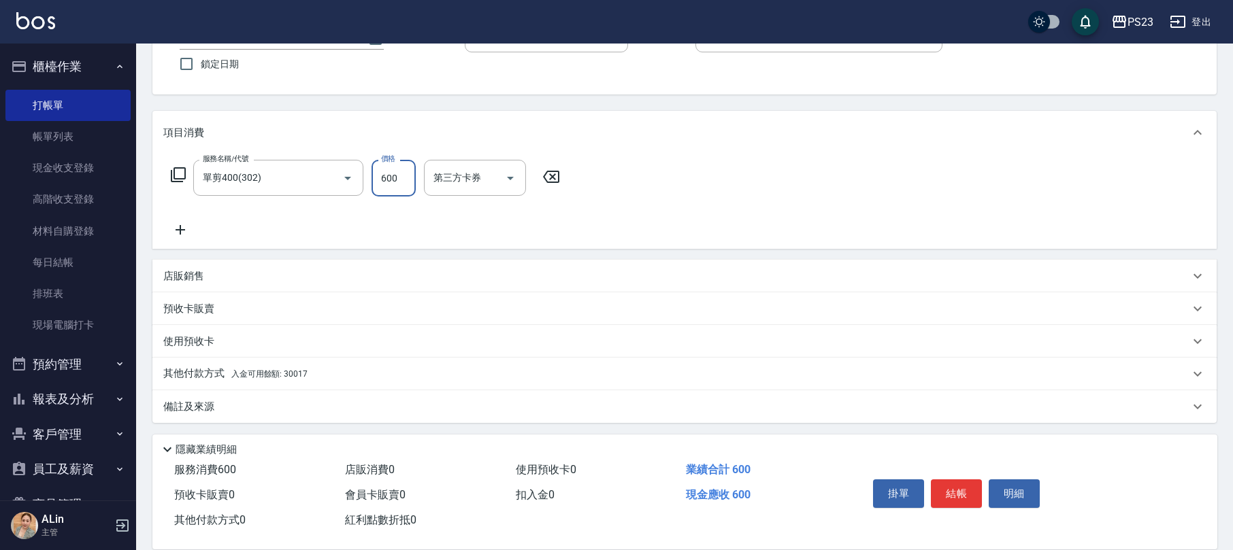
type input "600"
click at [265, 414] on div "備註及來源" at bounding box center [676, 407] width 1026 height 14
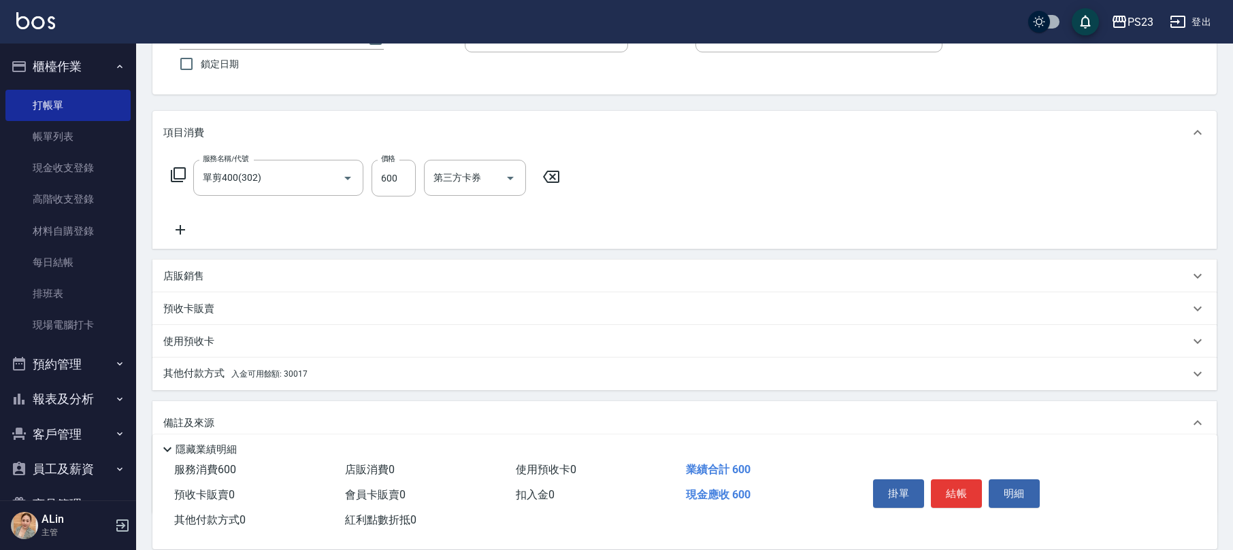
scroll to position [201, 0]
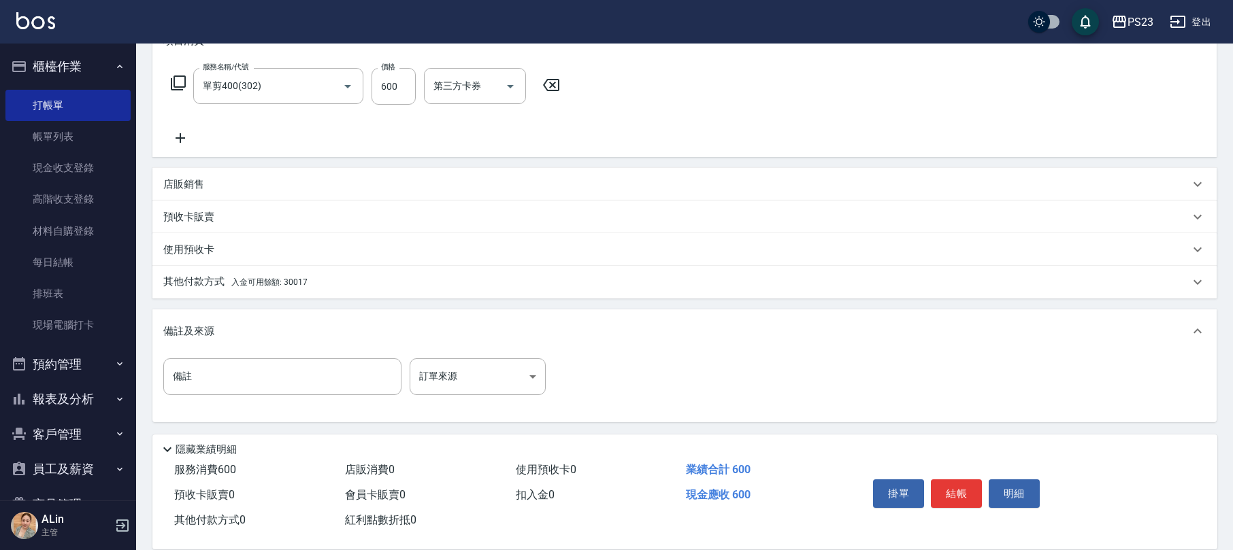
click at [404, 378] on div "備註 備註 訂單來源 ​ 訂單來源" at bounding box center [358, 377] width 390 height 37
click at [433, 388] on body "PS23 登出 櫃檯作業 打帳單 帳單列表 現金收支登錄 高階收支登錄 材料自購登錄 每日結帳 排班表 現場電腦打卡 預約管理 預約管理 單日預約紀錄 單週預…" at bounding box center [616, 175] width 1233 height 752
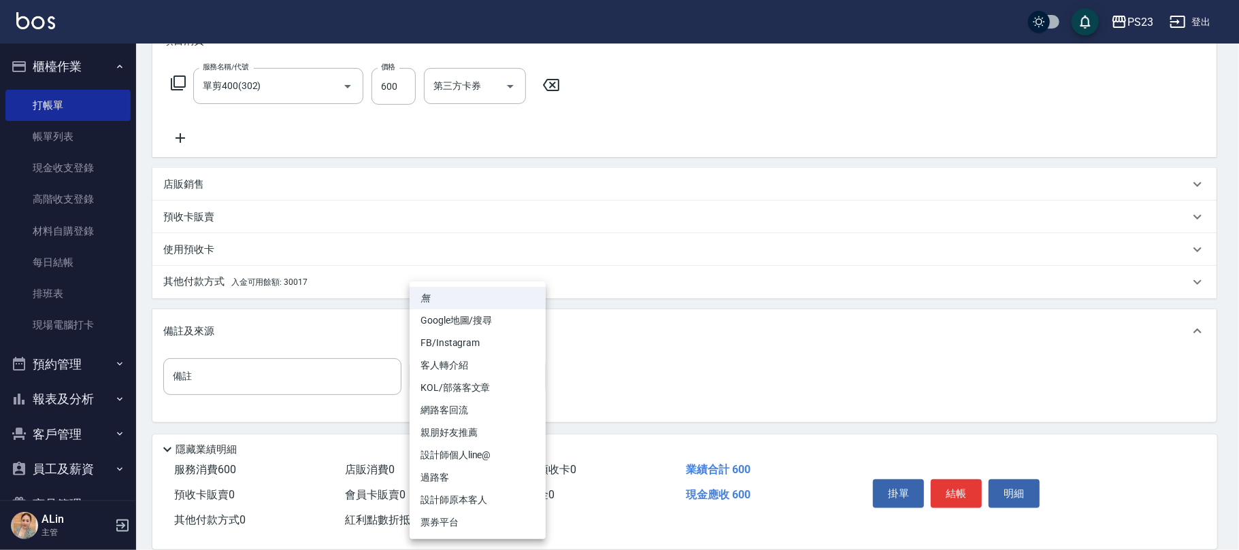
click at [444, 499] on li "設計師原本客人" at bounding box center [478, 500] width 136 height 22
type input "設計師原本客人"
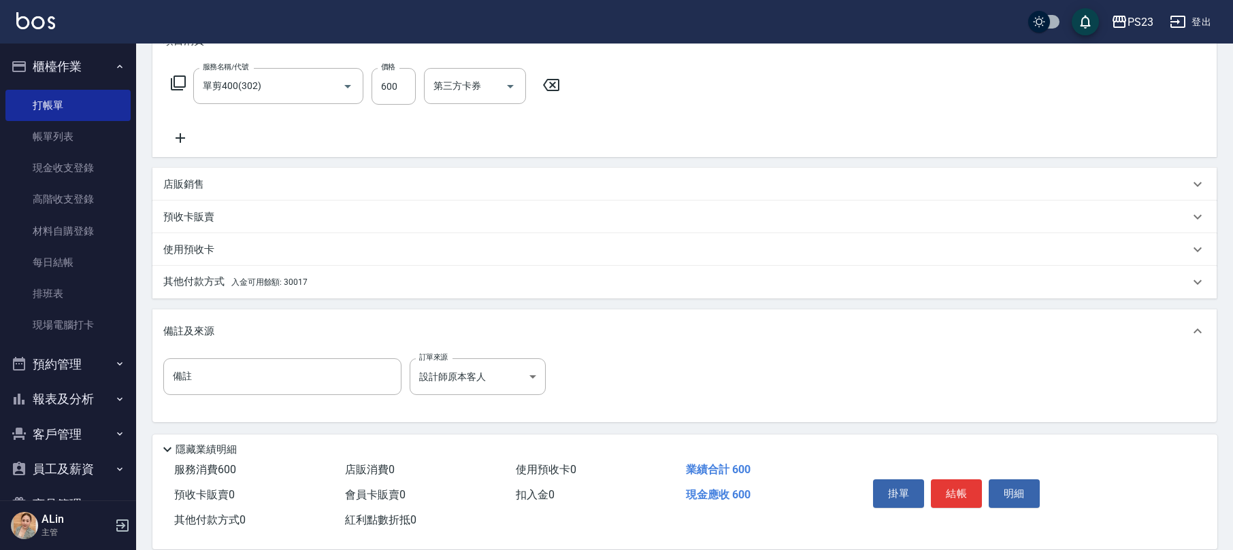
click at [292, 278] on span "入金可用餘額: 30017" at bounding box center [269, 283] width 76 height 10
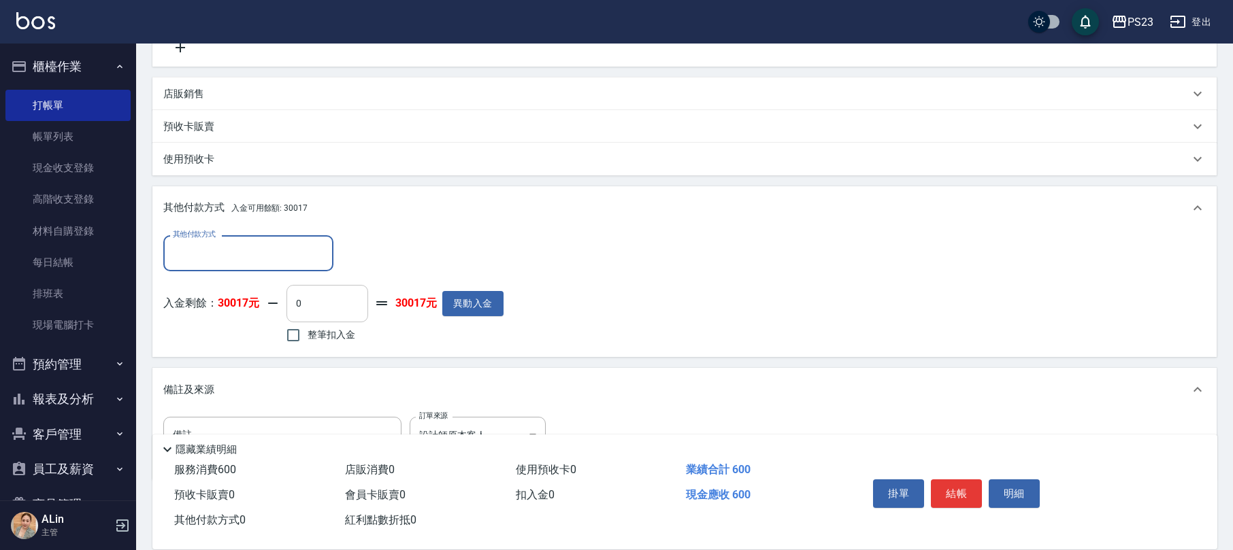
scroll to position [0, 0]
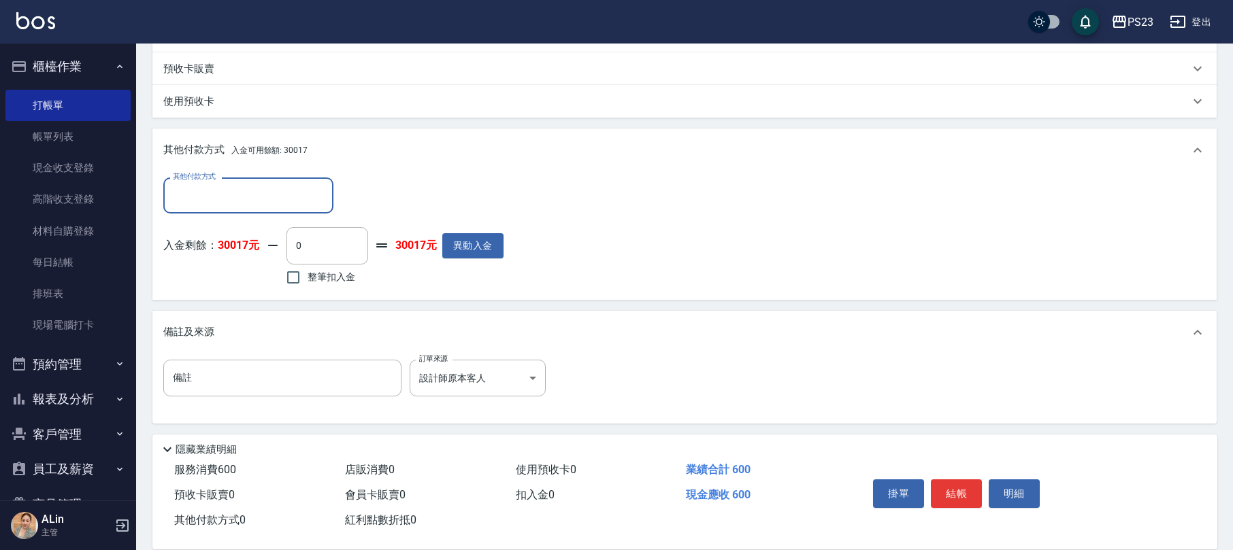
click at [322, 276] on span "整筆扣入金" at bounding box center [331, 277] width 48 height 14
click at [307, 276] on input "整筆扣入金" at bounding box center [293, 277] width 29 height 29
checkbox input "true"
type input "600"
click at [961, 496] on button "結帳" at bounding box center [956, 494] width 51 height 29
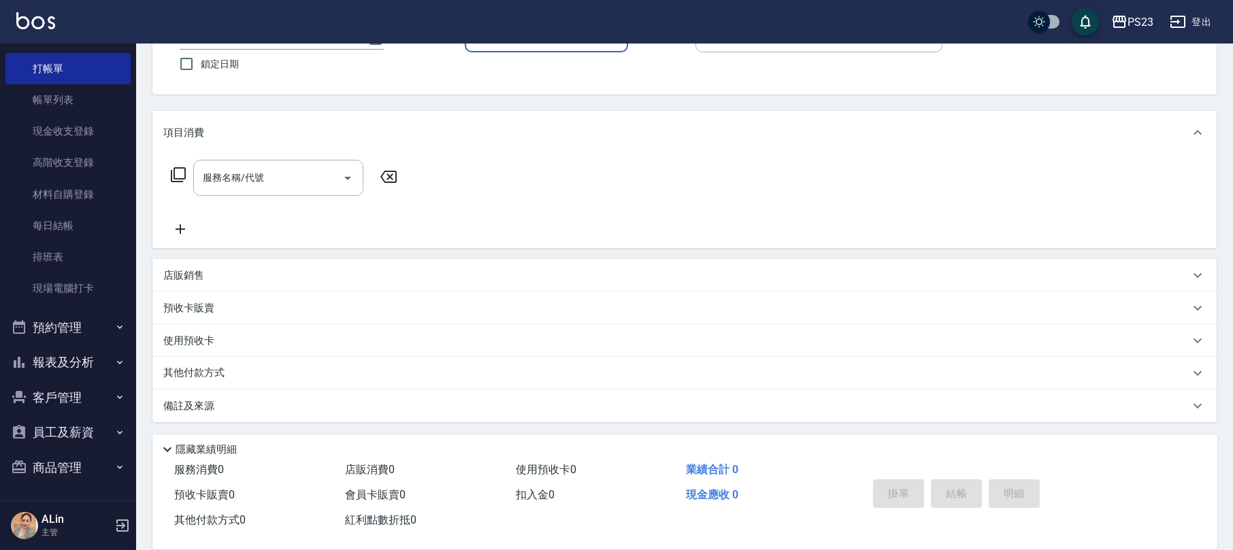
scroll to position [19, 0]
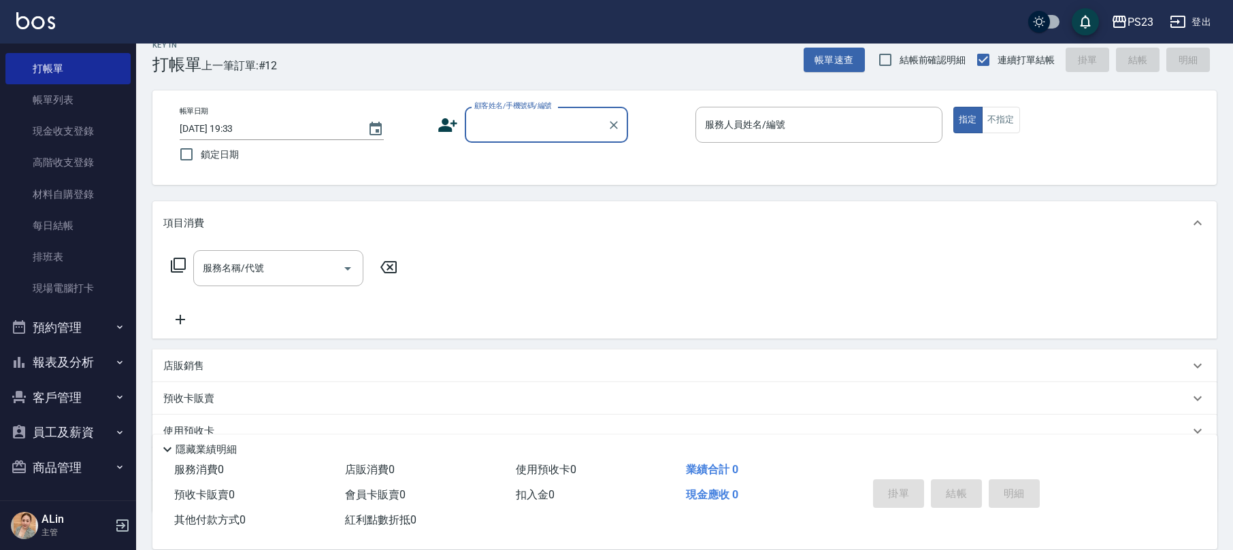
click at [83, 366] on button "報表及分析" at bounding box center [67, 362] width 125 height 35
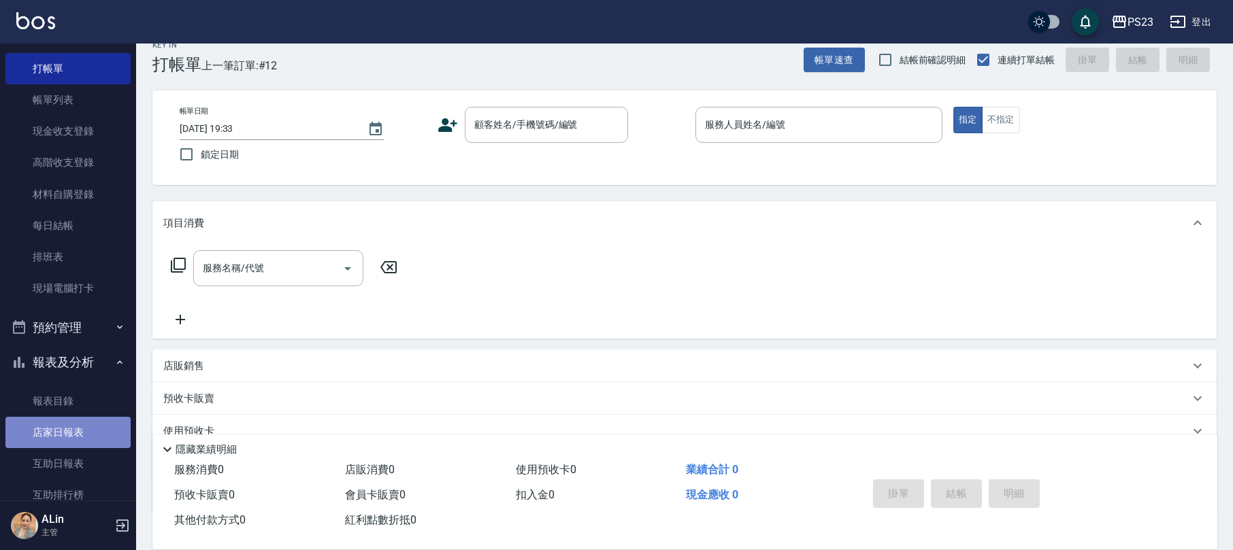
click at [72, 427] on link "店家日報表" at bounding box center [67, 432] width 125 height 31
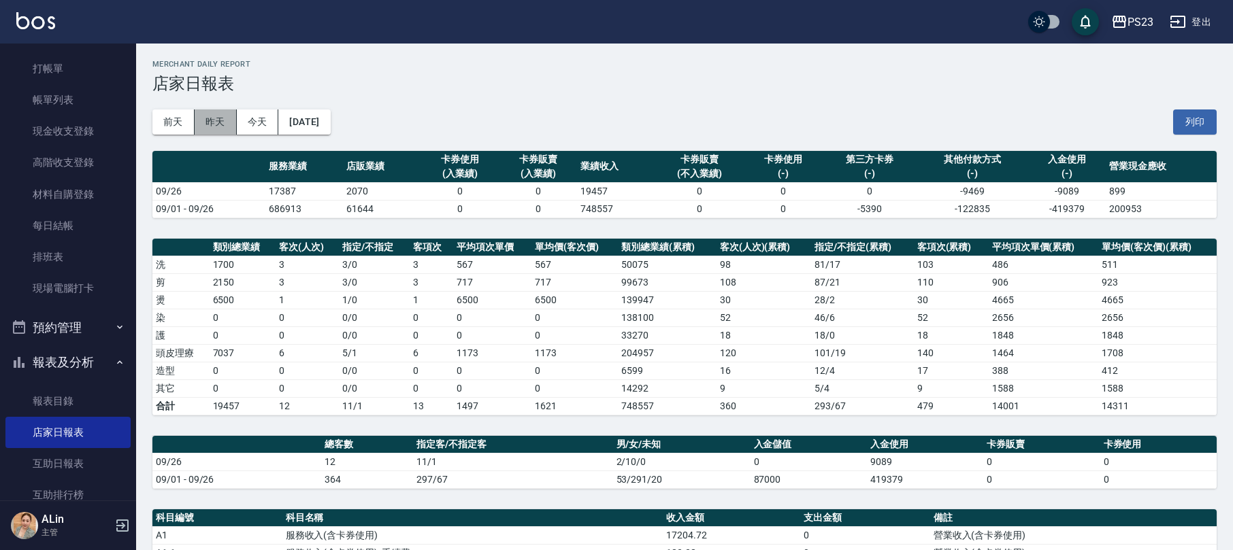
click at [218, 118] on button "昨天" at bounding box center [216, 122] width 42 height 25
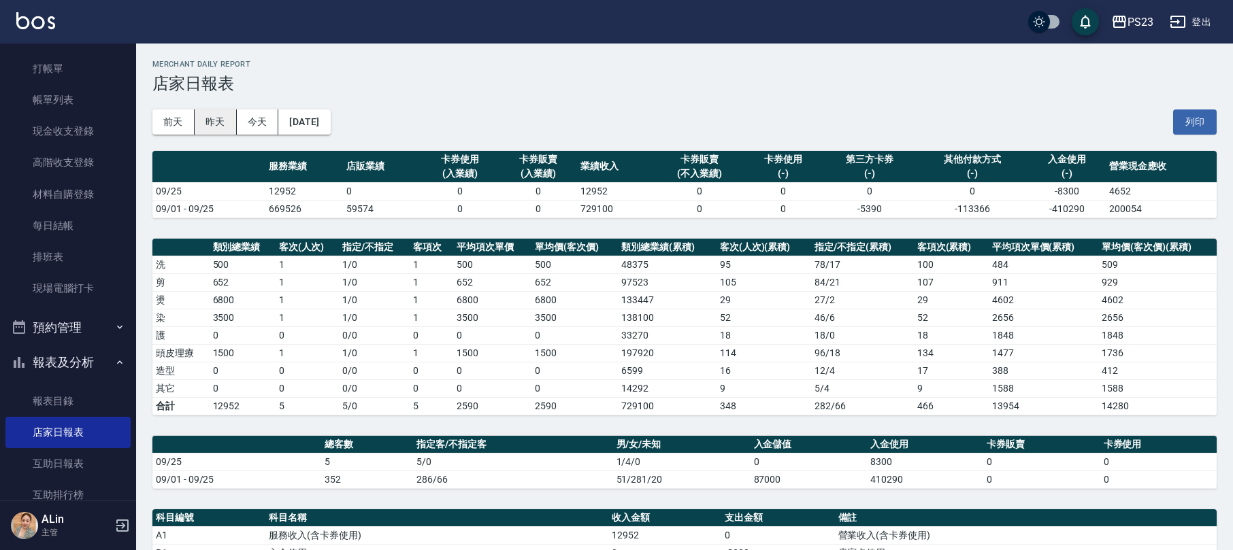
click at [233, 113] on button "昨天" at bounding box center [216, 122] width 42 height 25
click at [265, 120] on button "今天" at bounding box center [258, 122] width 42 height 25
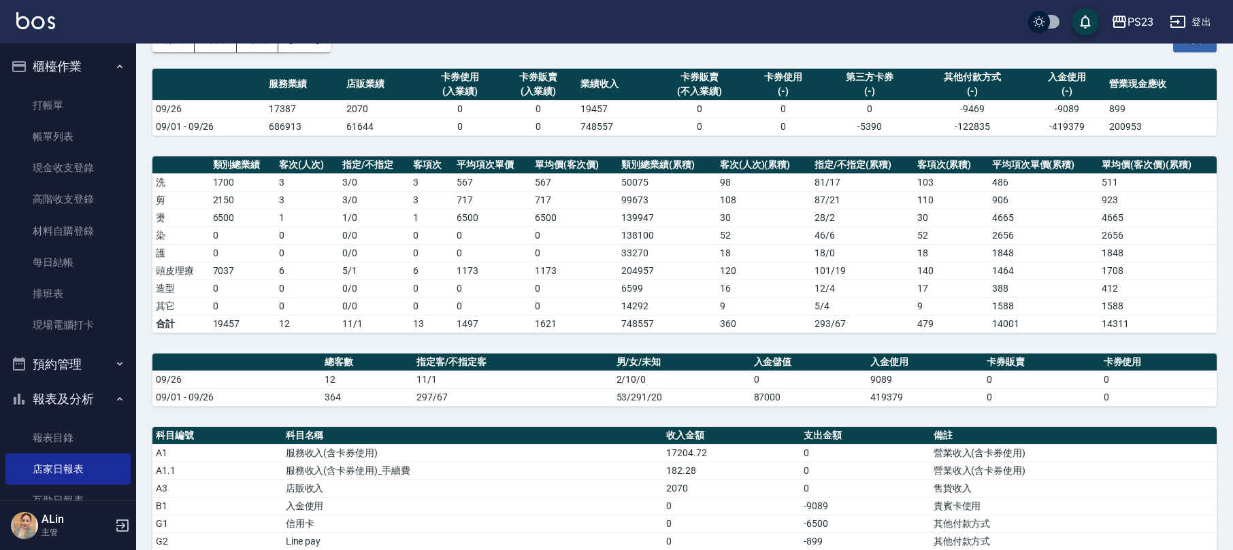
scroll to position [363, 0]
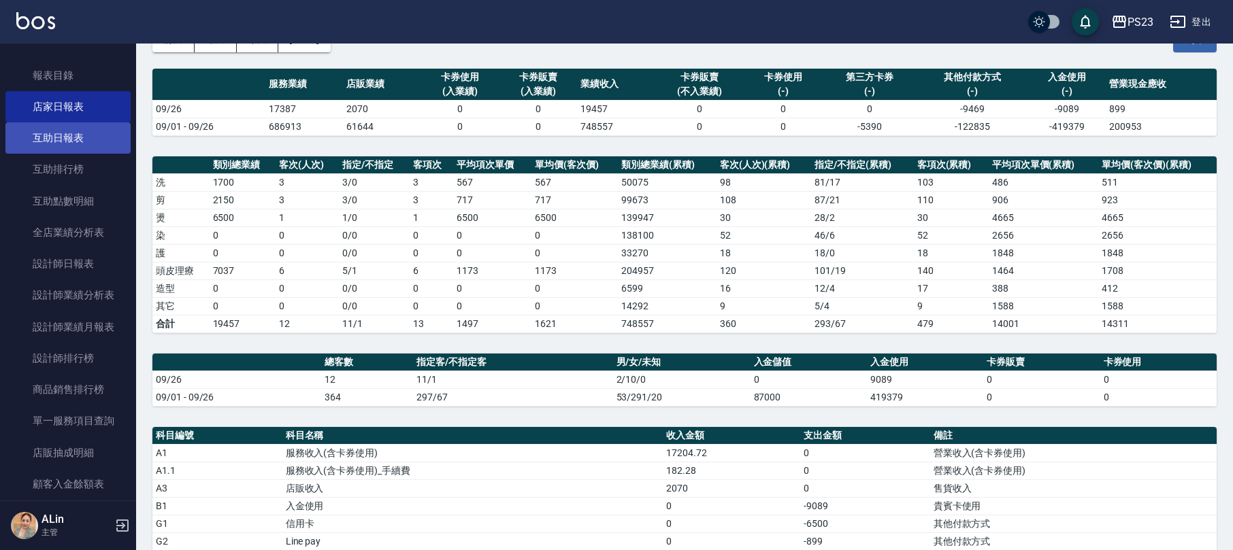
click at [78, 140] on link "互助日報表" at bounding box center [67, 137] width 125 height 31
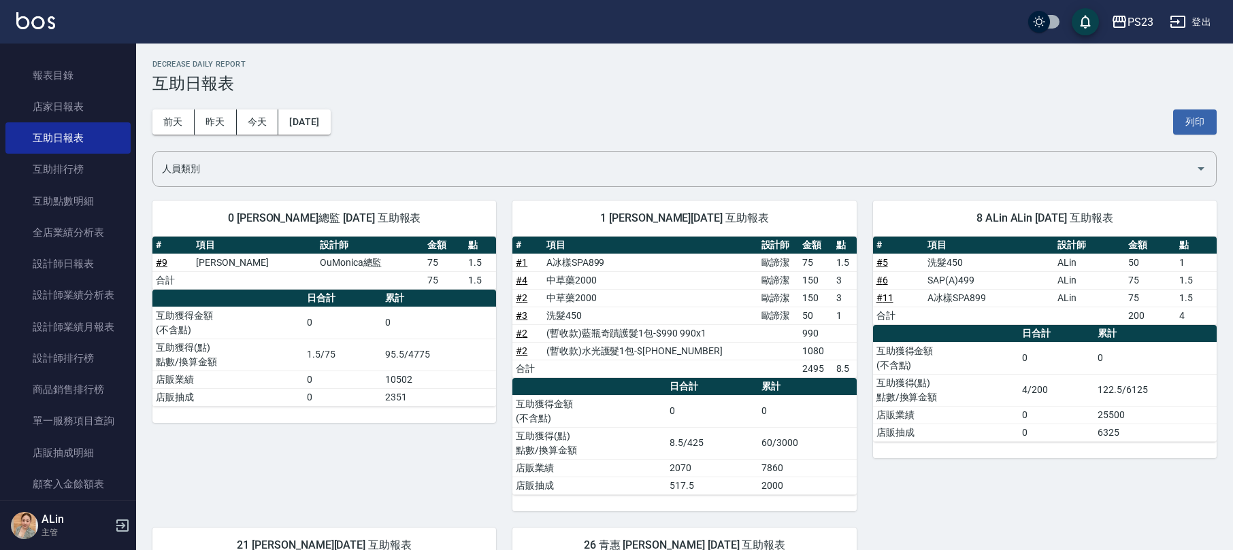
scroll to position [256, 0]
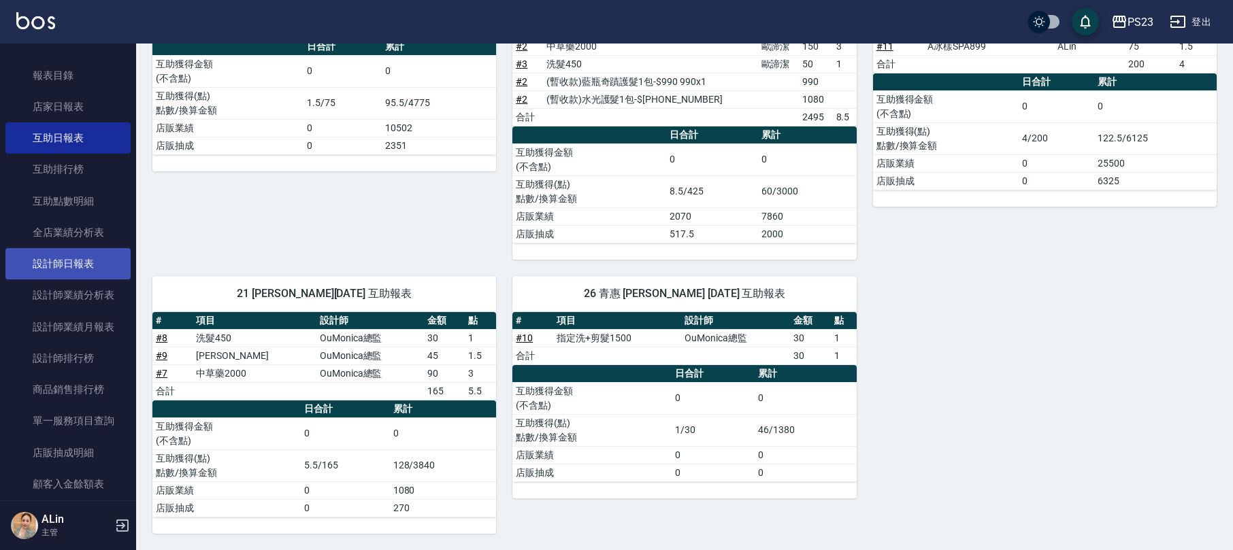
click at [58, 252] on link "設計師日報表" at bounding box center [67, 263] width 125 height 31
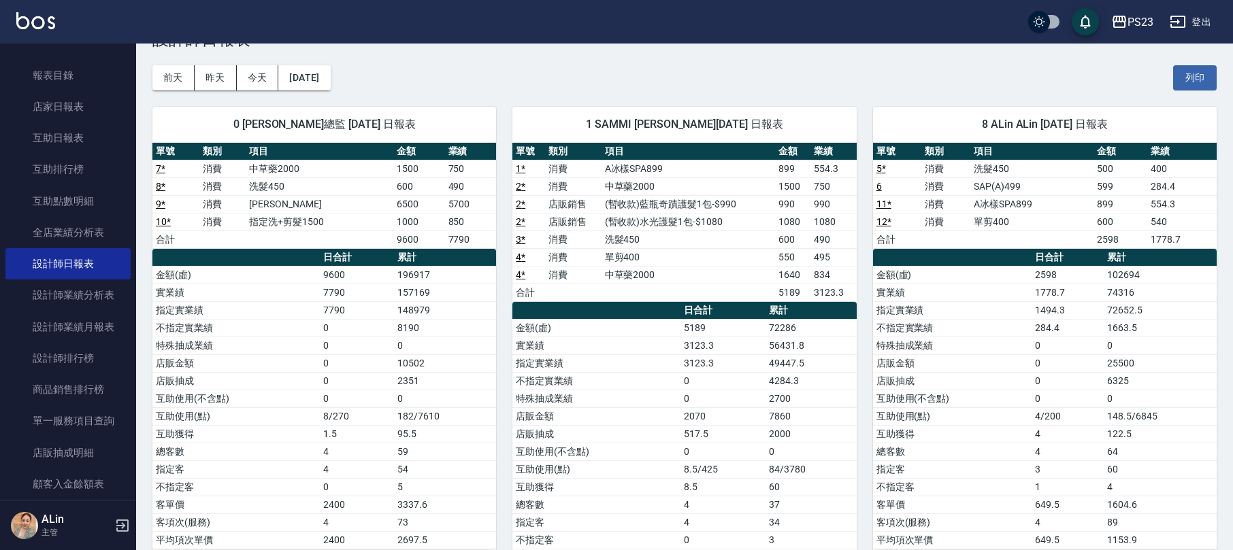
scroll to position [135, 0]
